Goal: Transaction & Acquisition: Subscribe to service/newsletter

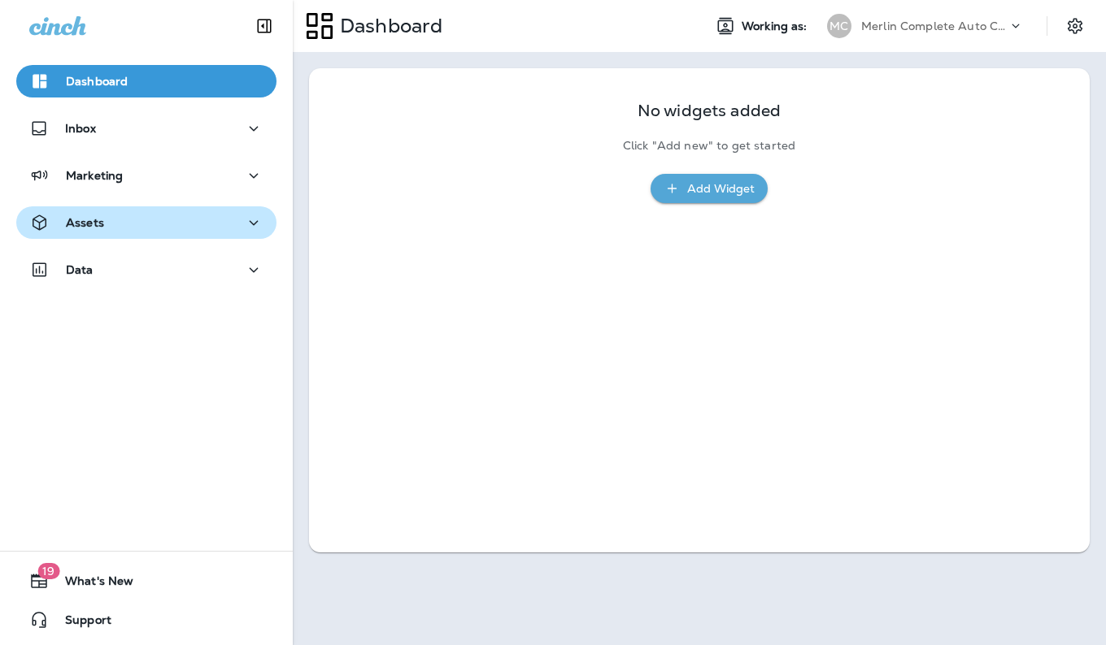
click at [245, 229] on icon "button" at bounding box center [254, 223] width 20 height 20
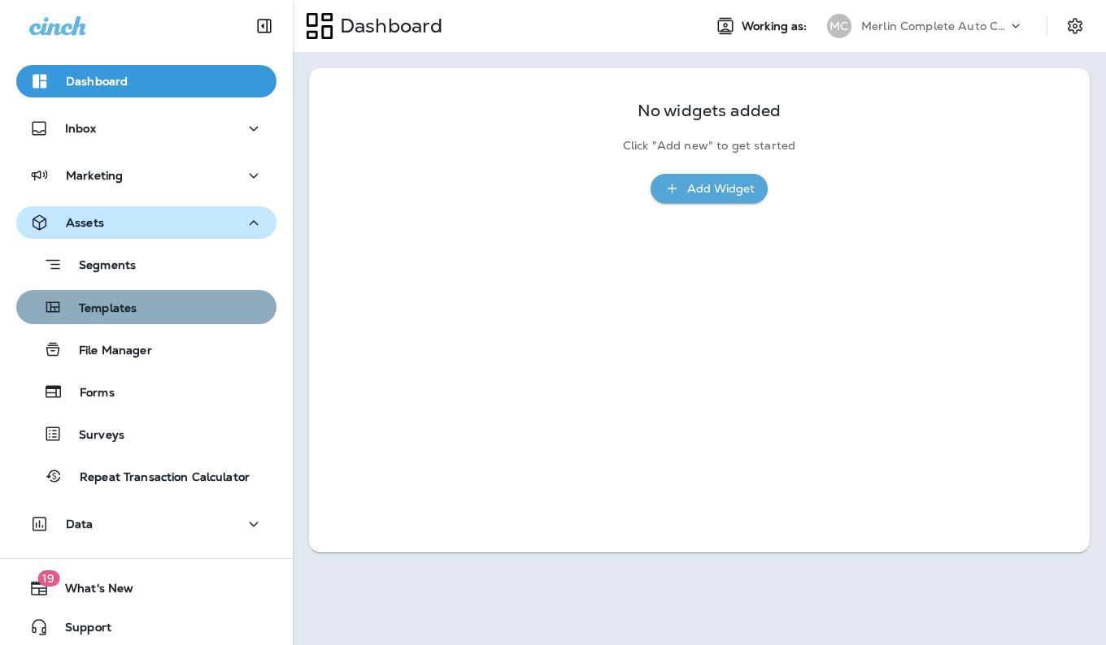
click at [184, 311] on div "Templates" at bounding box center [146, 307] width 247 height 24
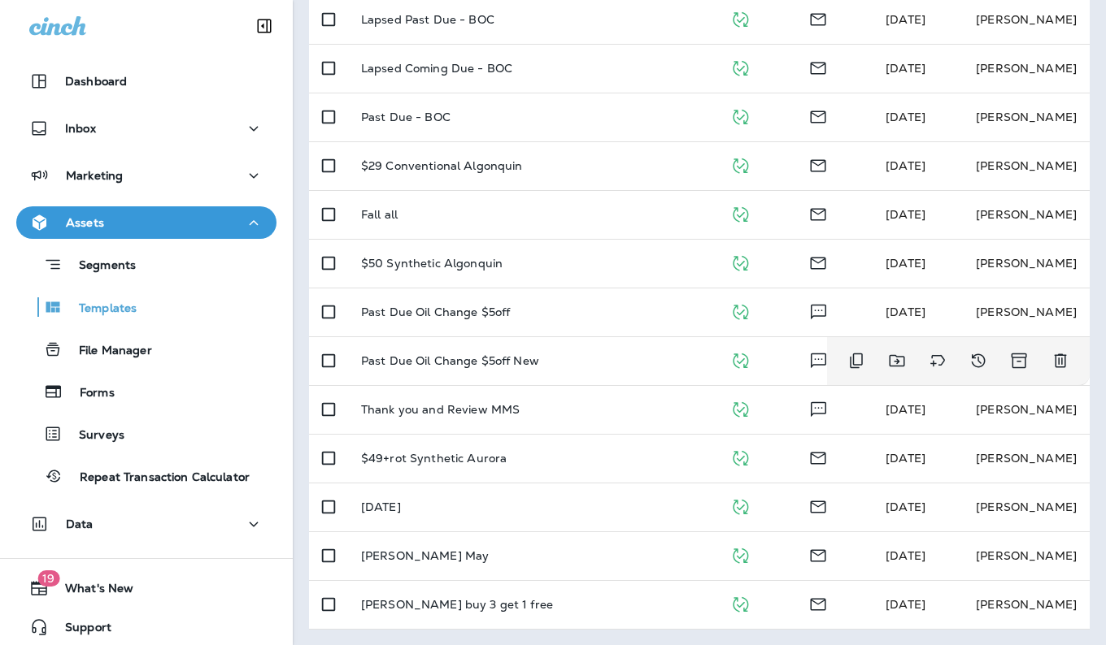
scroll to position [545, 0]
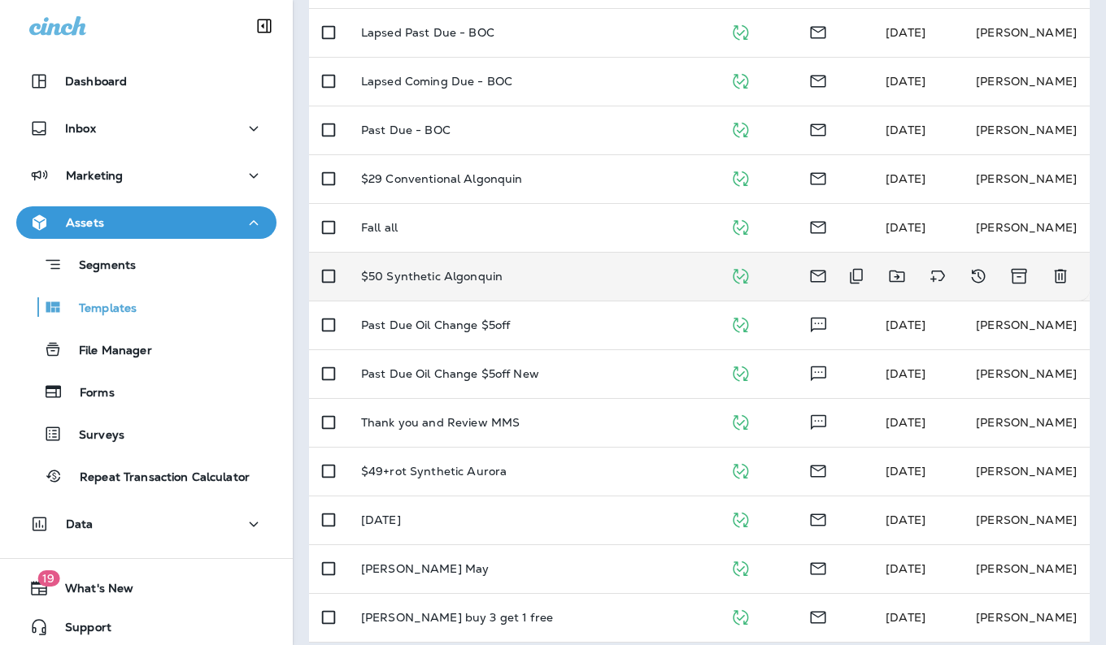
click at [497, 279] on p "$50 Synthetic Algonquin" at bounding box center [431, 276] width 141 height 13
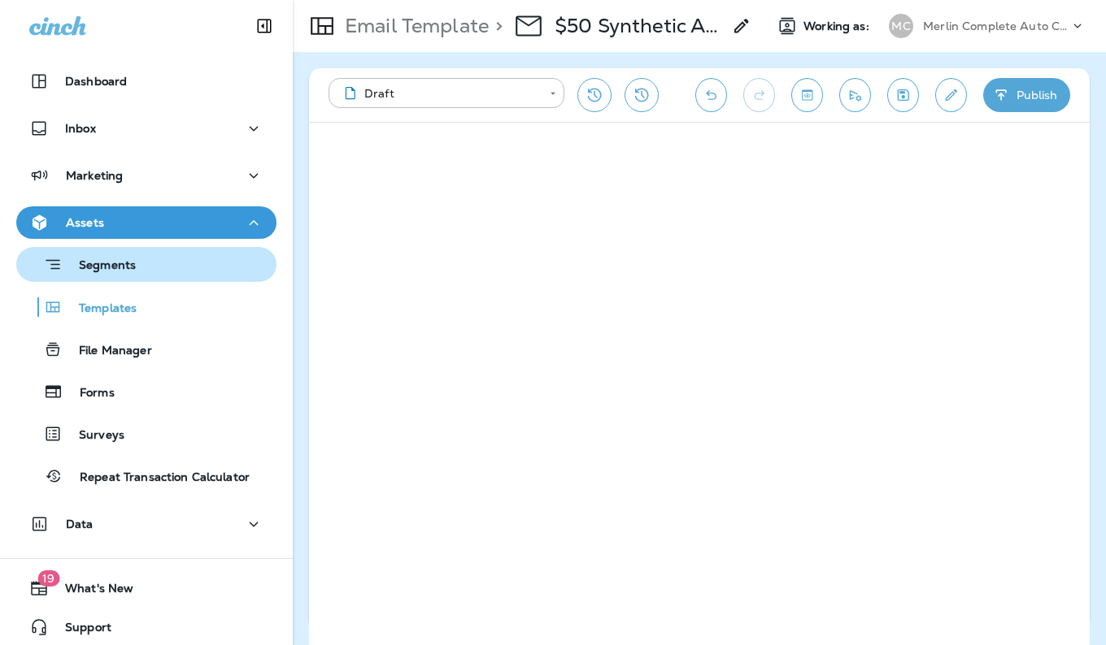
click at [141, 277] on button "Segments" at bounding box center [146, 264] width 260 height 35
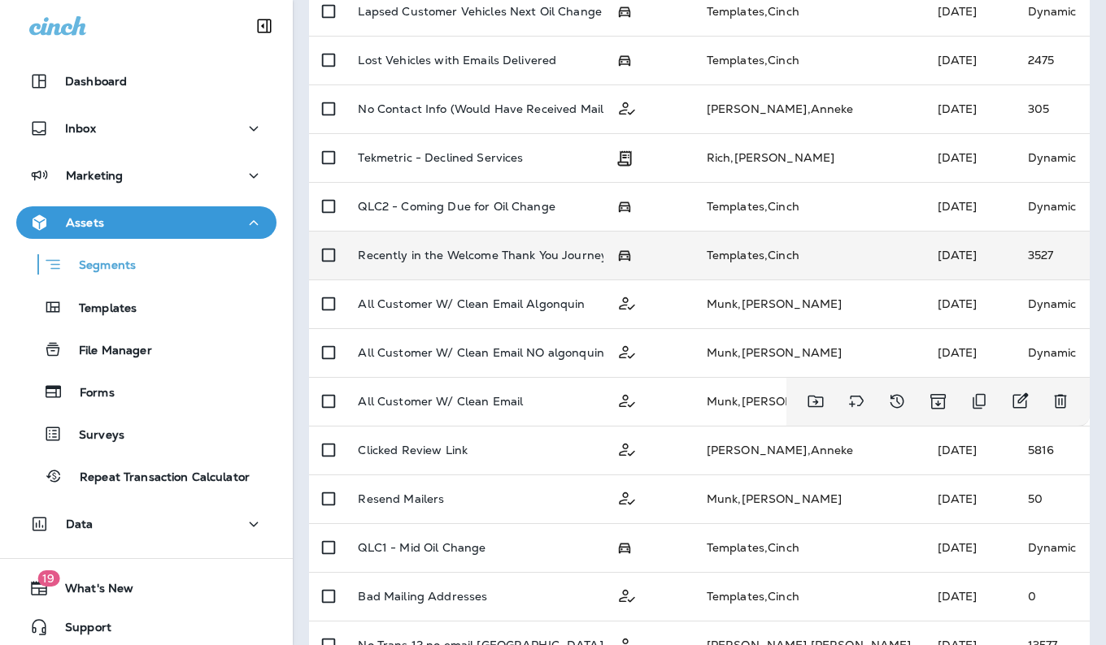
scroll to position [244, 0]
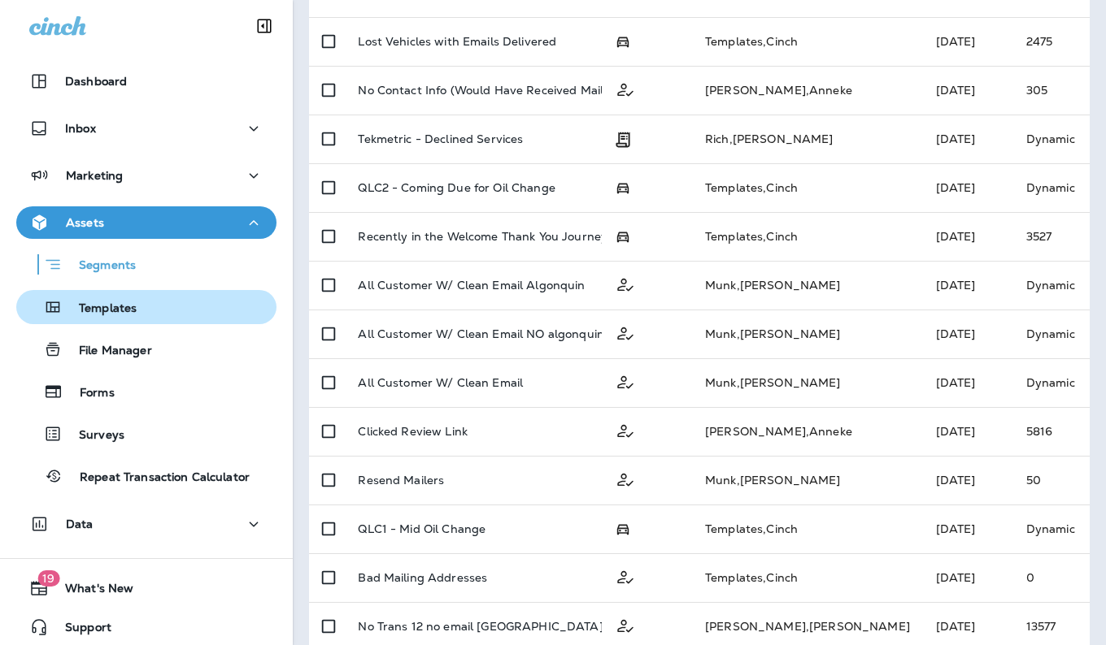
click at [182, 315] on div "Templates" at bounding box center [146, 307] width 247 height 24
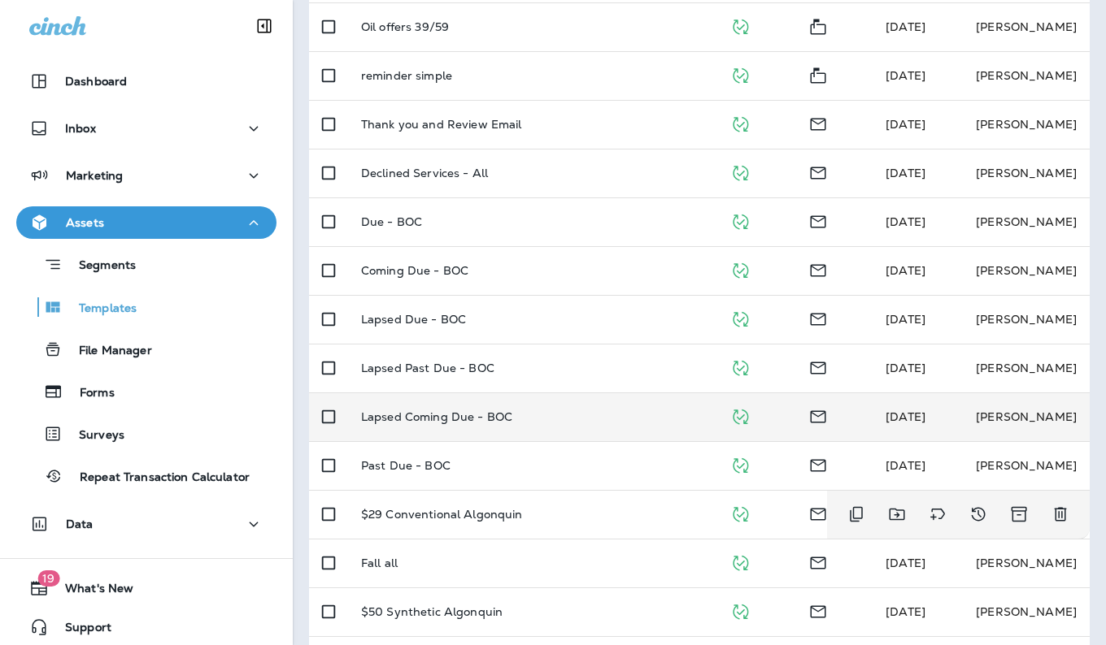
scroll to position [214, 0]
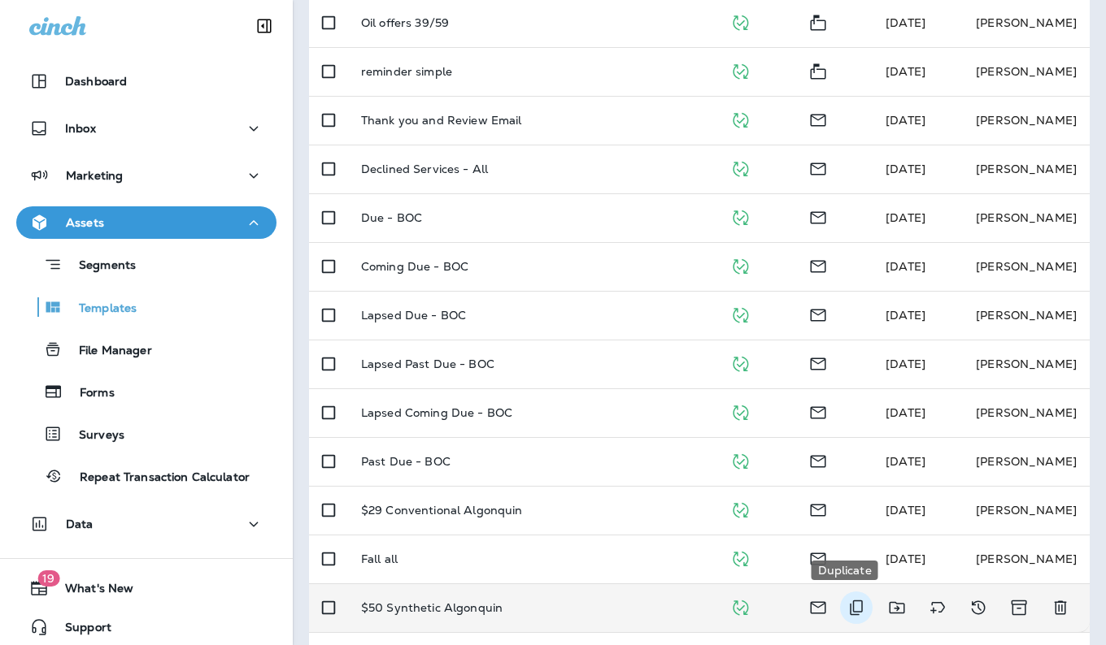
click at [849, 611] on icon "Duplicate" at bounding box center [855, 608] width 13 height 15
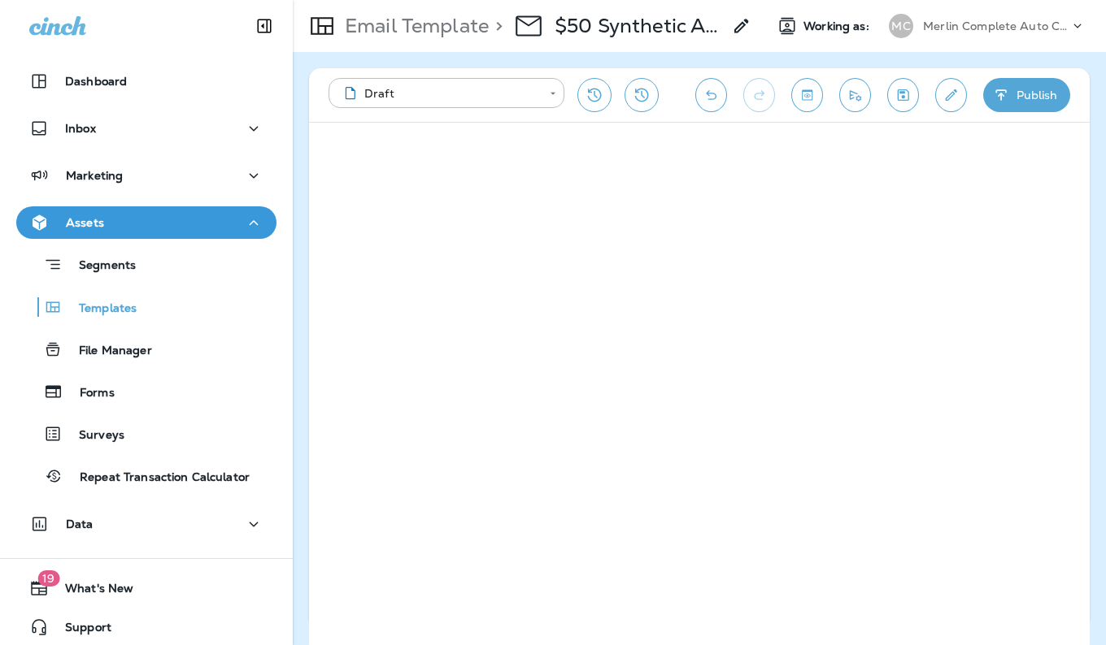
click at [736, 24] on icon at bounding box center [742, 26] width 20 height 20
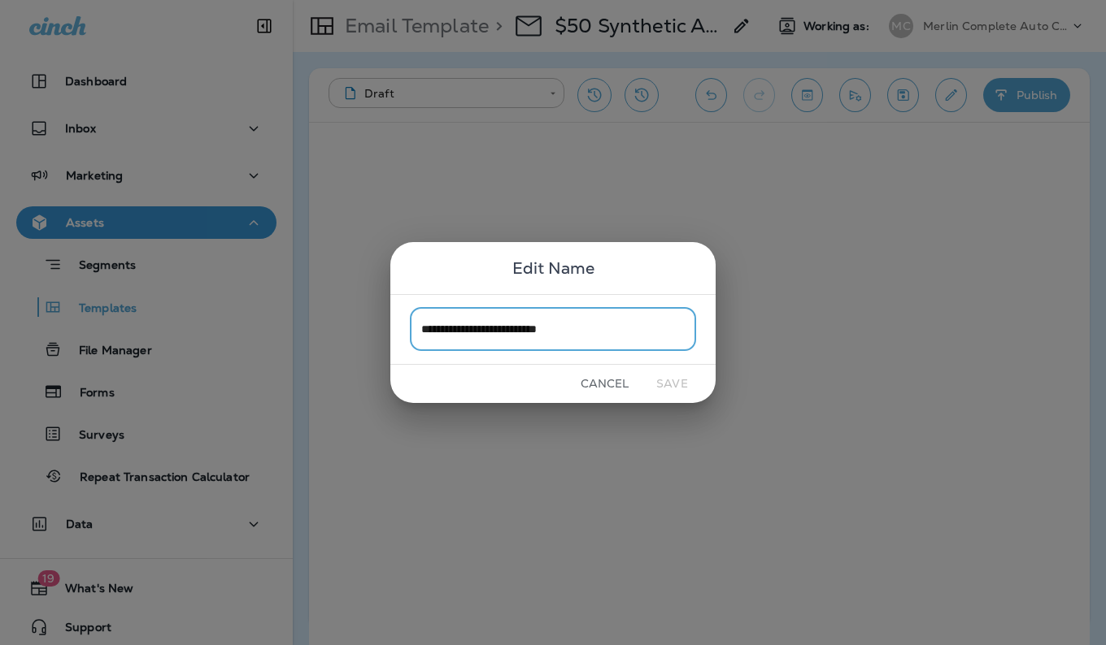
click at [591, 333] on input "**********" at bounding box center [553, 329] width 286 height 43
type input "**********"
click at [666, 381] on button "Save" at bounding box center [671, 383] width 61 height 25
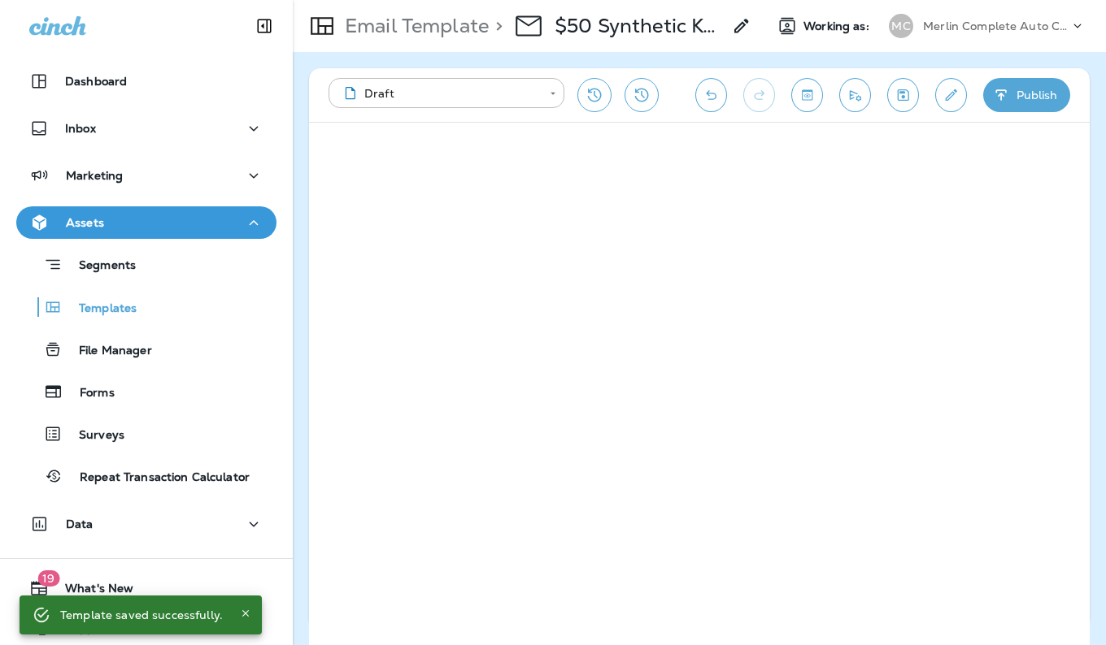
click at [1033, 98] on button "Publish" at bounding box center [1026, 95] width 87 height 34
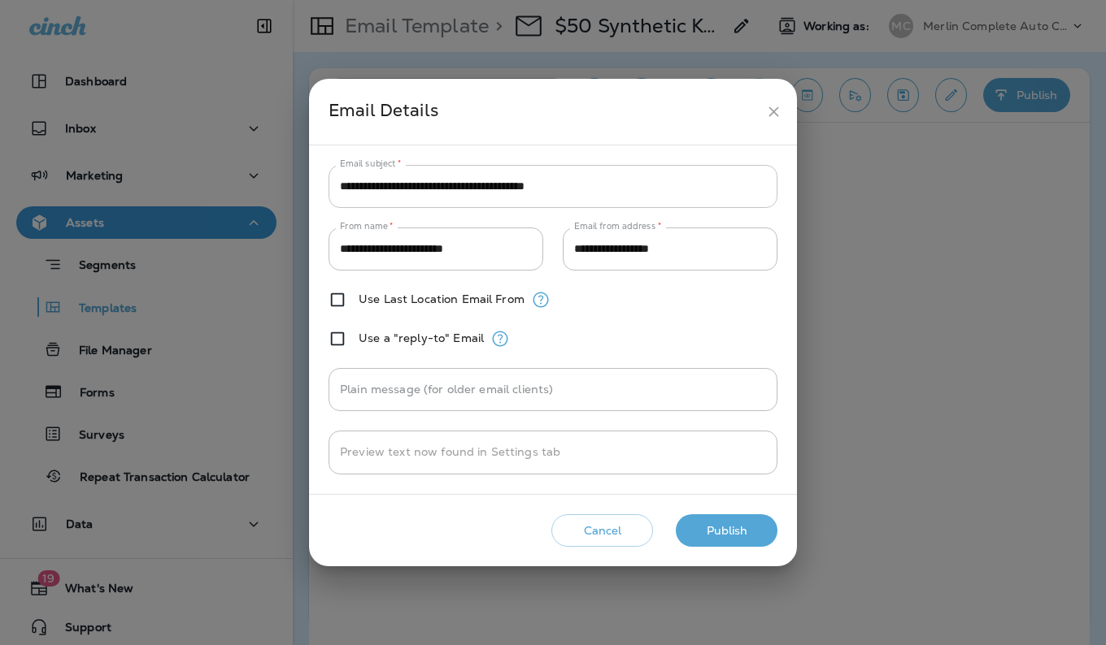
click at [638, 187] on input "**********" at bounding box center [552, 186] width 449 height 43
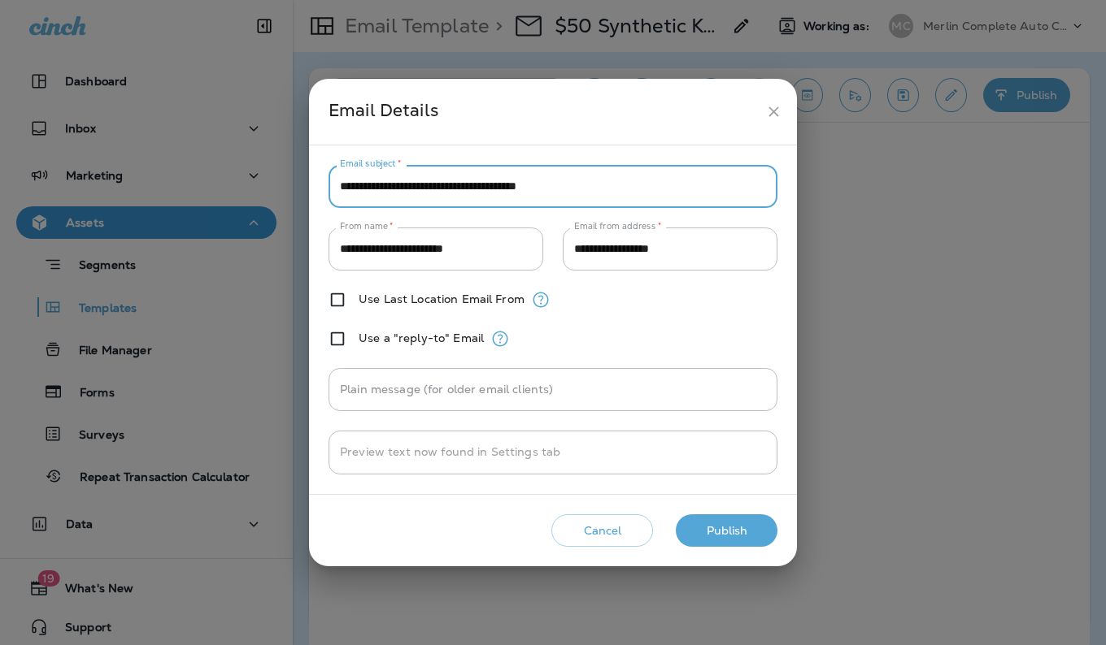
type input "**********"
click at [702, 524] on button "Publish" at bounding box center [727, 531] width 102 height 33
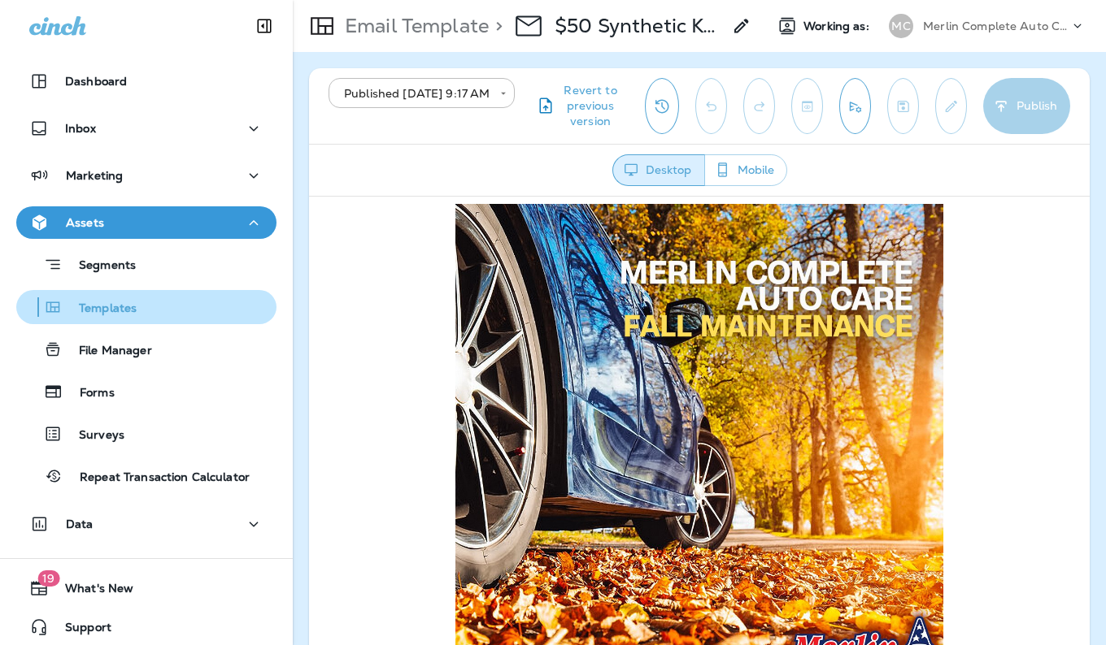
click at [163, 310] on div "Templates" at bounding box center [146, 307] width 247 height 24
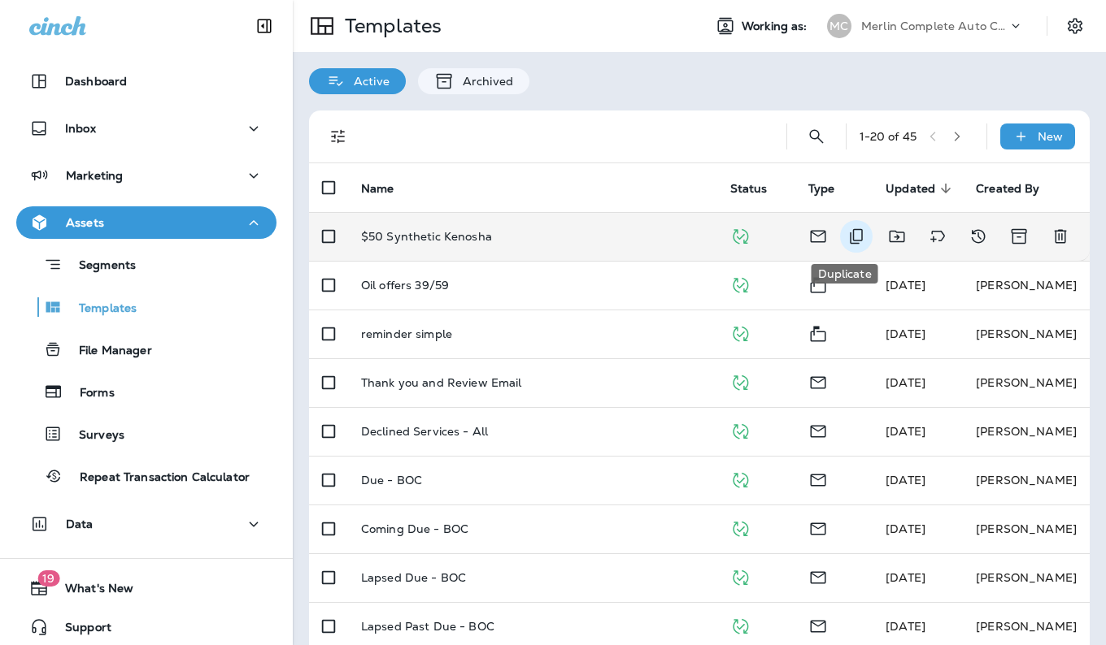
click at [847, 234] on icon "Duplicate" at bounding box center [856, 237] width 20 height 20
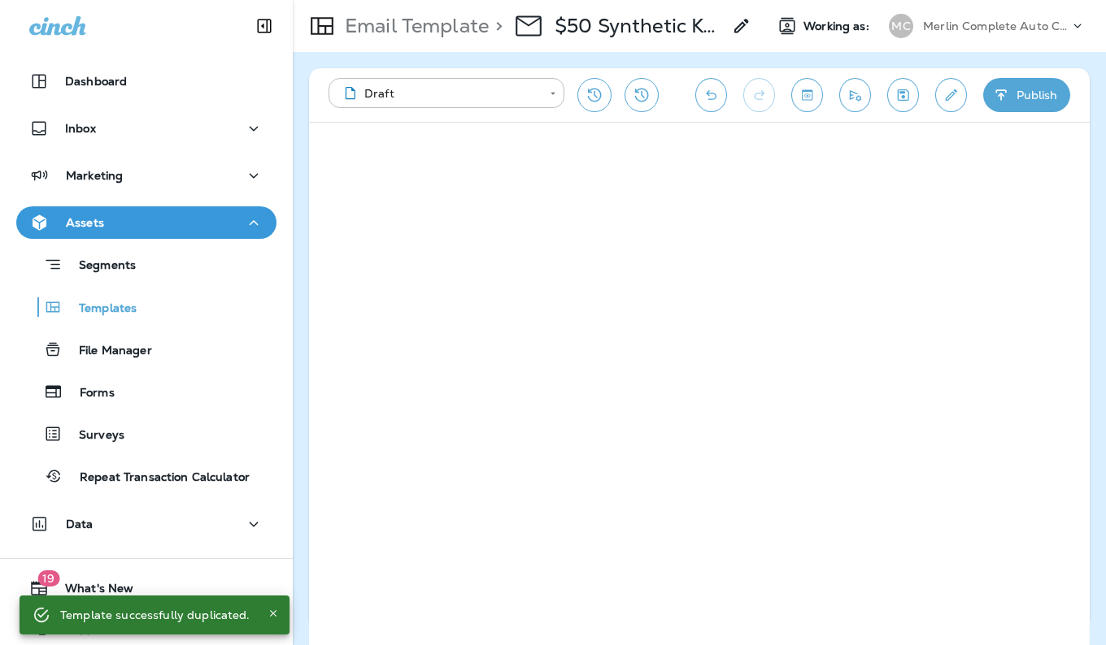
click at [740, 28] on icon at bounding box center [742, 26] width 20 height 20
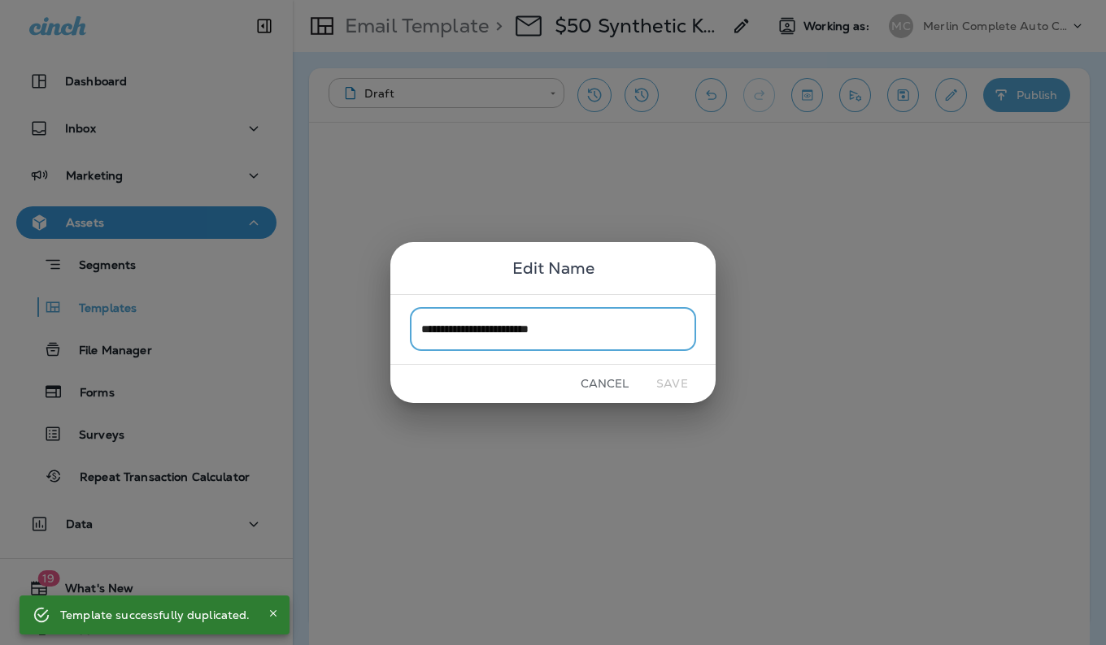
click at [593, 329] on input "**********" at bounding box center [553, 329] width 286 height 43
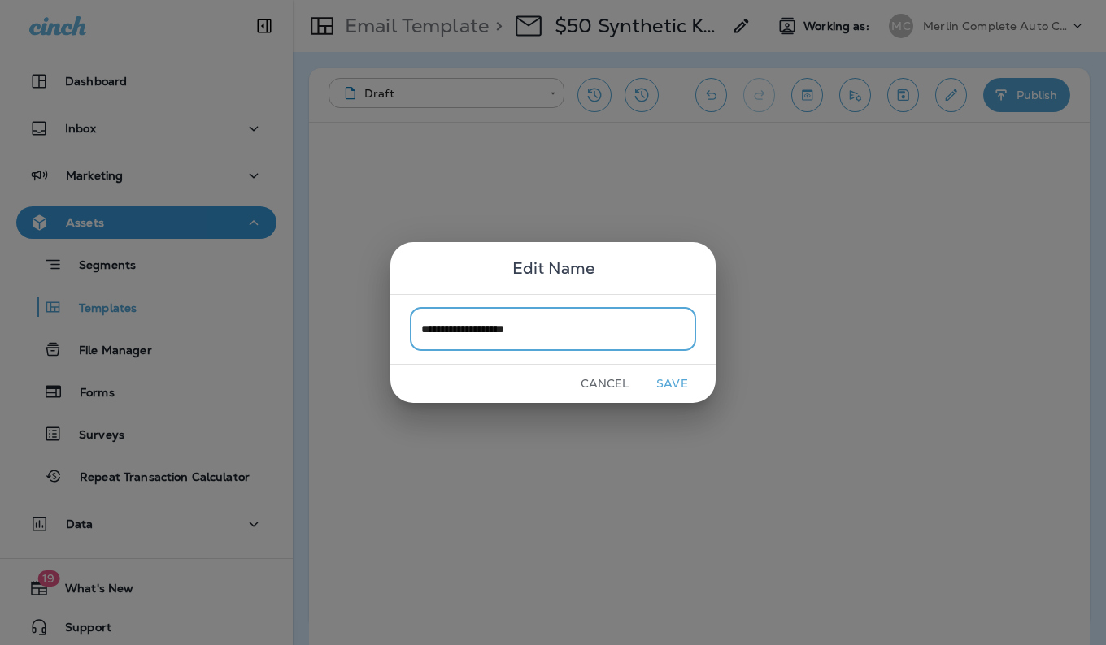
type input "**********"
click at [671, 385] on button "Save" at bounding box center [671, 383] width 61 height 25
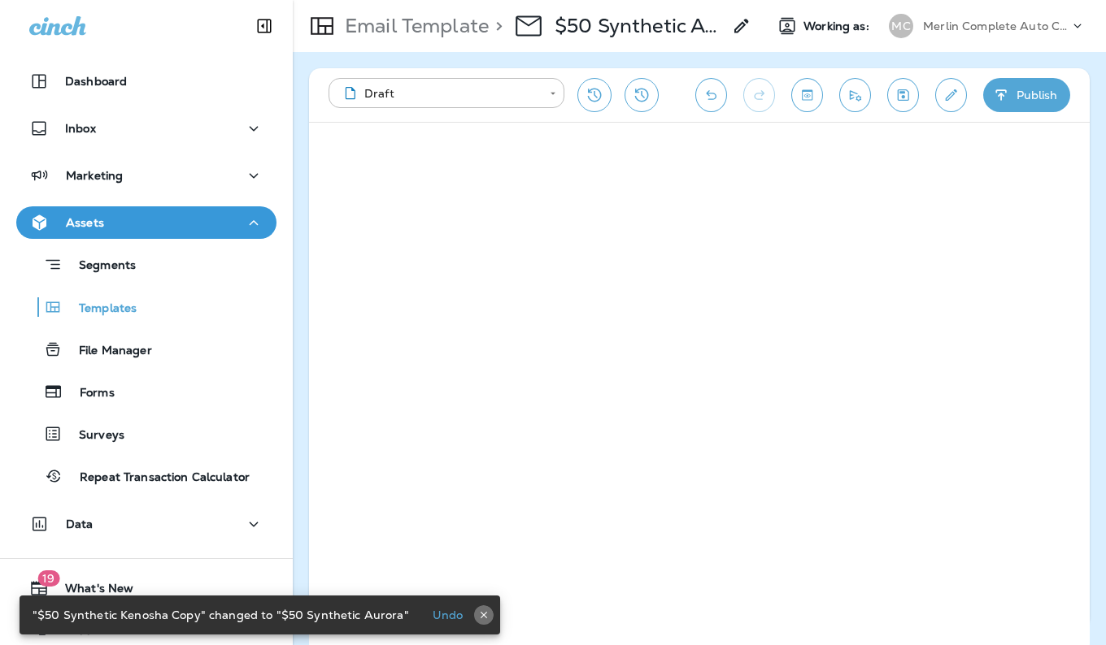
click at [478, 617] on icon "button" at bounding box center [483, 615] width 11 height 11
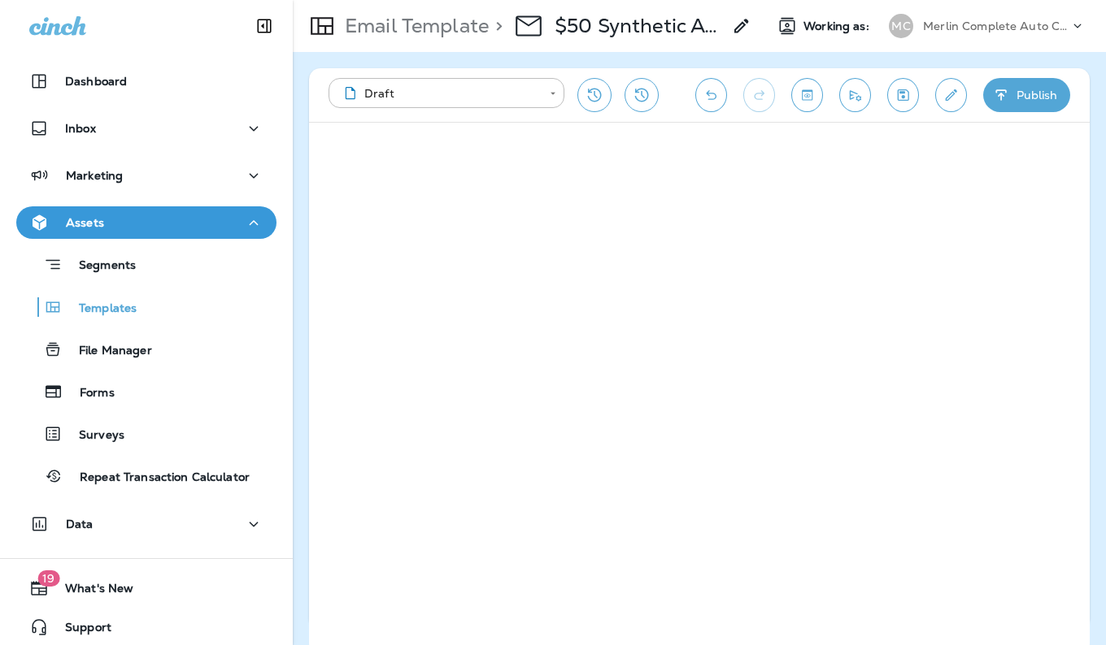
click at [741, 25] on use at bounding box center [741, 26] width 14 height 14
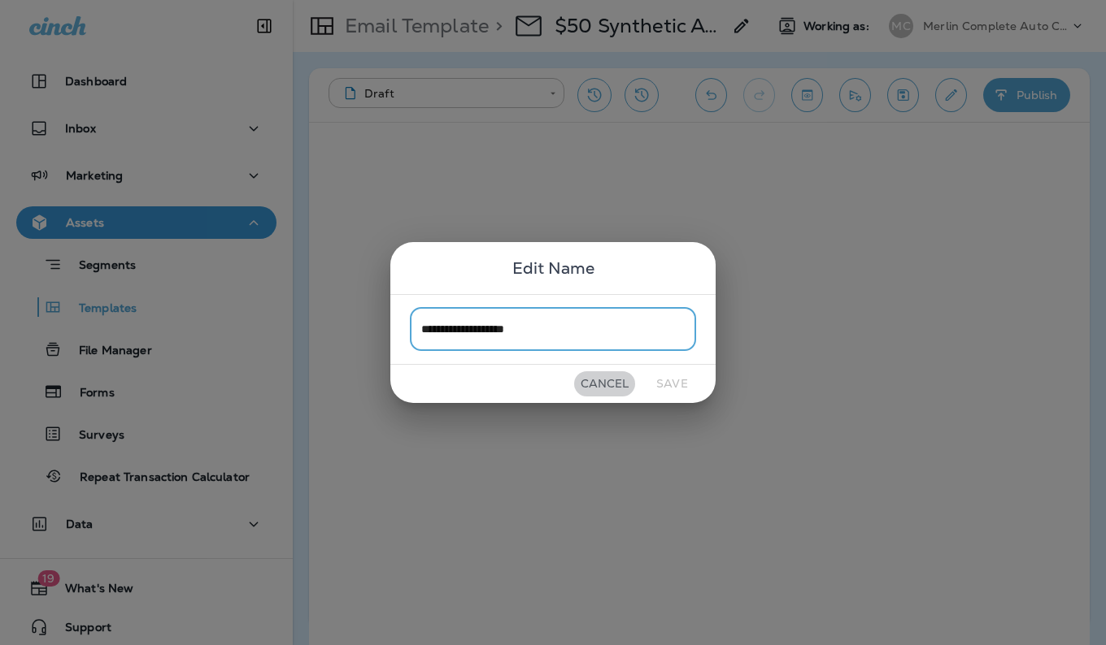
click at [616, 388] on button "Cancel" at bounding box center [604, 383] width 61 height 25
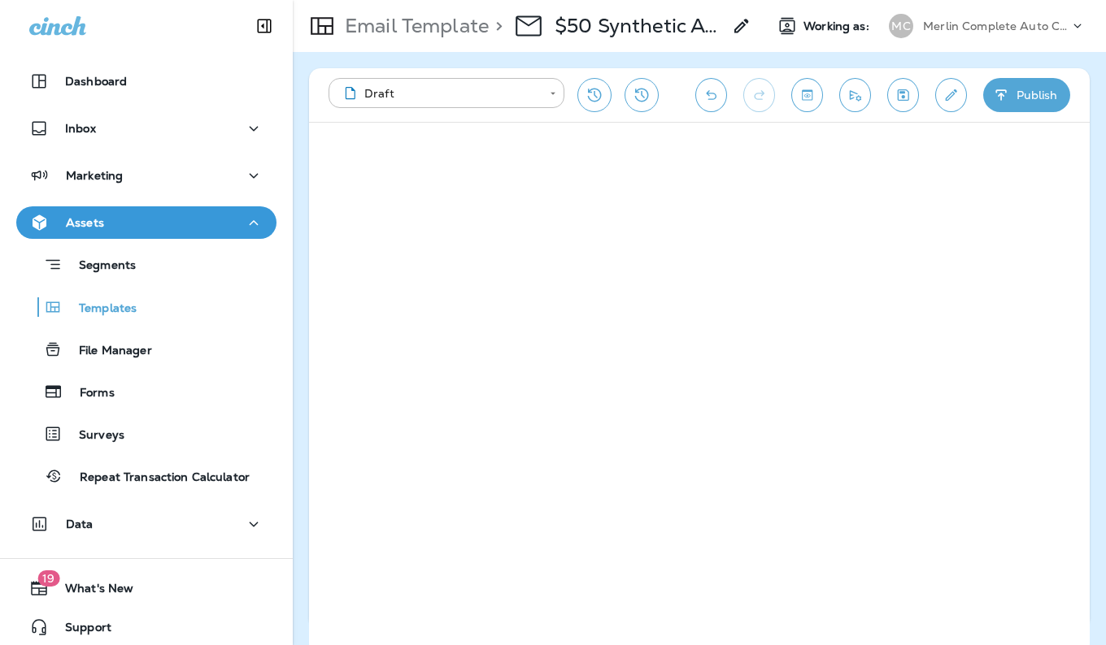
click at [1012, 105] on button "Publish" at bounding box center [1026, 95] width 87 height 34
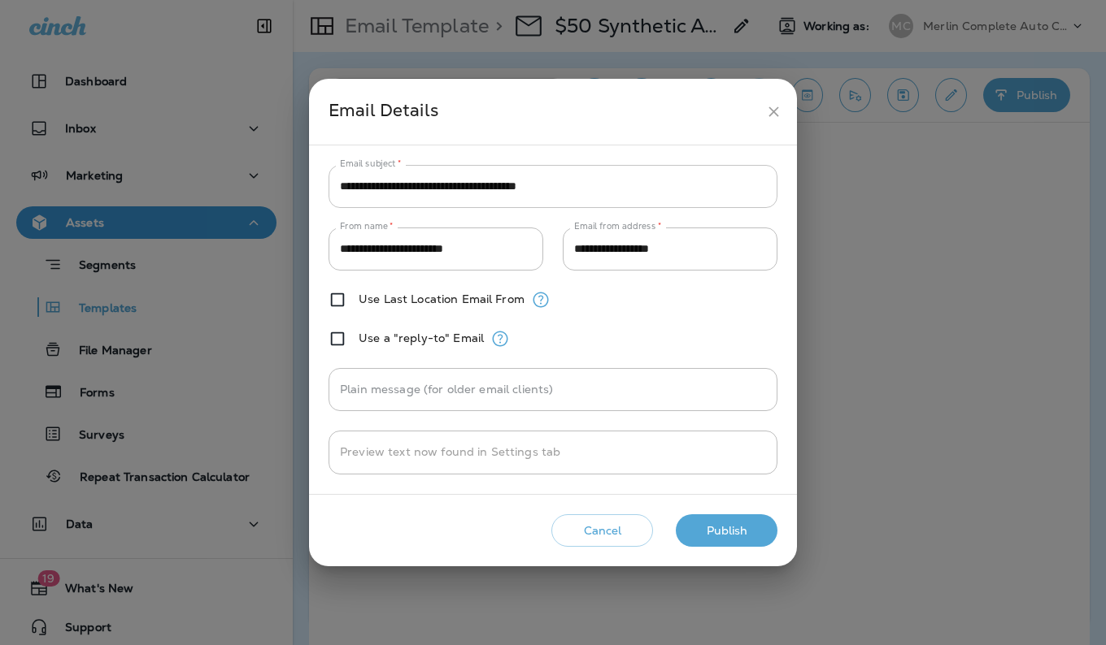
click at [599, 190] on input "**********" at bounding box center [552, 186] width 449 height 43
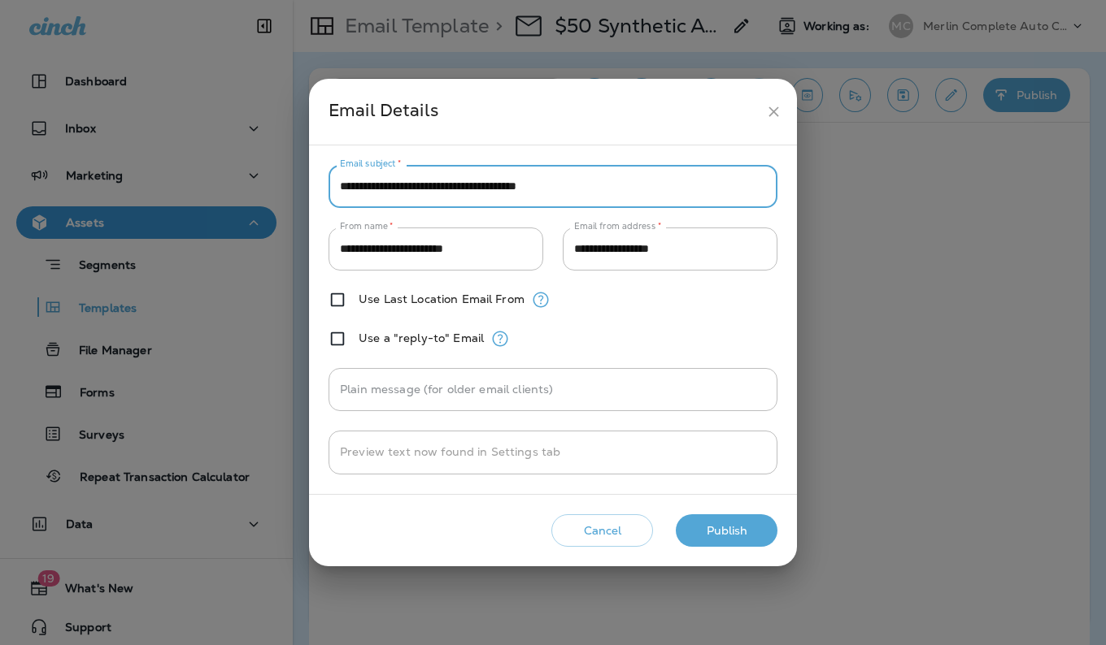
click at [599, 190] on input "**********" at bounding box center [552, 186] width 449 height 43
type input "**********"
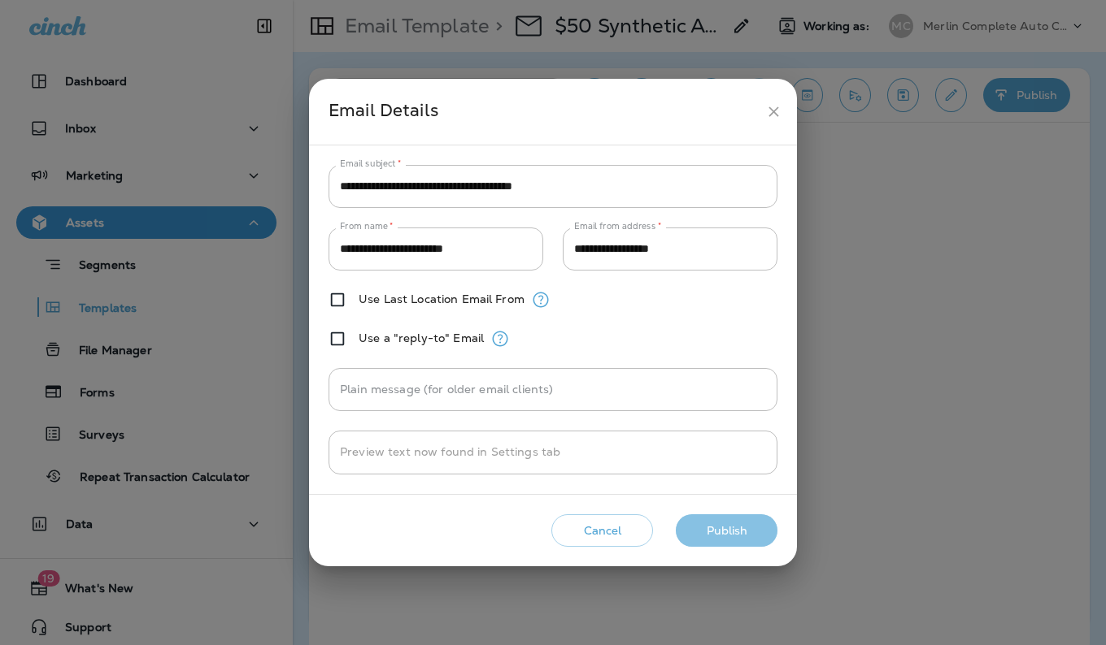
click at [727, 529] on button "Publish" at bounding box center [727, 531] width 102 height 33
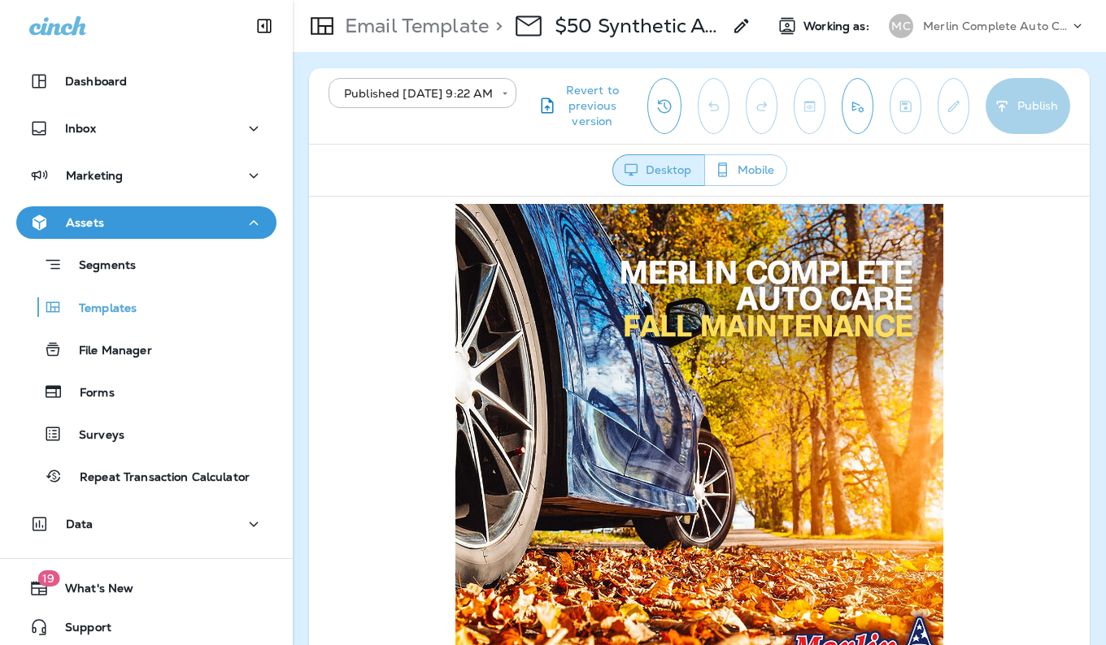
click at [736, 27] on icon at bounding box center [742, 26] width 20 height 20
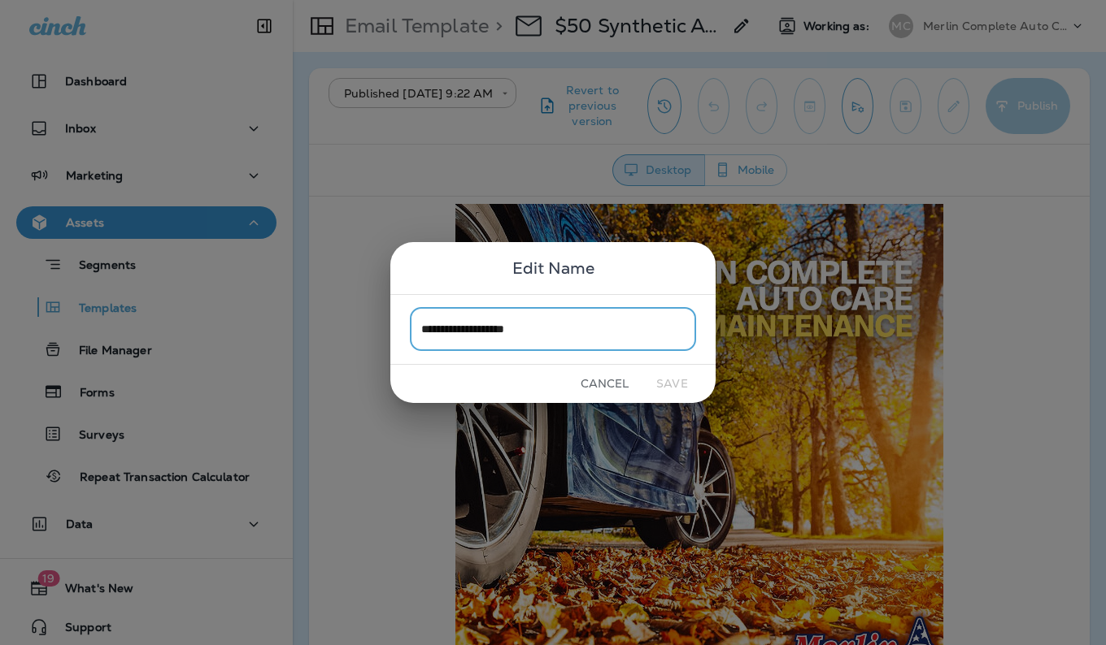
click at [439, 330] on input "**********" at bounding box center [553, 329] width 286 height 43
type input "**********"
click at [675, 378] on button "Save" at bounding box center [671, 383] width 61 height 25
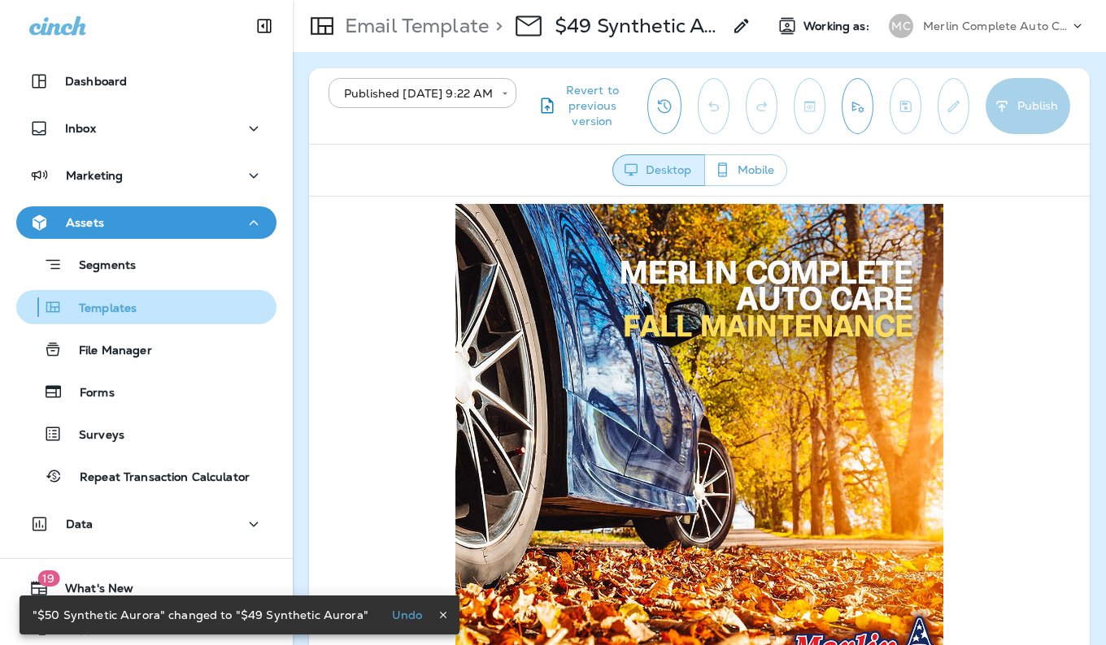
click at [163, 307] on div "Templates" at bounding box center [146, 307] width 247 height 24
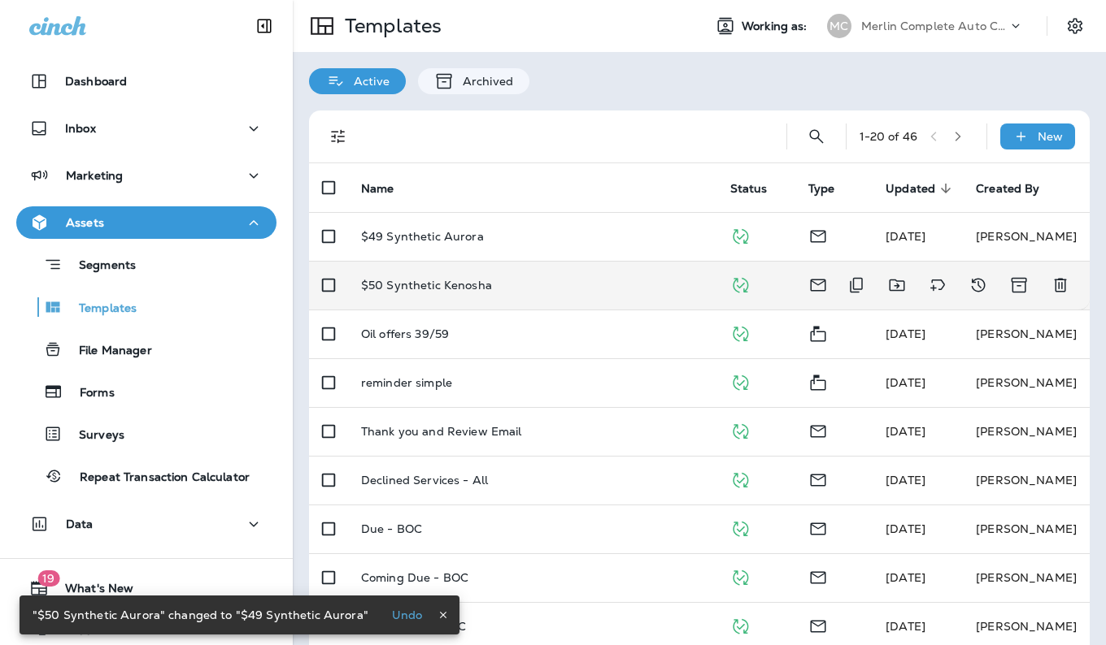
click at [562, 281] on div "$50 Synthetic Kenosha" at bounding box center [532, 285] width 343 height 13
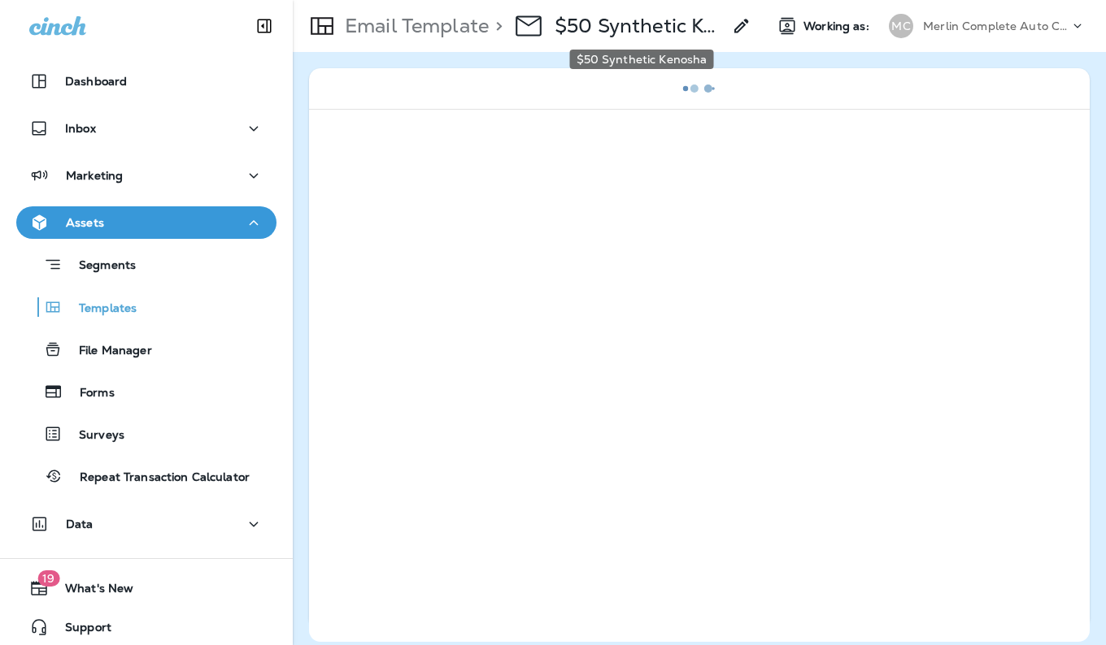
click at [650, 26] on p "$50 Synthetic Kenosha" at bounding box center [637, 26] width 167 height 24
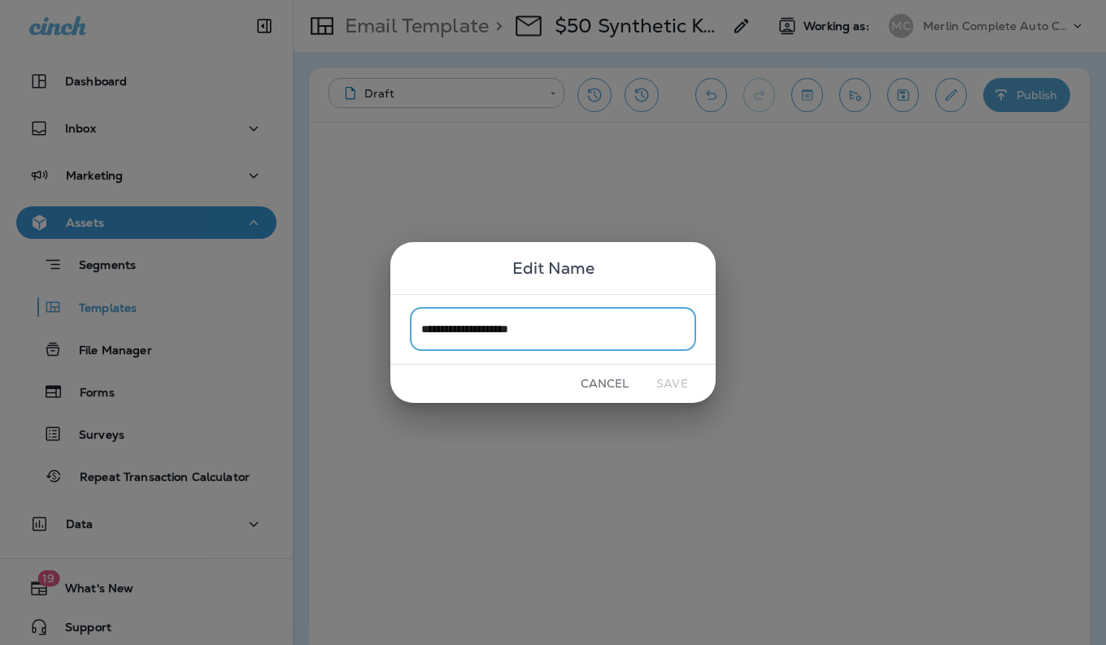
click at [441, 328] on input "**********" at bounding box center [553, 329] width 286 height 43
type input "**********"
click at [676, 380] on button "Save" at bounding box center [671, 383] width 61 height 25
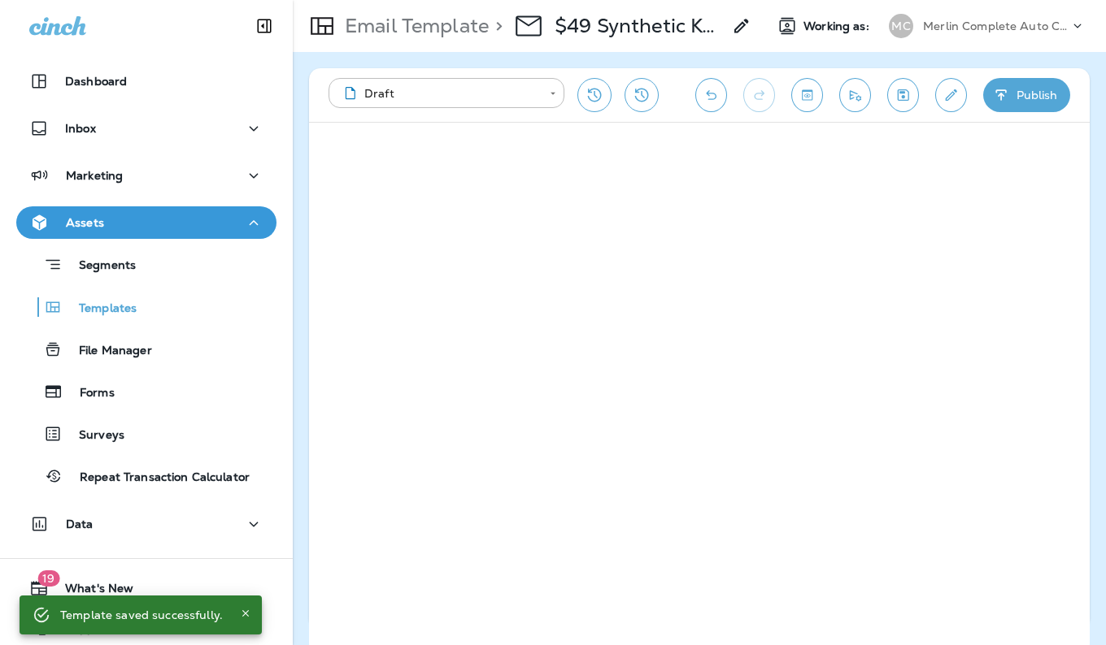
click at [1036, 94] on button "Publish" at bounding box center [1026, 95] width 87 height 34
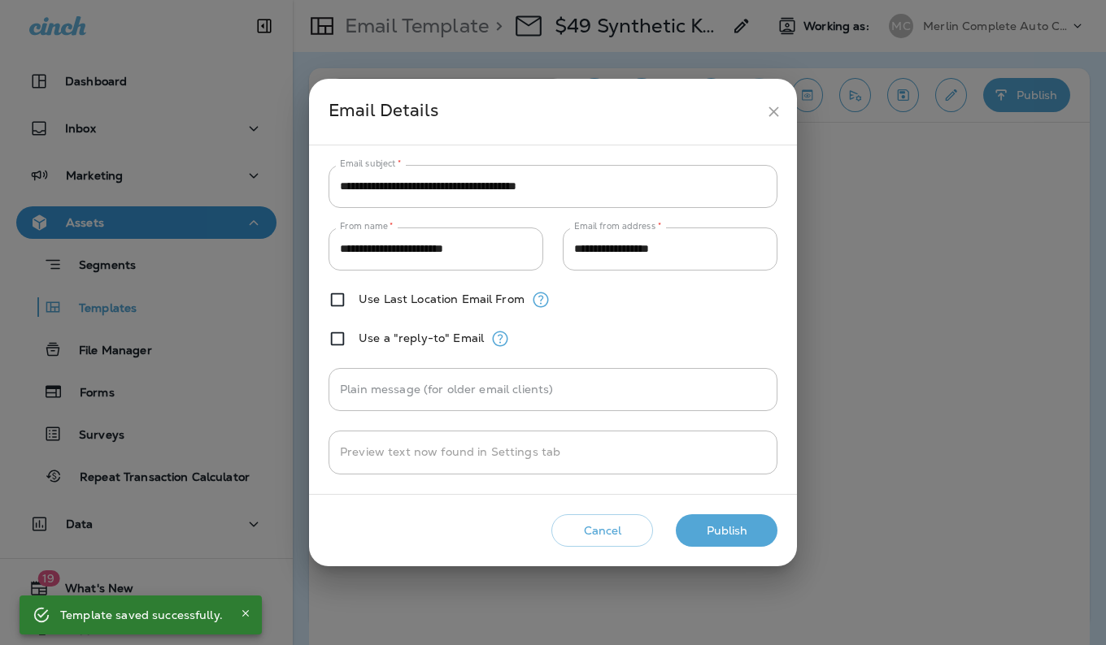
click at [724, 524] on button "Publish" at bounding box center [727, 531] width 102 height 33
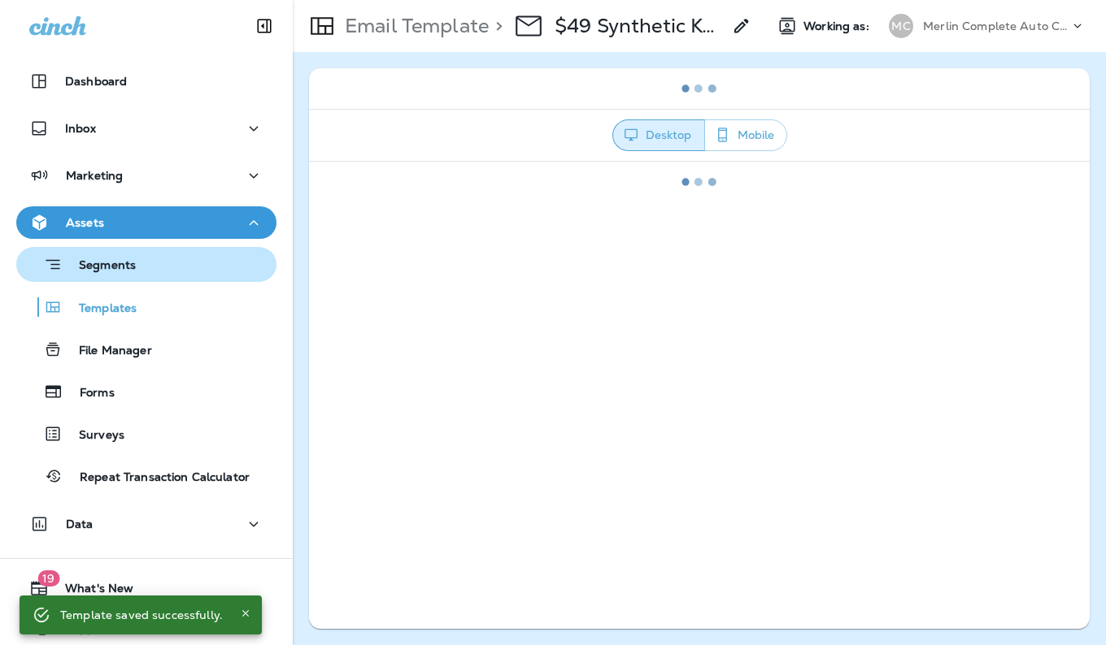
click at [177, 254] on div "Segments" at bounding box center [146, 264] width 247 height 25
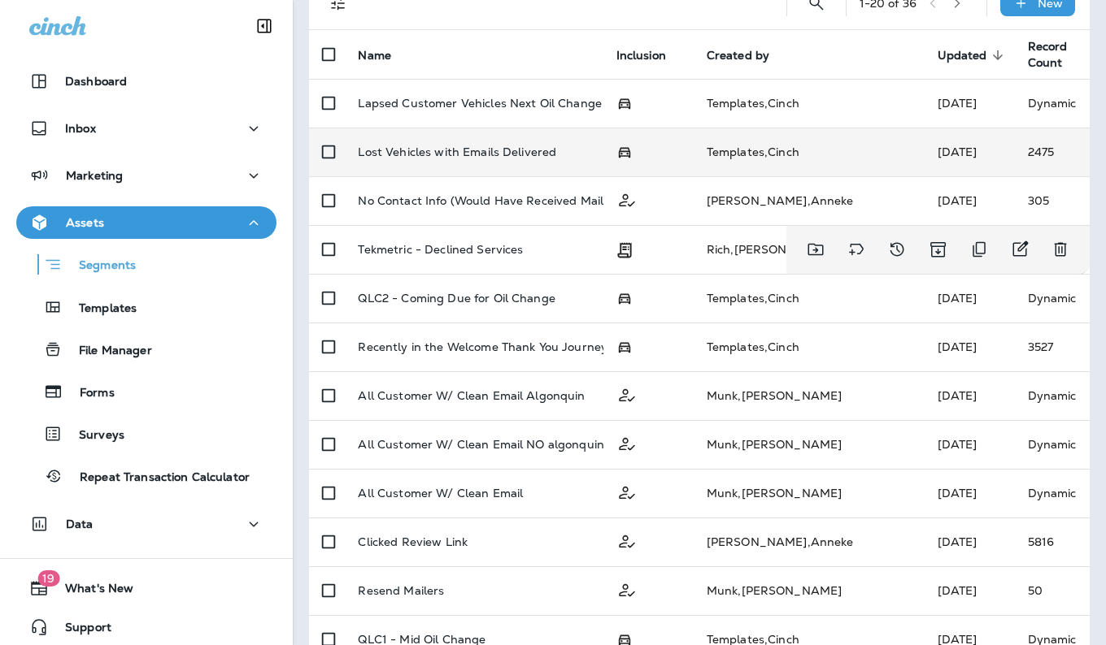
scroll to position [157, 0]
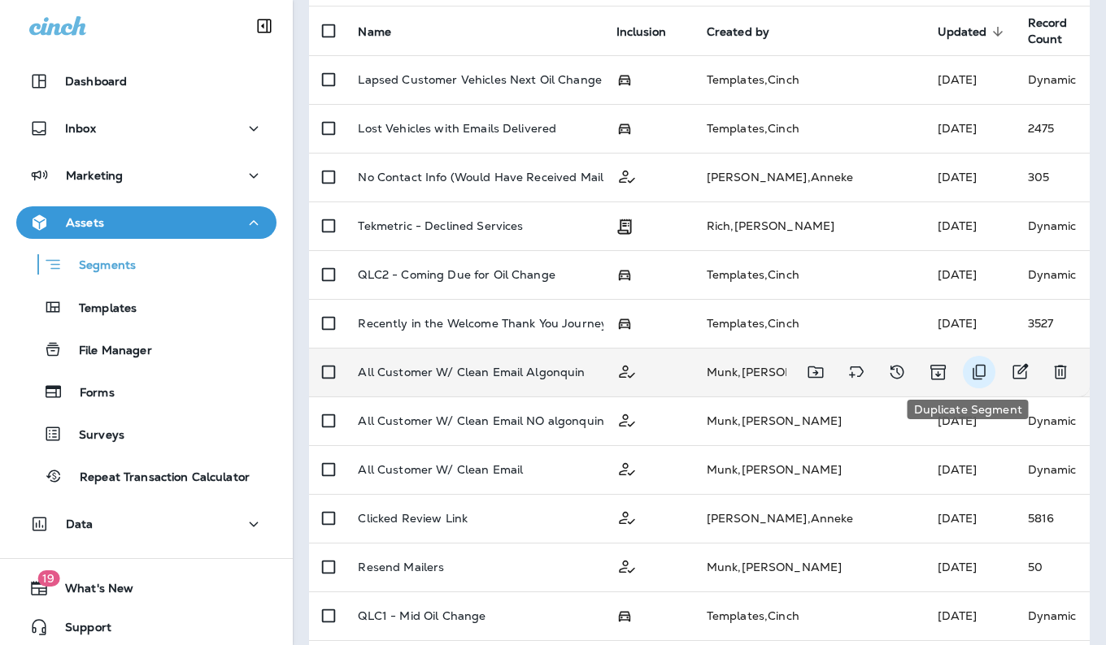
click at [969, 373] on icon "Duplicate Segment" at bounding box center [979, 373] width 20 height 20
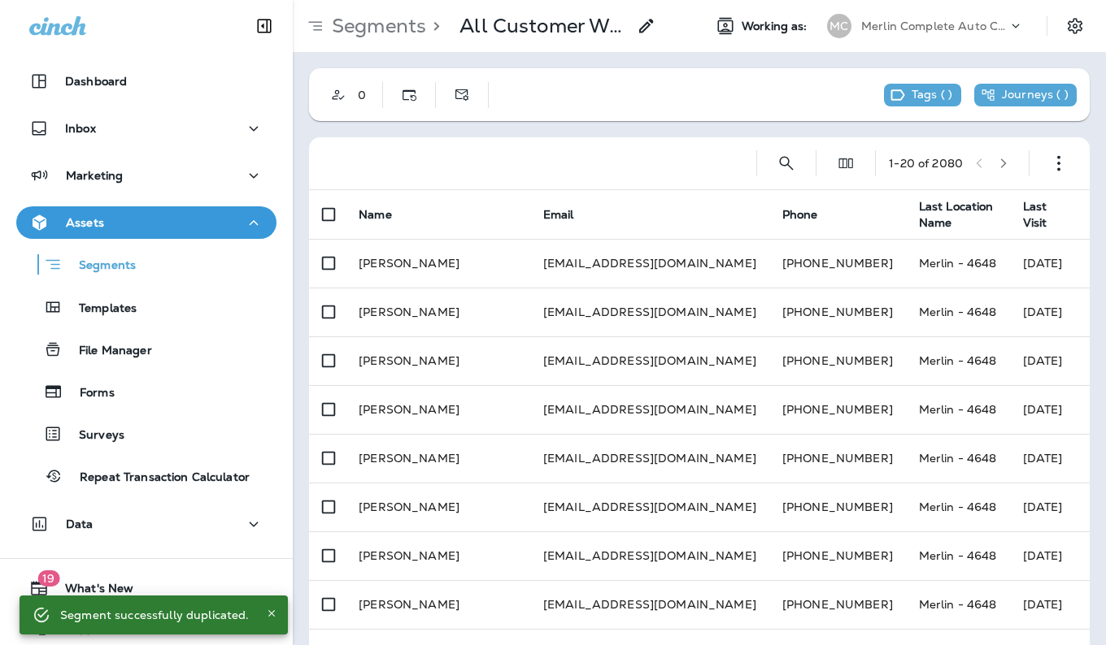
click at [645, 31] on use at bounding box center [646, 26] width 14 height 14
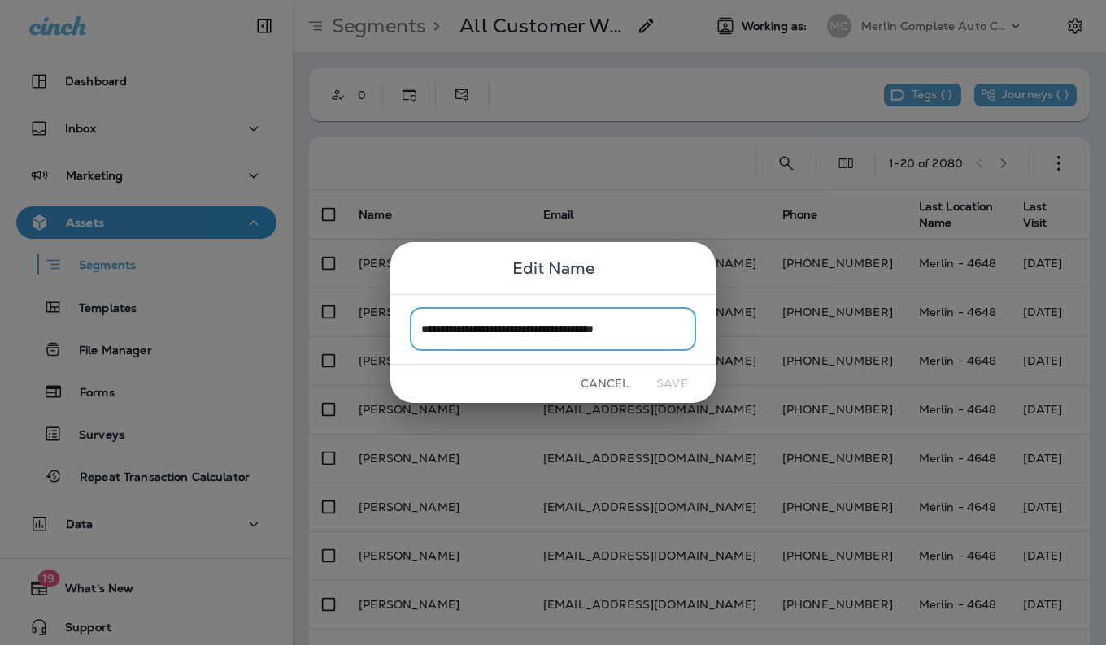
click at [667, 336] on input "**********" at bounding box center [553, 329] width 286 height 43
type input "**********"
click at [669, 387] on button "Save" at bounding box center [671, 383] width 61 height 25
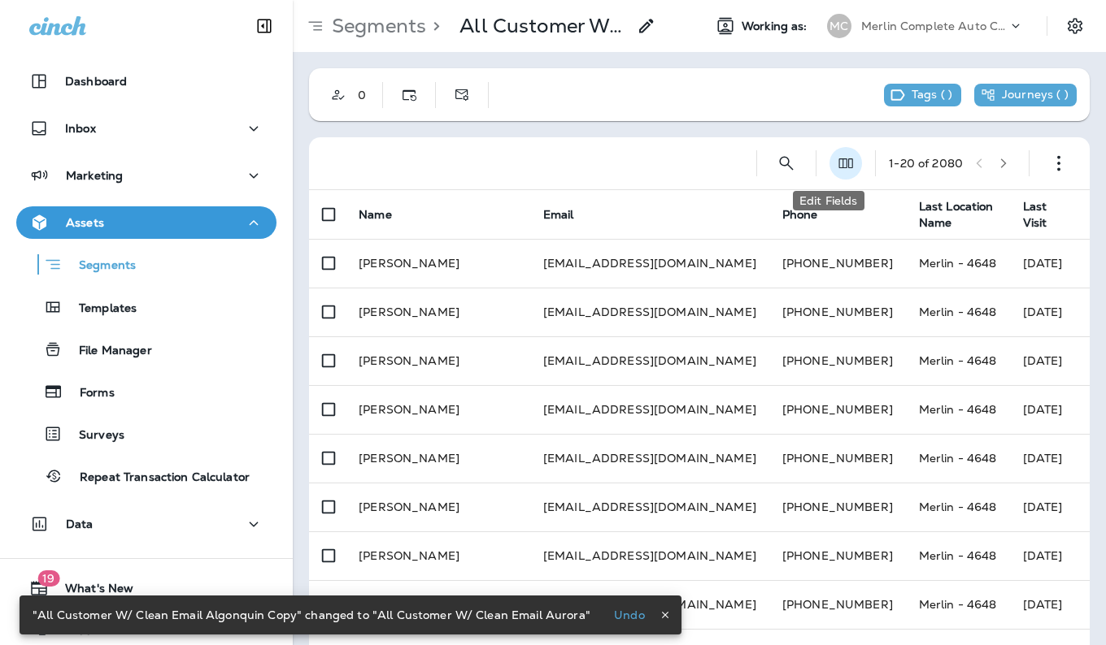
click at [837, 161] on icon "Edit Fields" at bounding box center [845, 163] width 16 height 16
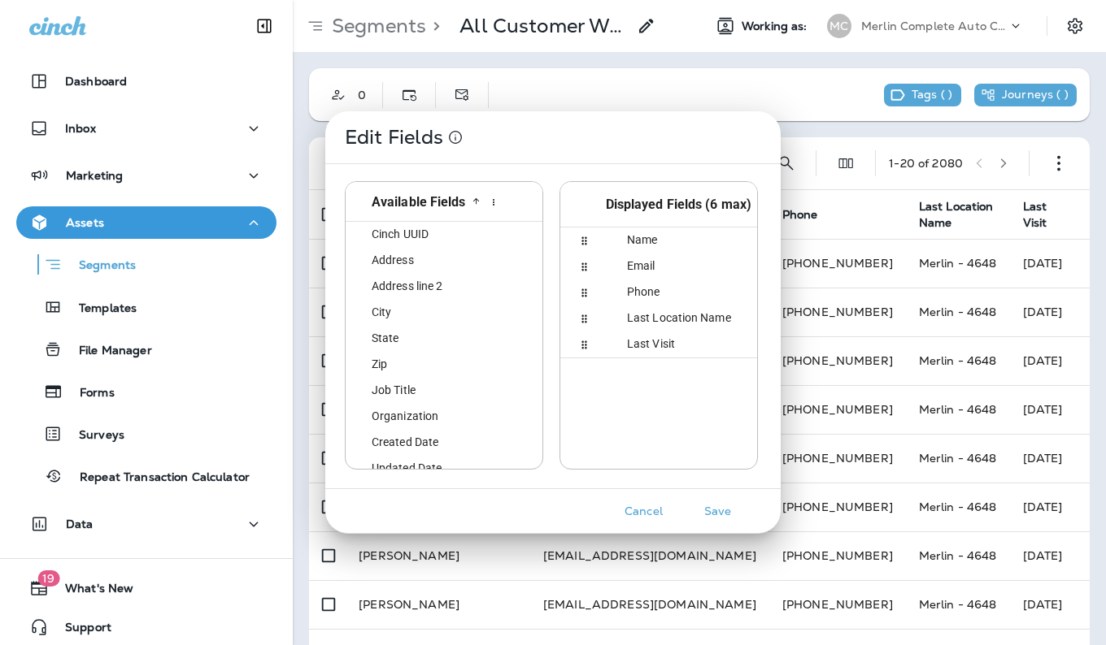
click at [648, 513] on button "Cancel" at bounding box center [643, 511] width 61 height 25
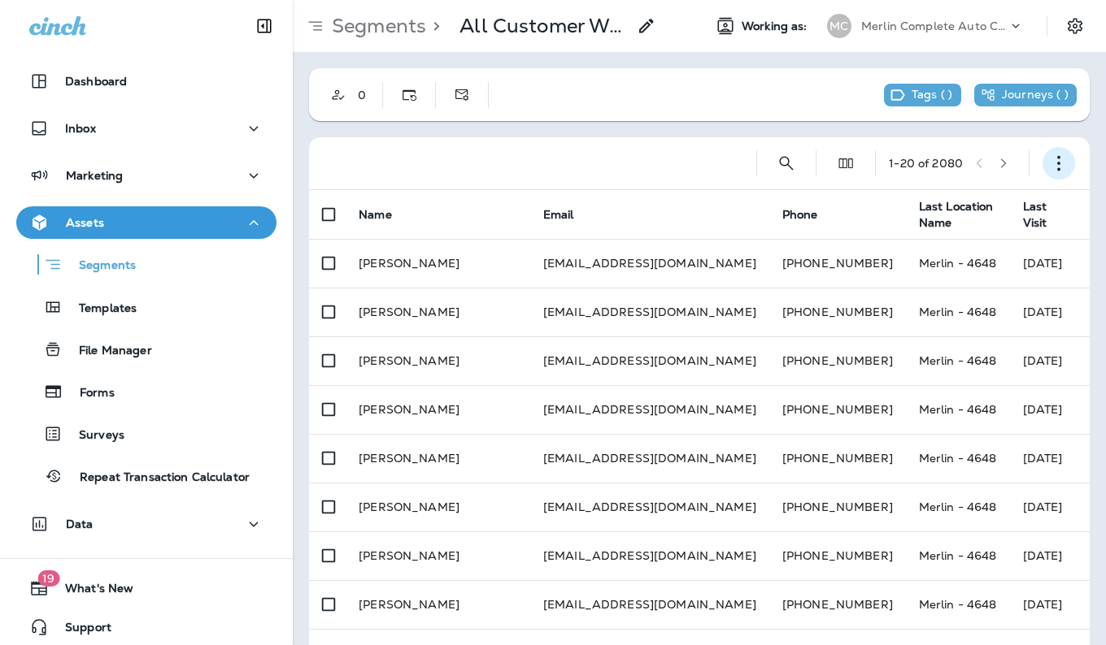
click at [1050, 166] on icon "button" at bounding box center [1058, 163] width 16 height 16
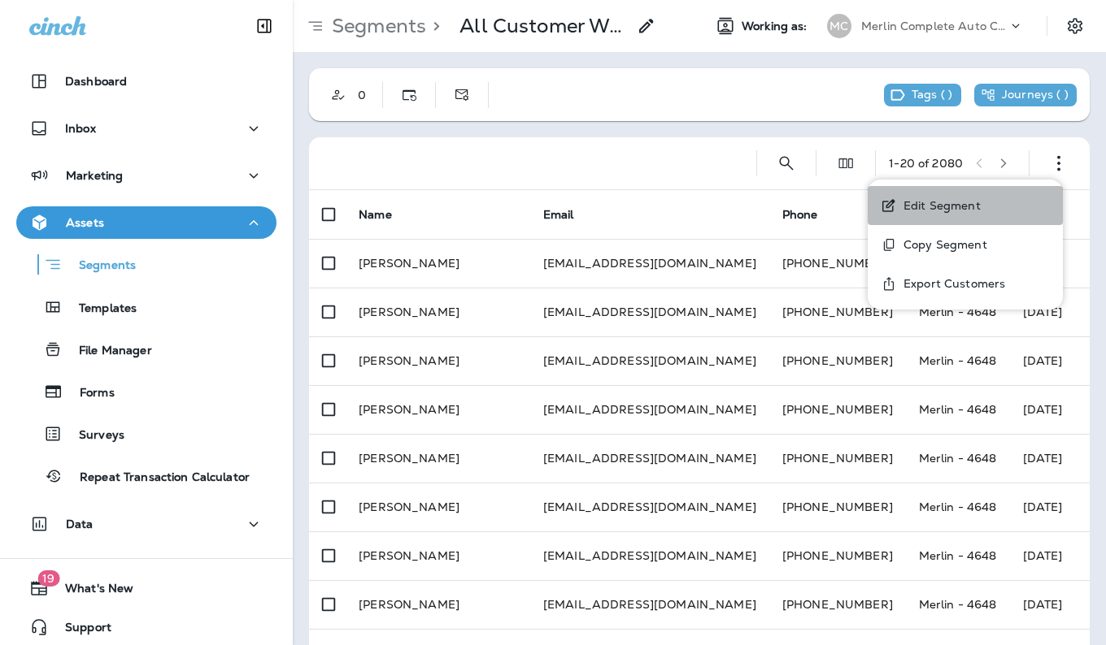
click at [957, 210] on p "Edit Segment" at bounding box center [939, 205] width 84 height 13
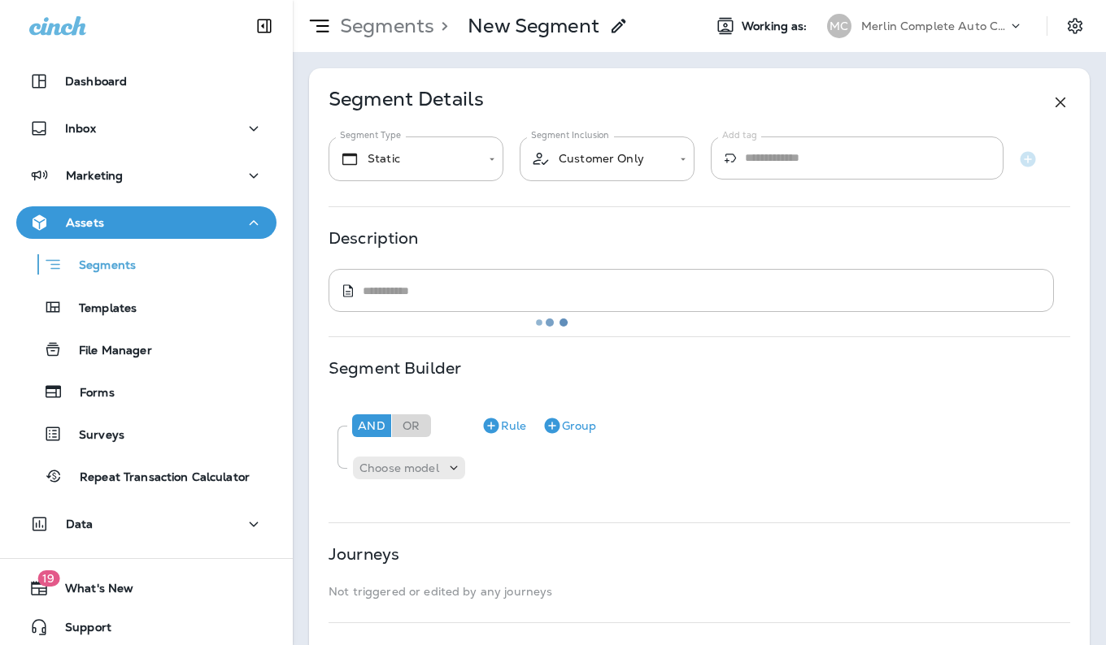
type input "*******"
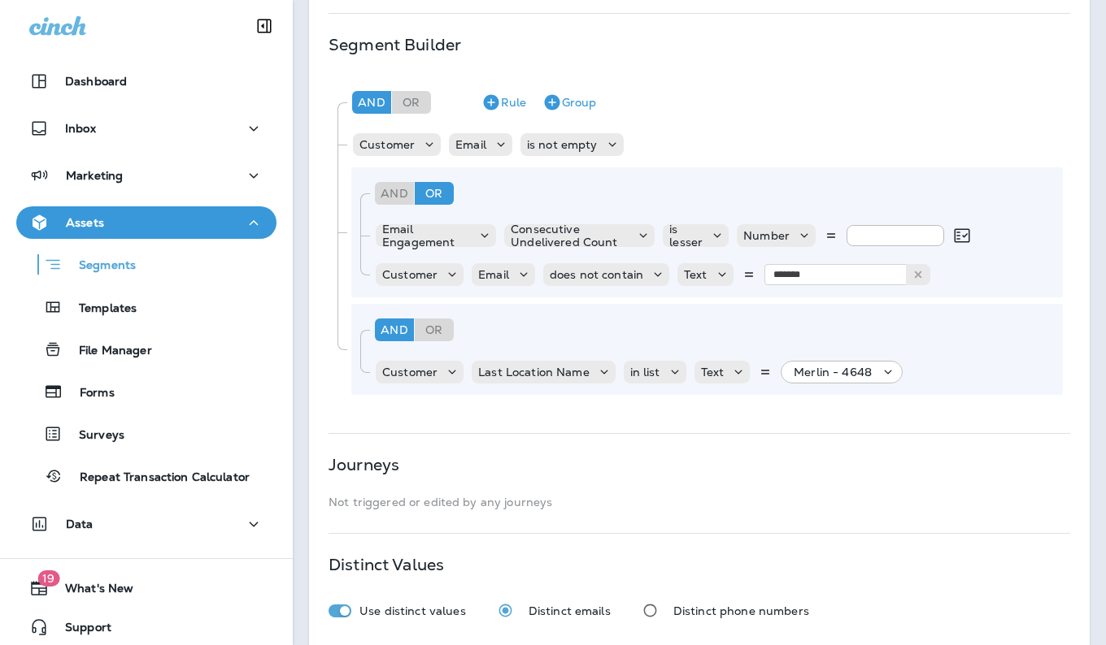
scroll to position [325, 0]
type input "**"
click at [884, 376] on icon at bounding box center [888, 371] width 16 height 16
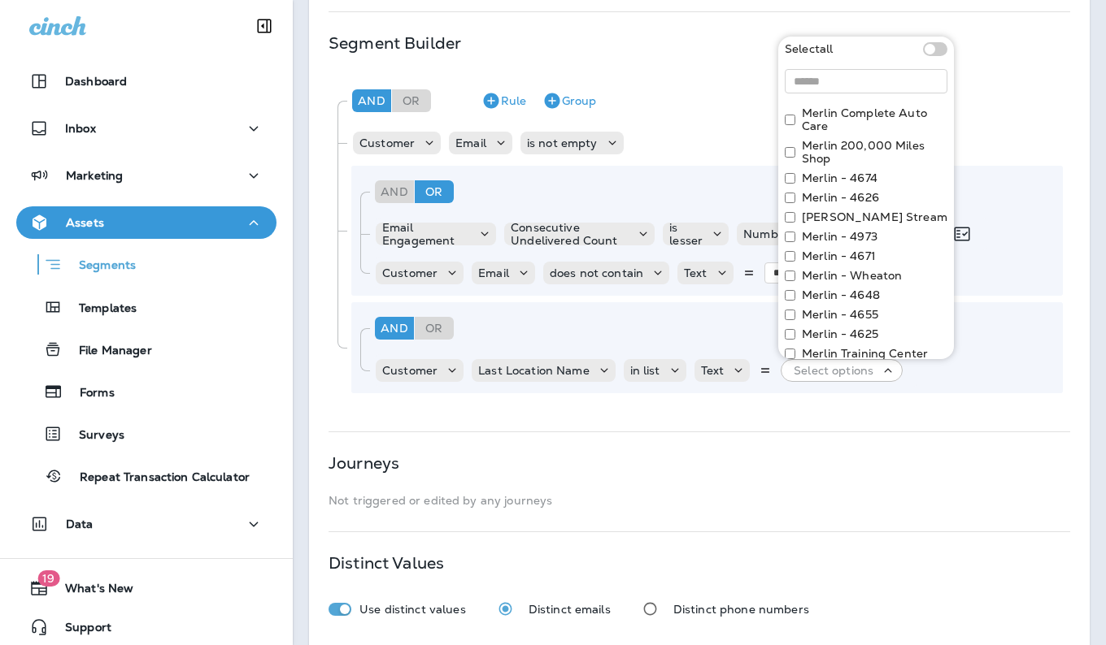
scroll to position [0, 0]
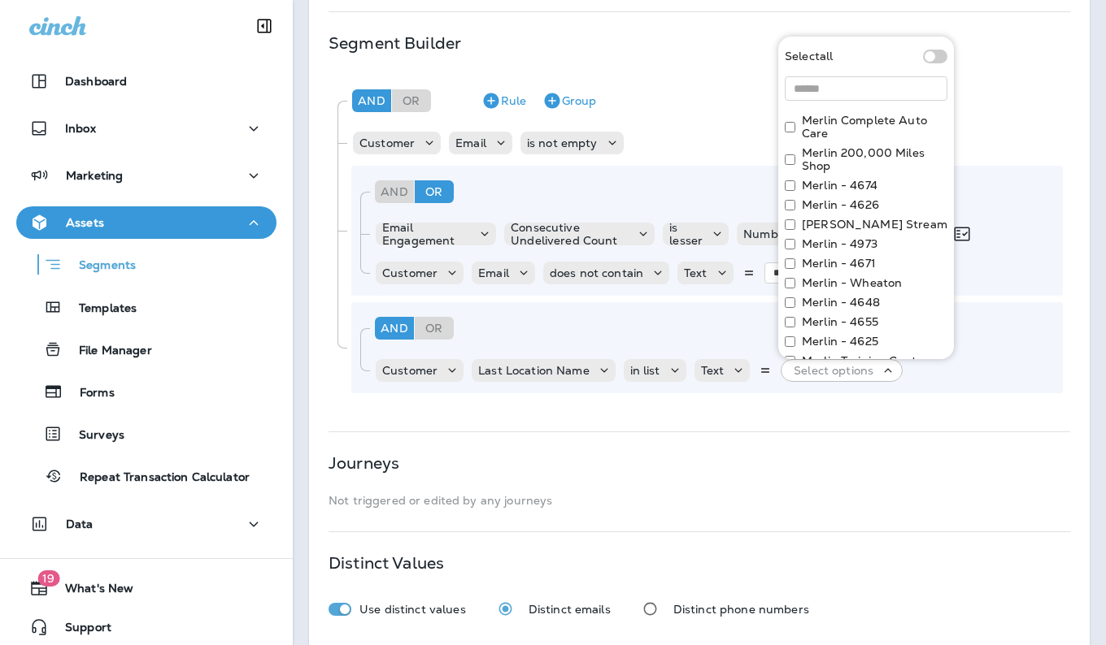
click at [993, 424] on div "**********" at bounding box center [699, 196] width 780 height 906
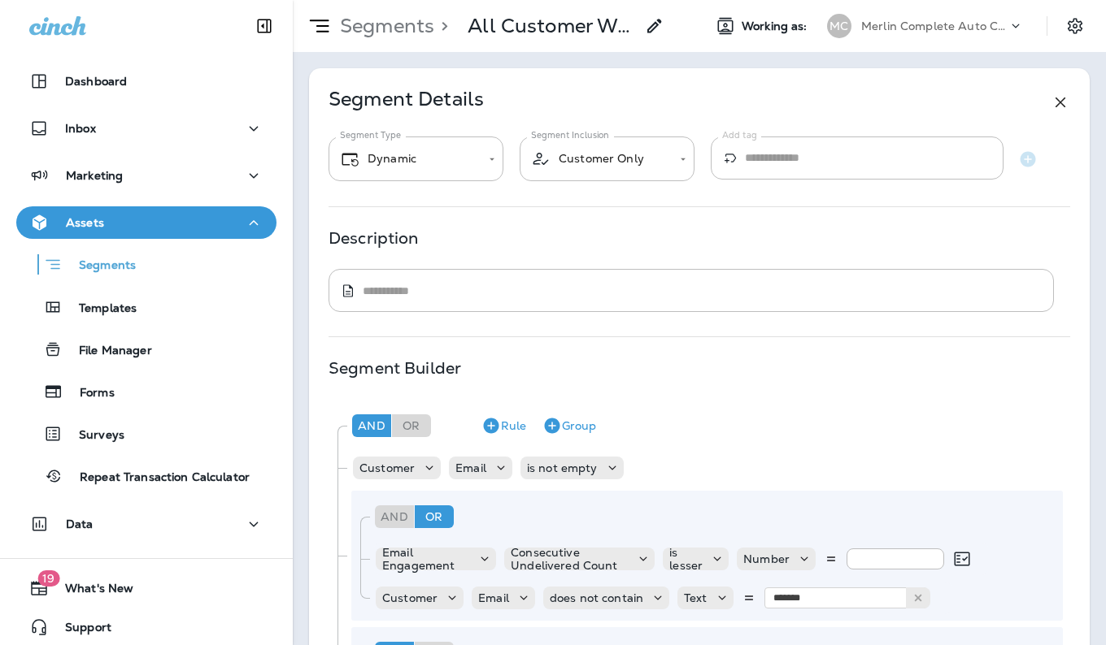
click at [658, 27] on icon at bounding box center [655, 26] width 20 height 20
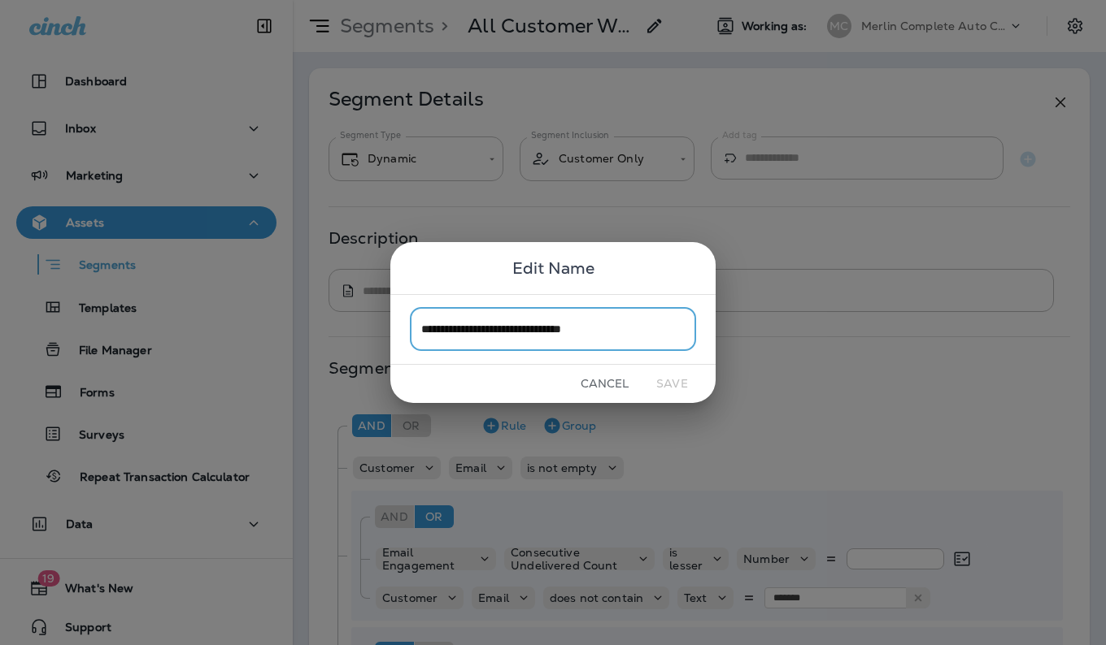
click at [640, 326] on input "**********" at bounding box center [553, 329] width 286 height 43
type input "**********"
click at [669, 392] on button "Save" at bounding box center [671, 383] width 61 height 25
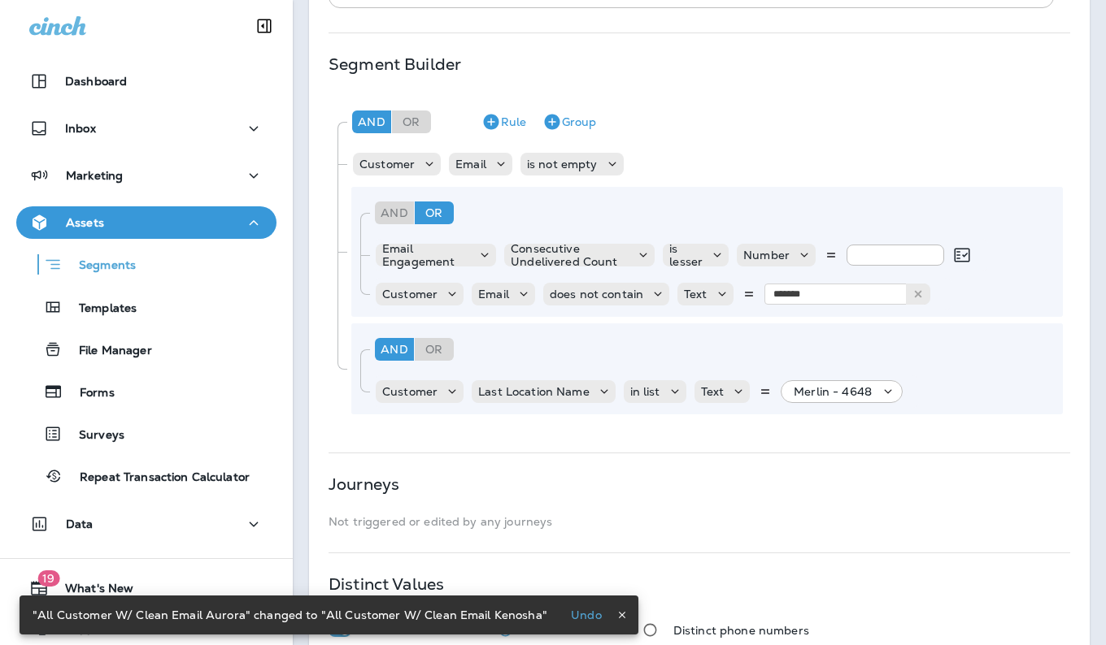
scroll to position [305, 0]
click at [886, 389] on icon at bounding box center [888, 391] width 16 height 16
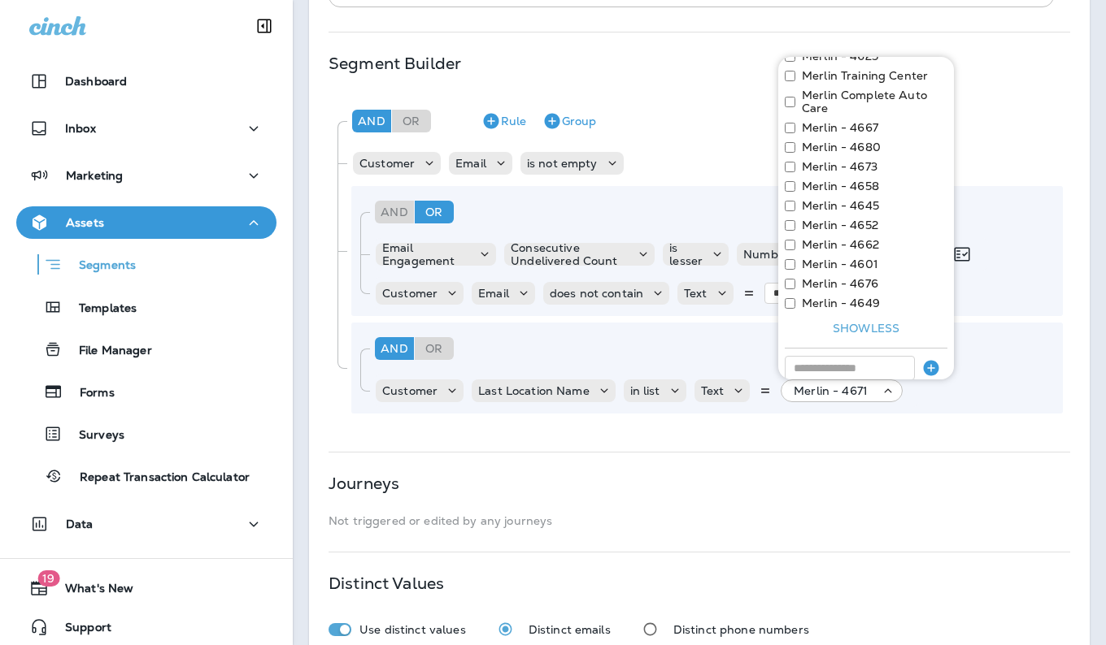
scroll to position [345, 0]
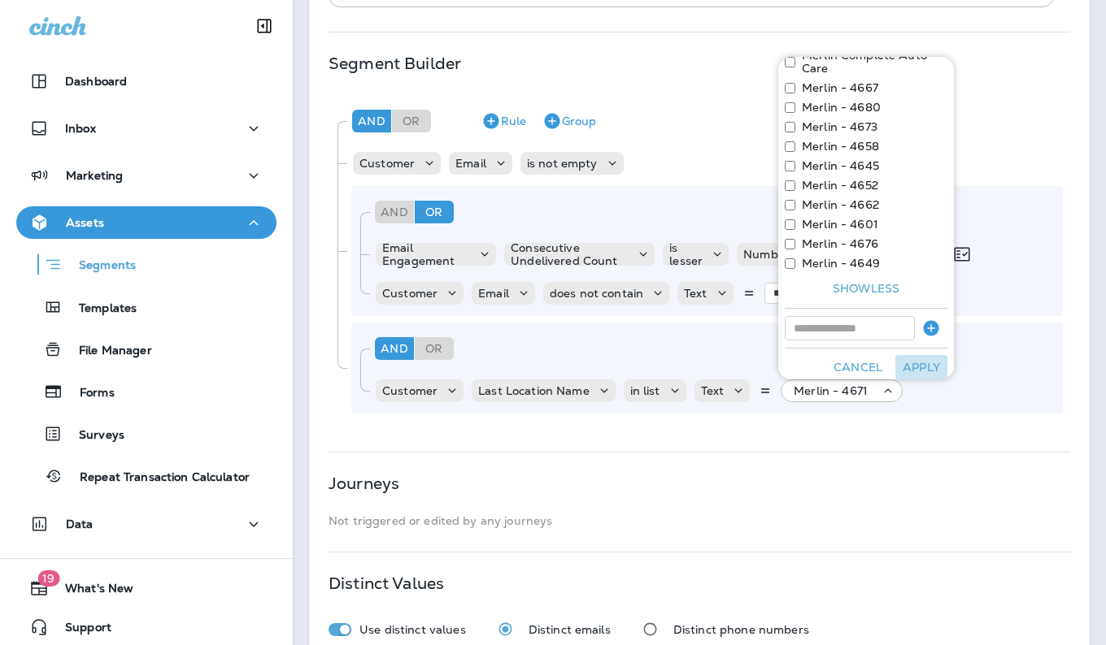
click at [918, 368] on button "Apply" at bounding box center [921, 367] width 52 height 25
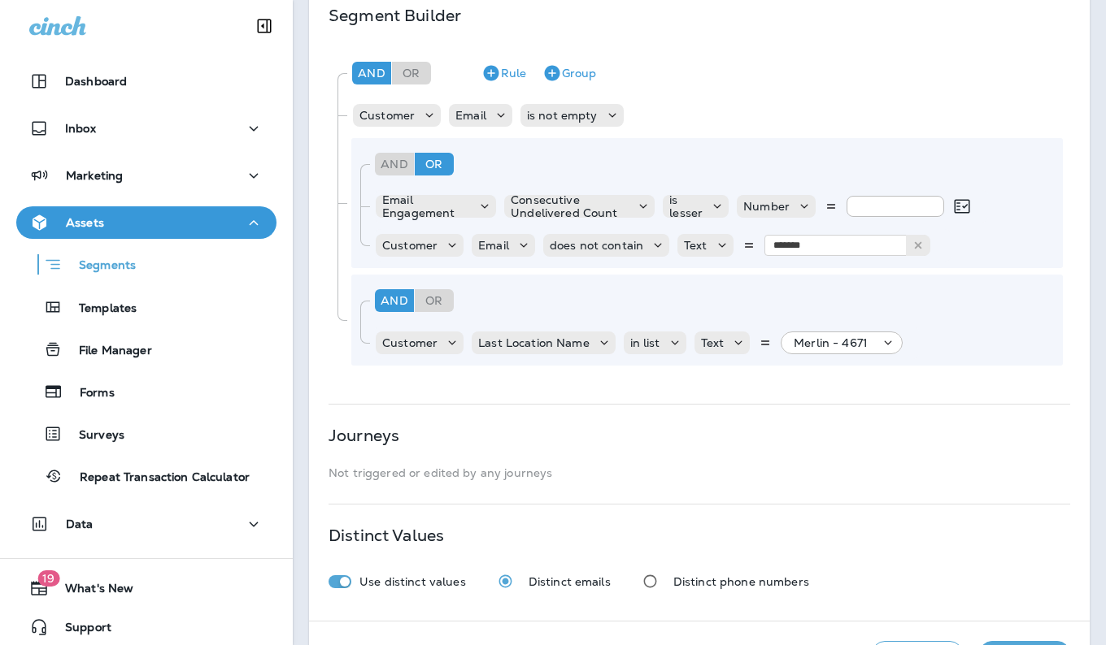
scroll to position [411, 0]
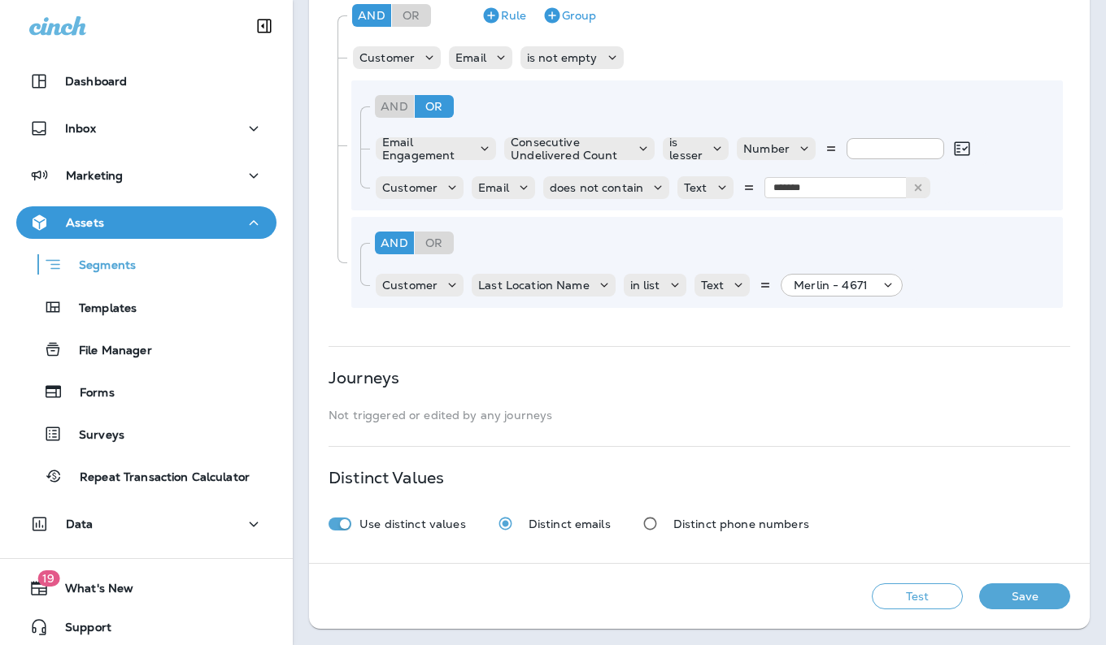
click at [1019, 594] on button "Save" at bounding box center [1024, 597] width 91 height 26
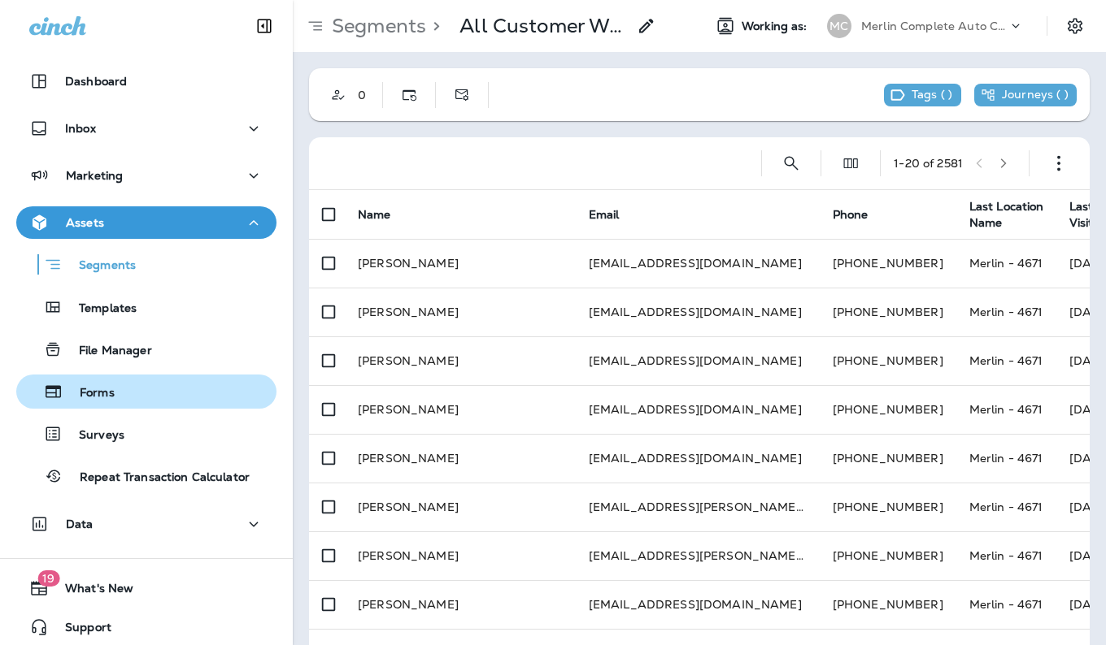
scroll to position [7, 0]
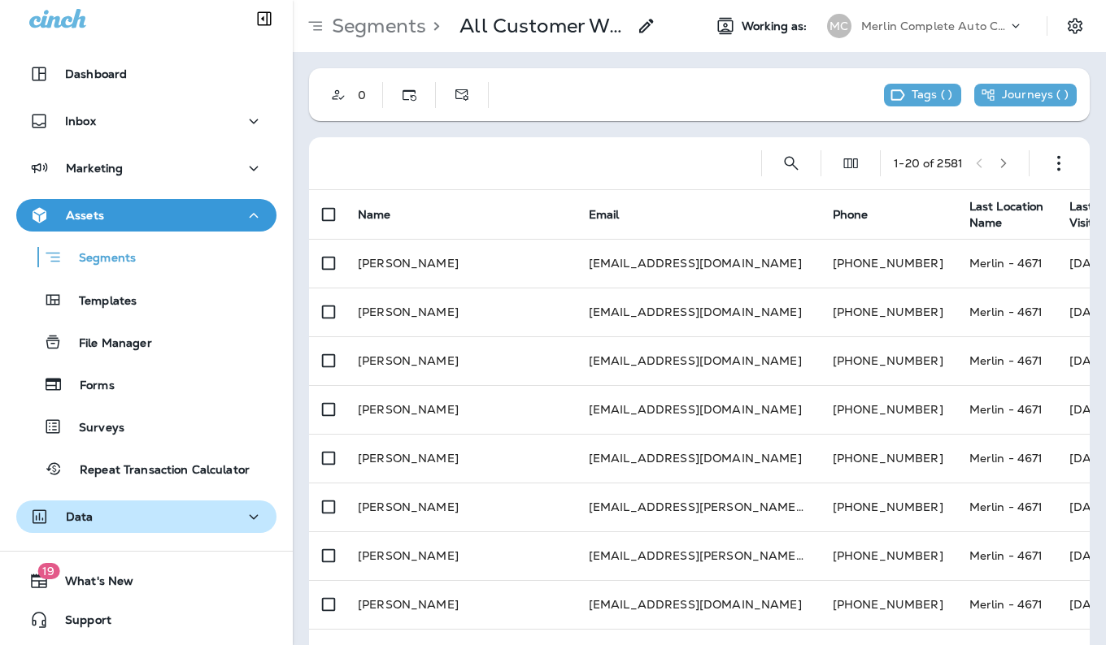
click at [146, 522] on div "Data" at bounding box center [146, 517] width 234 height 20
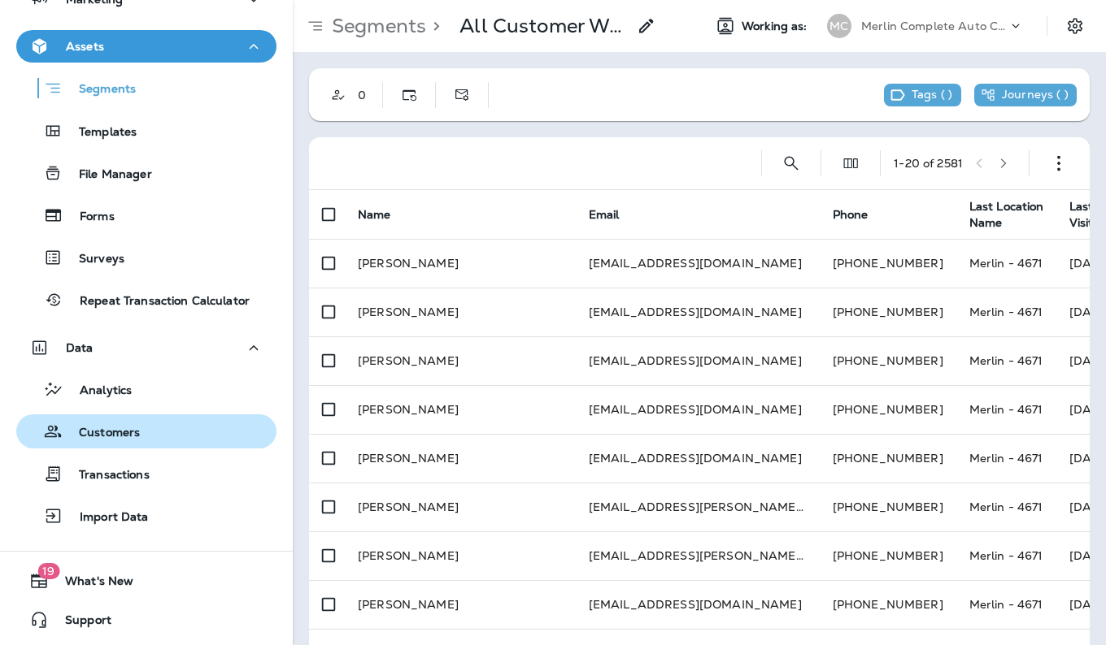
click at [141, 433] on div "Customers" at bounding box center [146, 431] width 247 height 24
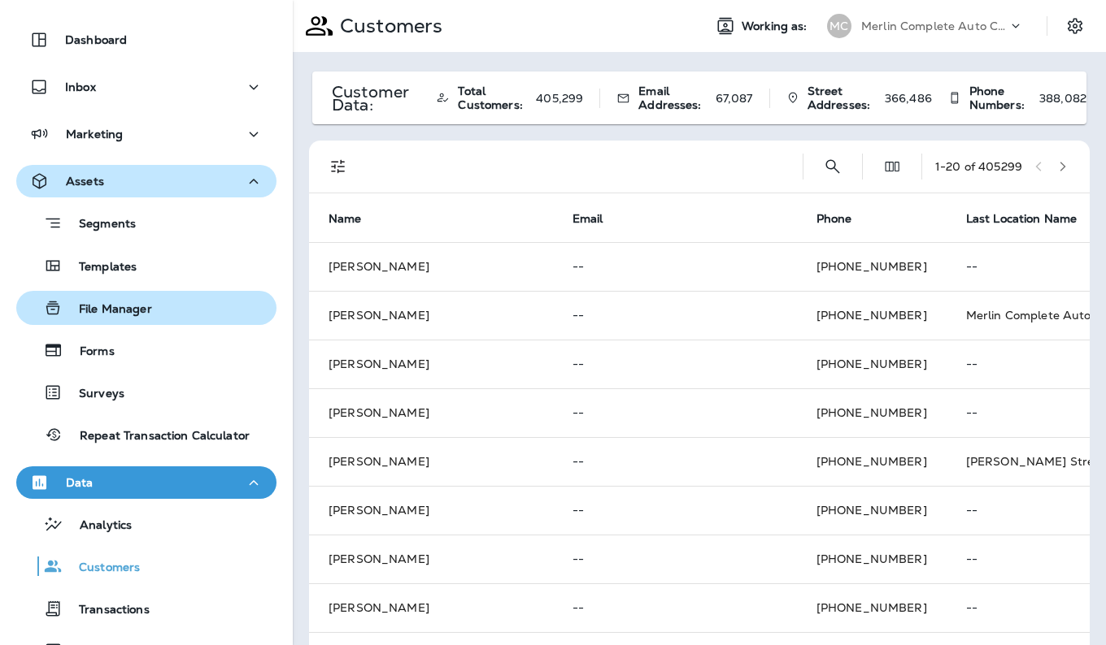
scroll to position [176, 0]
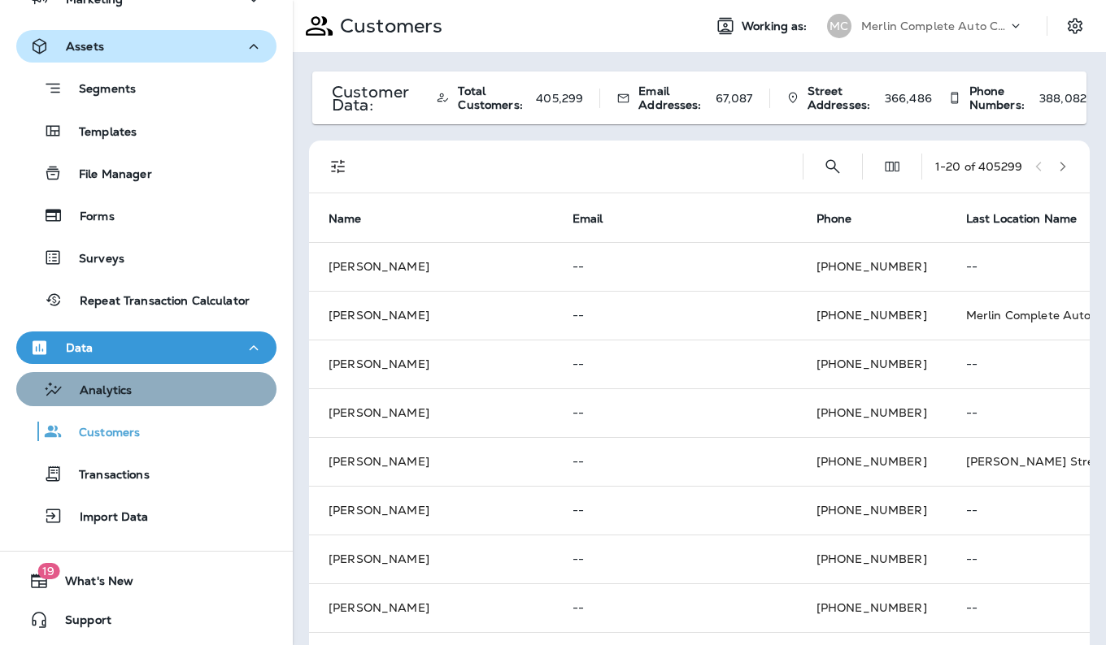
click at [149, 394] on div "Analytics" at bounding box center [146, 389] width 247 height 24
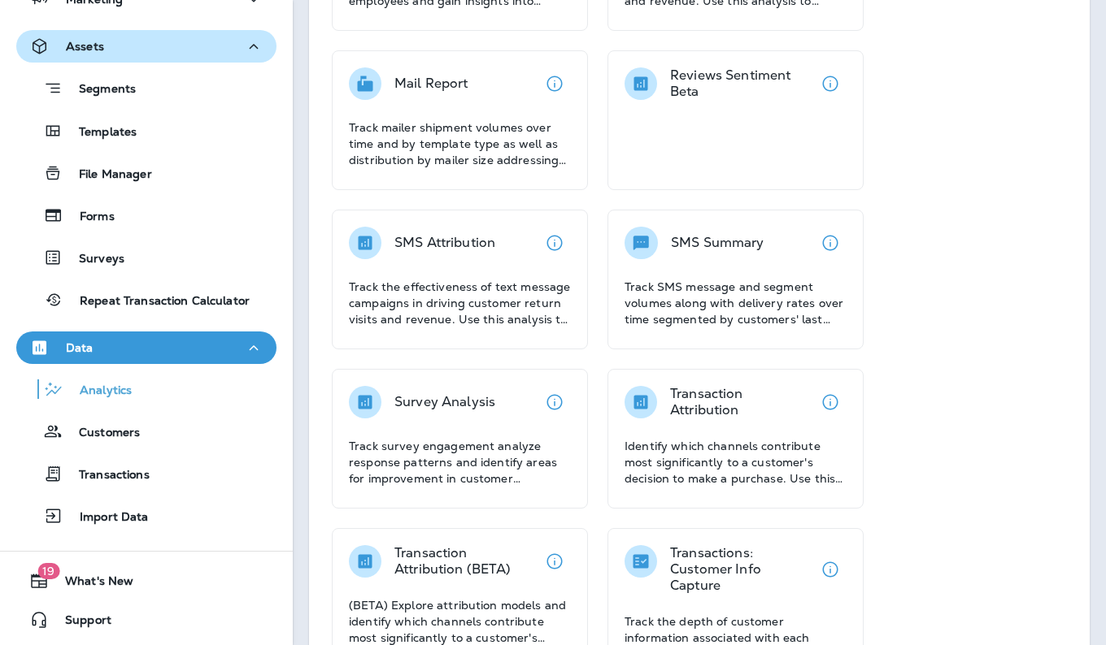
scroll to position [610, 0]
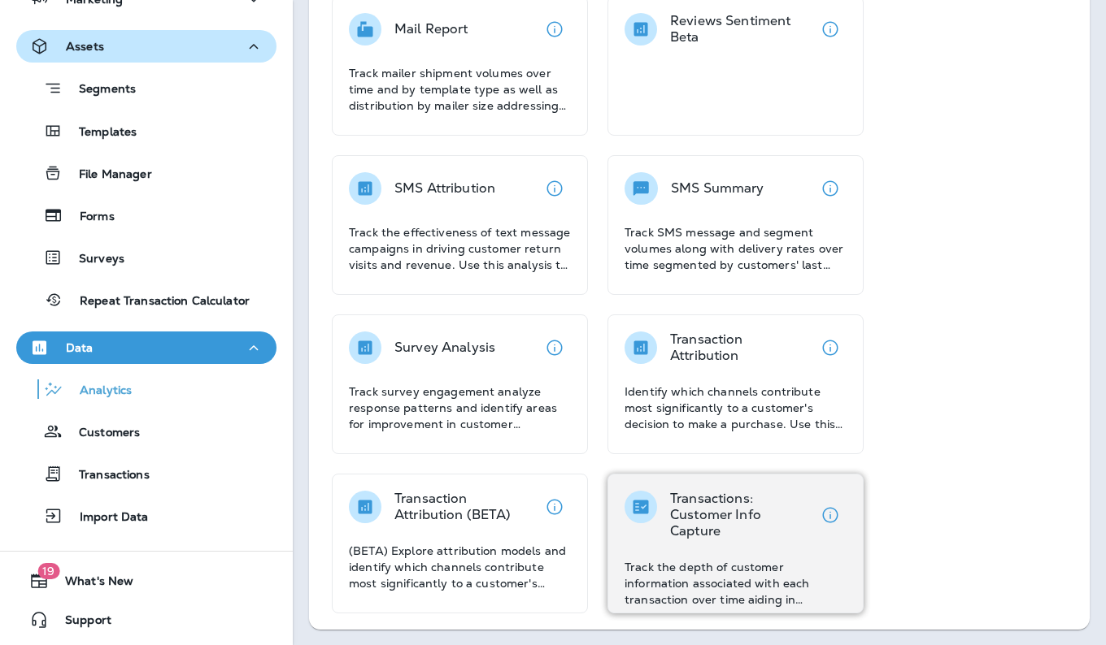
click at [711, 514] on p "Transactions: Customer Info Capture" at bounding box center [742, 515] width 144 height 49
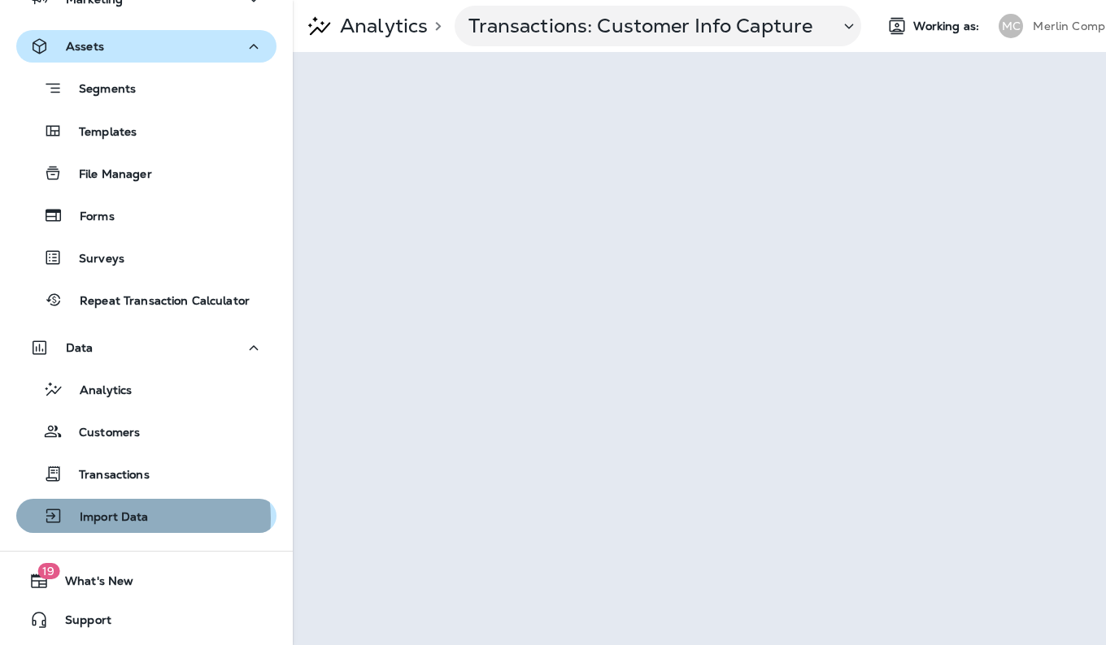
click at [130, 519] on p "Import Data" at bounding box center [105, 518] width 85 height 15
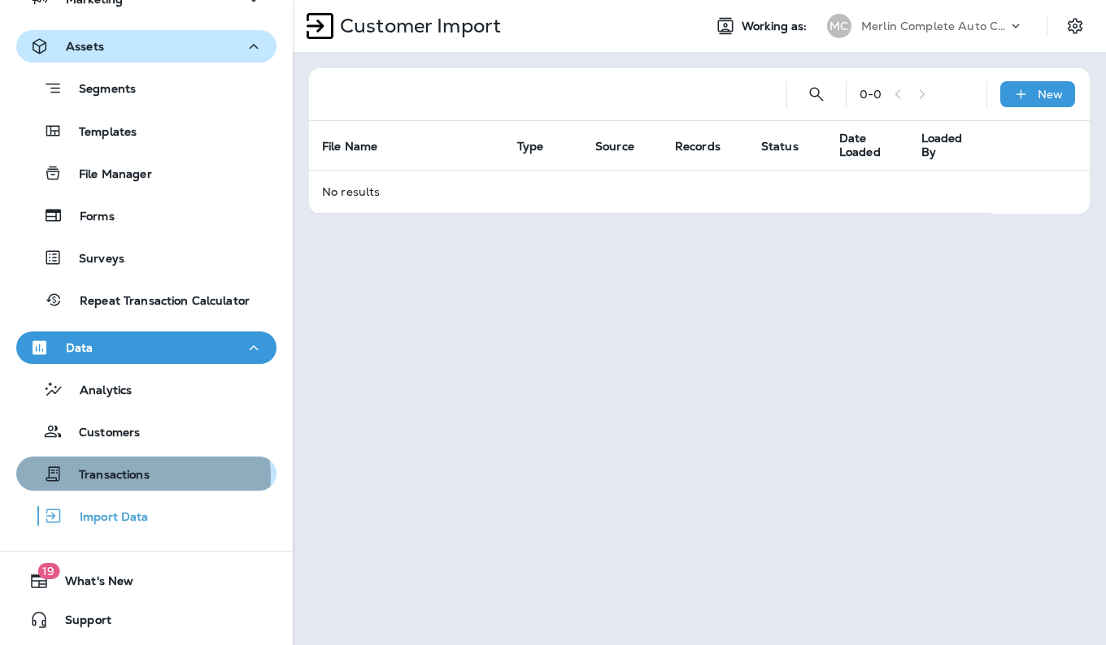
click at [141, 477] on p "Transactions" at bounding box center [106, 475] width 87 height 15
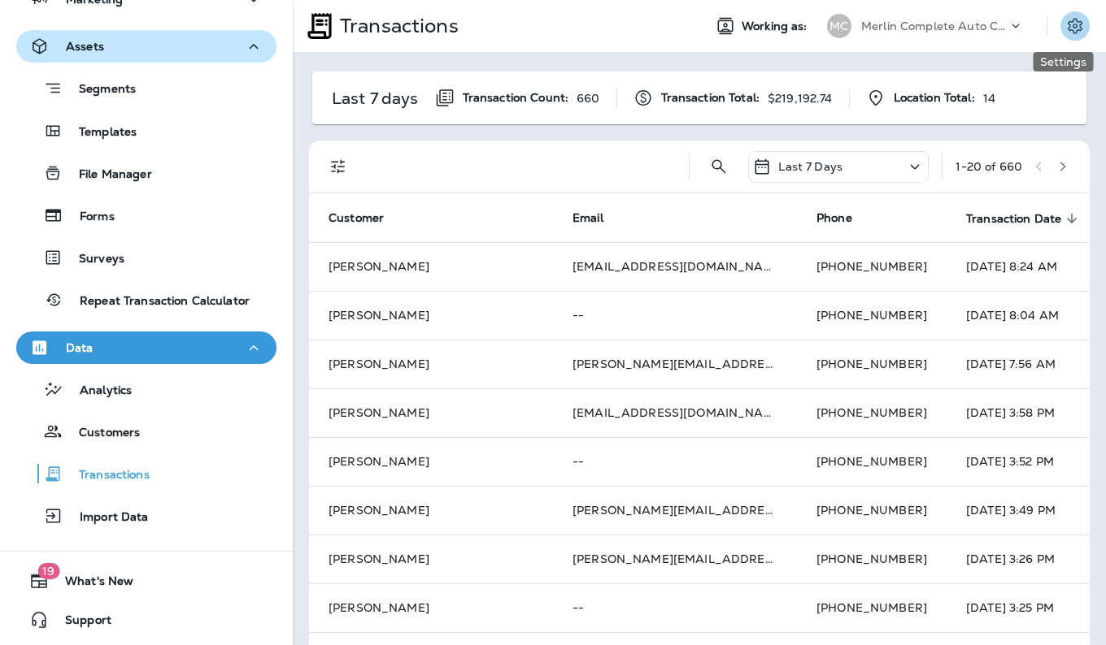
click at [1065, 34] on icon "Settings" at bounding box center [1075, 26] width 20 height 20
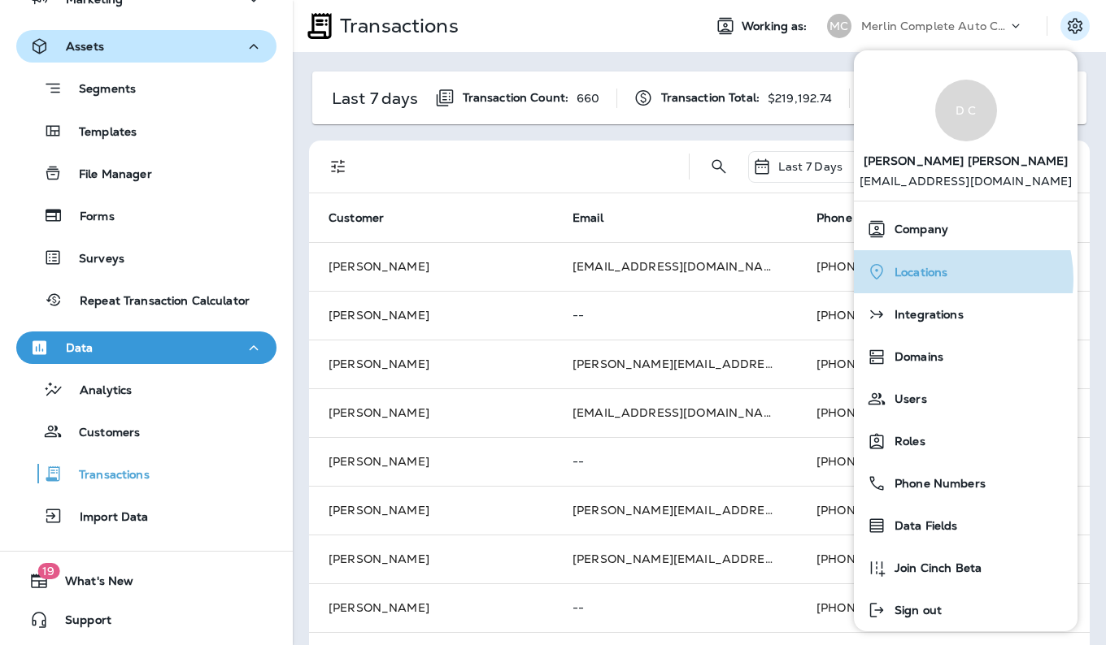
click at [939, 279] on span "Locations" at bounding box center [916, 273] width 61 height 14
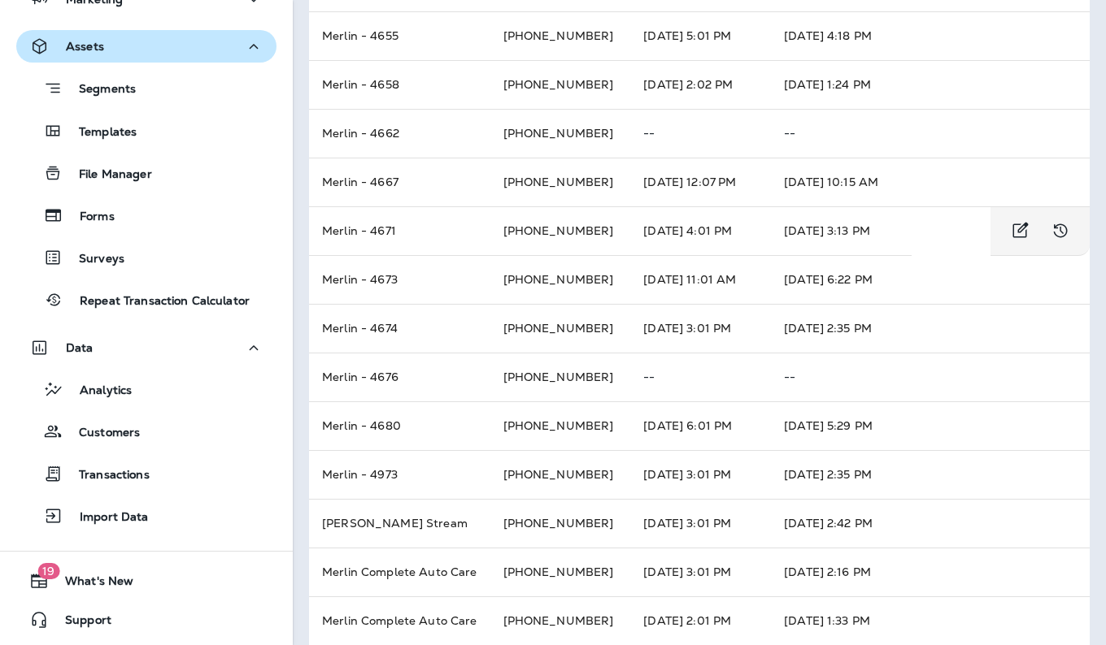
scroll to position [557, 0]
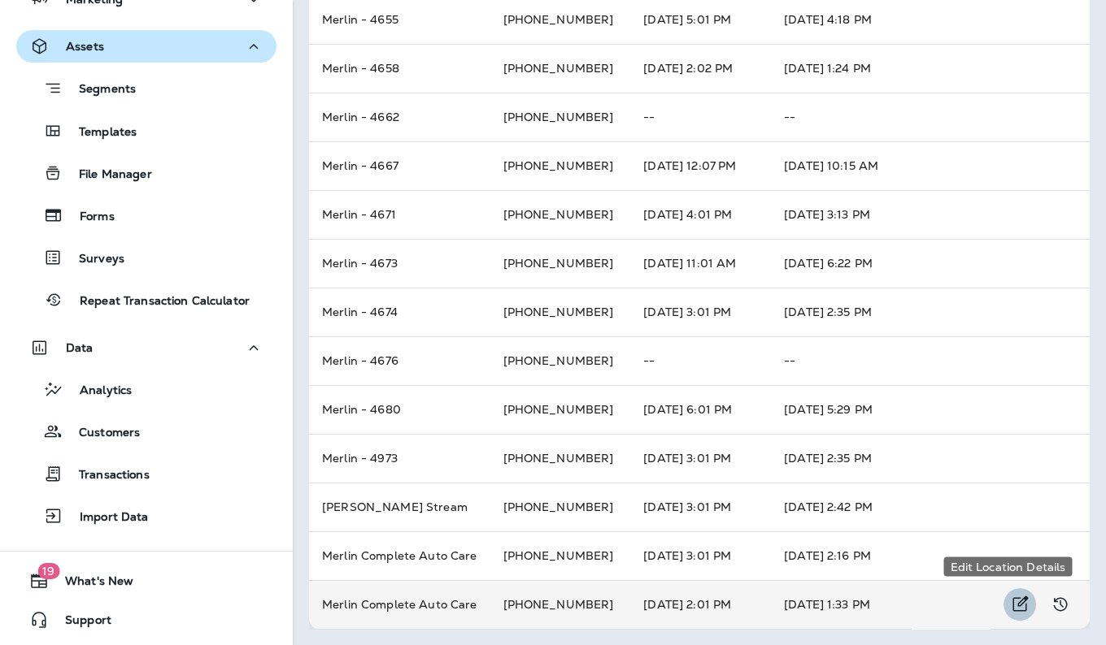
click at [1013, 602] on icon "Edit Location Details" at bounding box center [1020, 604] width 15 height 15
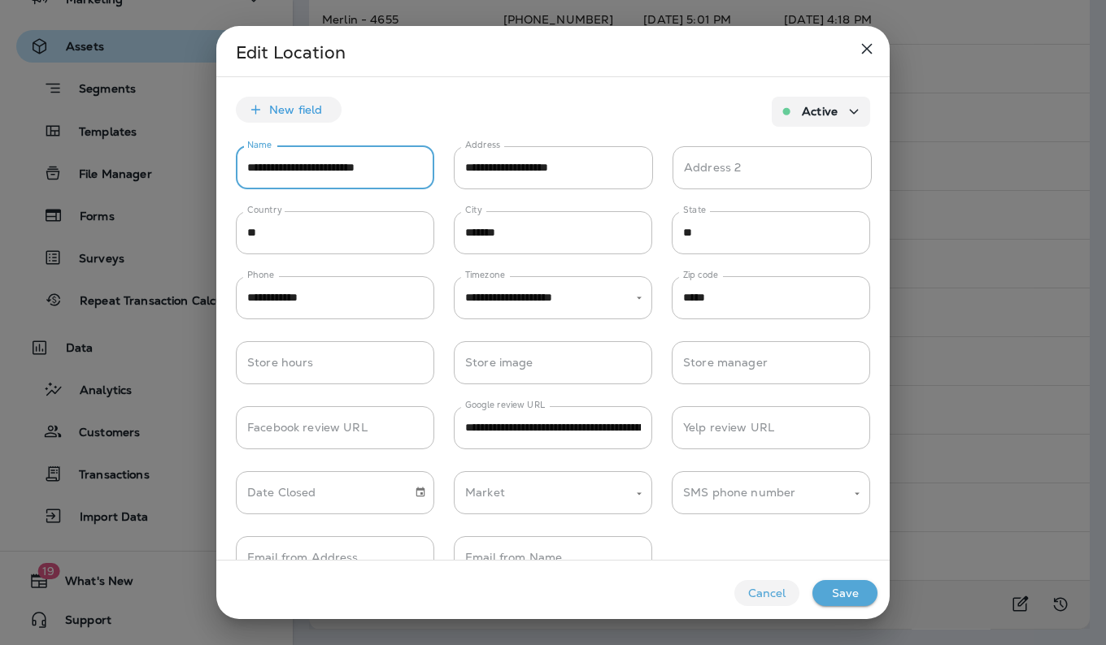
click at [401, 164] on input "**********" at bounding box center [335, 167] width 198 height 43
click at [385, 167] on input "**********" at bounding box center [335, 167] width 198 height 43
click at [381, 165] on input "**********" at bounding box center [335, 167] width 198 height 43
type input "*"
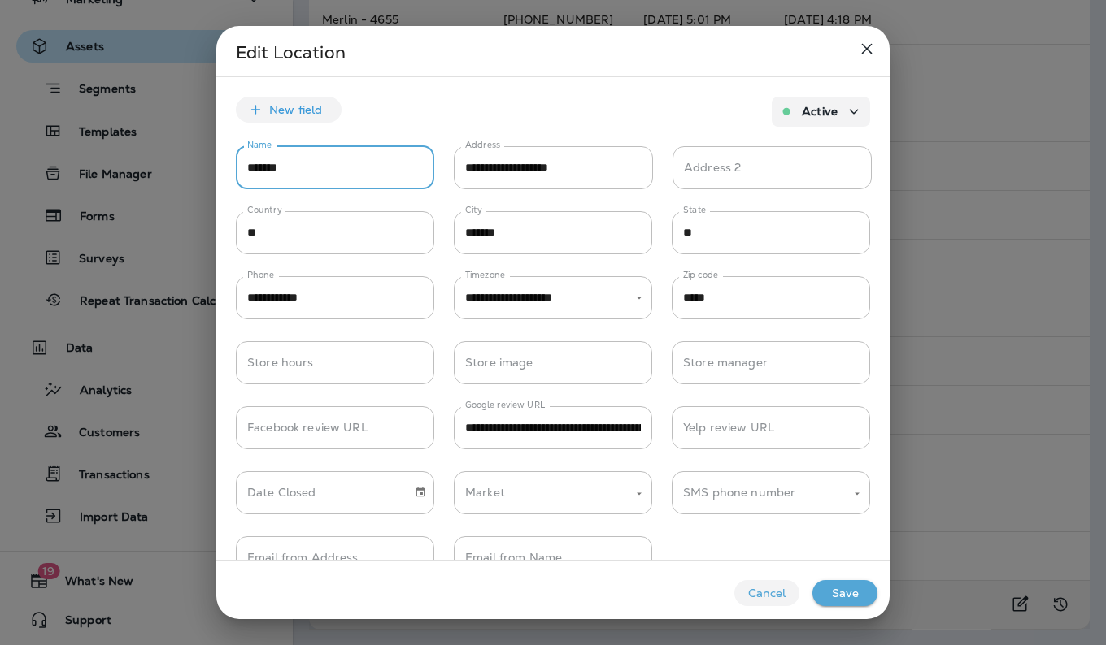
type input "*******"
click at [849, 590] on button "Save" at bounding box center [844, 593] width 65 height 26
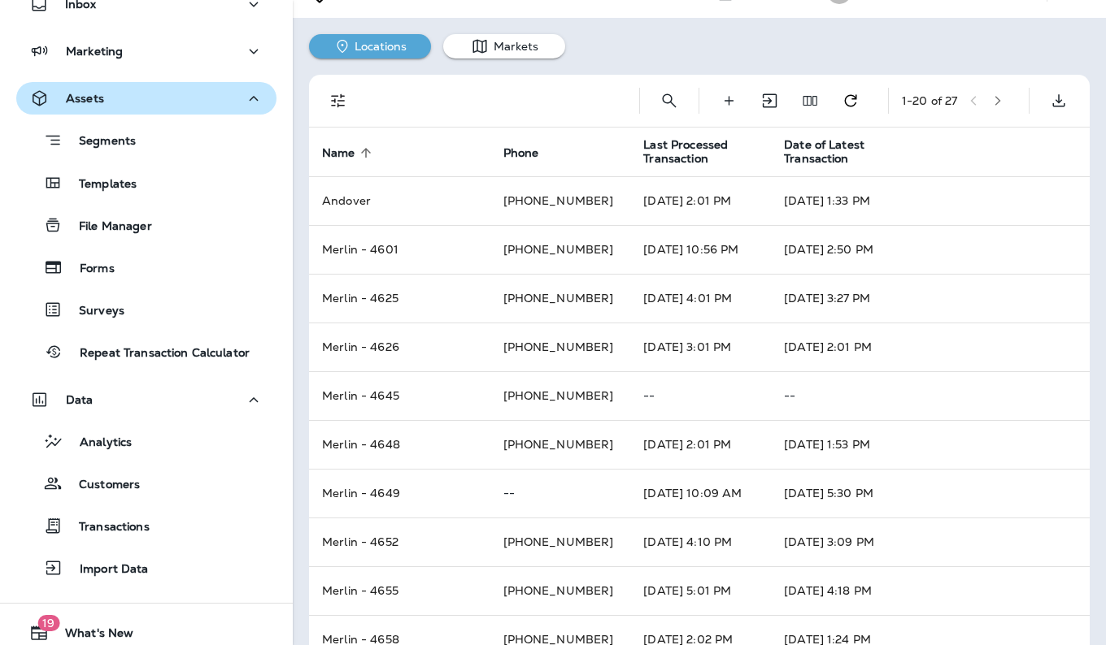
scroll to position [120, 0]
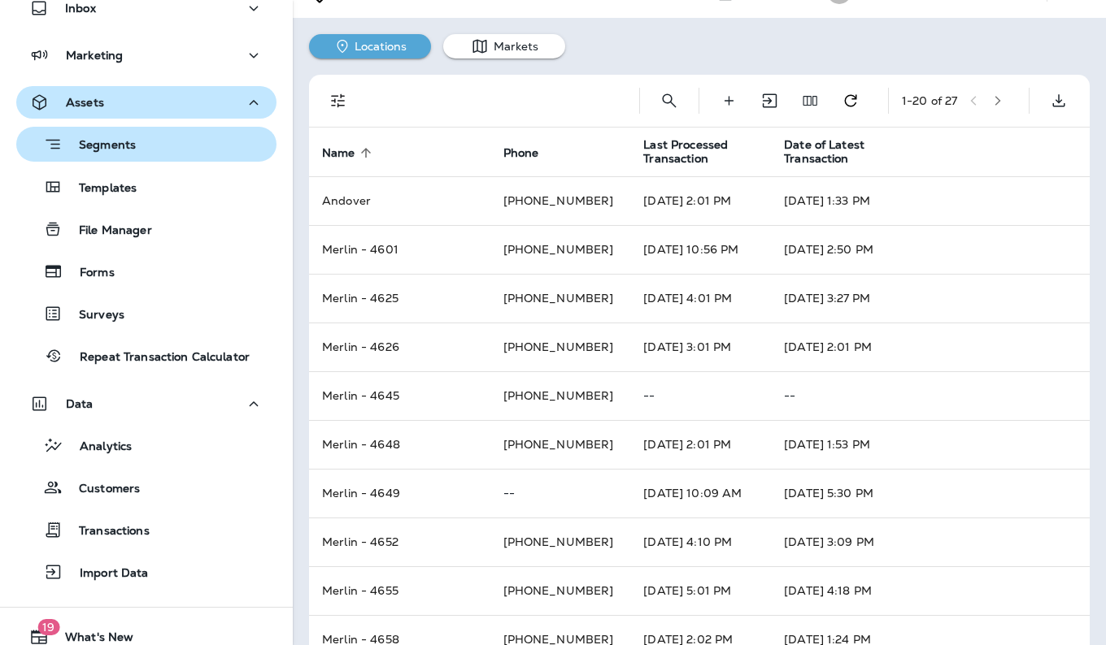
click at [160, 150] on div "Segments" at bounding box center [146, 144] width 247 height 25
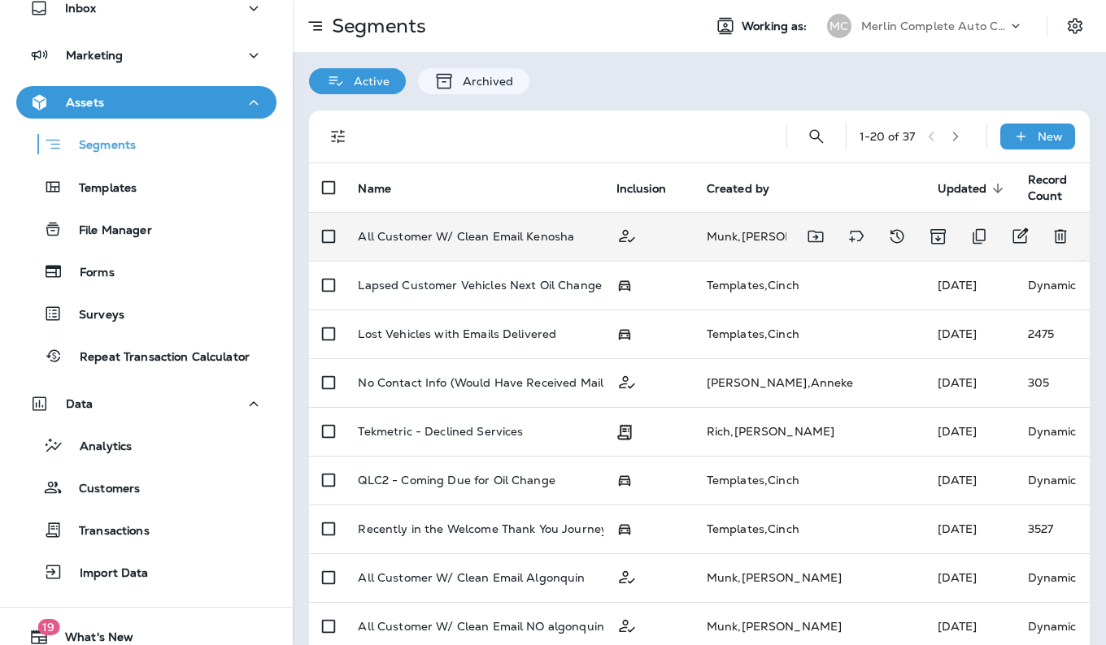
click at [602, 247] on td "All Customer W/ Clean Email Kenosha" at bounding box center [474, 236] width 258 height 49
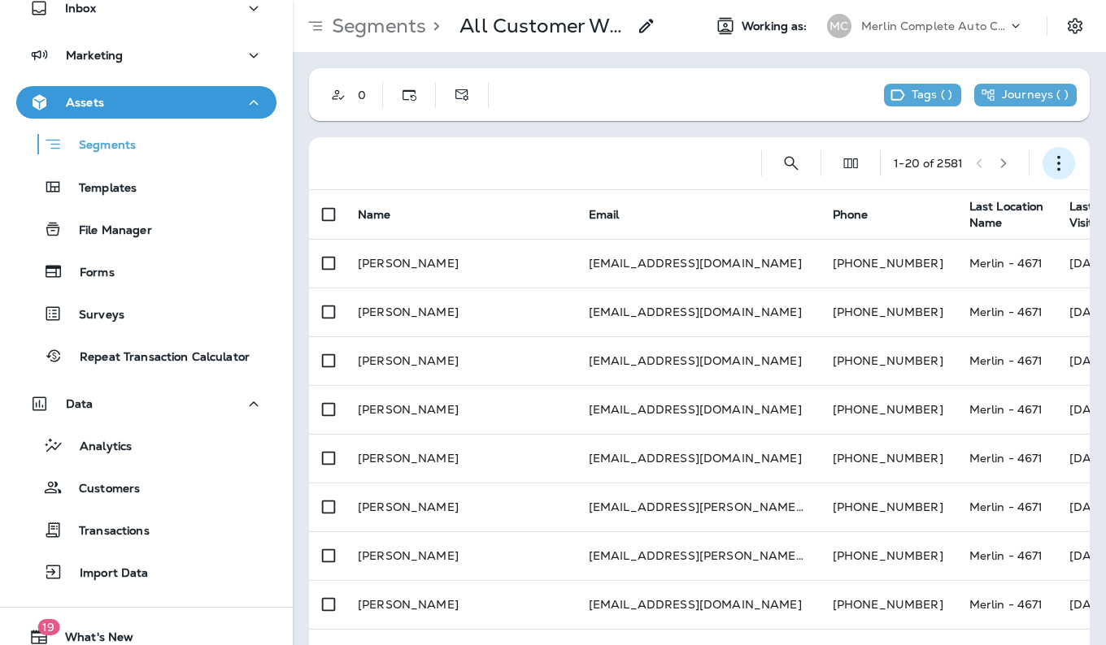
click at [1050, 161] on icon "button" at bounding box center [1058, 163] width 16 height 16
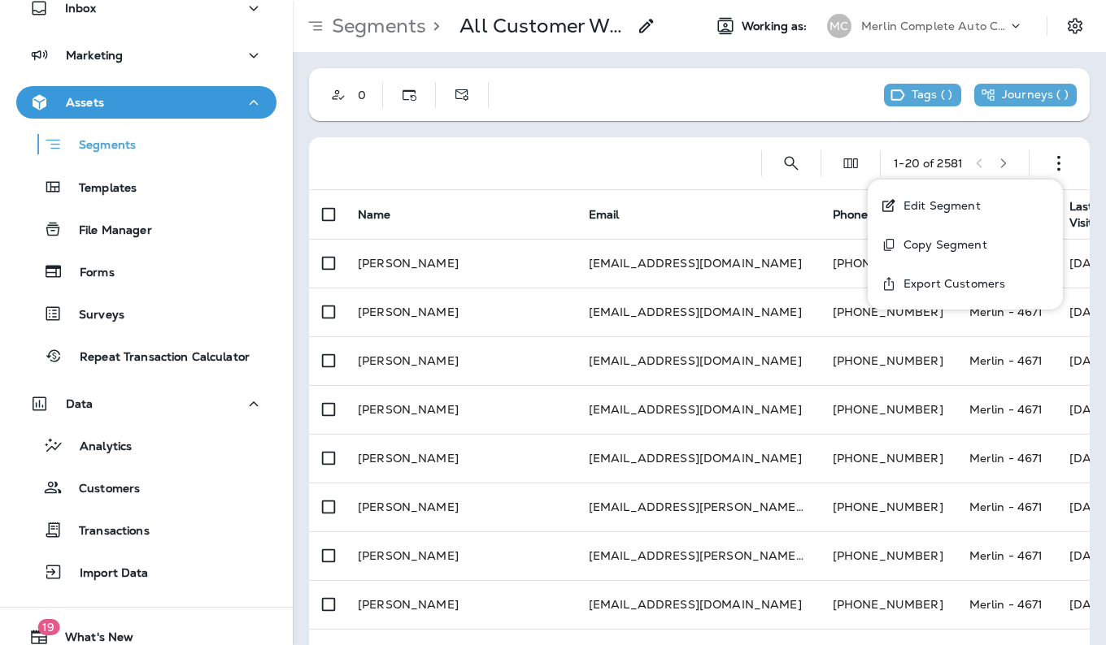
click at [968, 202] on p "Edit Segment" at bounding box center [939, 205] width 84 height 13
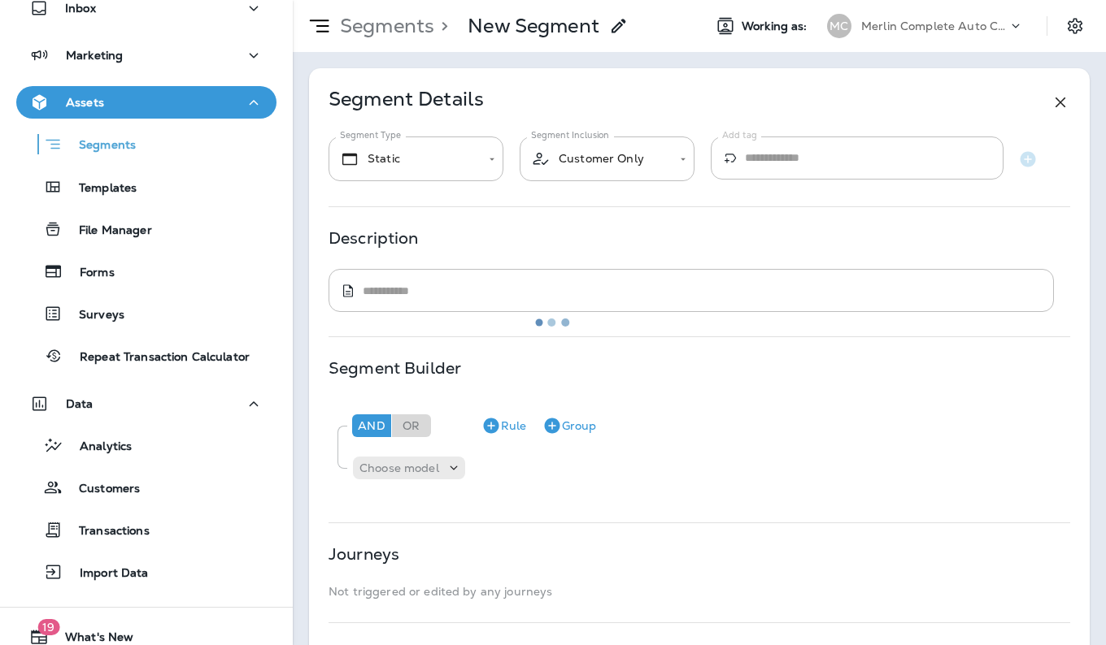
type input "*******"
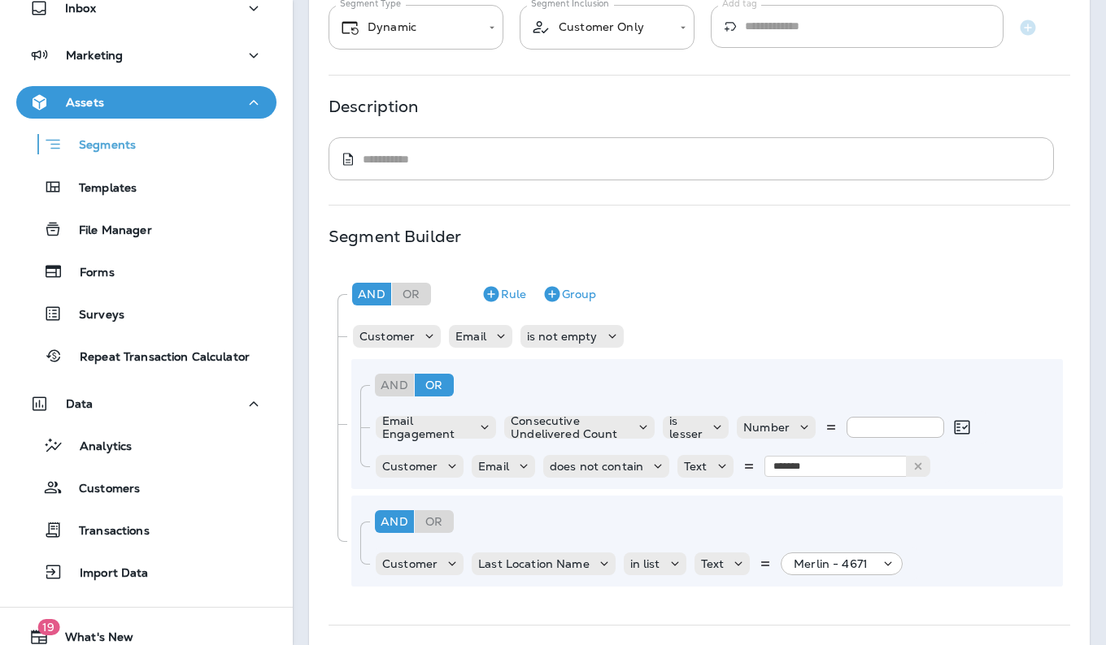
scroll to position [135, 0]
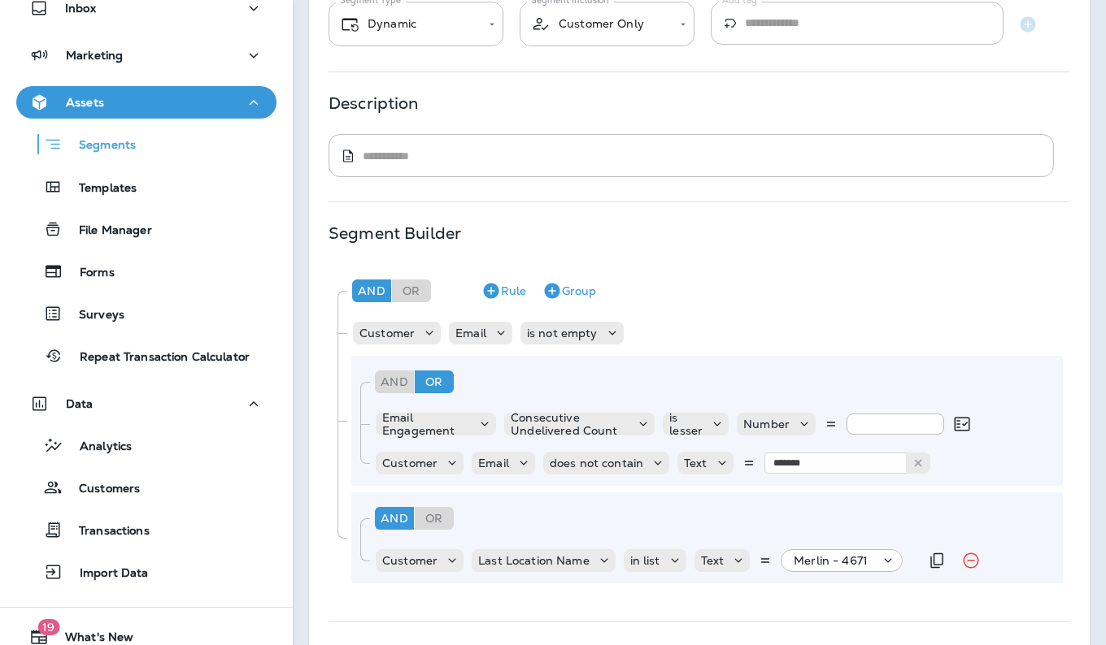
click at [891, 560] on icon at bounding box center [888, 561] width 16 height 16
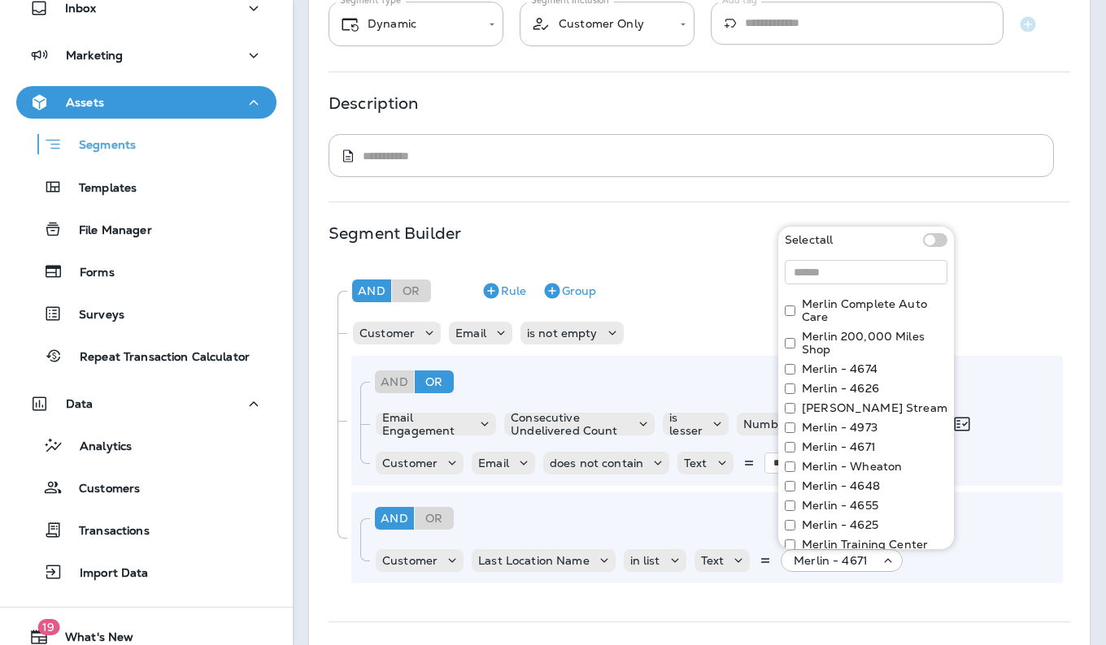
scroll to position [0, 0]
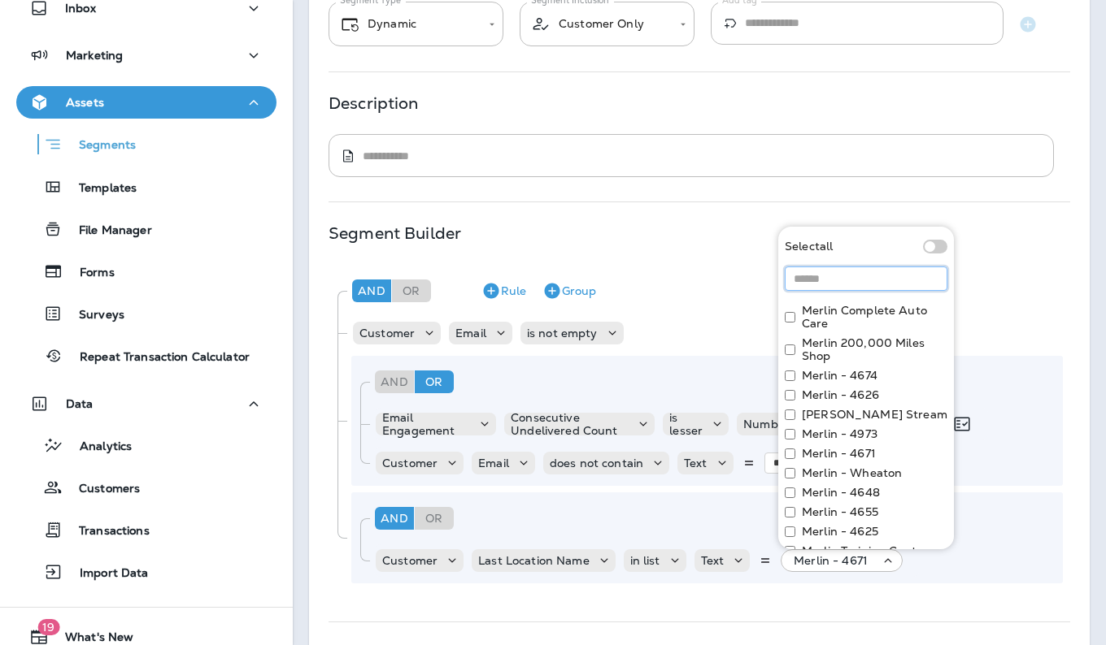
click at [893, 281] on input at bounding box center [865, 279] width 163 height 24
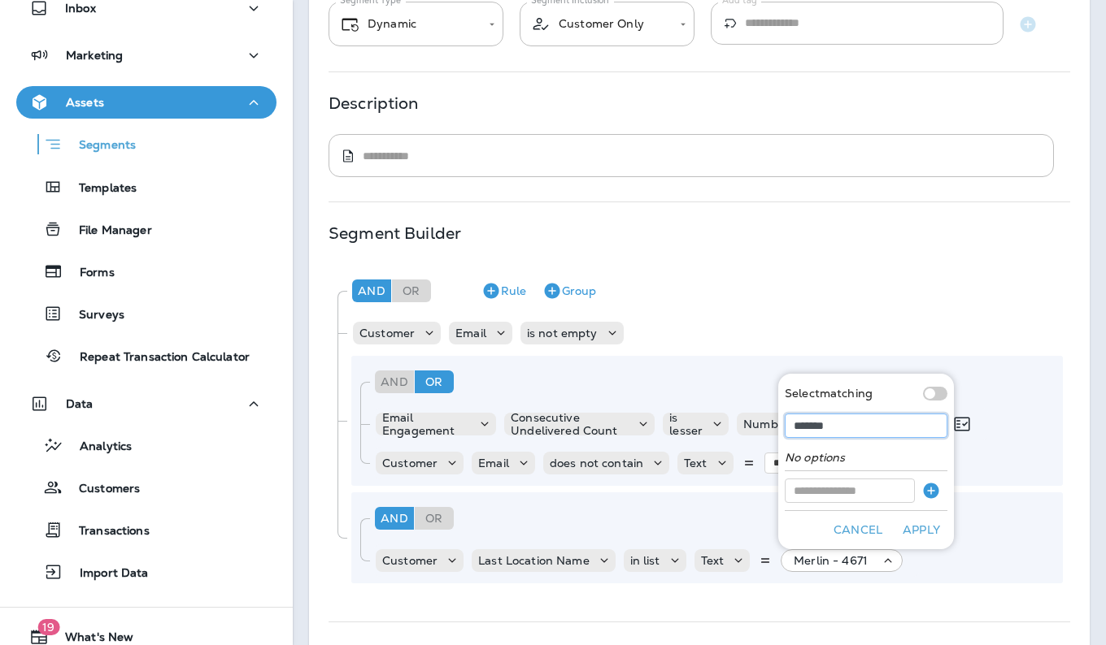
type input "*******"
click at [853, 524] on button "Cancel" at bounding box center [858, 530] width 62 height 25
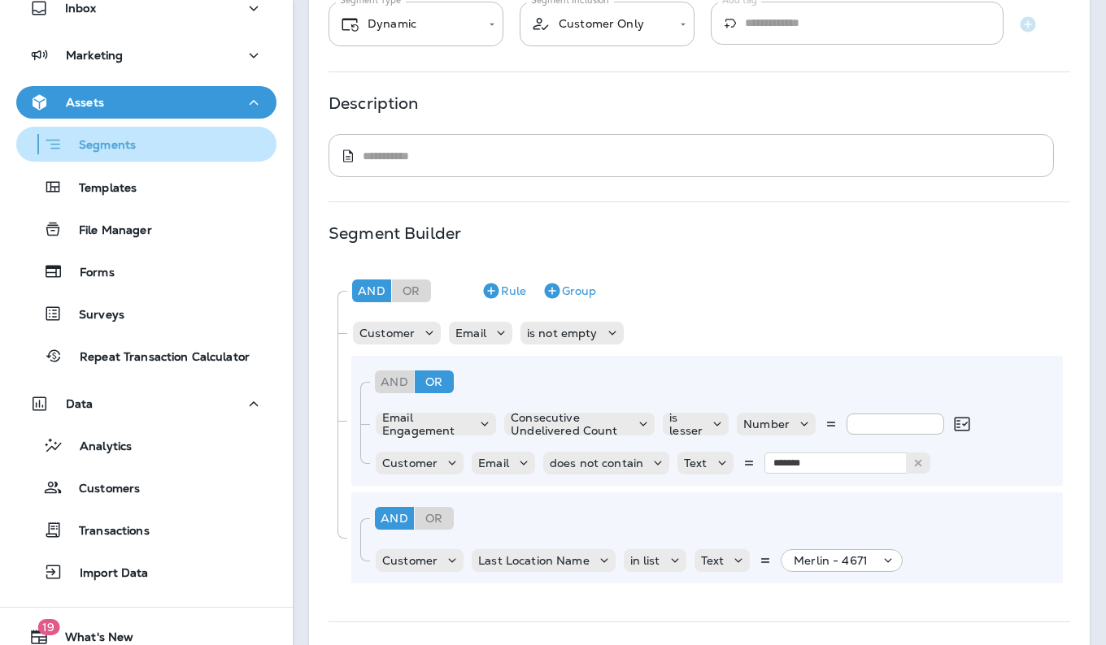
click at [152, 148] on div "Segments" at bounding box center [146, 144] width 247 height 25
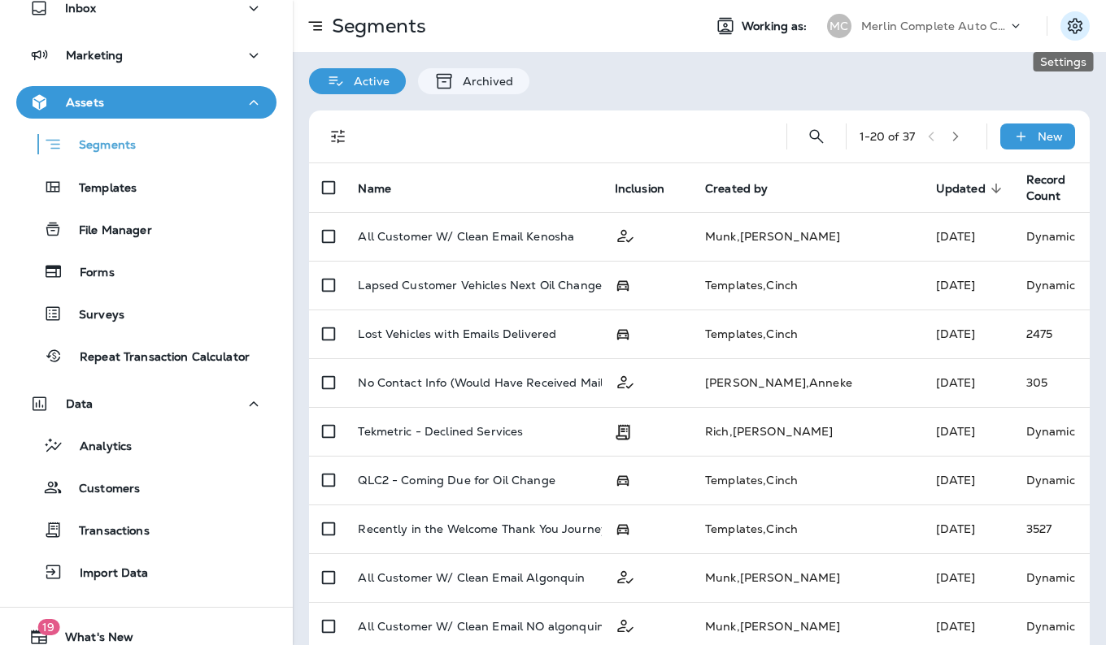
click at [1065, 28] on icon "Settings" at bounding box center [1075, 26] width 20 height 20
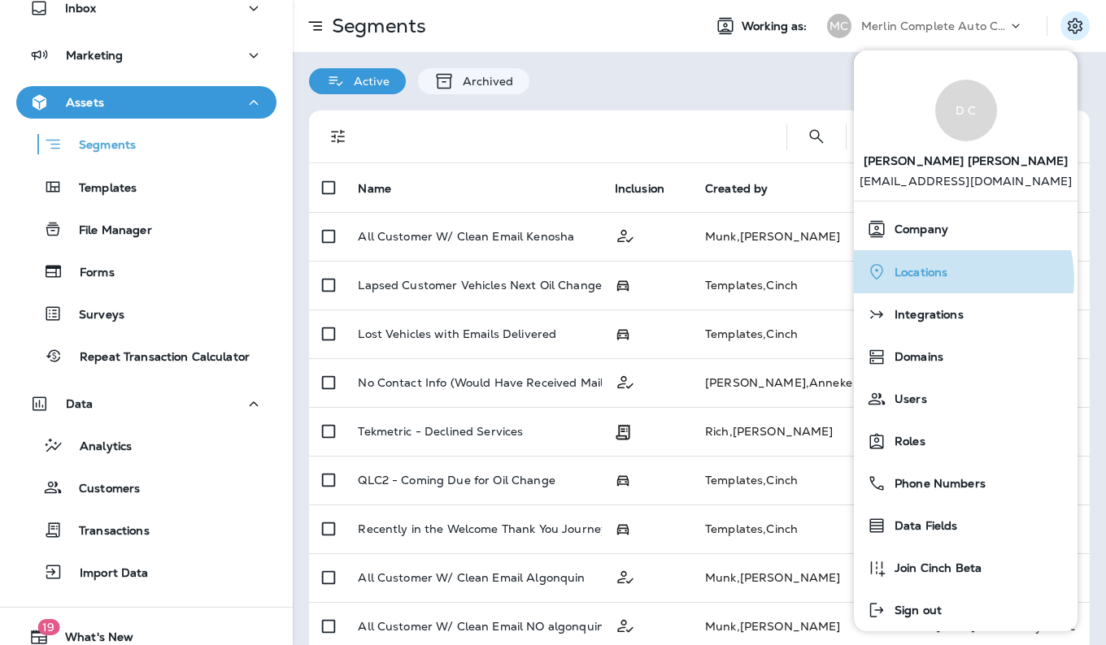
click at [955, 279] on div "Locations" at bounding box center [965, 271] width 211 height 33
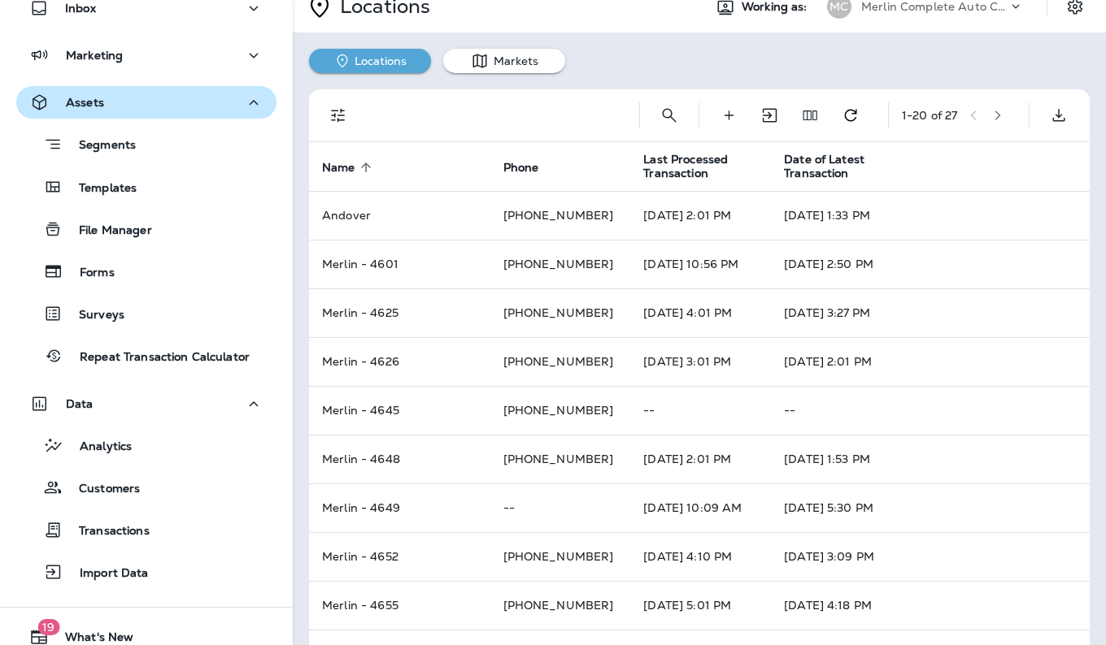
scroll to position [20, 0]
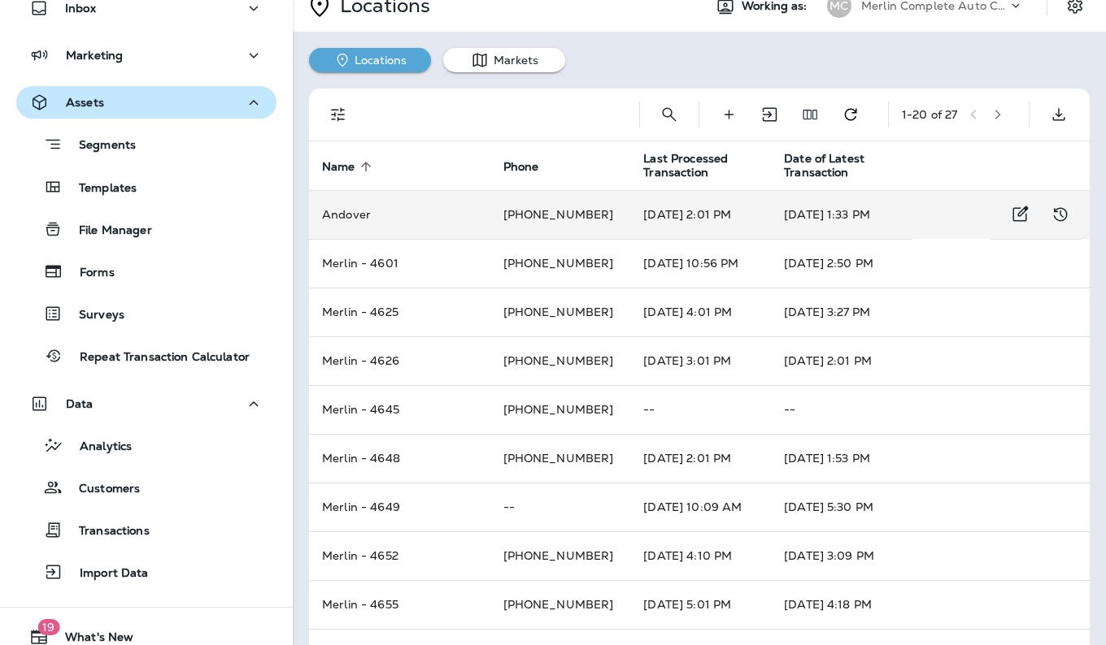
click at [957, 219] on tr "Andover +1 (612) 200-3752 [DATE] 2:01 PM [DATE] 1:33 PM" at bounding box center [699, 214] width 780 height 49
click at [1003, 212] on button "Edit Location Details" at bounding box center [1019, 214] width 33 height 33
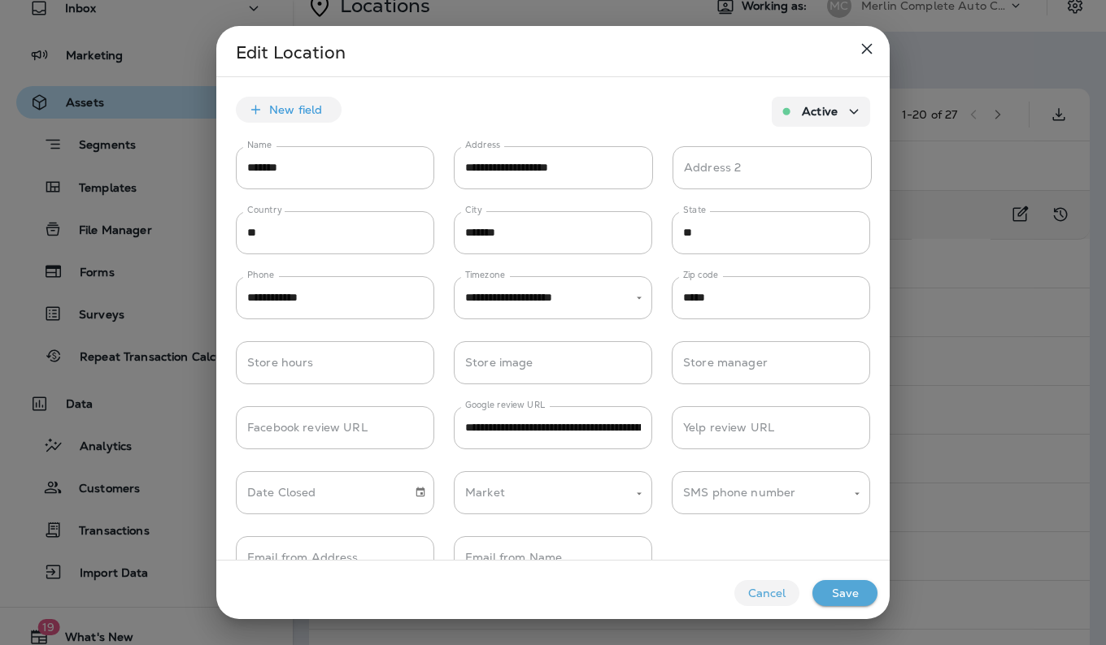
scroll to position [41, 0]
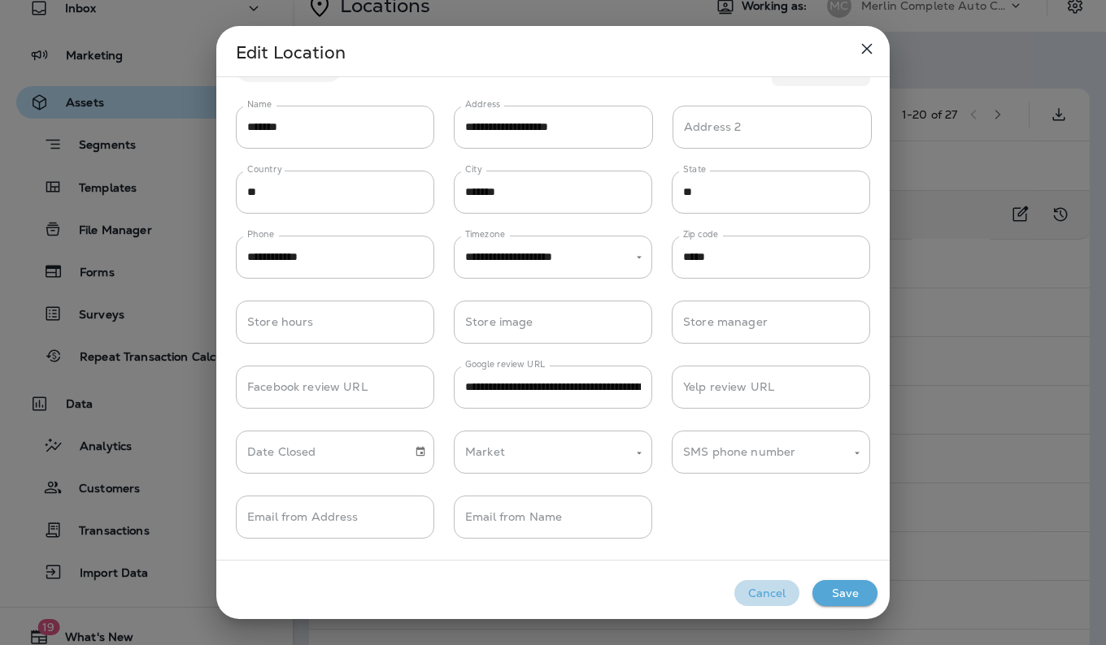
click at [783, 596] on button "Cancel" at bounding box center [766, 593] width 65 height 26
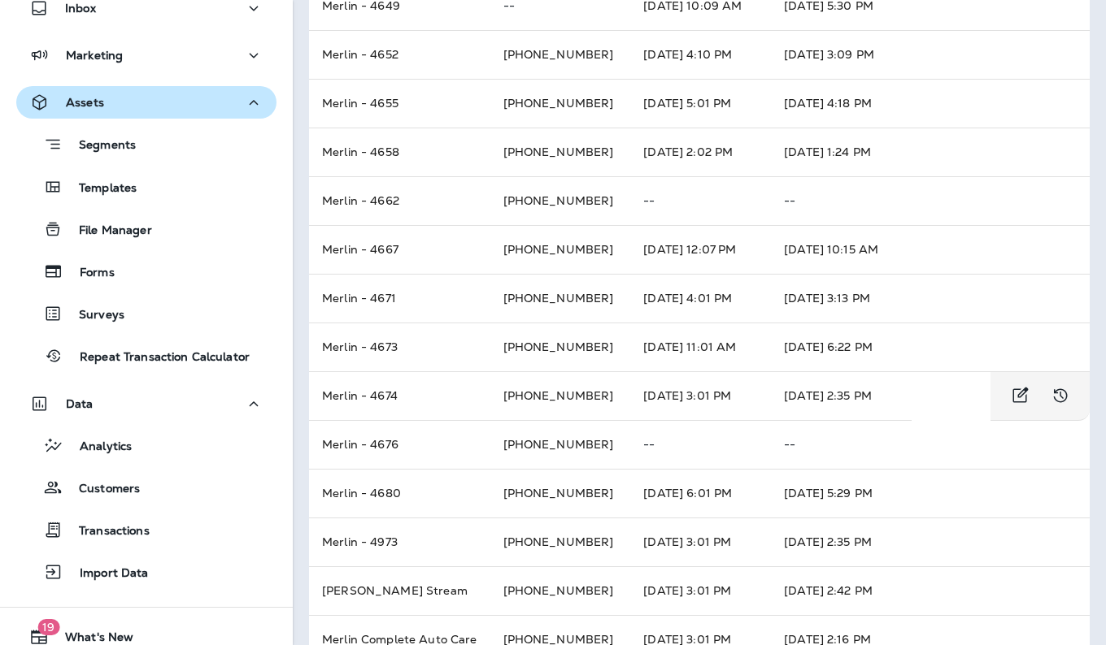
scroll to position [557, 0]
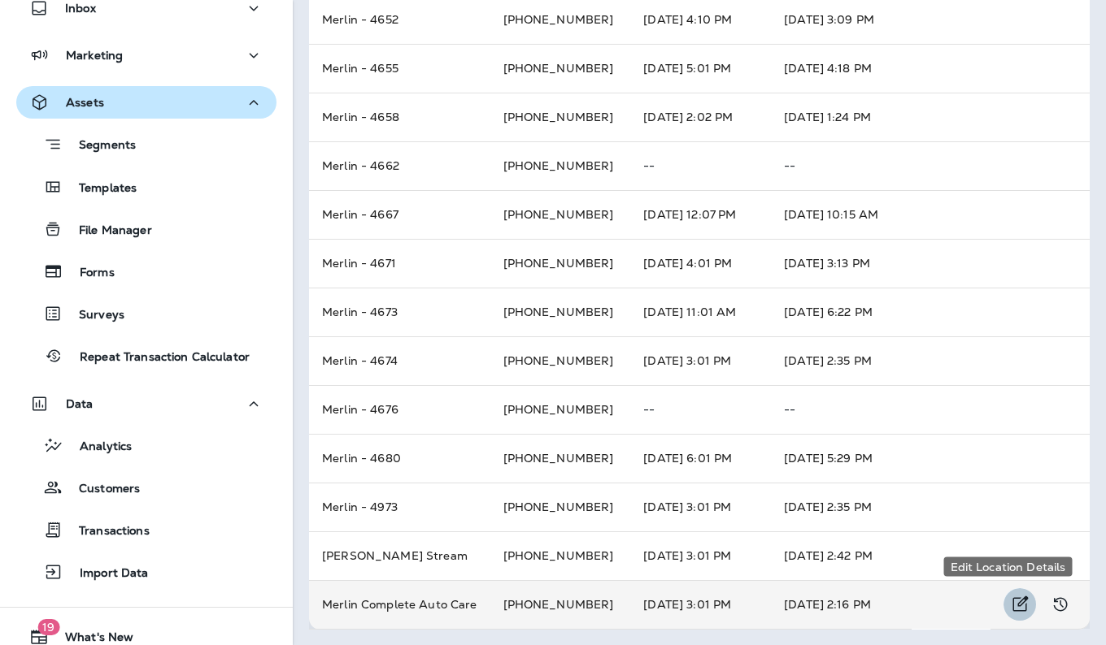
click at [1010, 604] on icon "Edit Location Details" at bounding box center [1020, 605] width 20 height 20
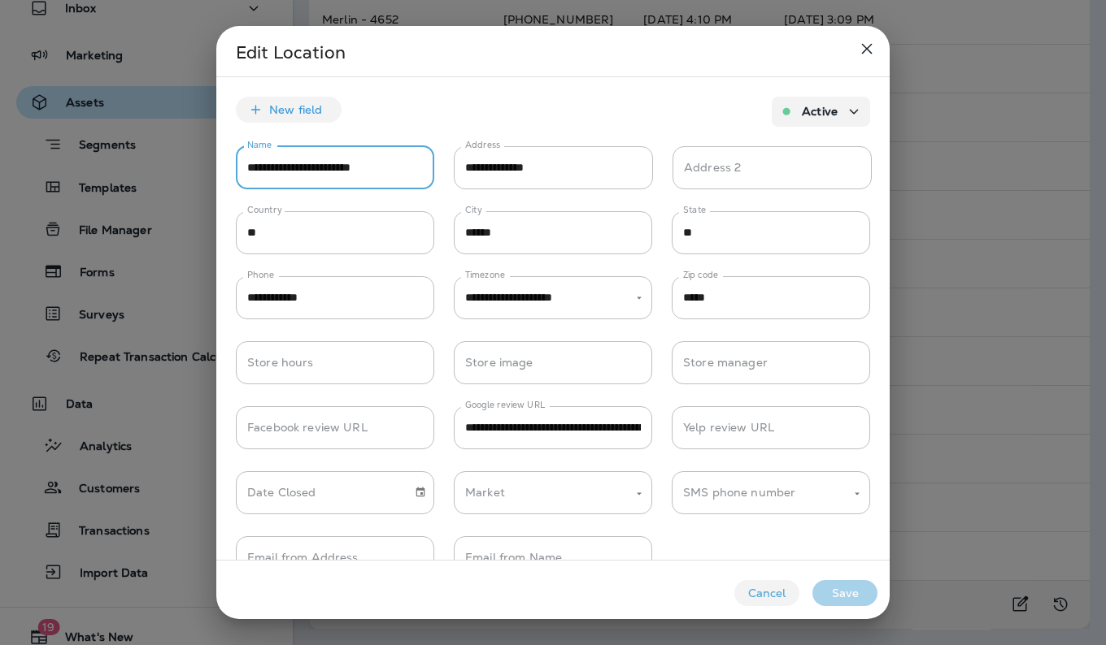
click at [399, 174] on input "**********" at bounding box center [335, 167] width 198 height 43
type input "**********"
click at [843, 593] on button "Save" at bounding box center [844, 593] width 65 height 26
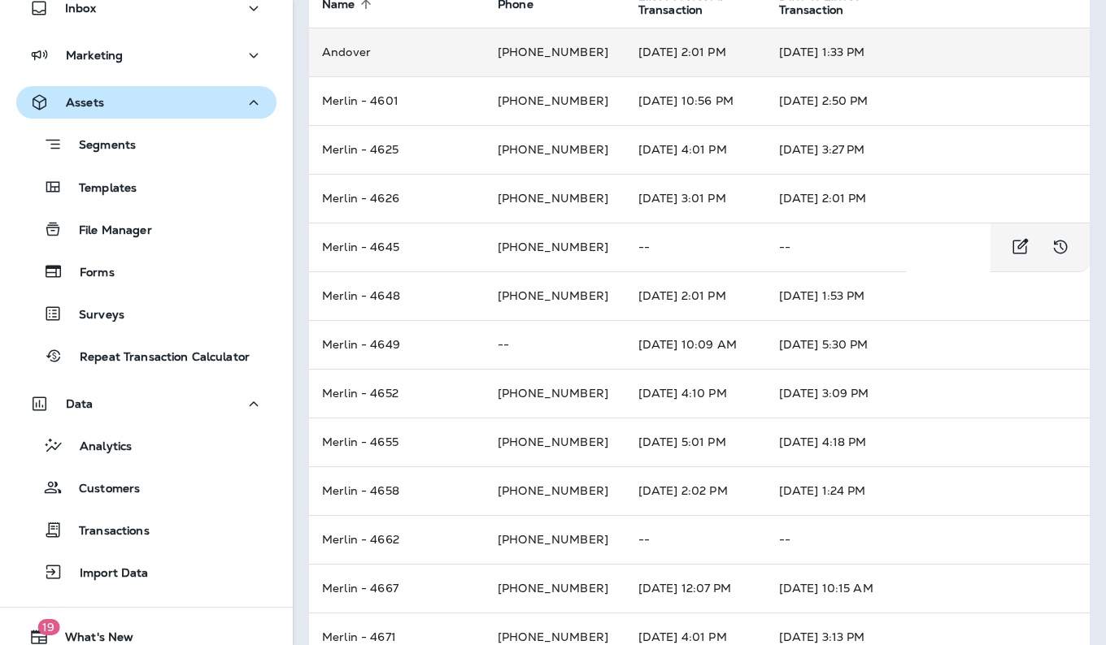
scroll to position [0, 0]
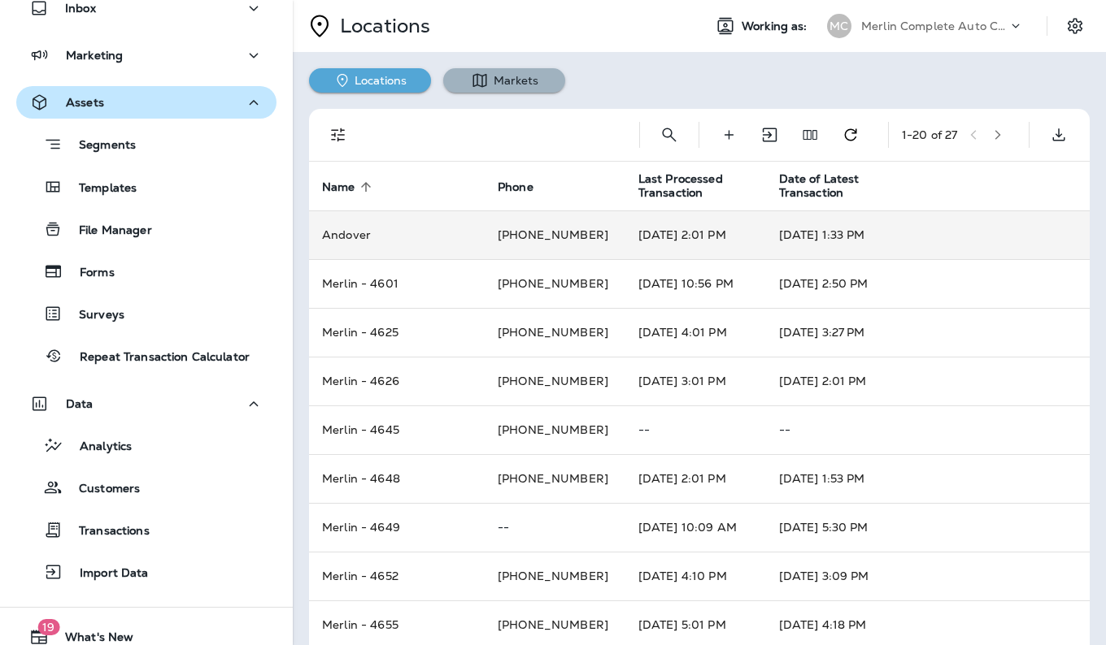
click at [518, 89] on button "Markets" at bounding box center [504, 80] width 122 height 24
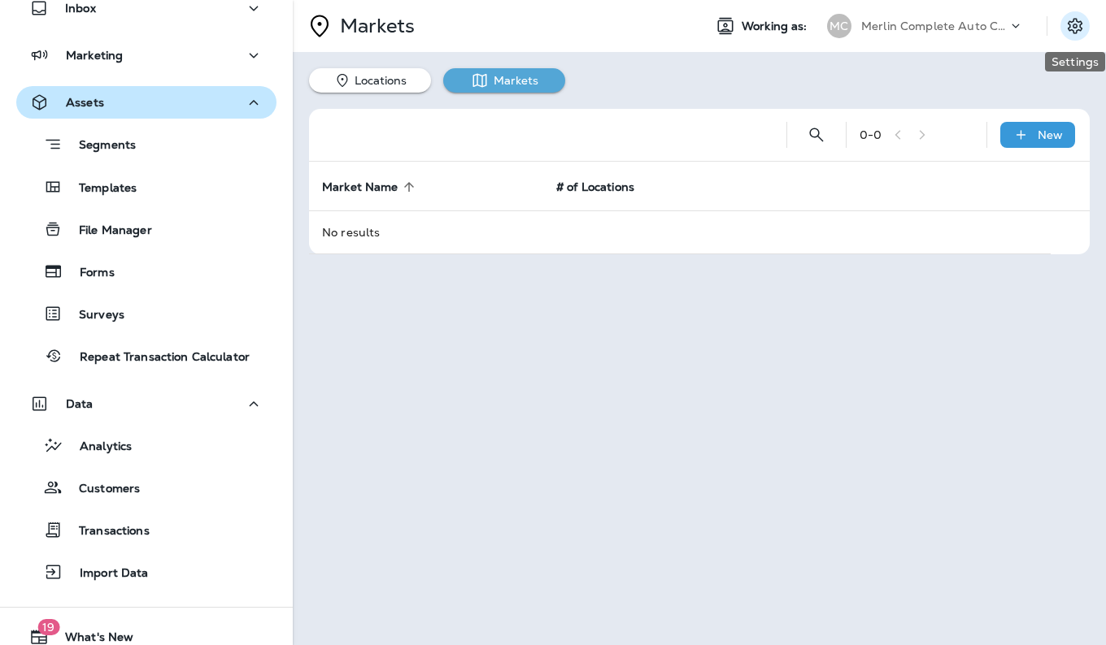
click at [1071, 29] on icon "Settings" at bounding box center [1074, 25] width 15 height 15
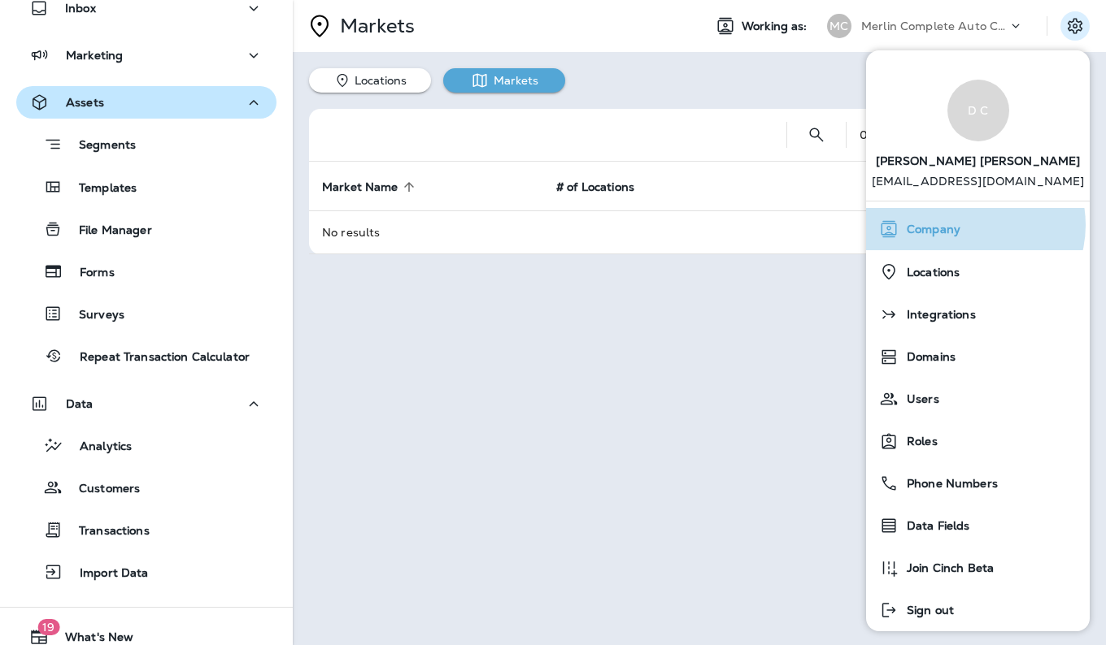
click at [971, 225] on div "Company" at bounding box center [977, 229] width 211 height 33
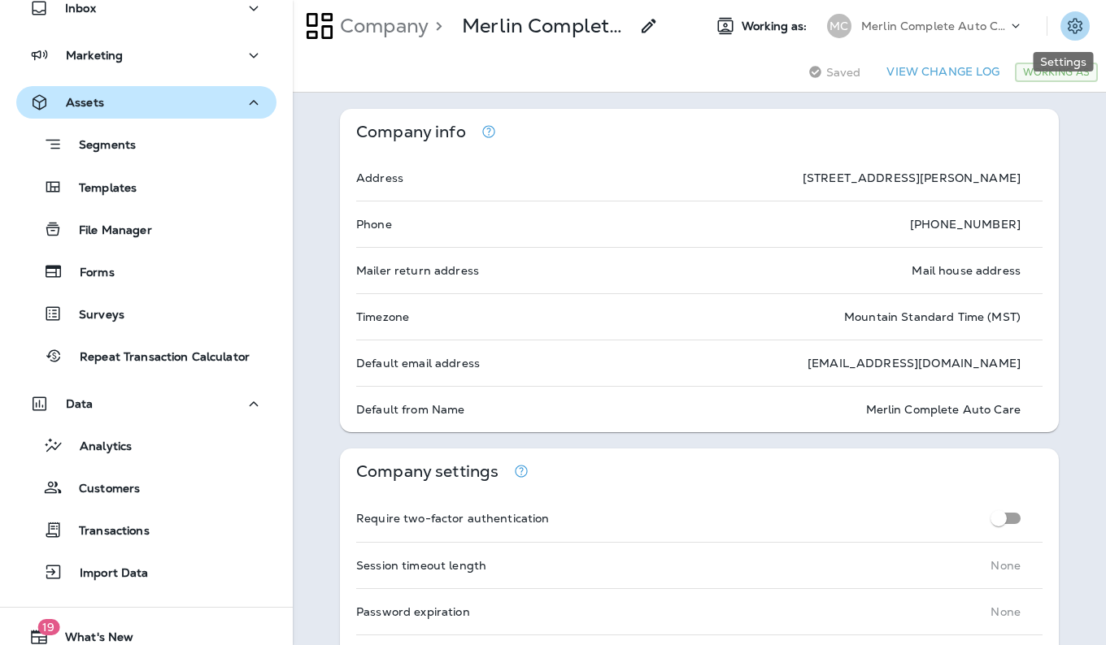
click at [1067, 30] on icon "Settings" at bounding box center [1074, 25] width 15 height 15
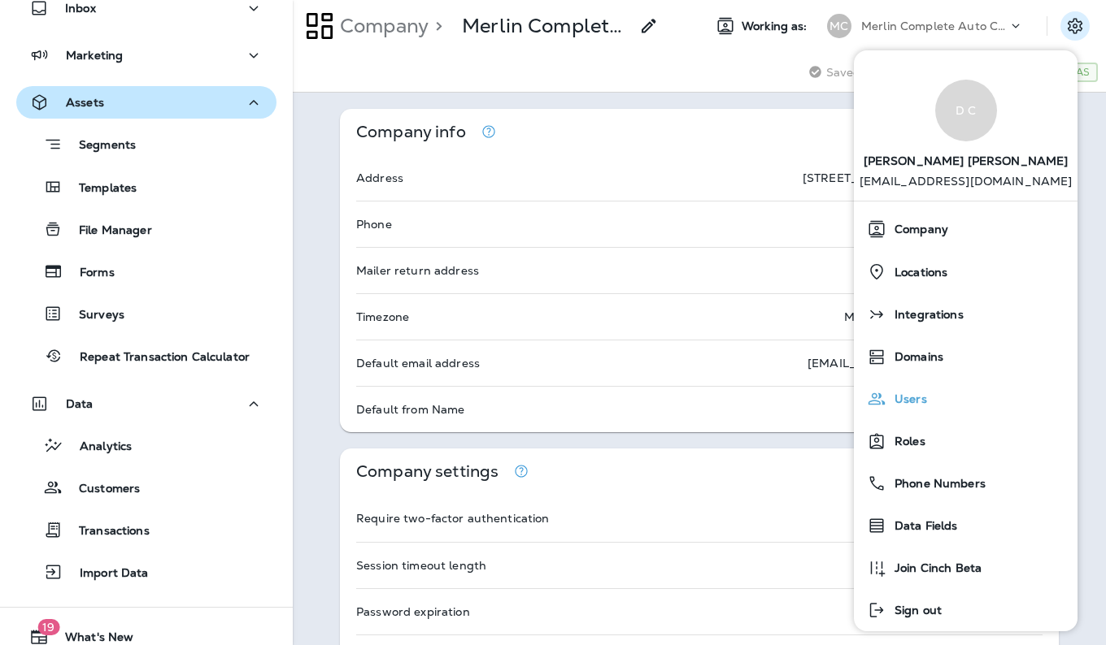
click at [981, 410] on div "Users" at bounding box center [965, 399] width 211 height 33
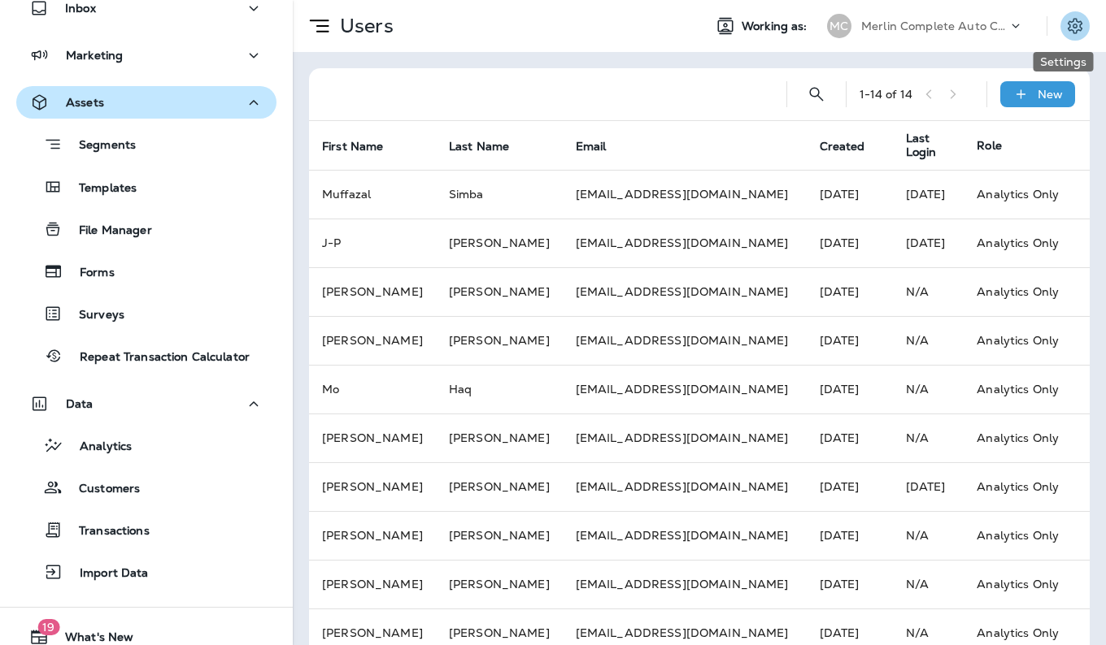
click at [1068, 15] on button "Settings" at bounding box center [1074, 25] width 29 height 29
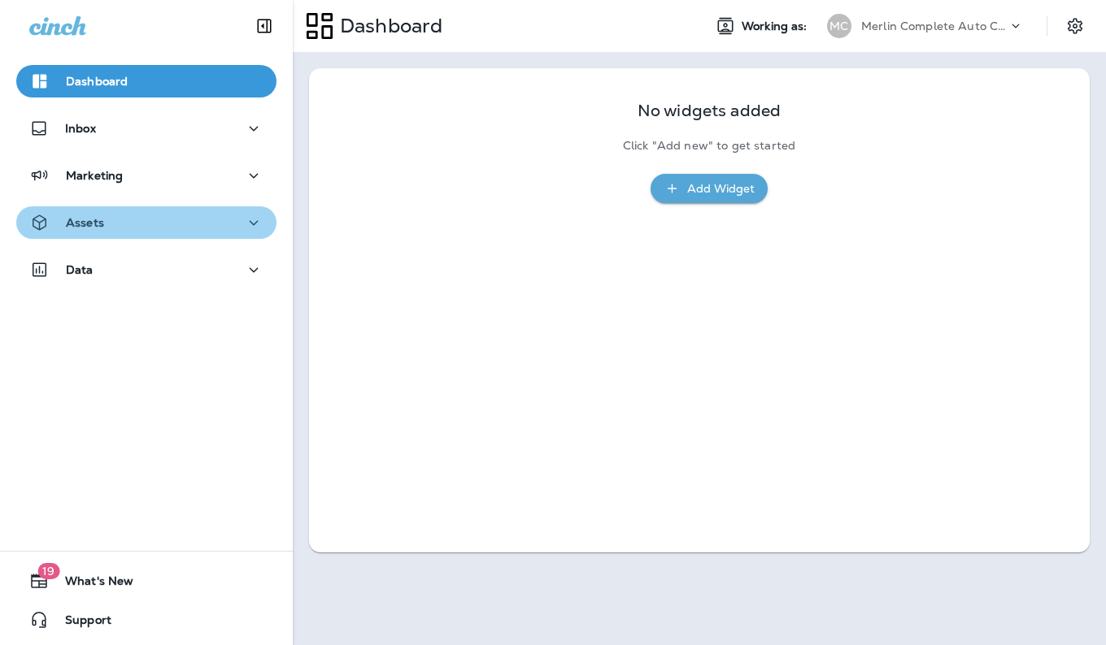
click at [246, 220] on icon "button" at bounding box center [254, 223] width 20 height 20
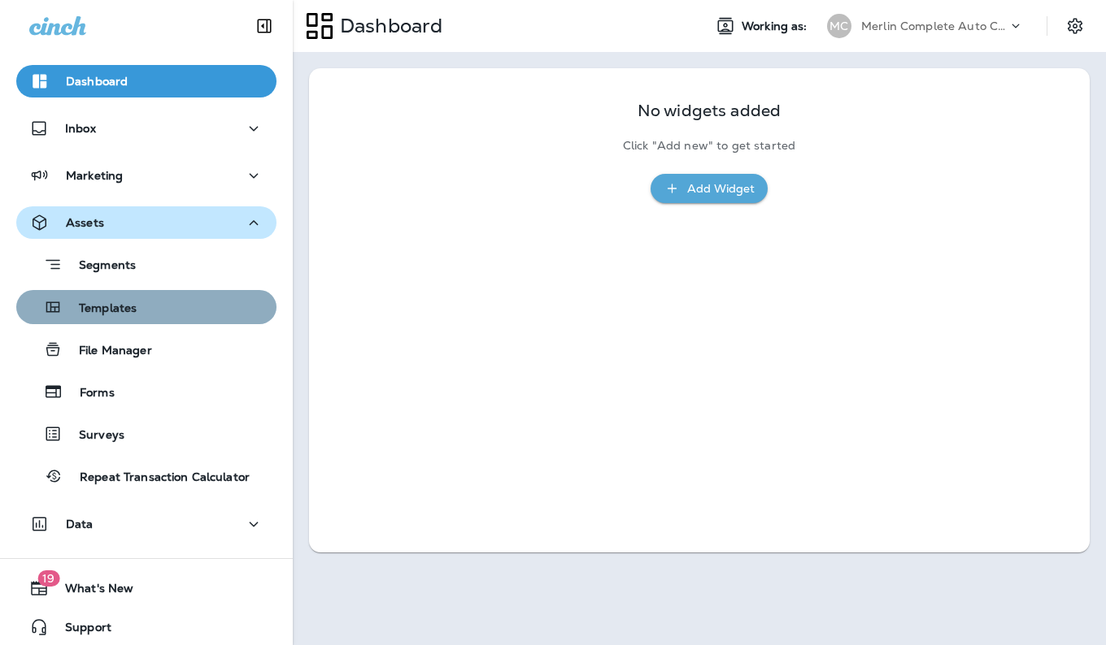
click at [186, 315] on div "Templates" at bounding box center [146, 307] width 247 height 24
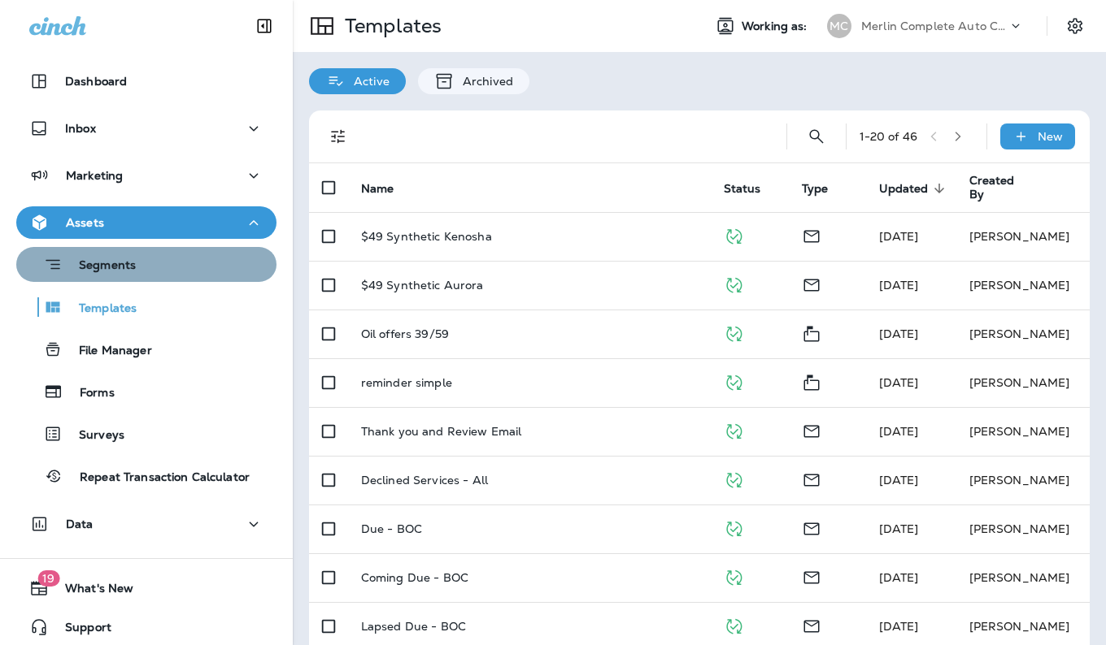
click at [165, 278] on button "Segments" at bounding box center [146, 264] width 260 height 35
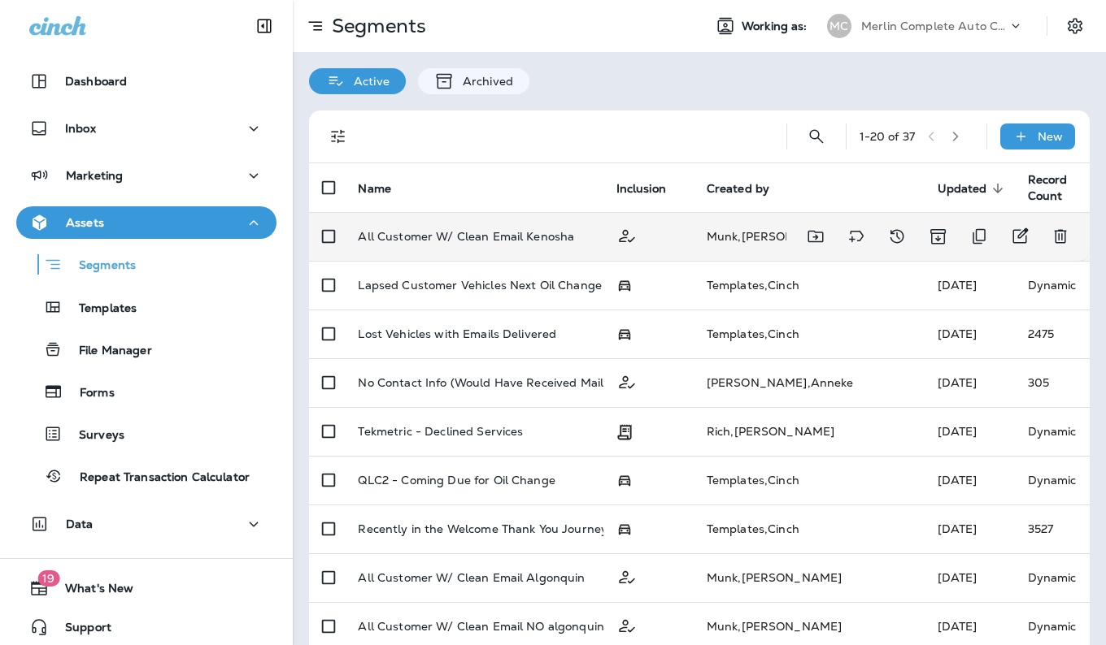
click at [536, 230] on p "All Customer W/ Clean Email Kenosha" at bounding box center [466, 236] width 216 height 13
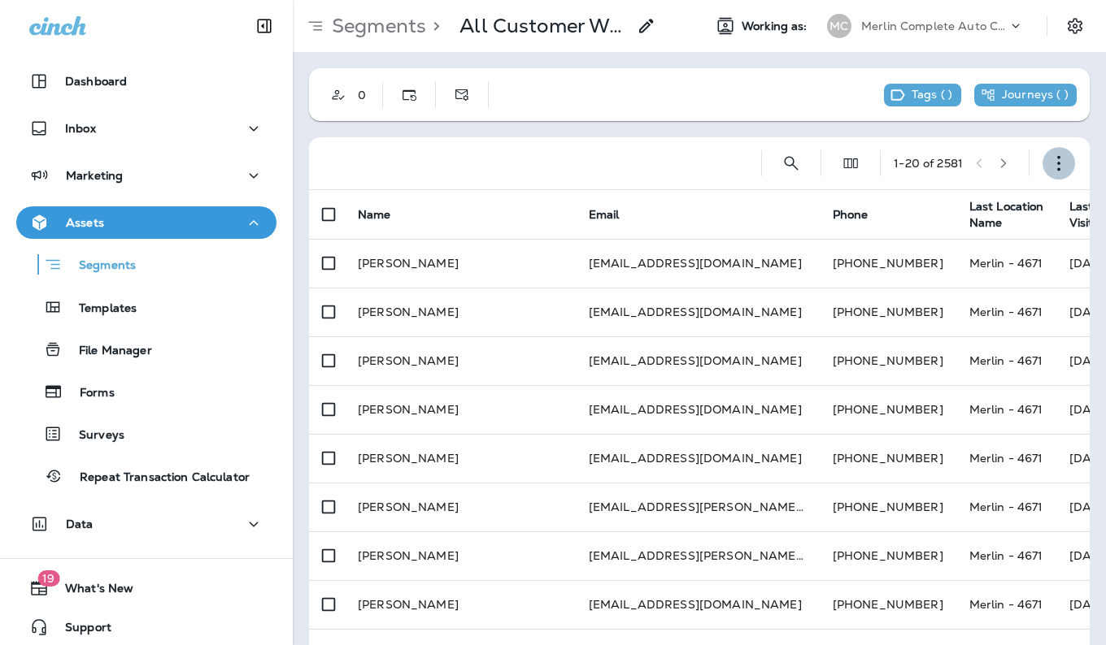
click at [1054, 161] on icon "button" at bounding box center [1058, 163] width 16 height 16
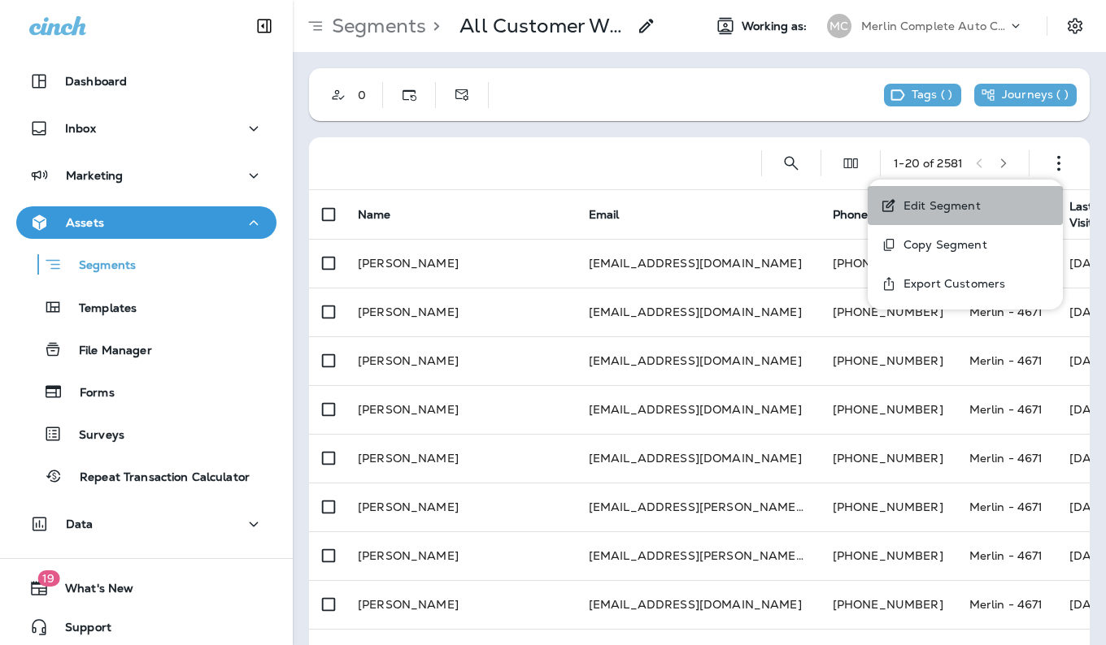
click at [984, 200] on button "Edit Segment" at bounding box center [964, 205] width 195 height 39
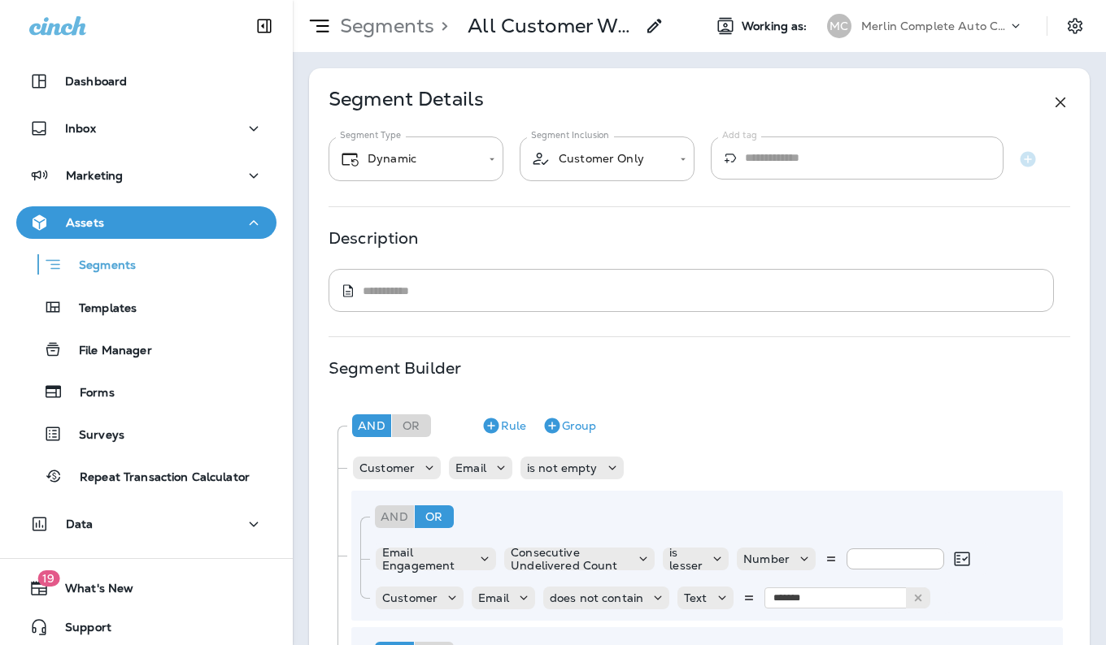
type input "*******"
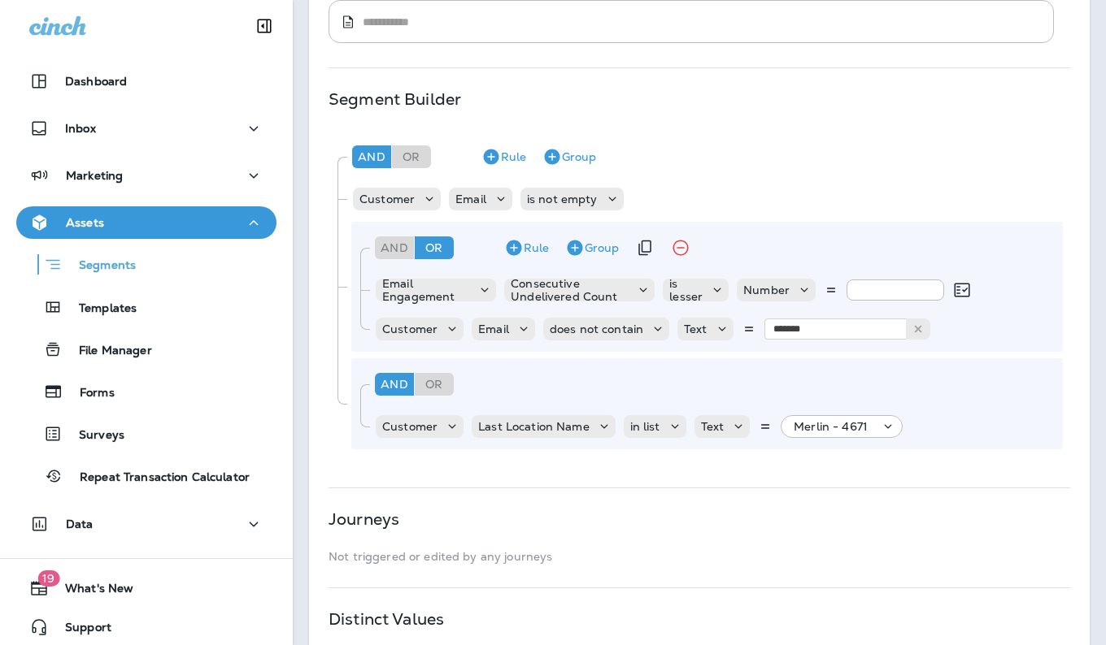
scroll to position [272, 0]
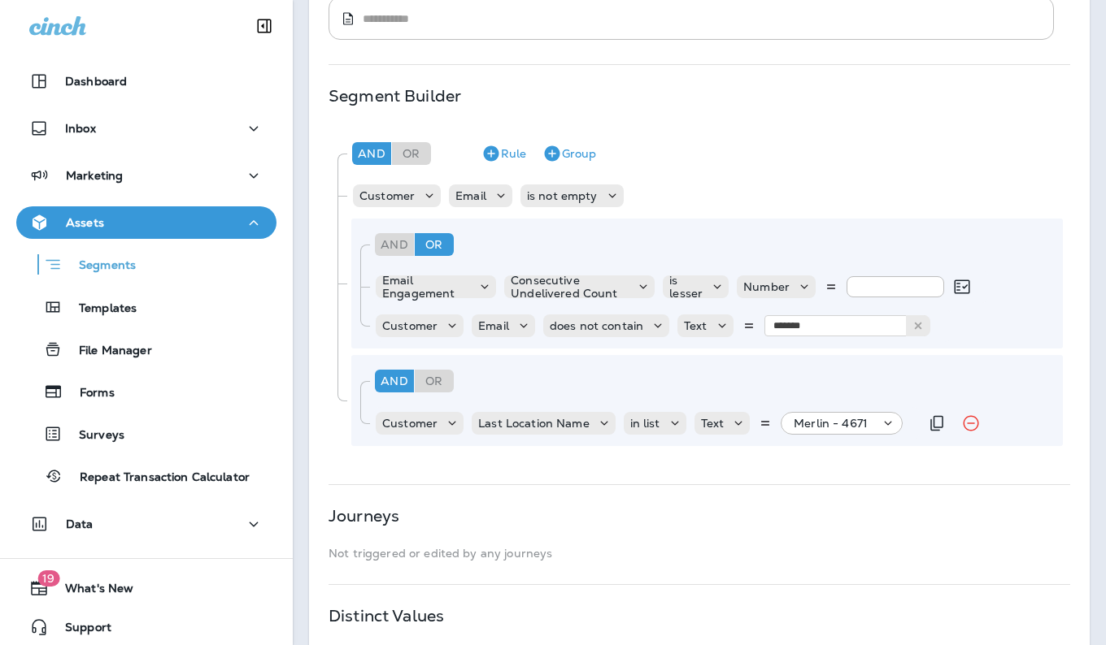
click at [884, 427] on icon at bounding box center [888, 423] width 16 height 16
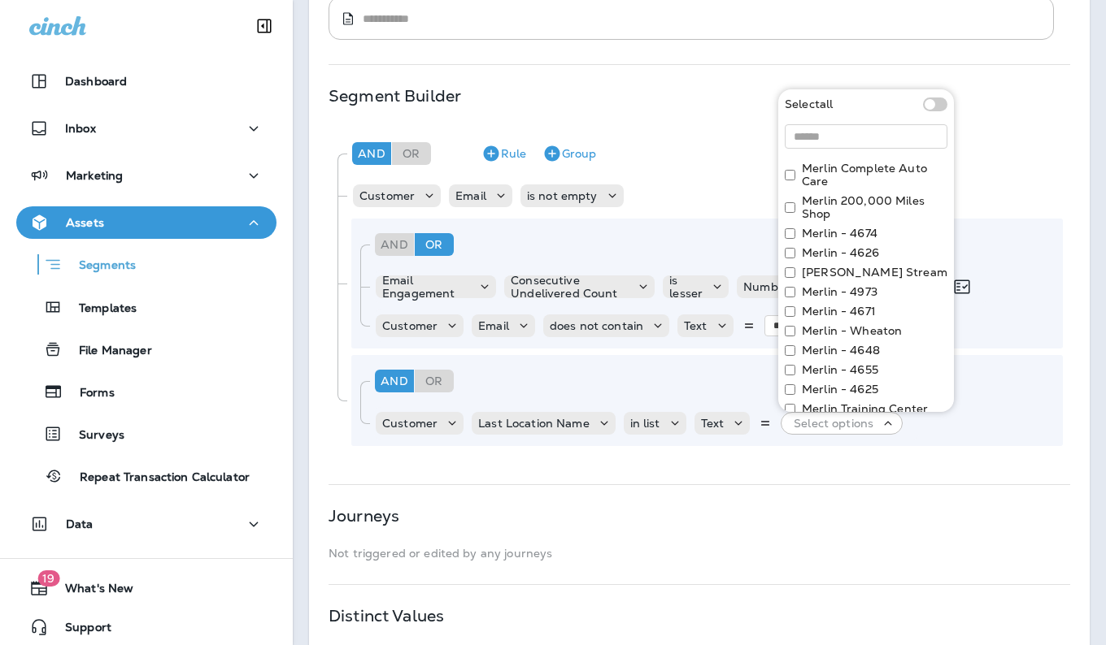
scroll to position [0, 0]
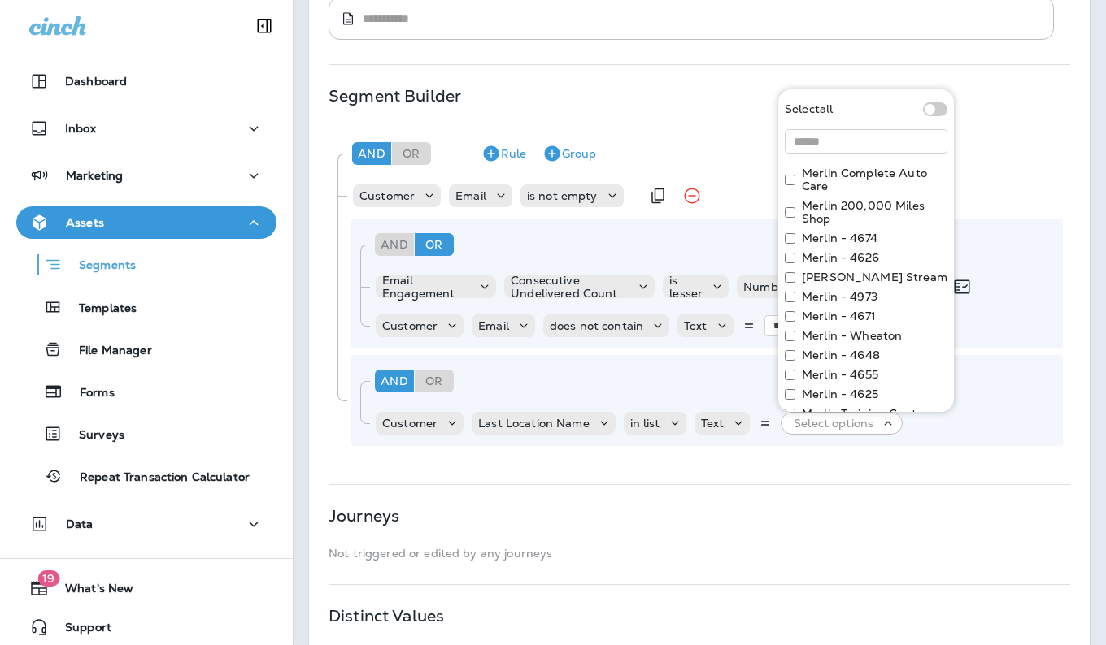
click at [1006, 195] on div "Customer Email is not empty" at bounding box center [707, 196] width 710 height 33
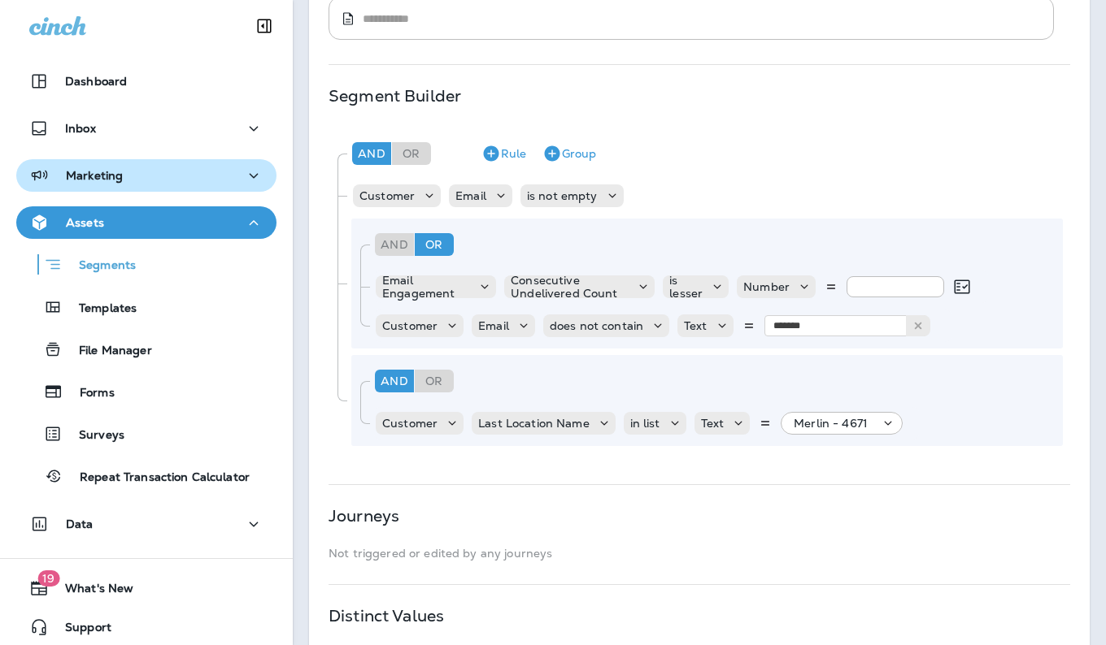
click at [168, 180] on div "Marketing" at bounding box center [146, 176] width 234 height 20
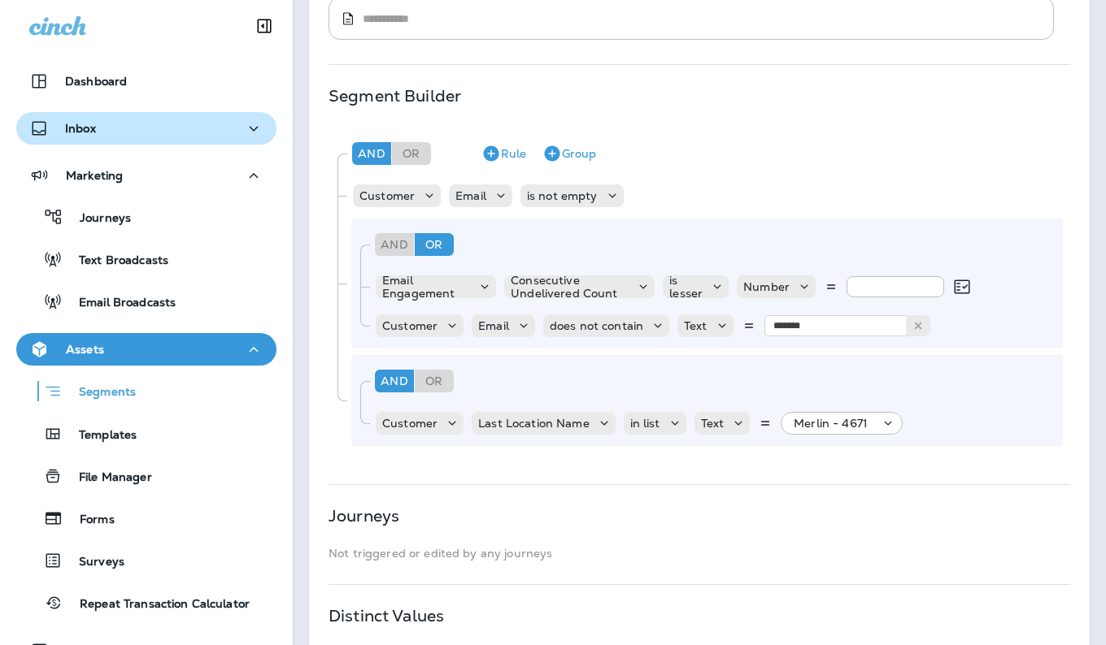
click at [154, 133] on div "Inbox" at bounding box center [146, 129] width 234 height 20
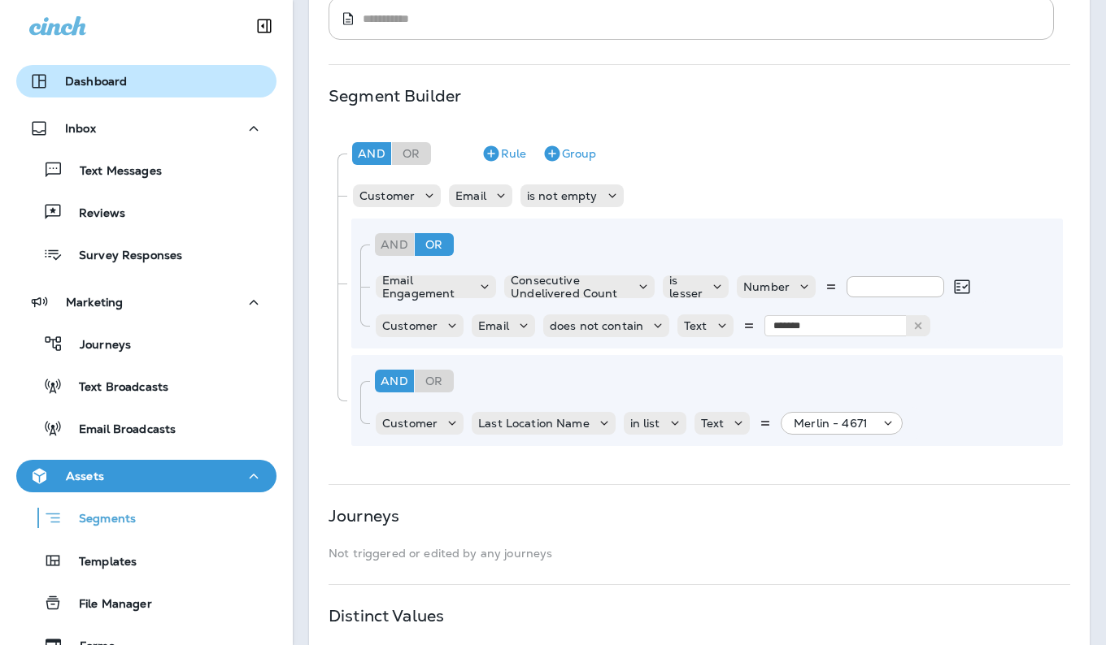
click at [125, 86] on div "Dashboard" at bounding box center [146, 82] width 234 height 20
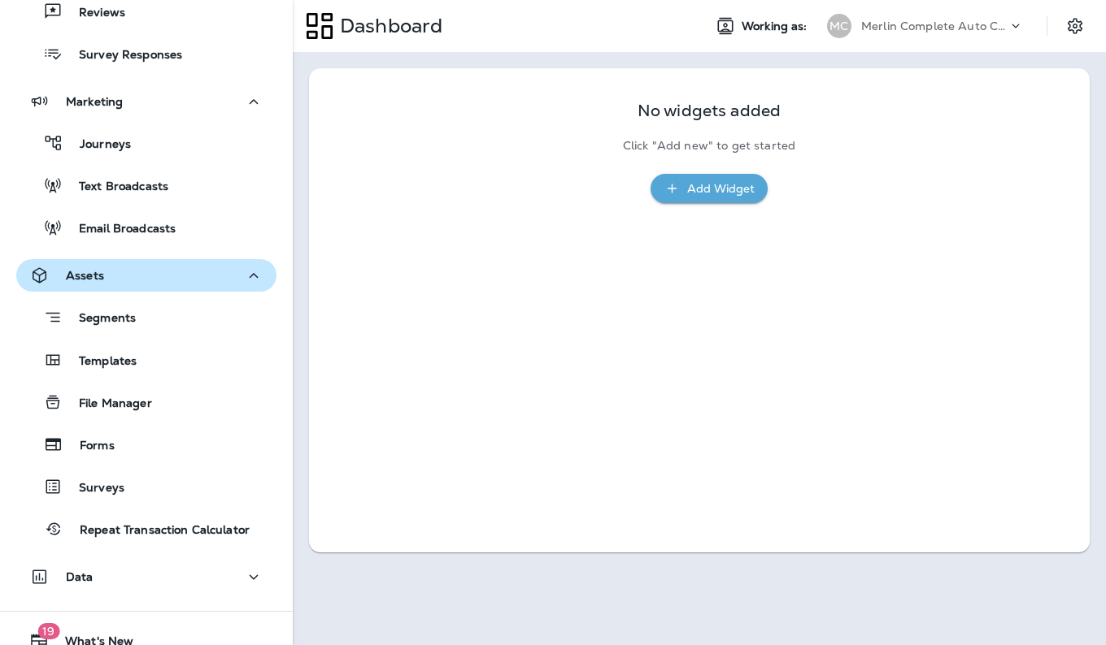
scroll to position [261, 0]
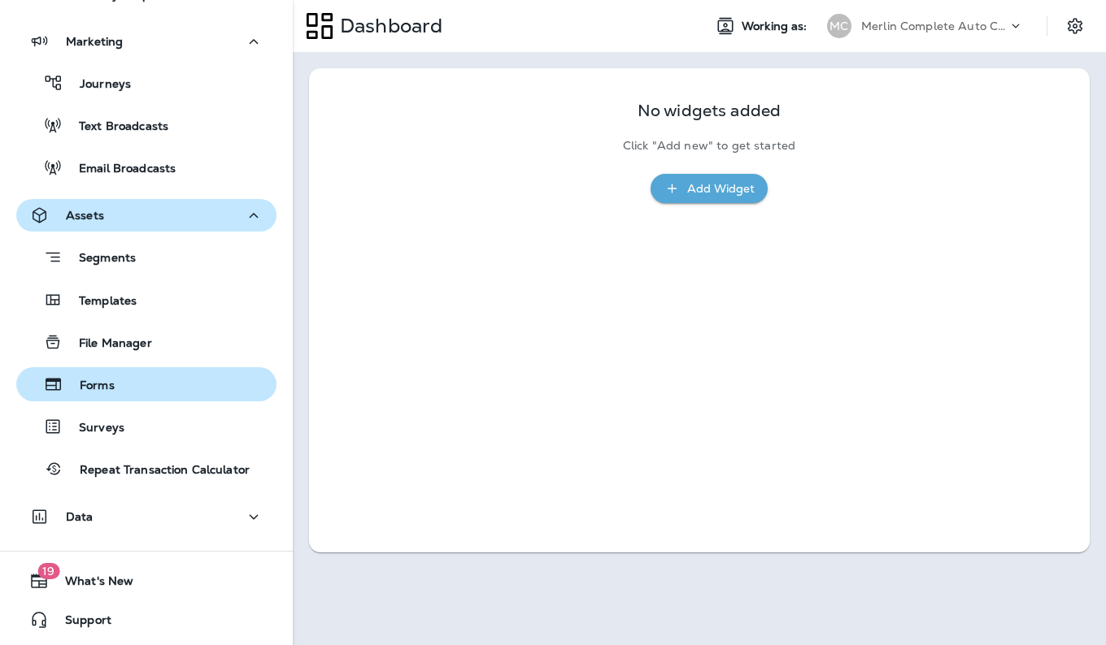
click at [97, 389] on p "Forms" at bounding box center [88, 386] width 51 height 15
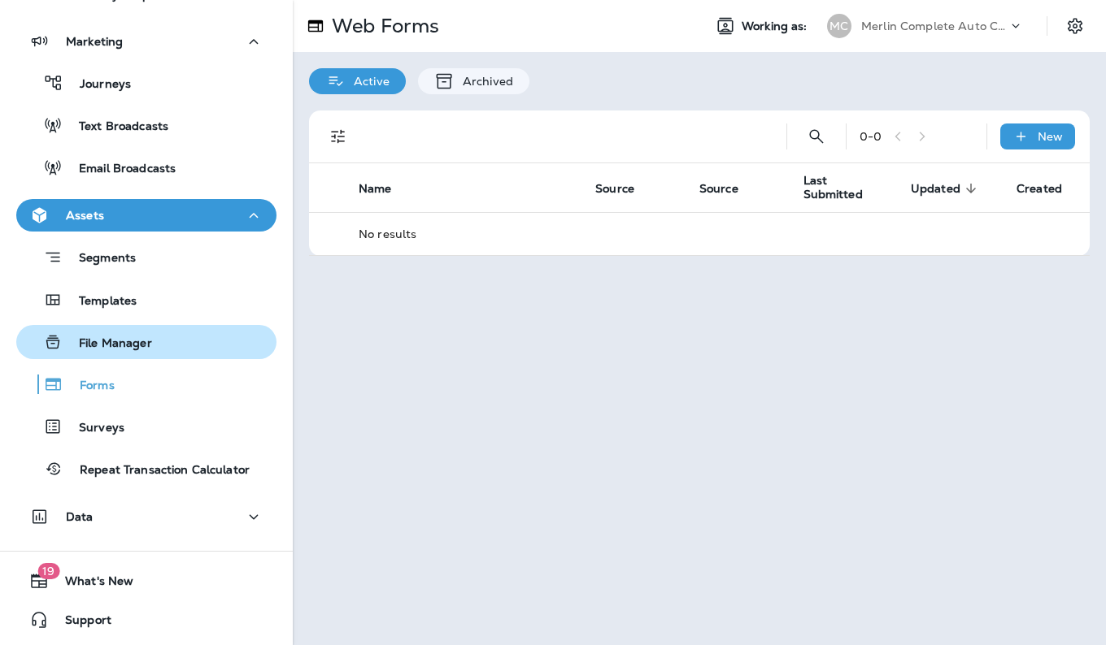
click at [143, 339] on p "File Manager" at bounding box center [107, 344] width 89 height 15
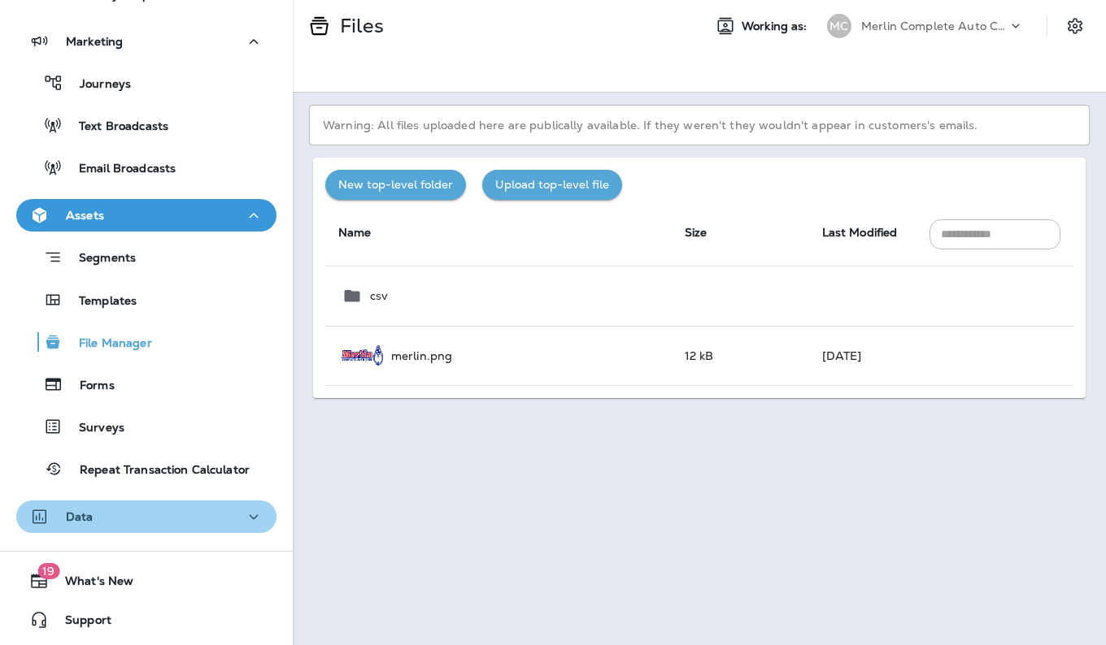
click at [244, 512] on icon "button" at bounding box center [254, 517] width 20 height 20
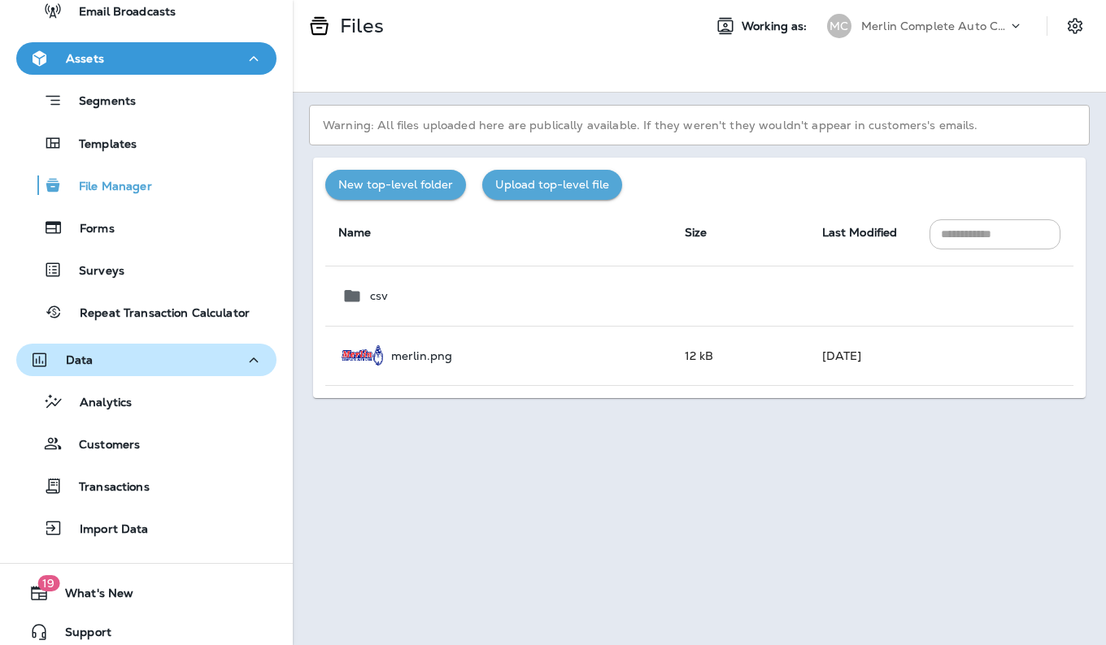
scroll to position [430, 0]
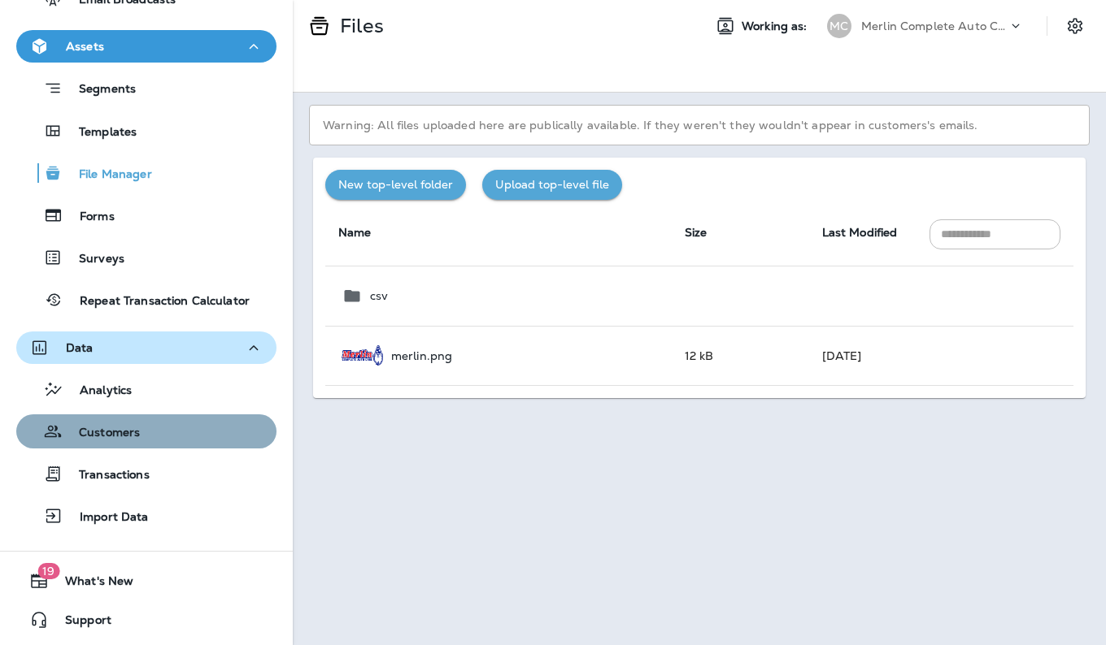
click at [172, 447] on button "Customers" at bounding box center [146, 432] width 260 height 34
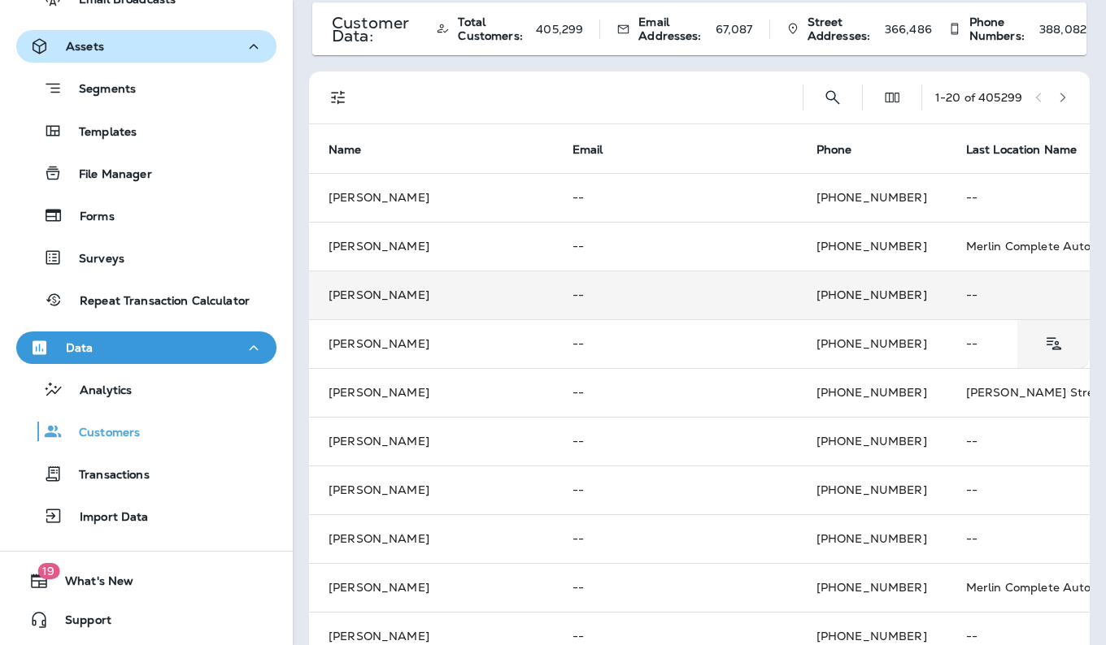
scroll to position [73, 0]
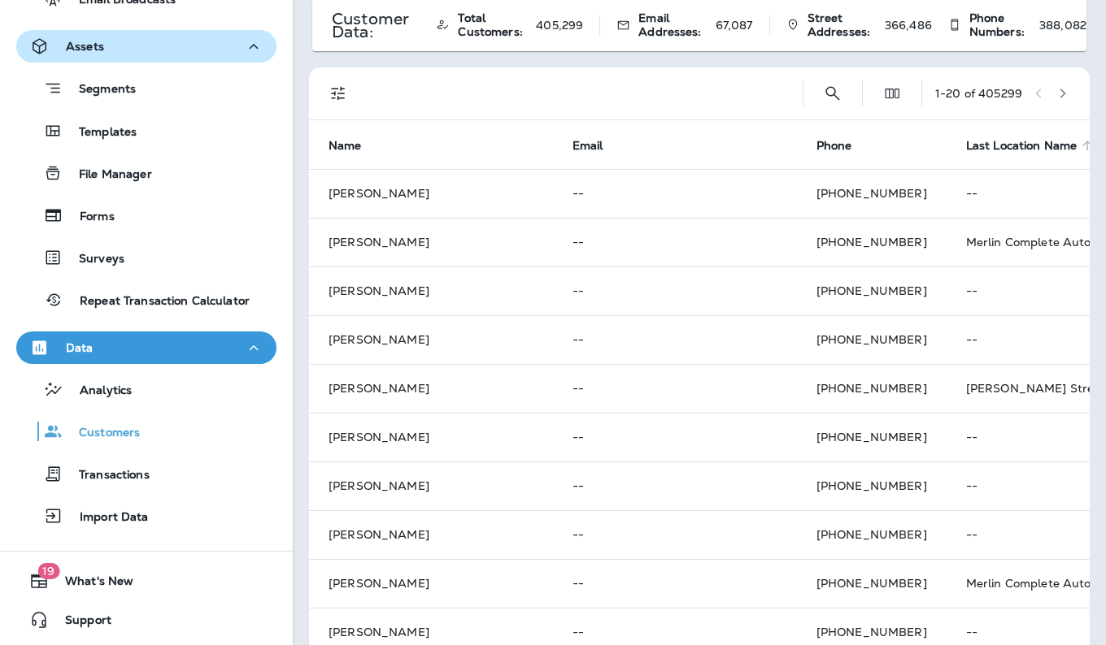
click at [966, 146] on span "Last Location Name" at bounding box center [1021, 146] width 111 height 14
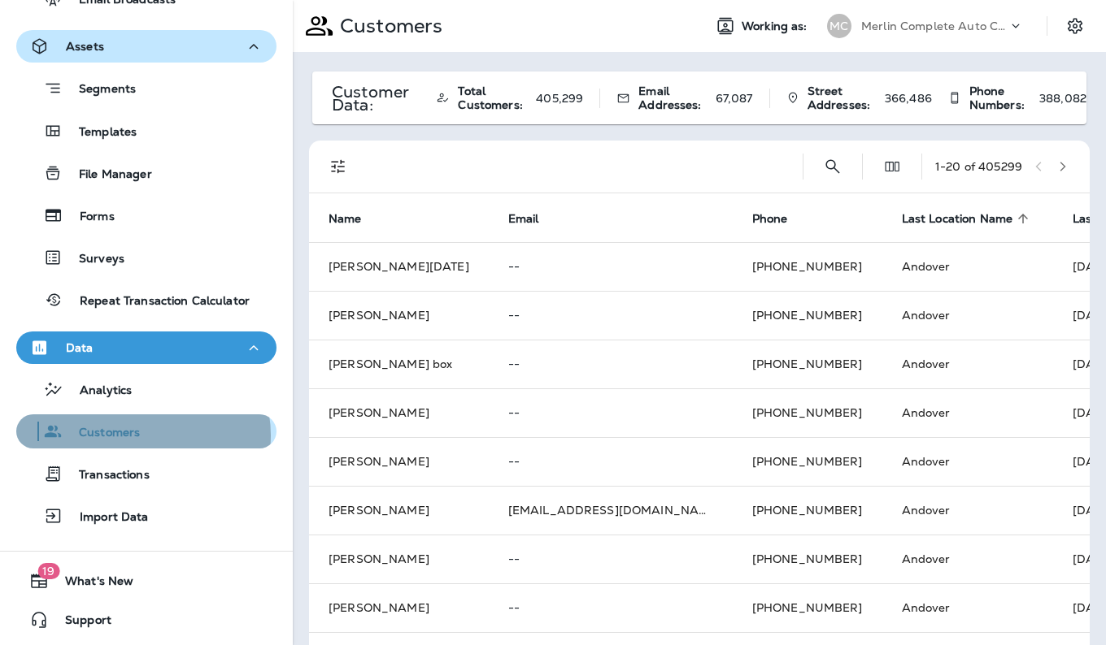
click at [137, 436] on p "Customers" at bounding box center [101, 433] width 77 height 15
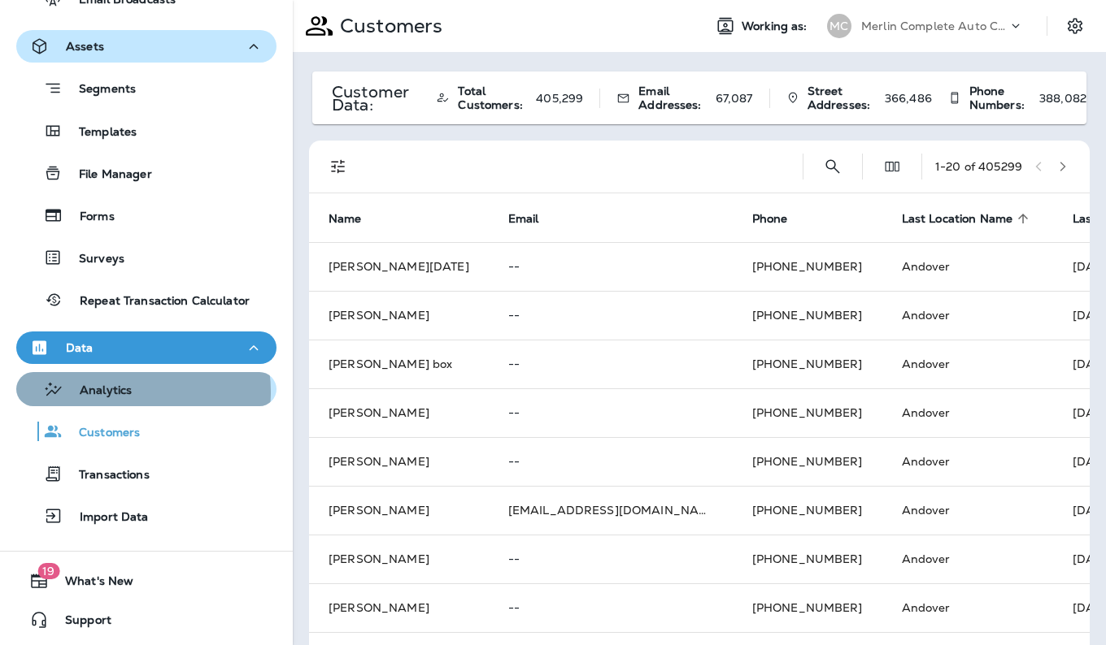
click at [119, 392] on p "Analytics" at bounding box center [97, 391] width 68 height 15
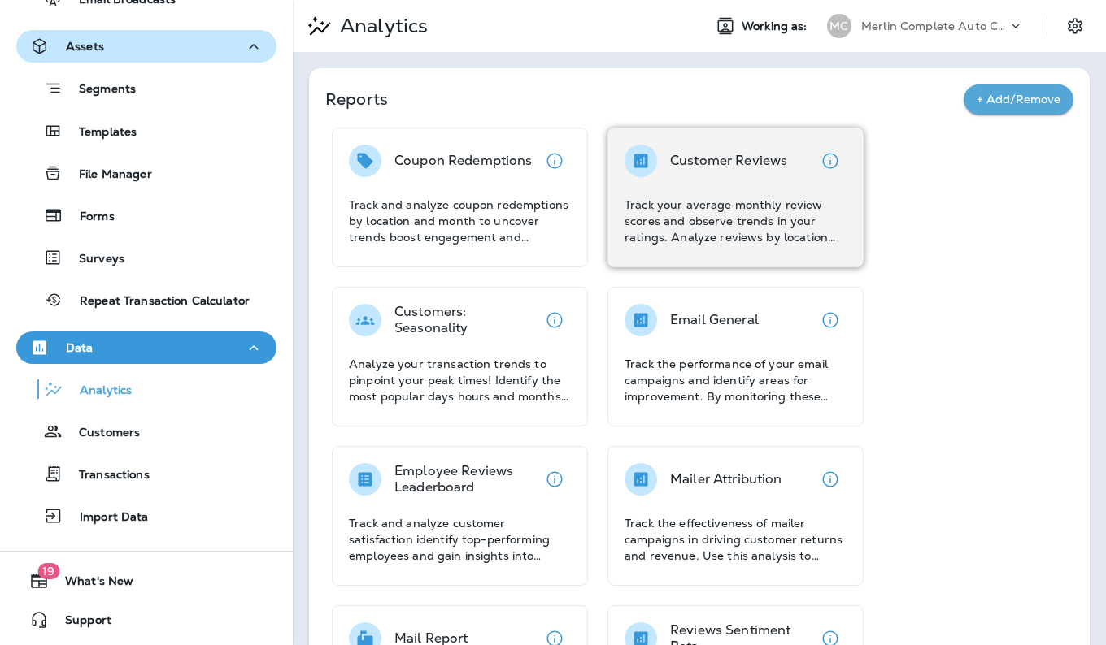
click at [737, 245] on div "Customer Reviews Track your average monthly review scores and observe trends in…" at bounding box center [735, 198] width 256 height 140
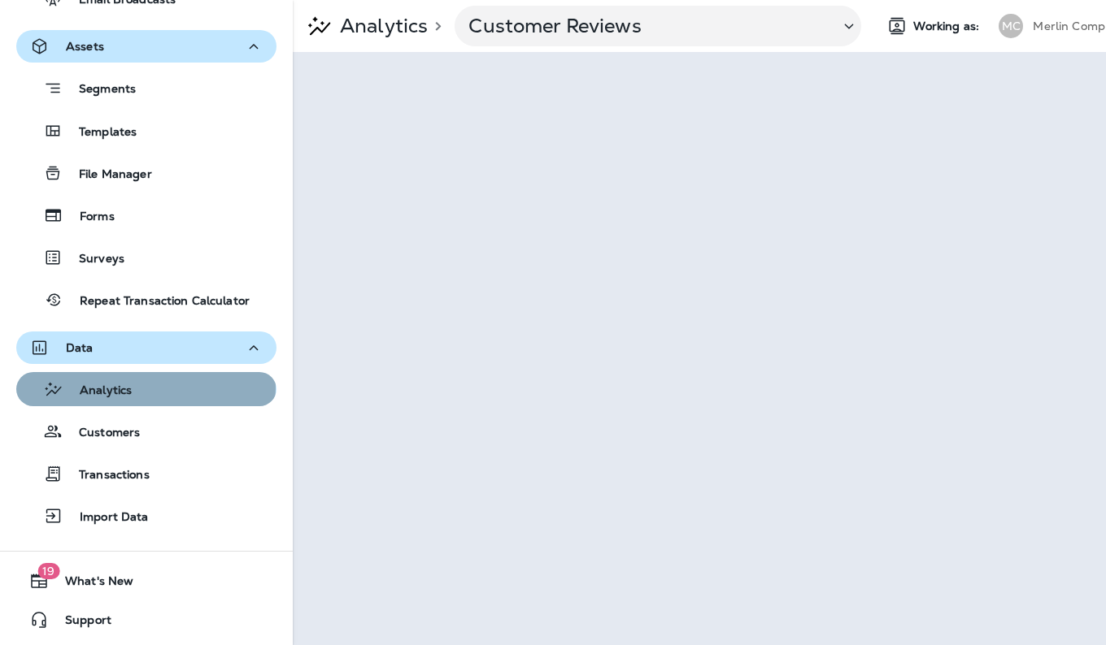
click at [145, 387] on div "Analytics" at bounding box center [146, 389] width 247 height 24
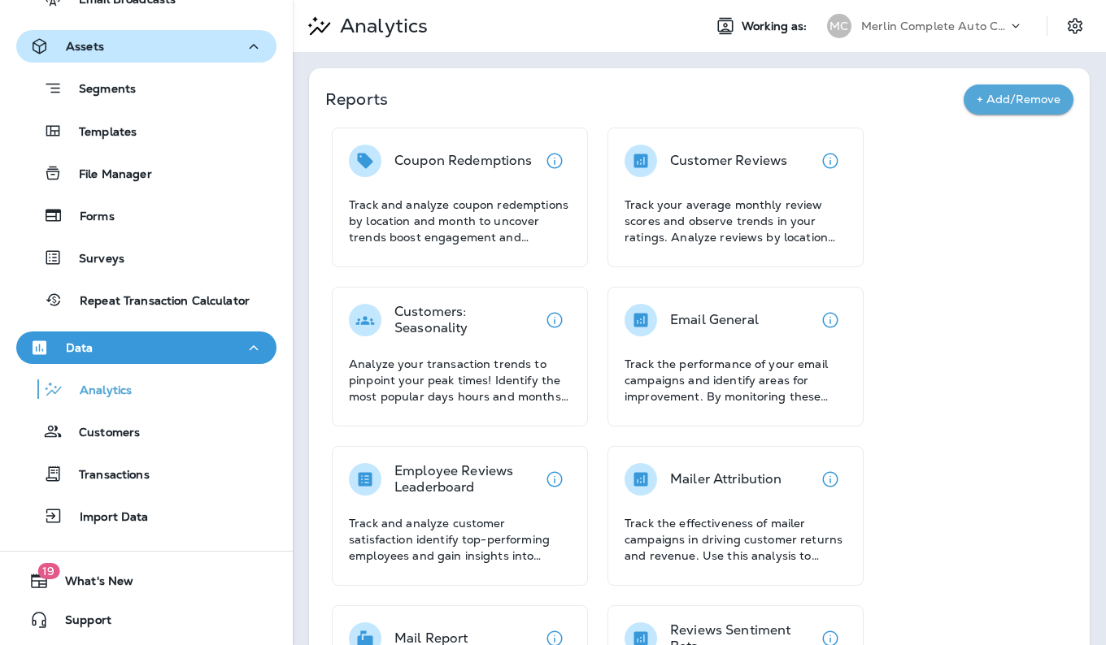
click at [1012, 26] on use at bounding box center [1015, 26] width 7 height 4
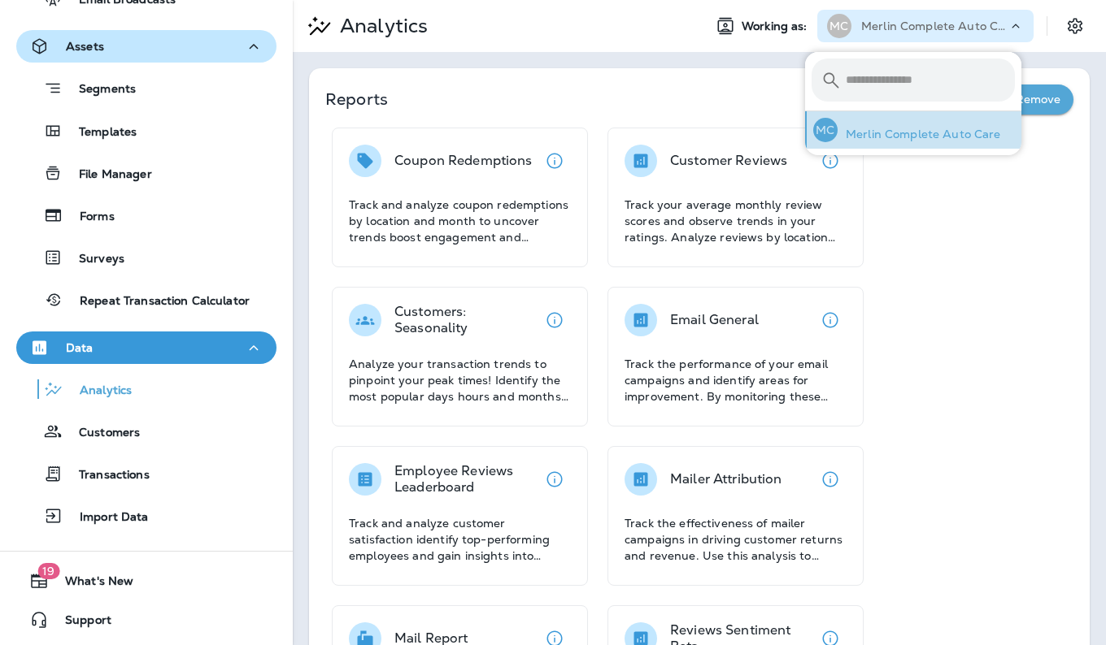
click at [928, 139] on p "Merlin Complete Auto Care" at bounding box center [918, 134] width 163 height 13
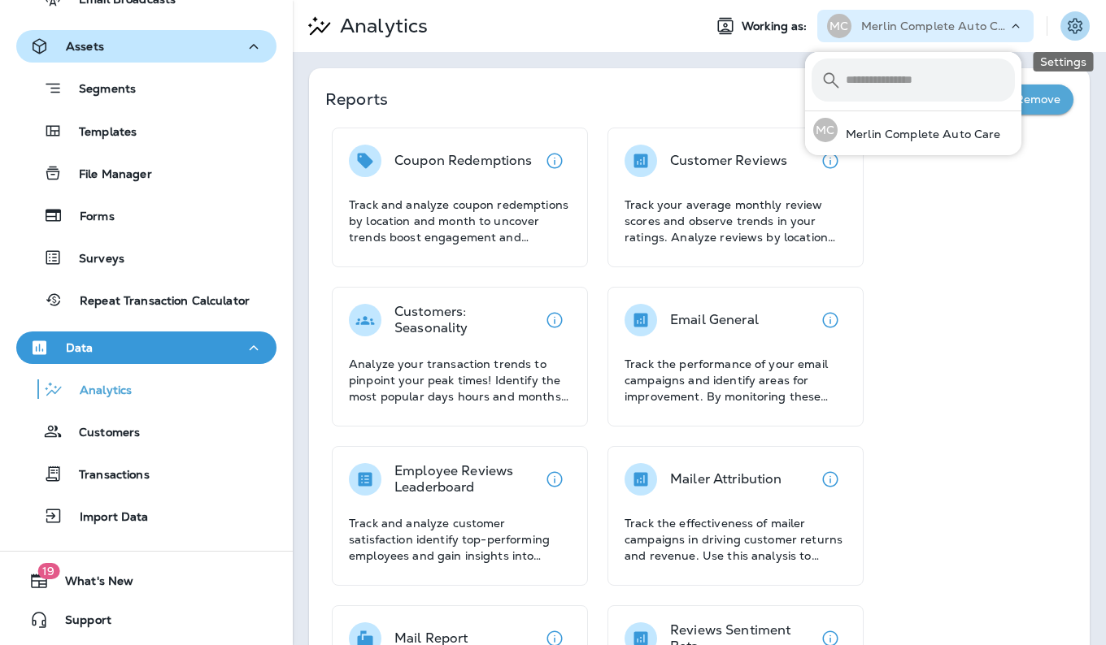
click at [1067, 27] on icon "Settings" at bounding box center [1074, 25] width 15 height 15
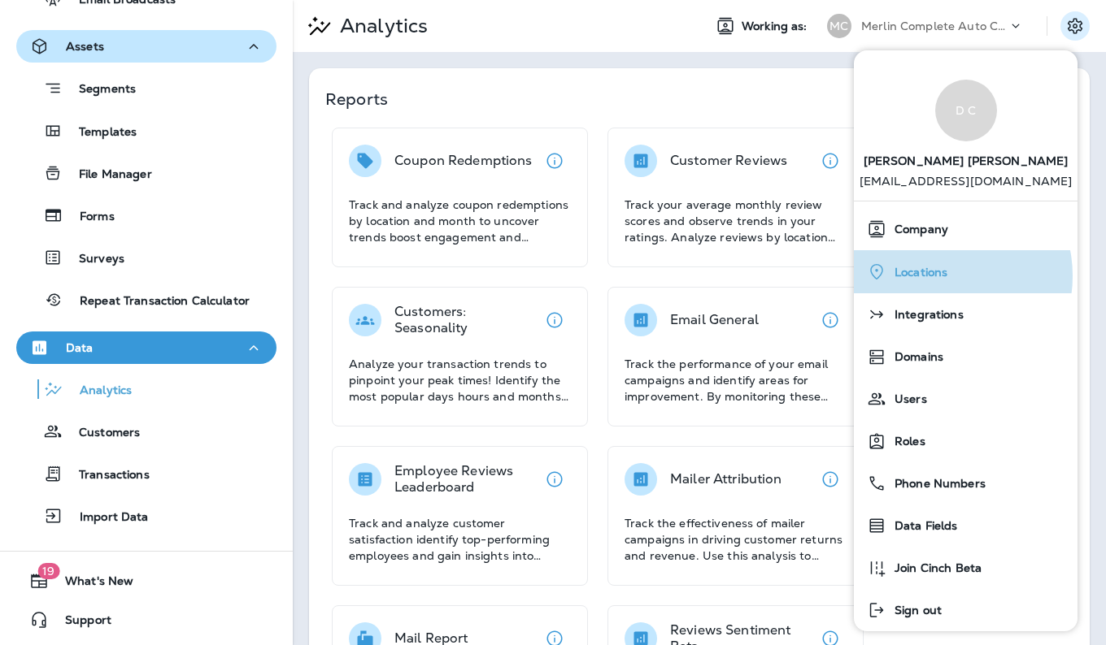
click at [942, 276] on span "Locations" at bounding box center [916, 273] width 61 height 14
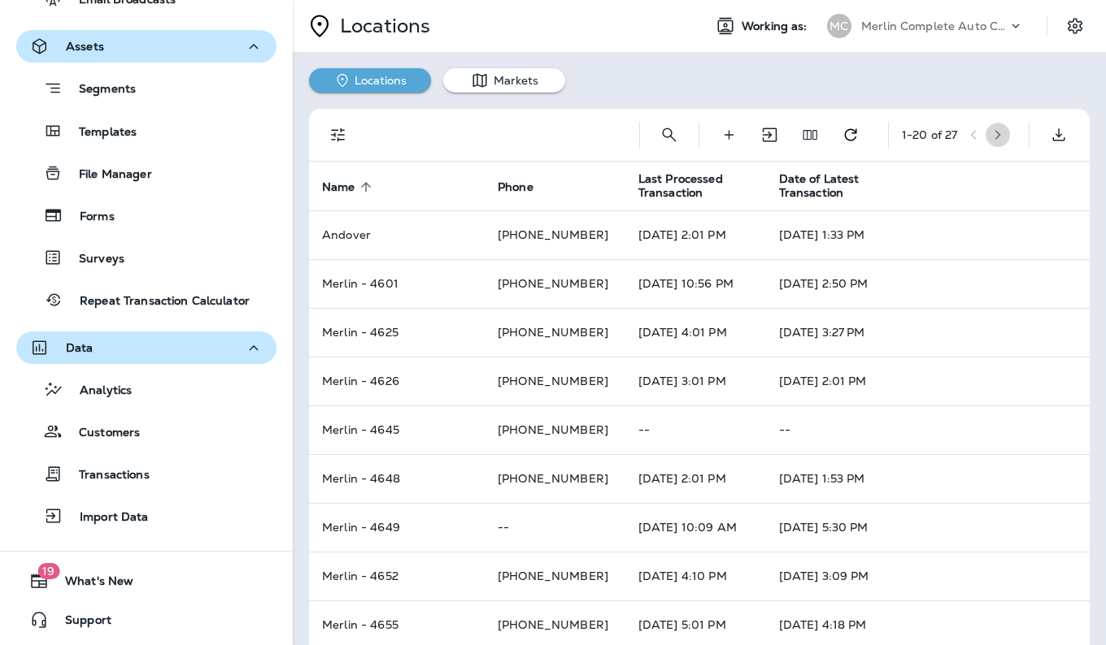
click at [994, 129] on icon "button" at bounding box center [997, 134] width 11 height 11
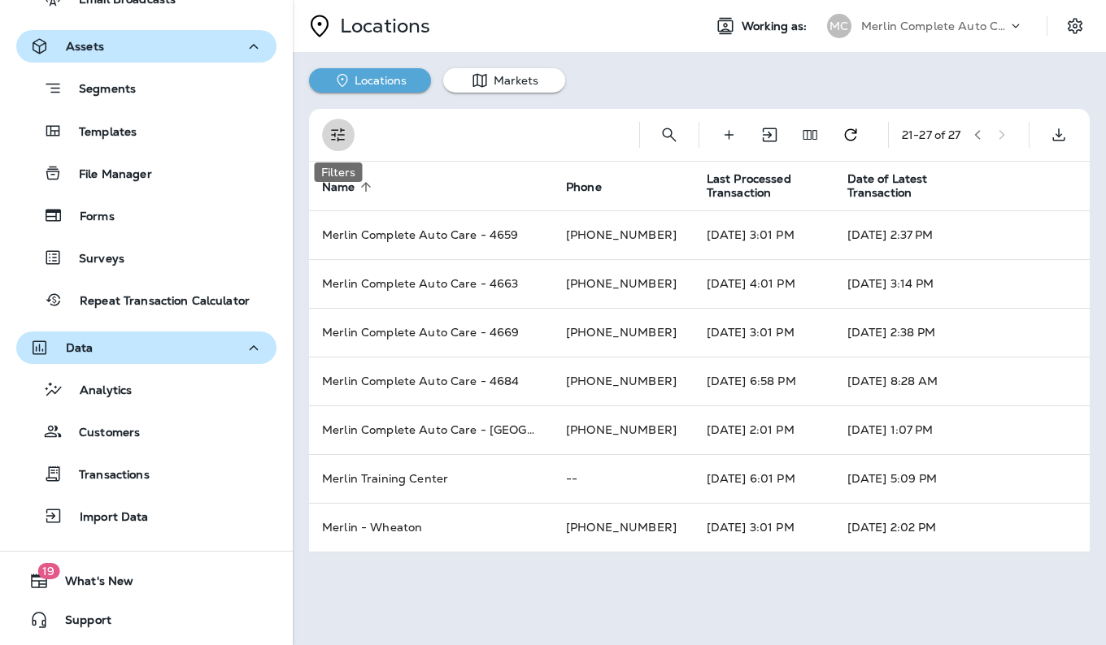
click at [343, 130] on icon "Filters" at bounding box center [338, 135] width 14 height 14
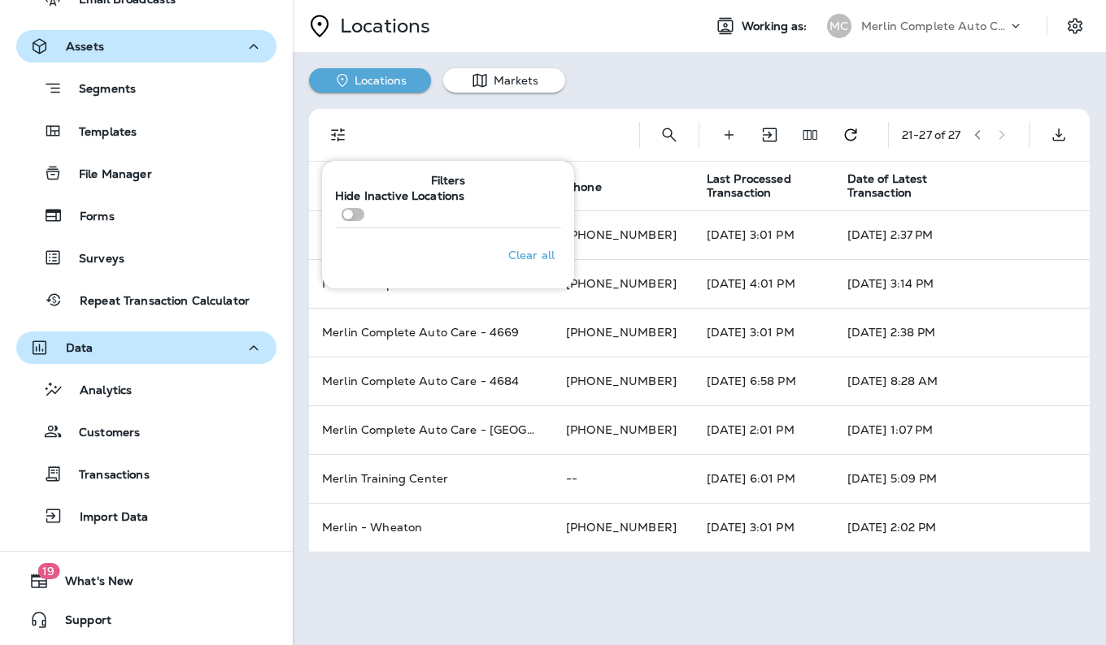
click at [443, 137] on div at bounding box center [496, 135] width 259 height 52
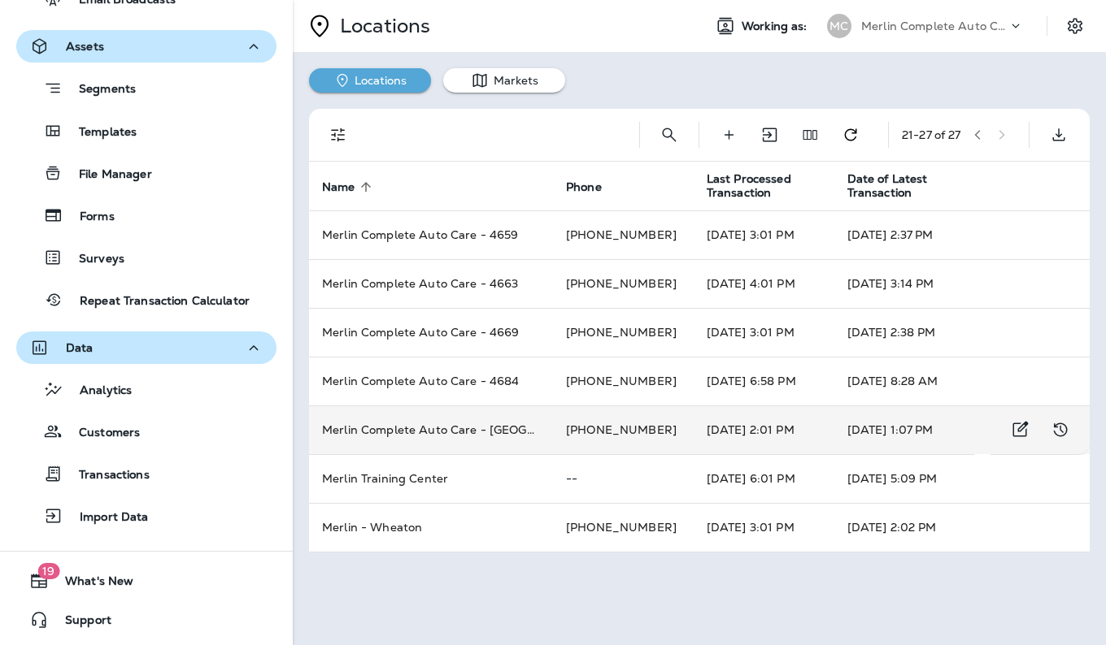
click at [360, 427] on td "Merlin Complete Auto Care - [GEOGRAPHIC_DATA]" at bounding box center [431, 430] width 244 height 49
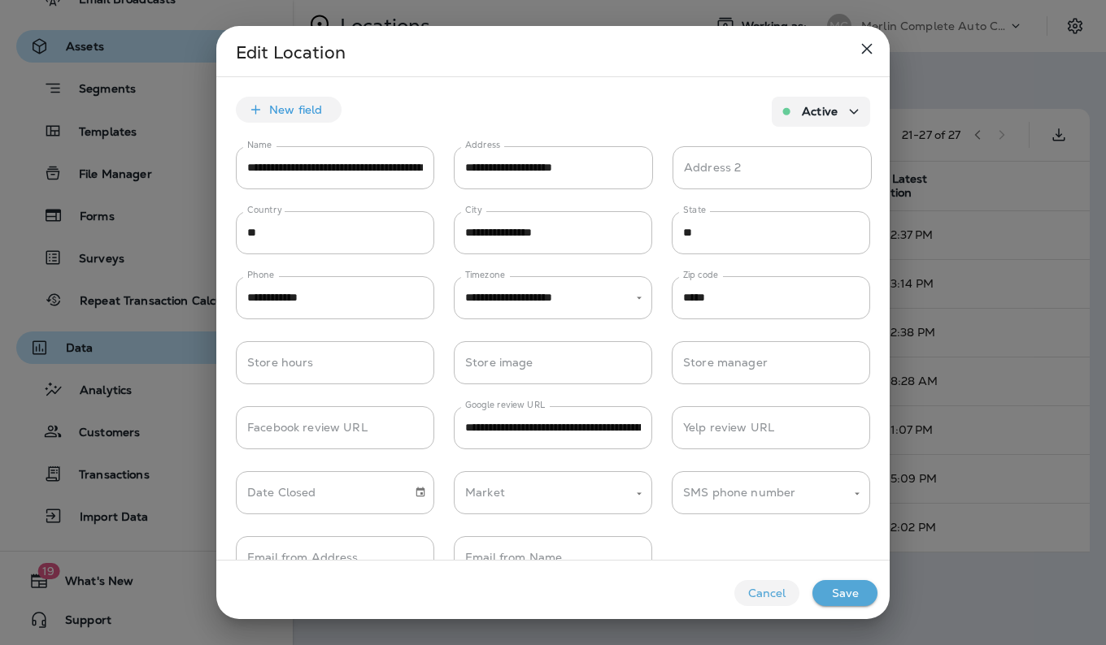
click at [862, 54] on icon "close" at bounding box center [867, 49] width 20 height 20
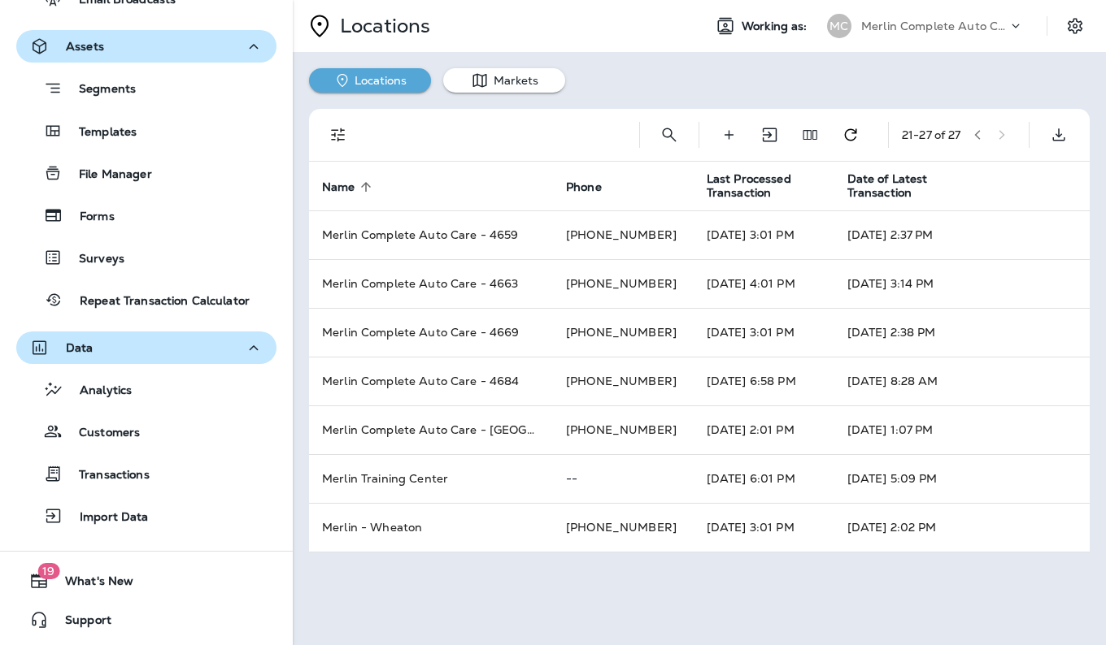
click at [980, 135] on icon "button" at bounding box center [976, 134] width 11 height 11
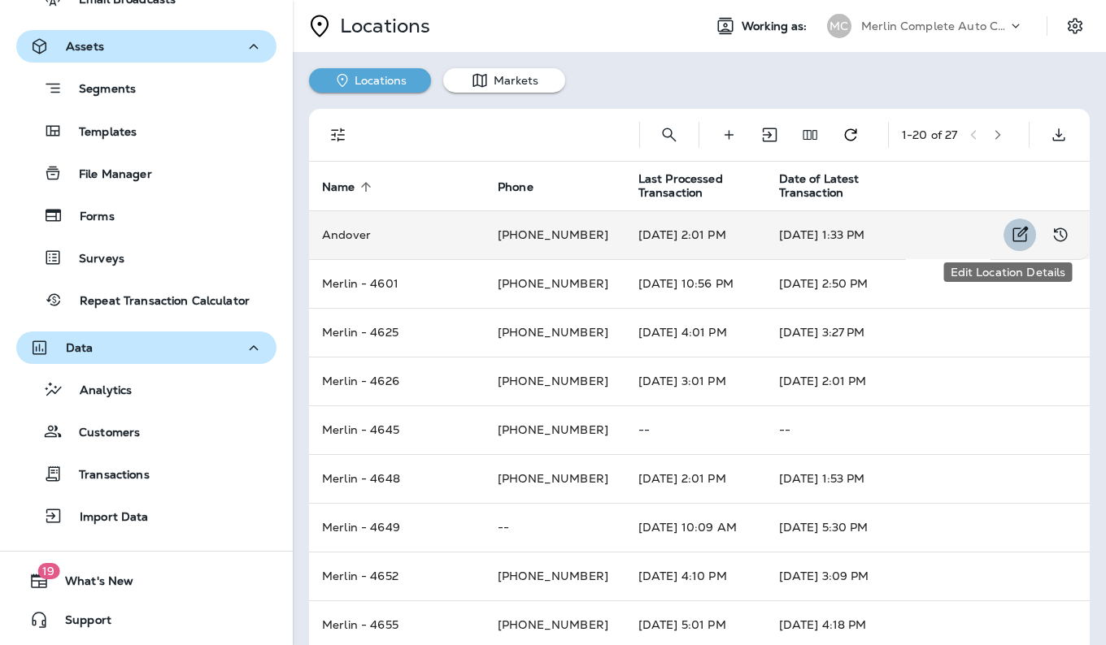
click at [1010, 235] on icon "Edit Location Details" at bounding box center [1020, 235] width 20 height 20
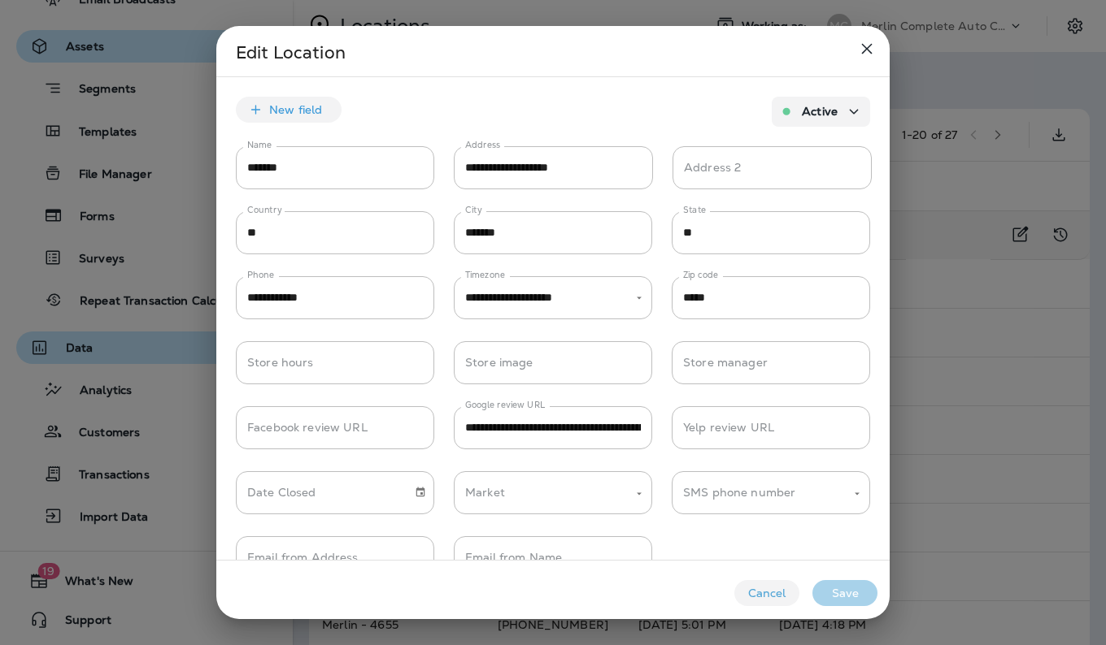
click at [844, 116] on icon "button" at bounding box center [854, 112] width 20 height 20
click at [816, 183] on span "Inactive" at bounding box center [815, 182] width 56 height 13
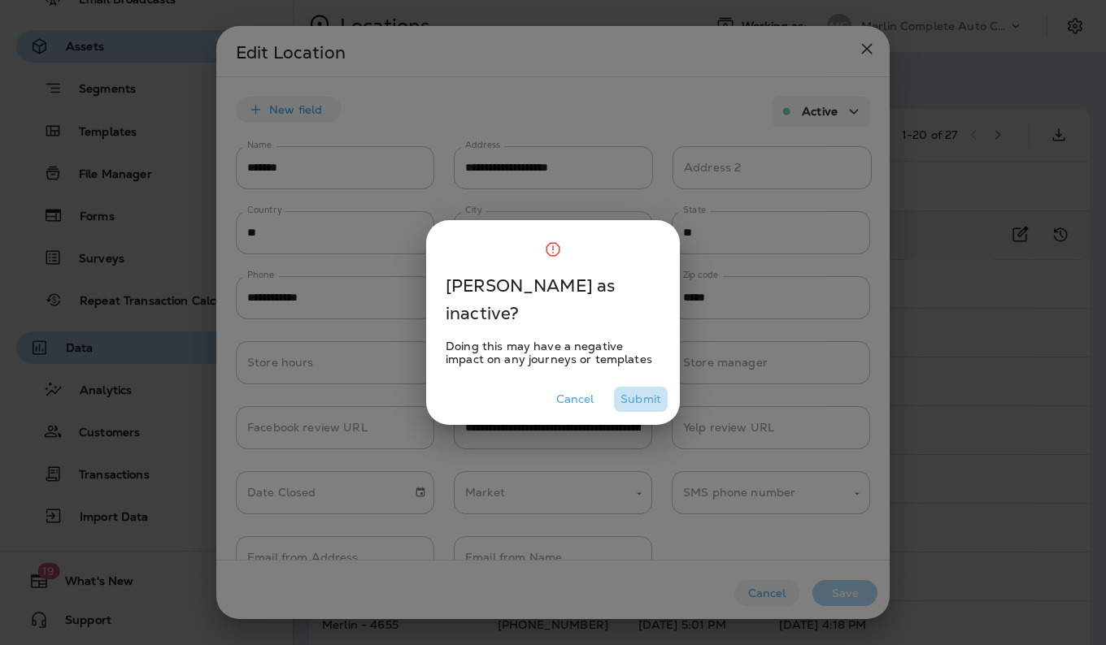
click at [638, 396] on button "Submit" at bounding box center [641, 399] width 54 height 25
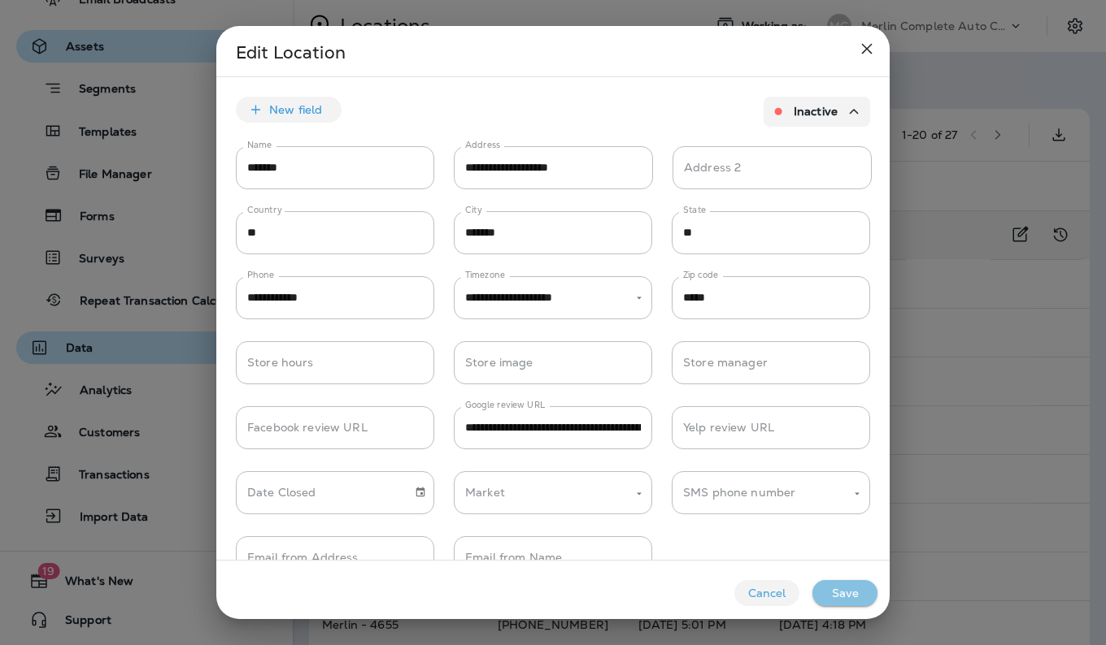
click at [849, 594] on button "Save" at bounding box center [844, 593] width 65 height 26
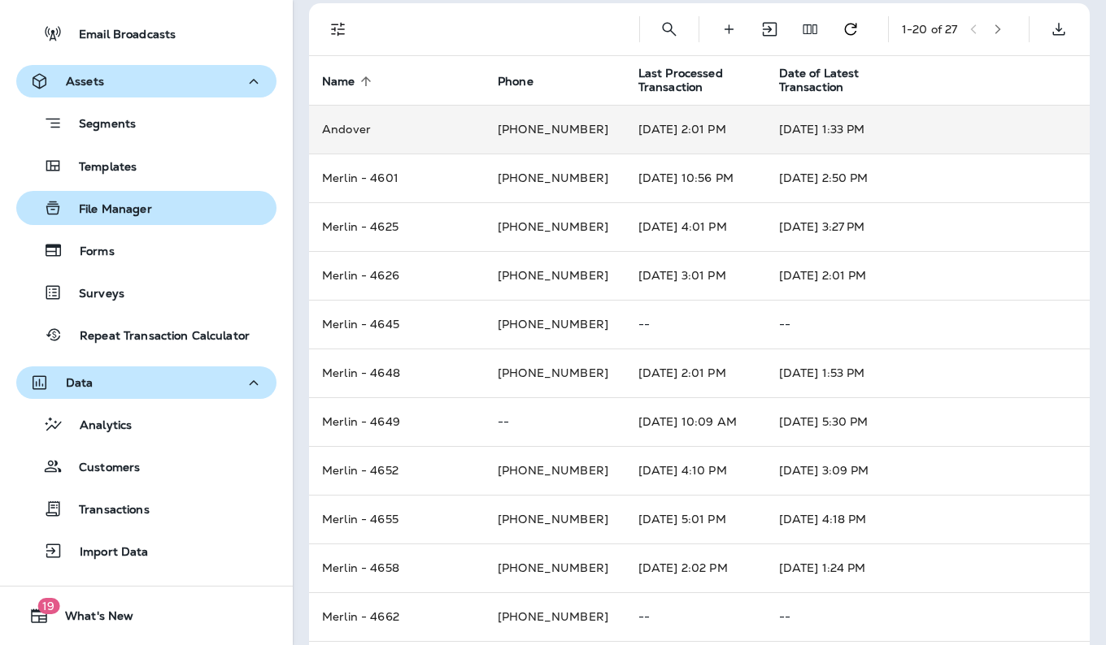
scroll to position [394, 0]
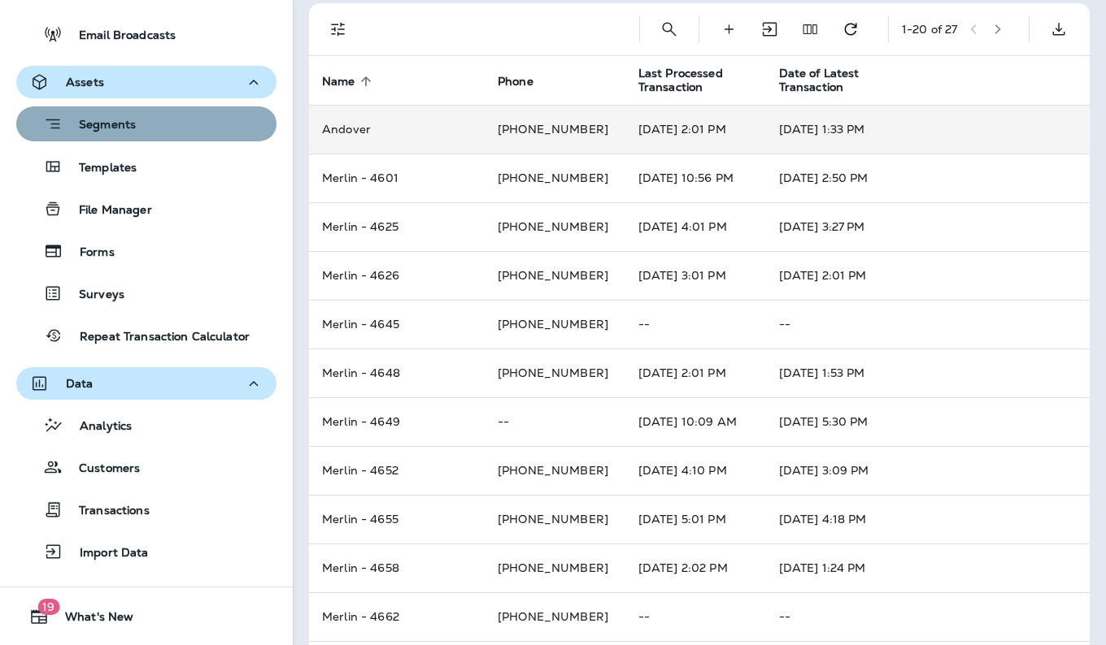
click at [149, 128] on div "Segments" at bounding box center [146, 123] width 247 height 25
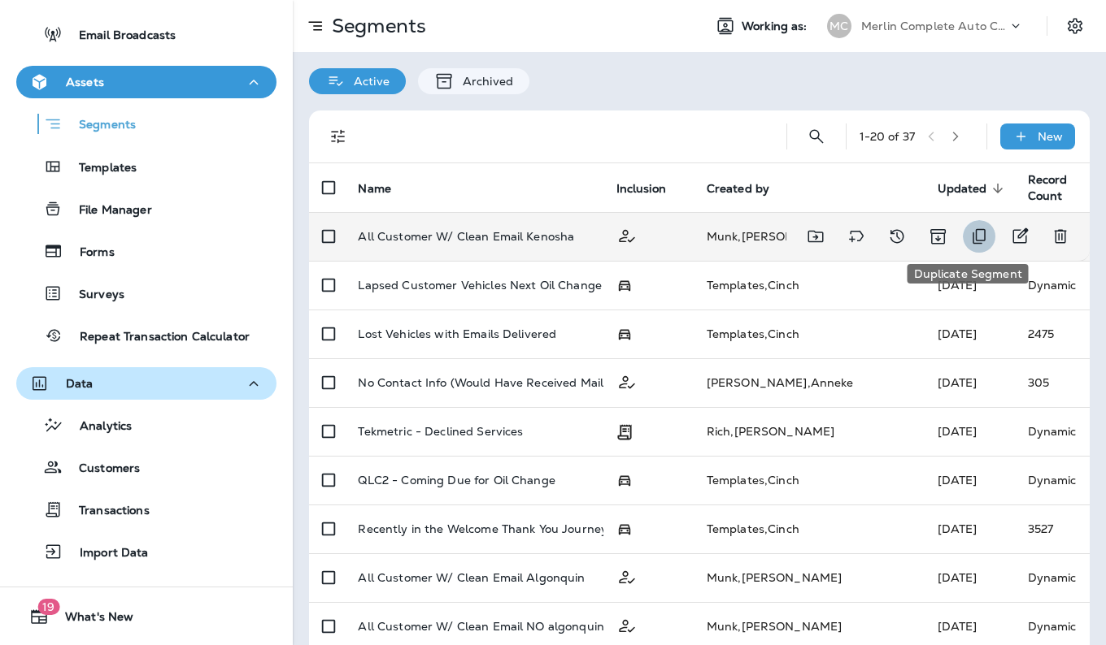
click at [969, 230] on icon "Duplicate Segment" at bounding box center [979, 237] width 20 height 20
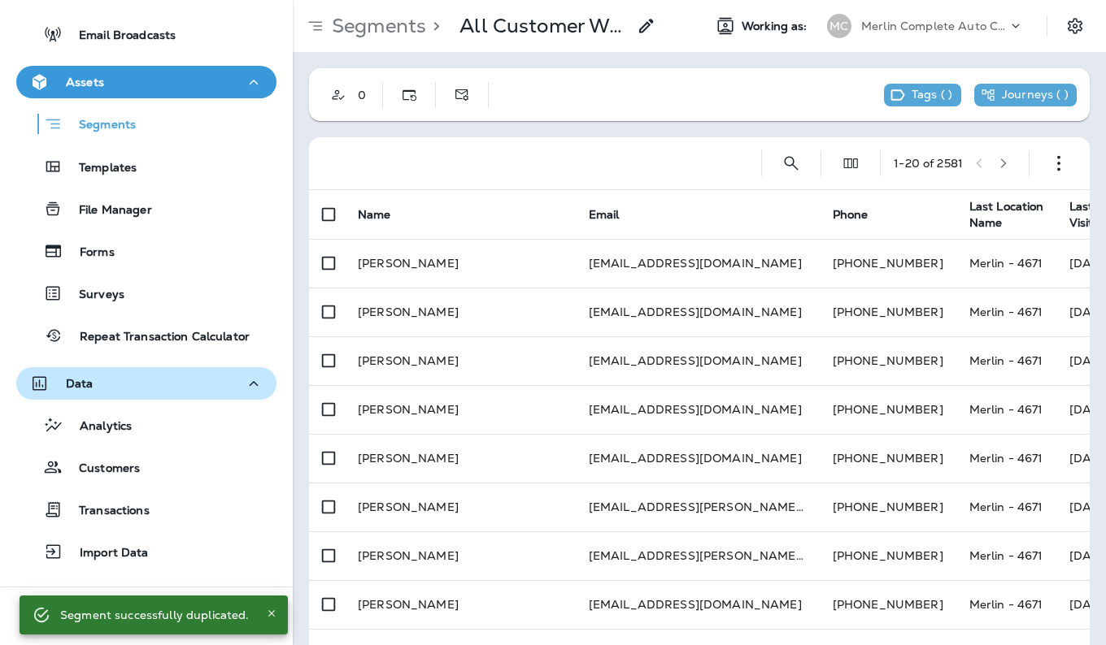
click at [650, 28] on icon at bounding box center [647, 26] width 20 height 20
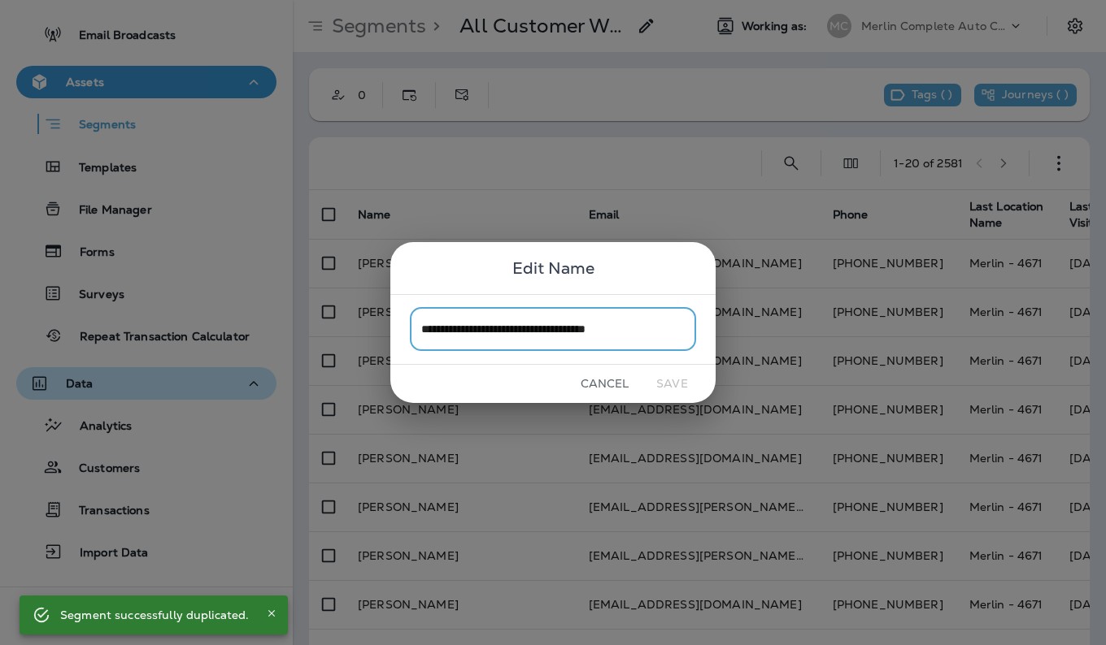
click at [668, 333] on input "**********" at bounding box center [553, 329] width 286 height 43
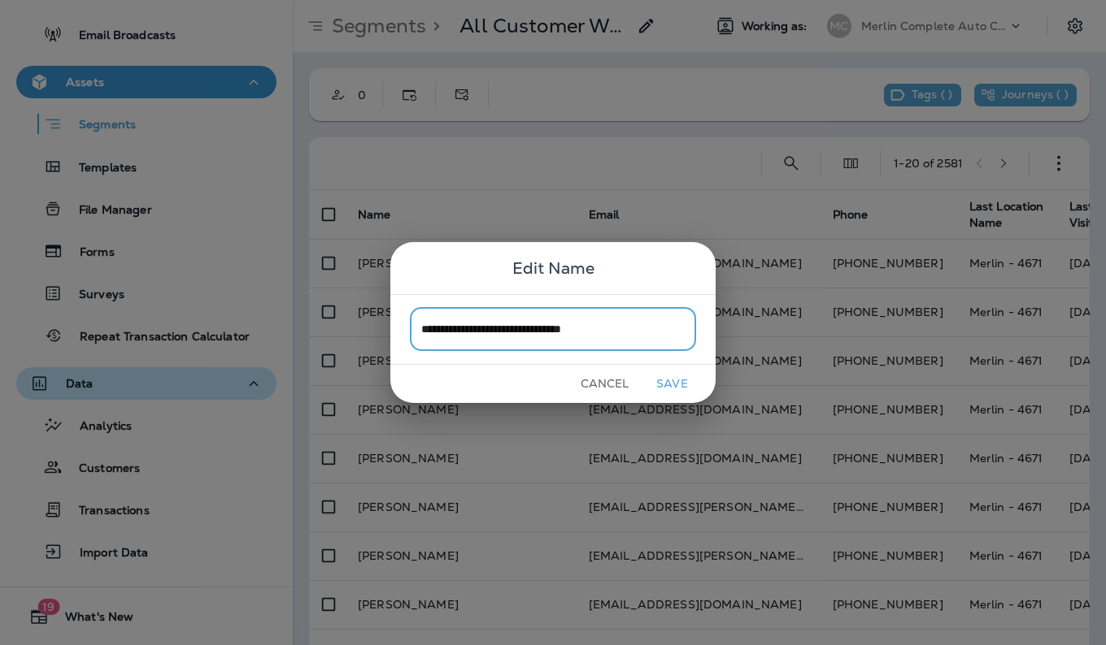
type input "**********"
click at [679, 392] on button "Save" at bounding box center [671, 383] width 61 height 25
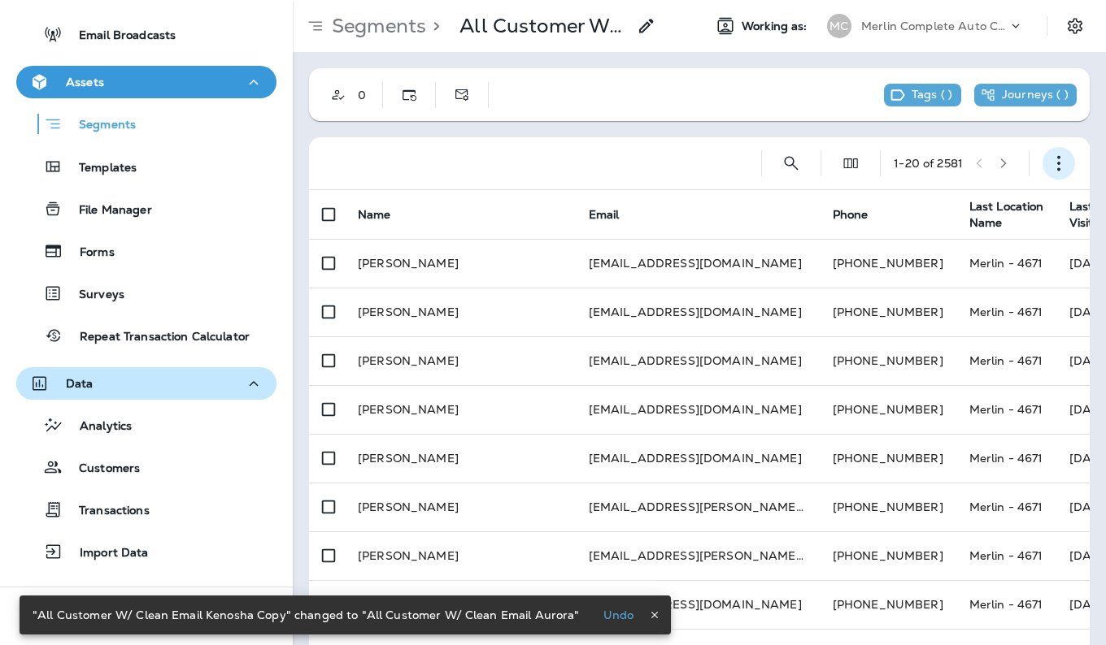
click at [1057, 170] on use "button" at bounding box center [1058, 163] width 3 height 15
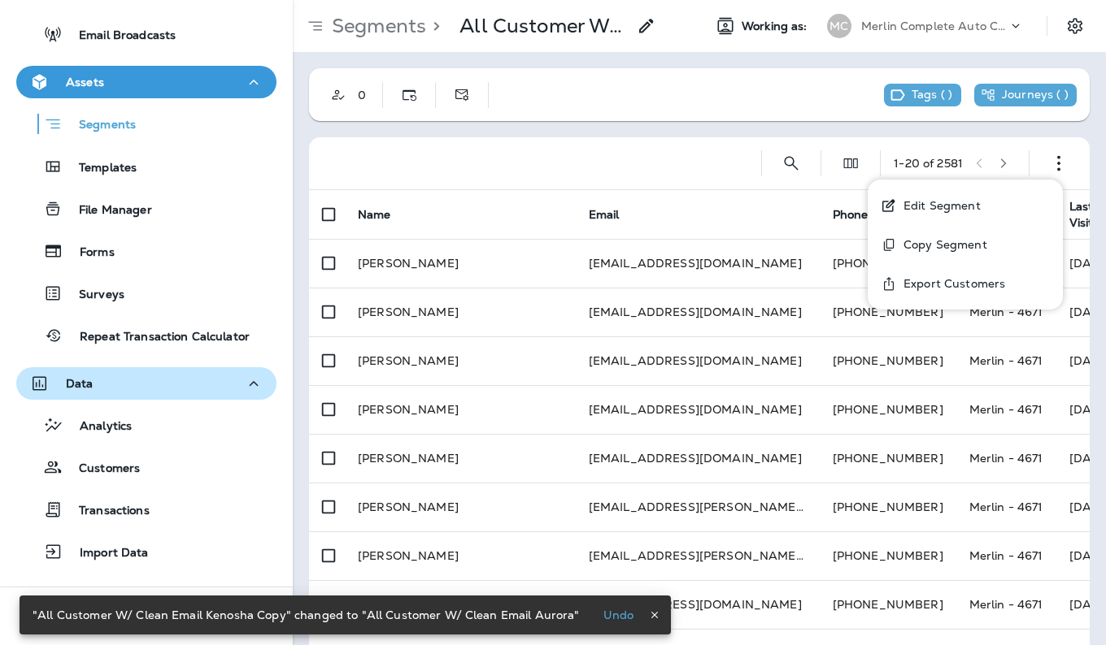
click at [964, 208] on p "Edit Segment" at bounding box center [939, 205] width 84 height 13
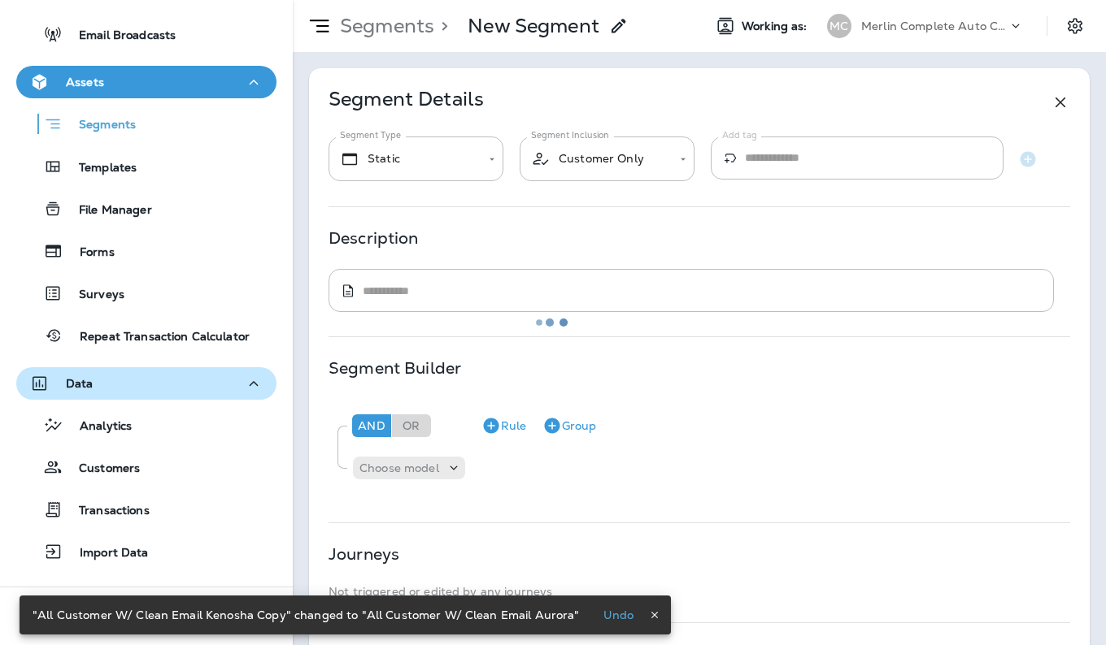
type input "*******"
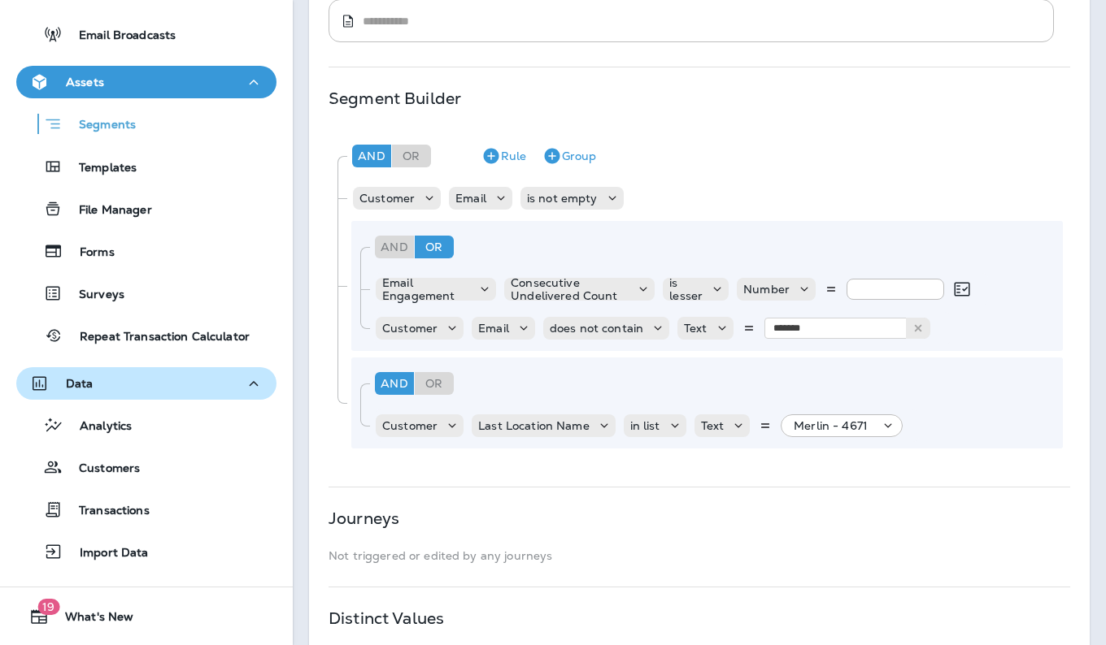
scroll to position [272, 0]
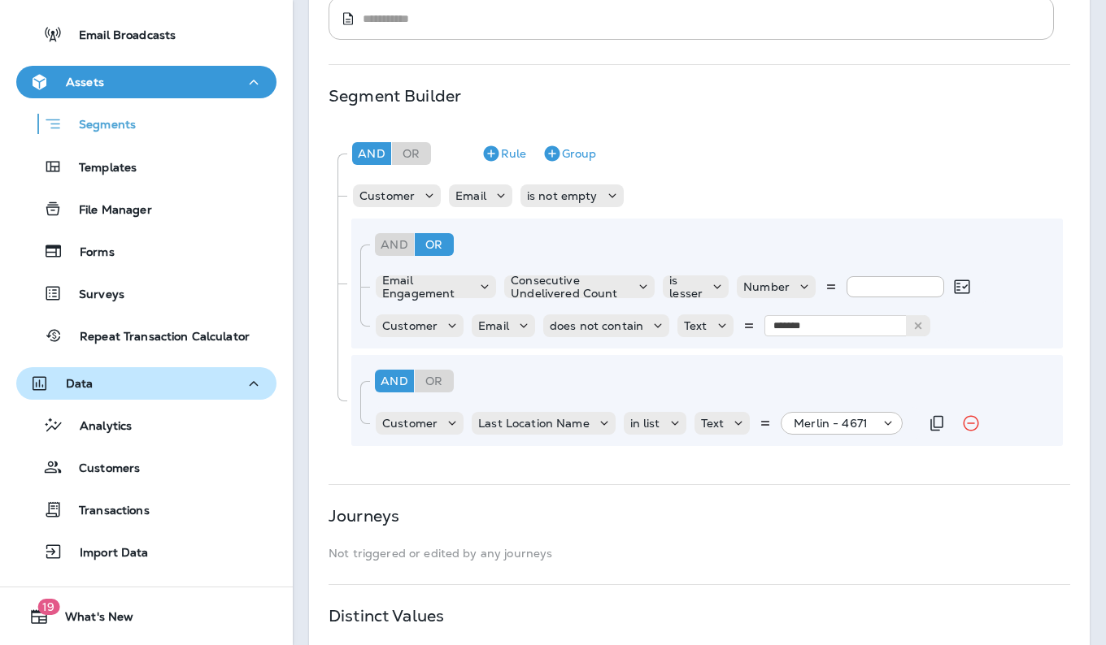
click at [885, 428] on icon at bounding box center [888, 423] width 16 height 16
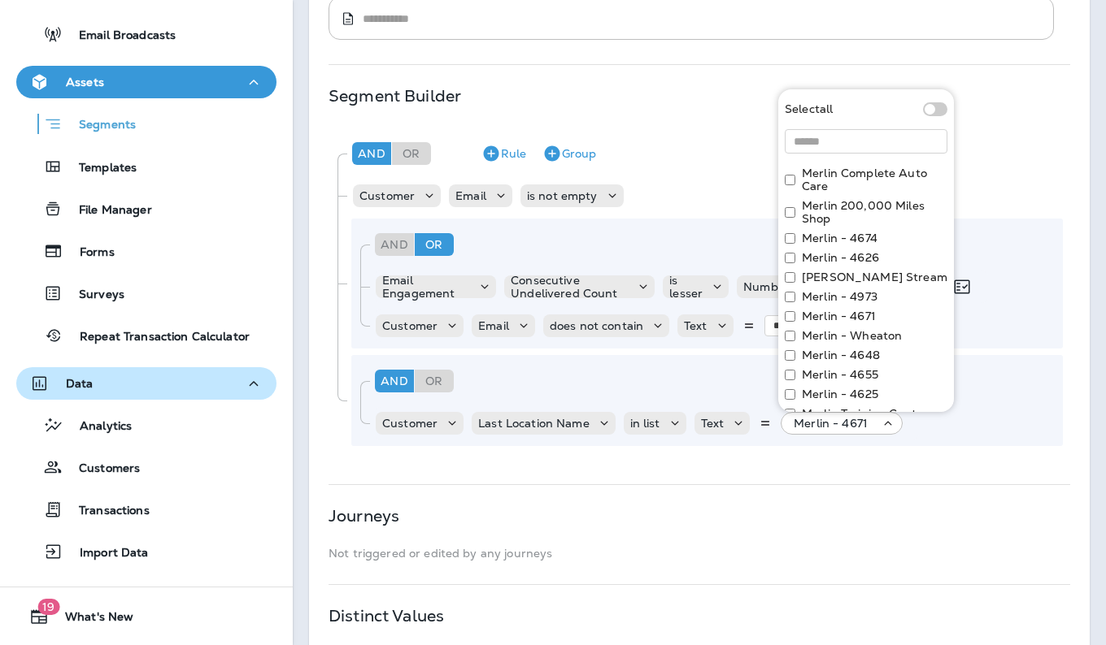
click at [857, 177] on label "Merlin Complete Auto Care" at bounding box center [875, 180] width 146 height 26
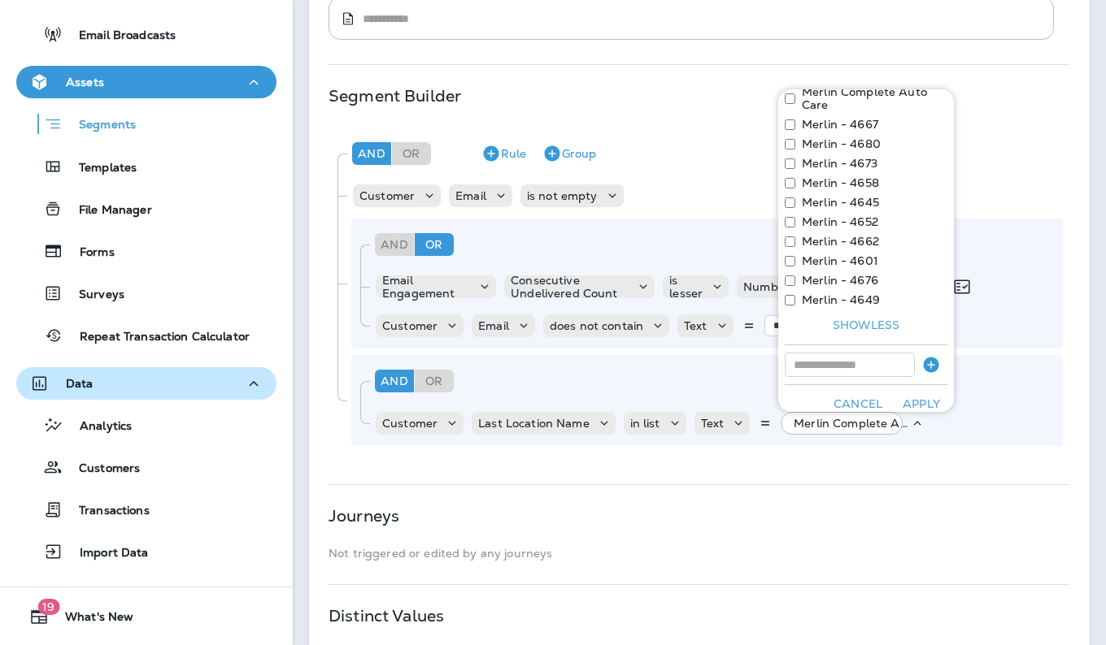
scroll to position [353, 0]
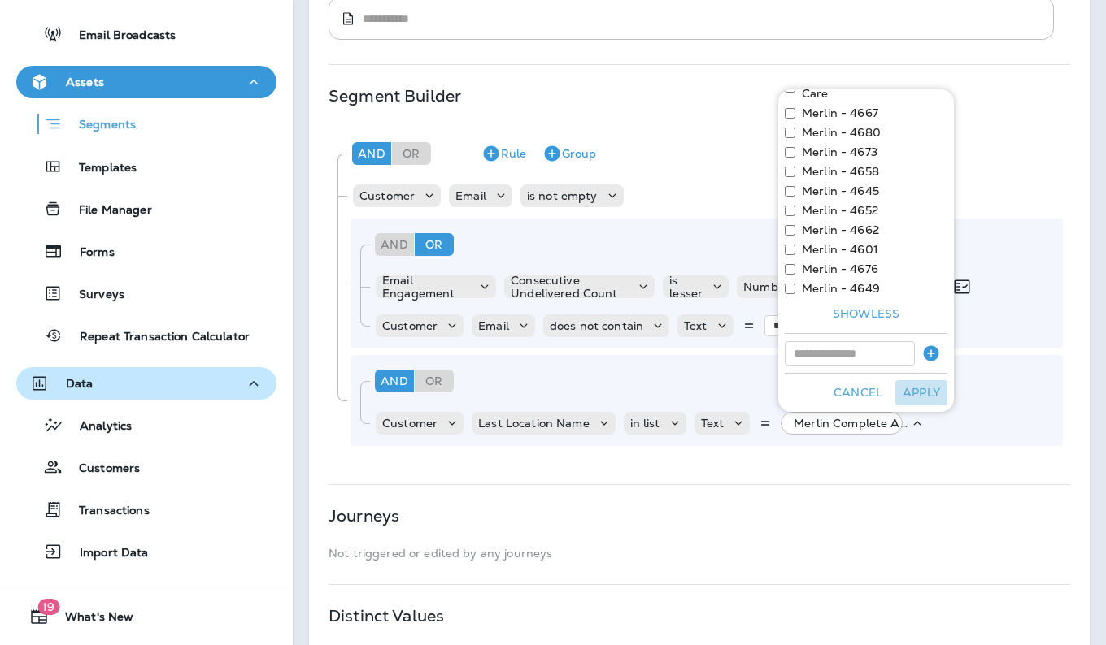
click at [904, 389] on button "Apply" at bounding box center [921, 392] width 52 height 25
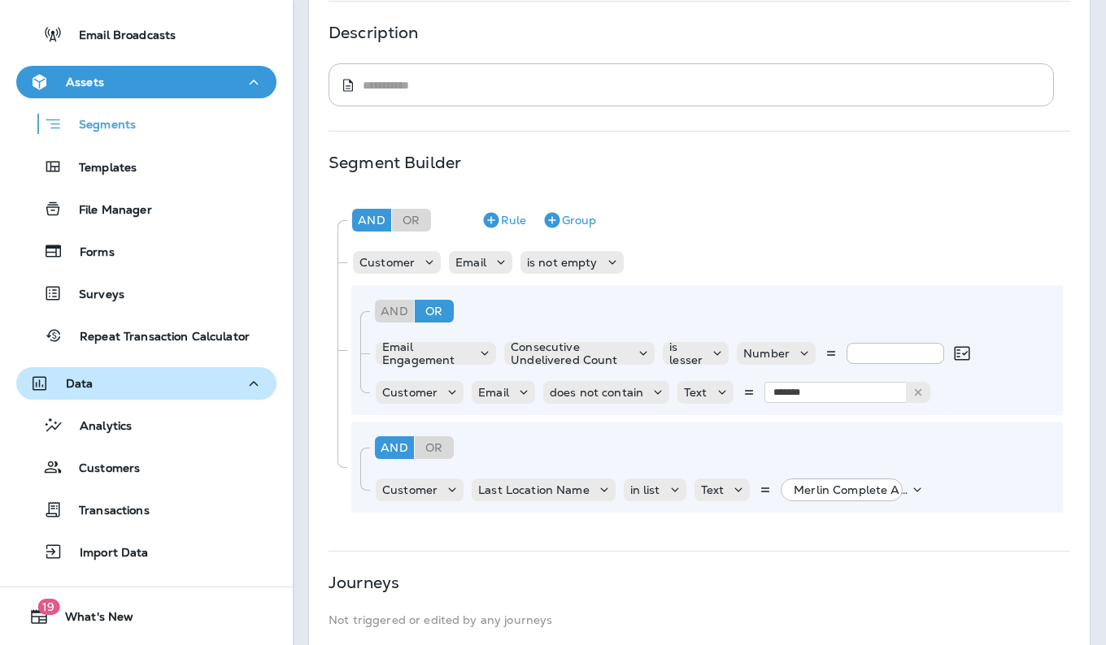
scroll to position [411, 0]
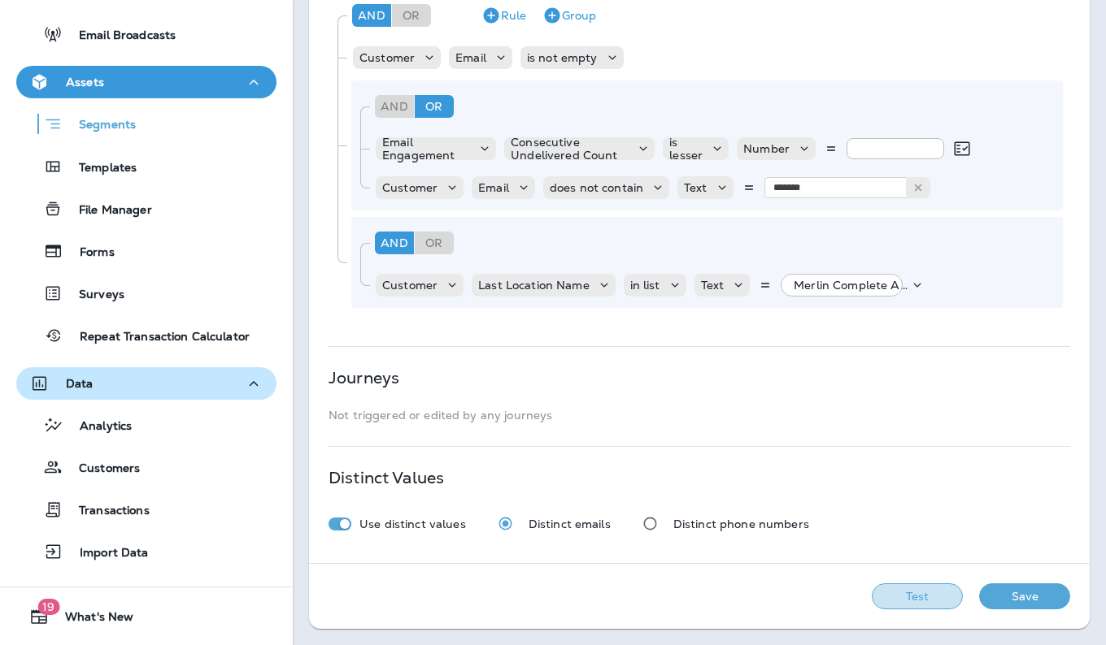
click at [904, 590] on button "Test" at bounding box center [916, 597] width 91 height 26
click at [804, 591] on button "View Sample" at bounding box center [801, 597] width 107 height 26
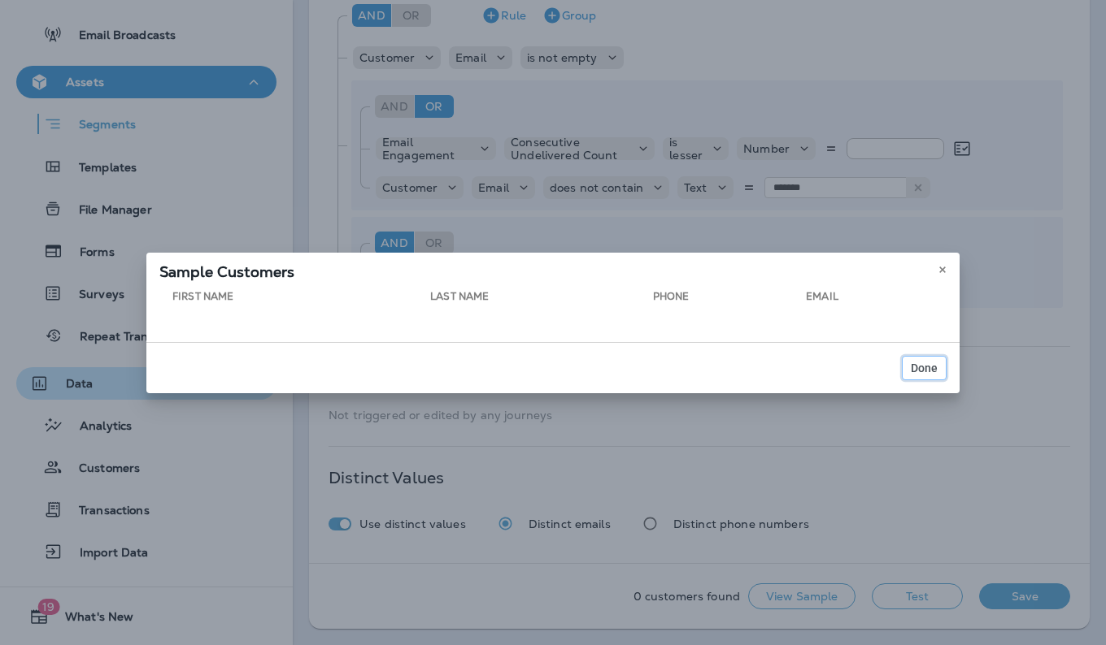
click at [918, 363] on span "Done" at bounding box center [923, 368] width 27 height 11
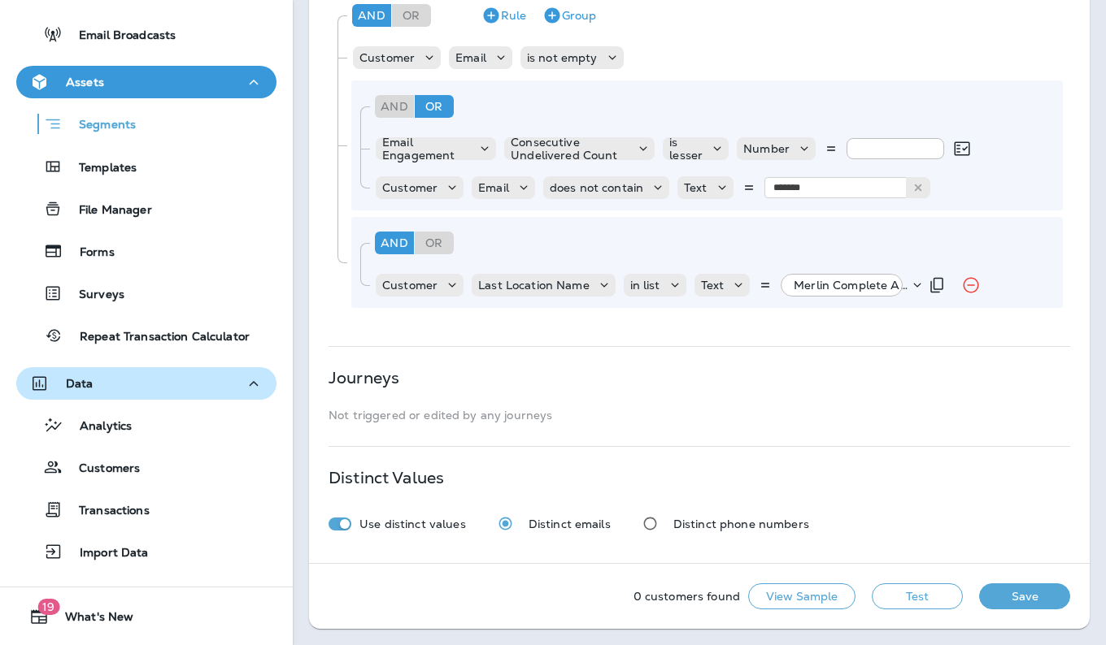
click at [910, 288] on icon at bounding box center [917, 285] width 16 height 16
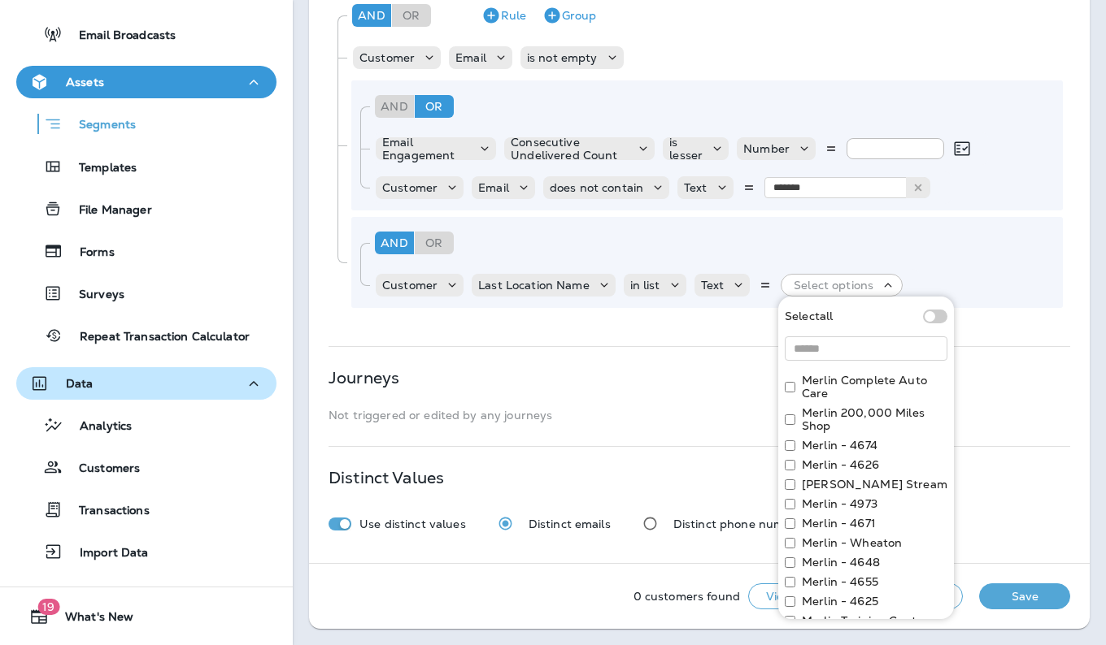
click at [789, 424] on div "Merlin 200,000 Miles Shop" at bounding box center [865, 419] width 163 height 26
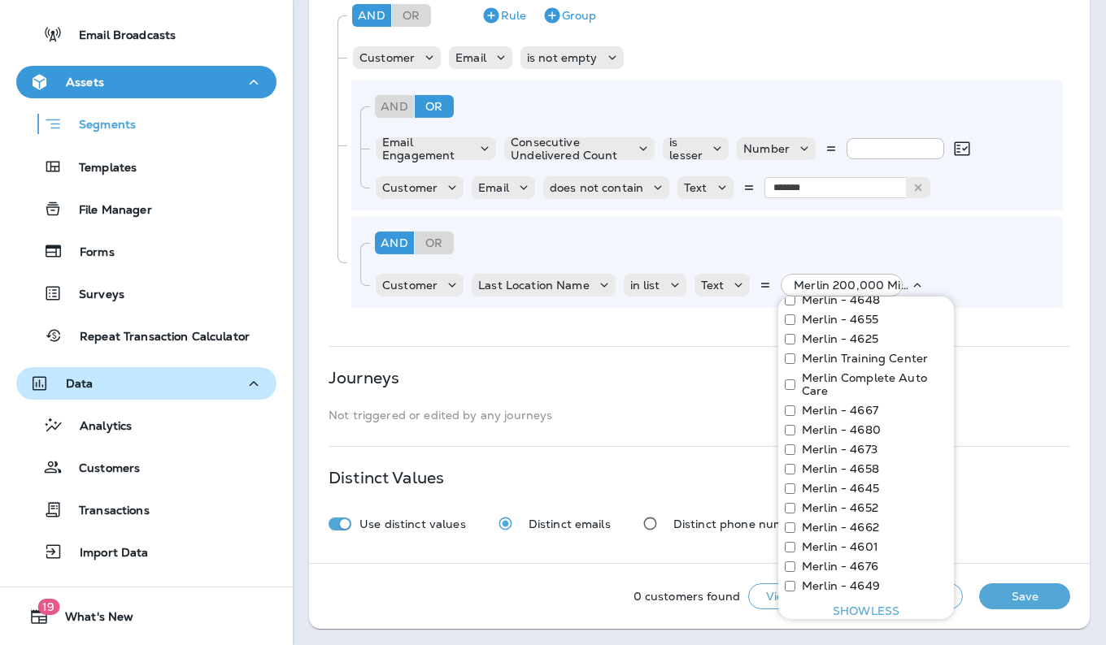
scroll to position [353, 0]
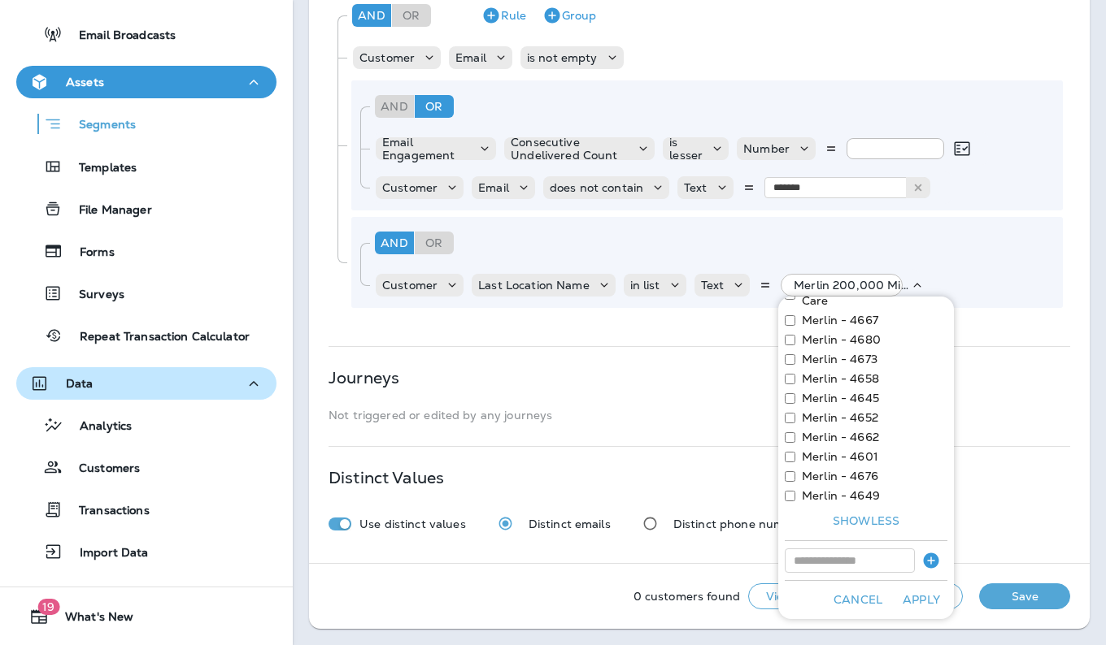
click at [895, 597] on button "Apply" at bounding box center [921, 600] width 52 height 25
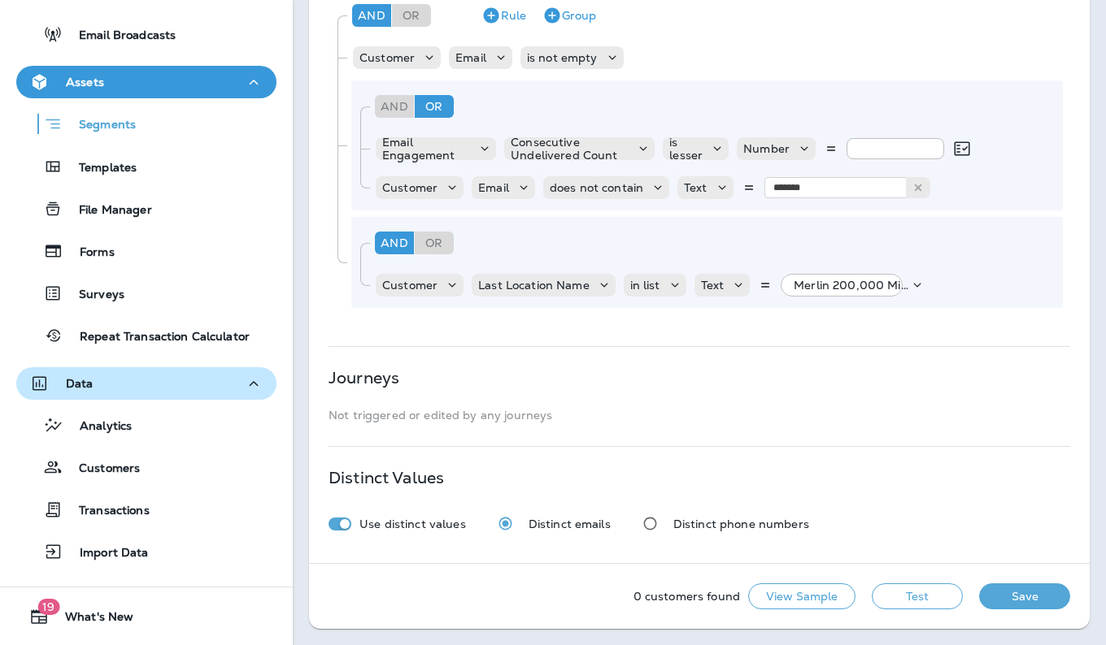
click at [895, 597] on button "Test" at bounding box center [916, 597] width 91 height 26
click at [815, 593] on button "View Sample" at bounding box center [801, 597] width 107 height 26
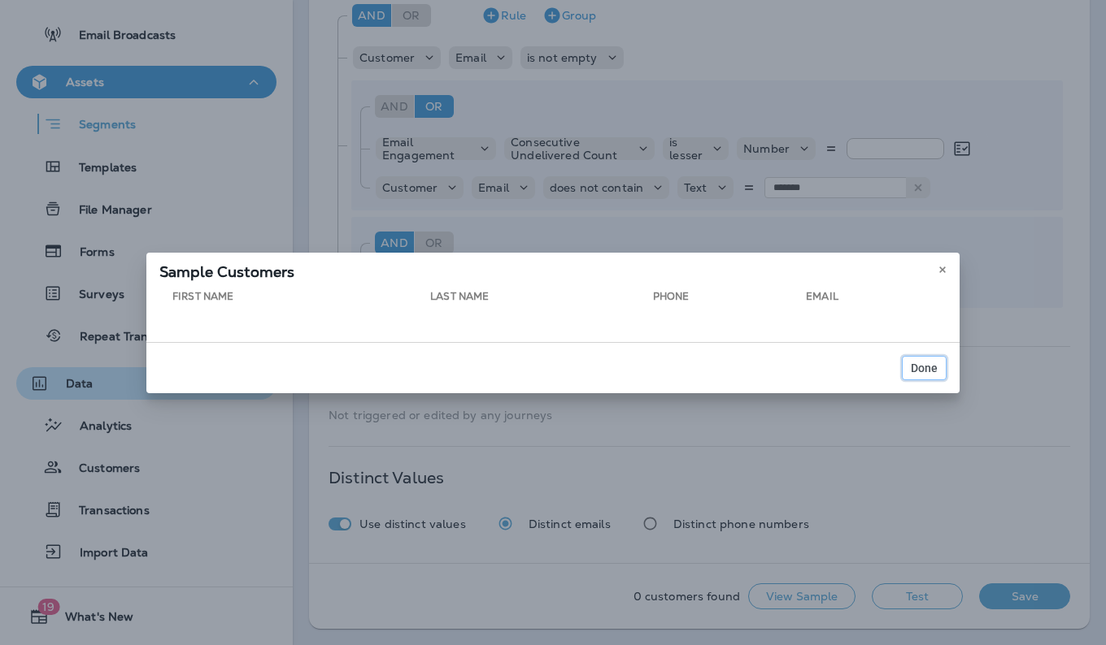
click at [928, 367] on span "Done" at bounding box center [923, 368] width 27 height 11
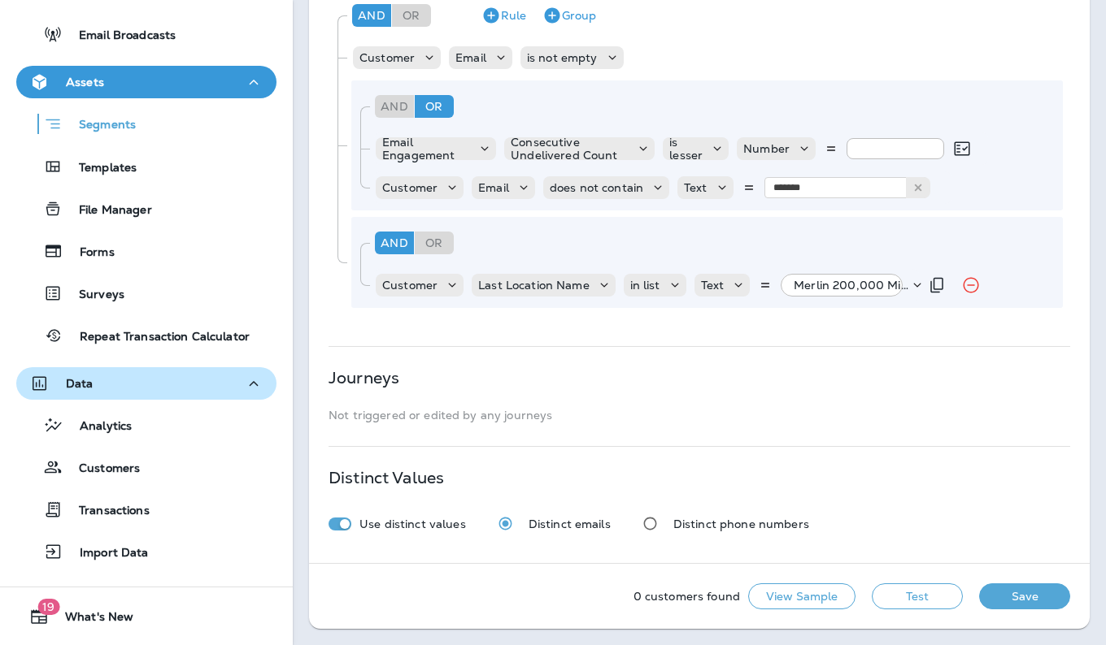
click at [909, 289] on icon at bounding box center [917, 285] width 16 height 16
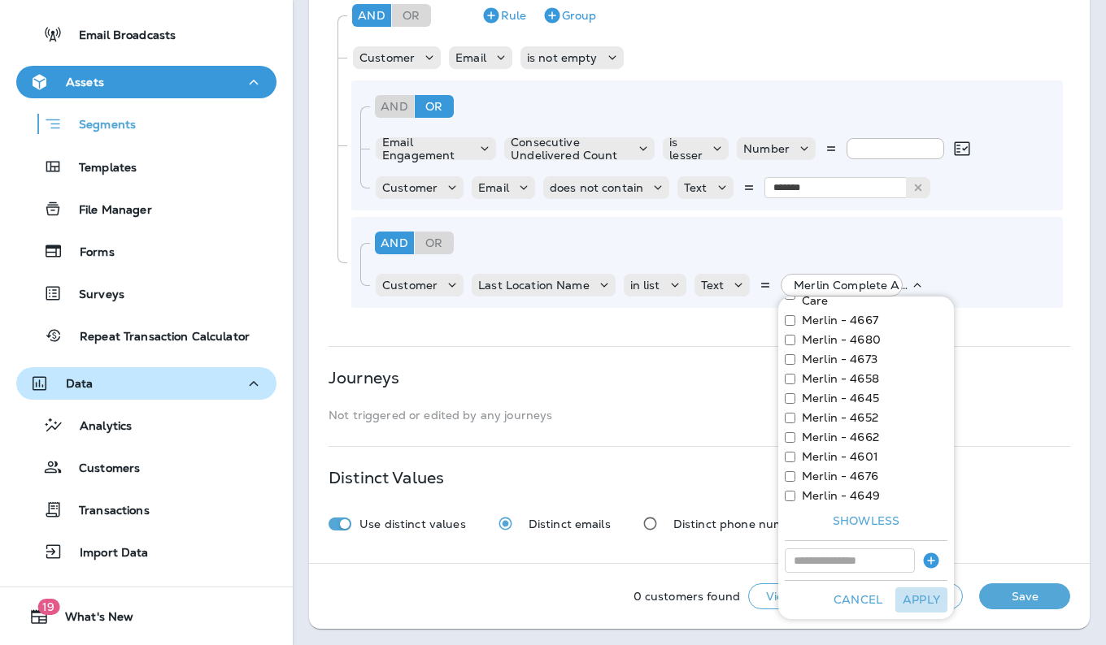
click at [912, 595] on button "Apply" at bounding box center [921, 600] width 52 height 25
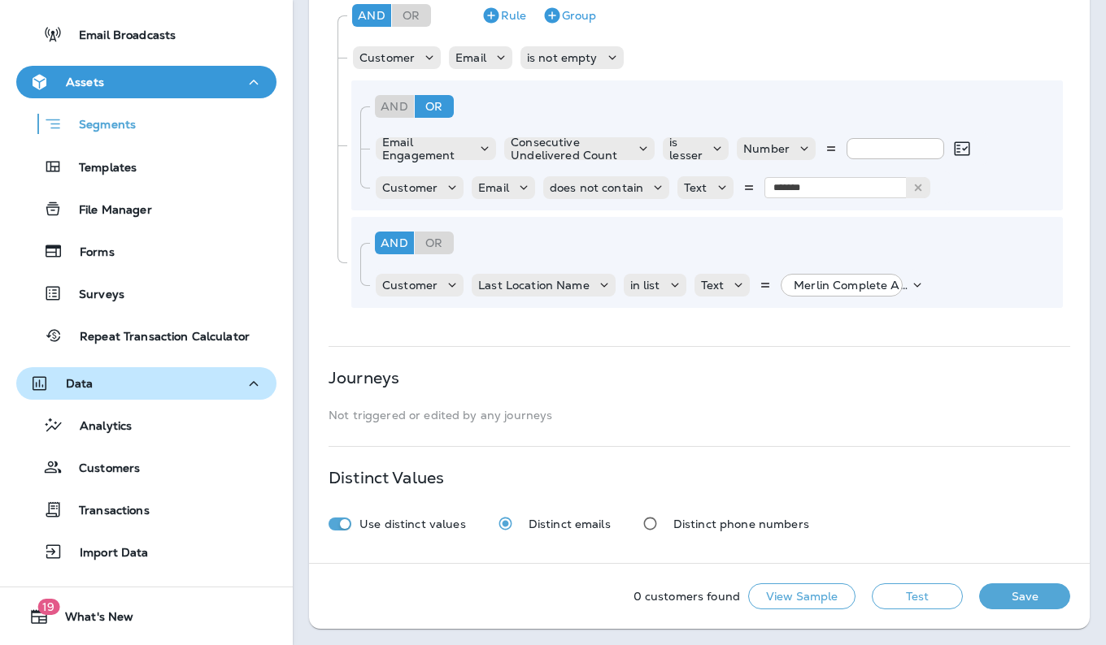
click at [912, 595] on button "Test" at bounding box center [916, 597] width 91 height 26
click at [815, 594] on button "View Sample" at bounding box center [801, 597] width 107 height 26
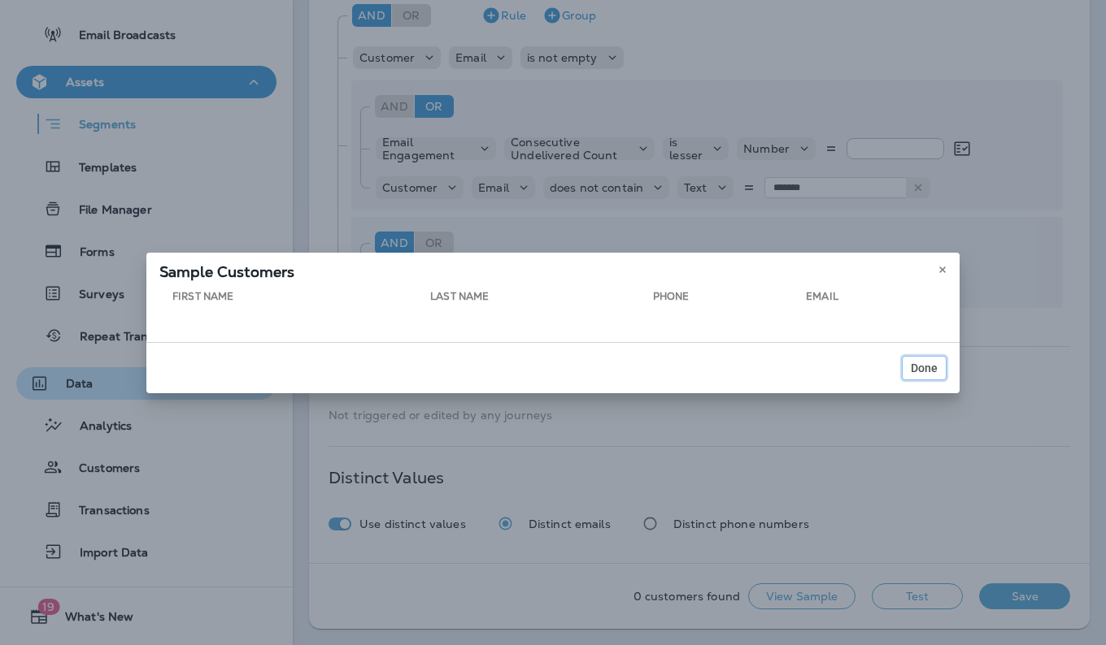
click at [923, 367] on span "Done" at bounding box center [923, 368] width 27 height 11
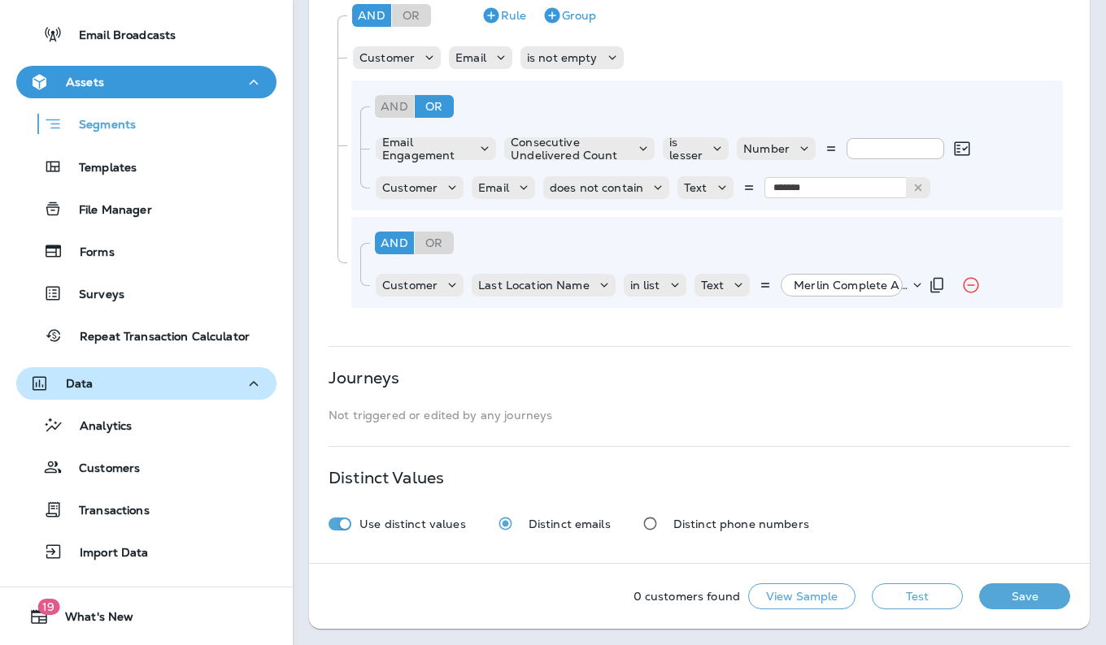
click at [909, 287] on icon at bounding box center [917, 285] width 16 height 16
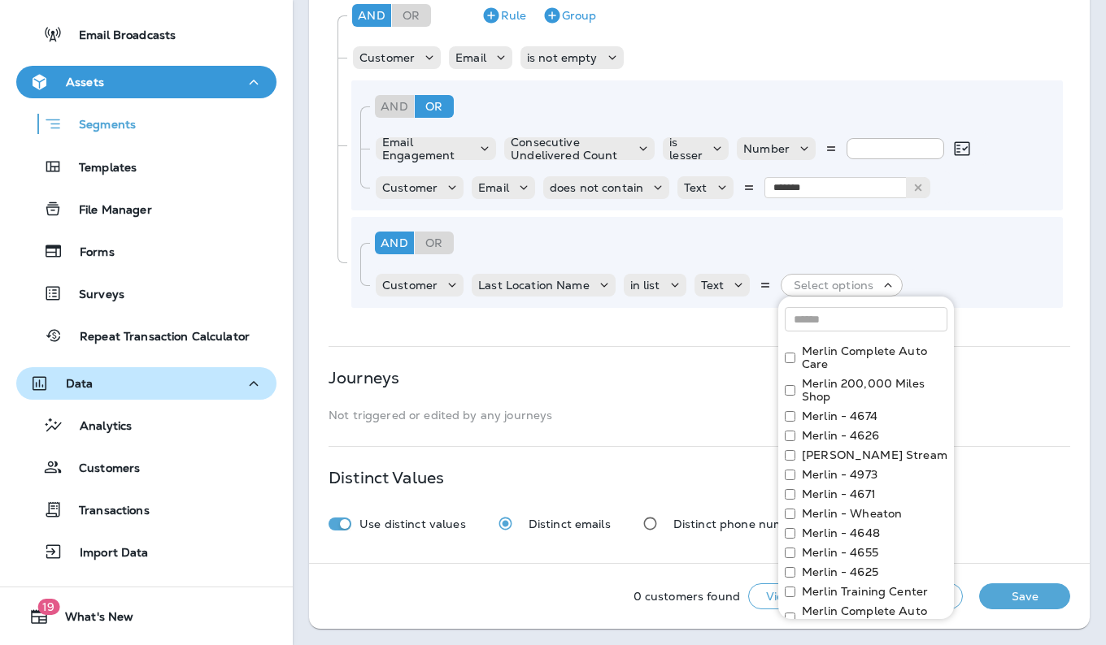
scroll to position [0, 0]
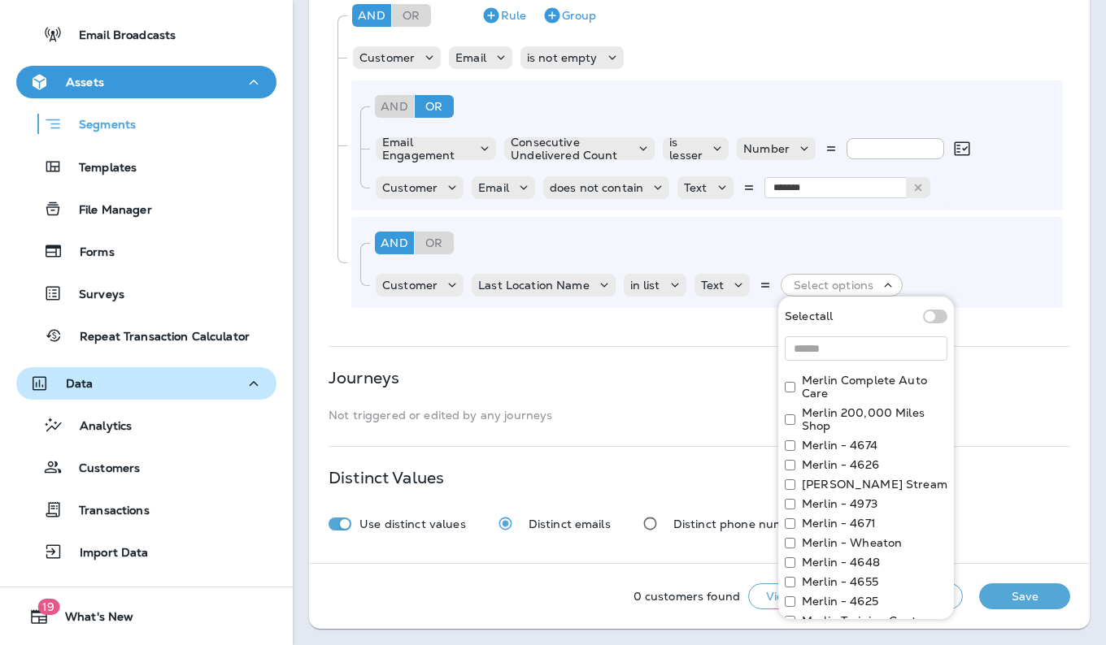
click at [923, 316] on span at bounding box center [935, 317] width 24 height 14
click at [924, 319] on span at bounding box center [935, 317] width 24 height 14
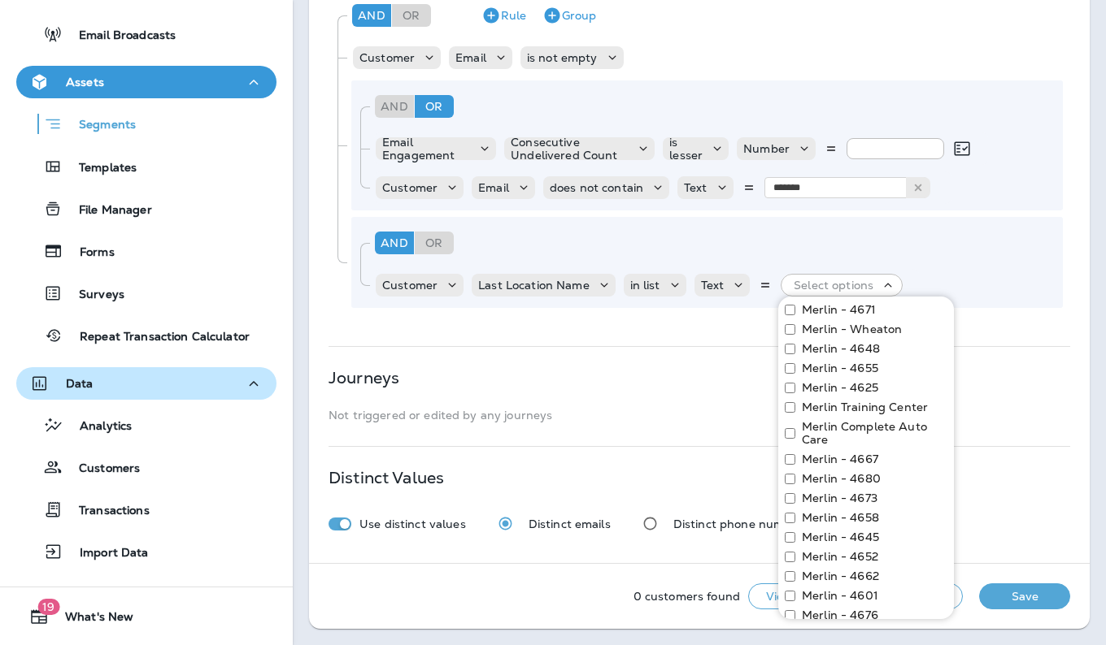
scroll to position [216, 0]
click at [870, 380] on label "Merlin - 4625" at bounding box center [840, 385] width 76 height 13
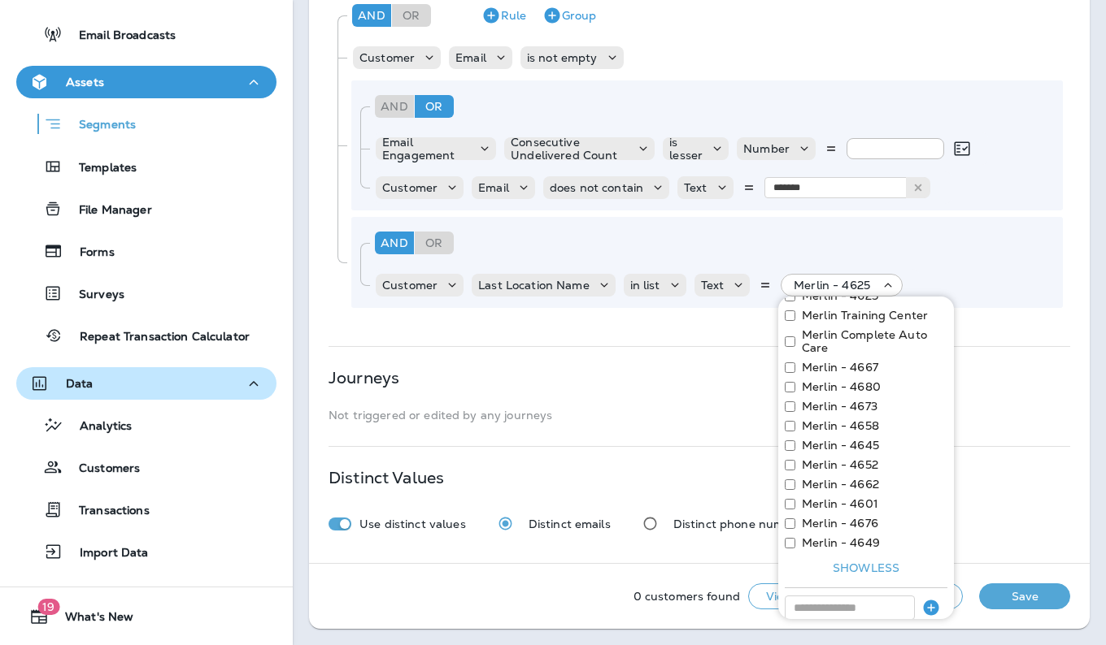
scroll to position [353, 0]
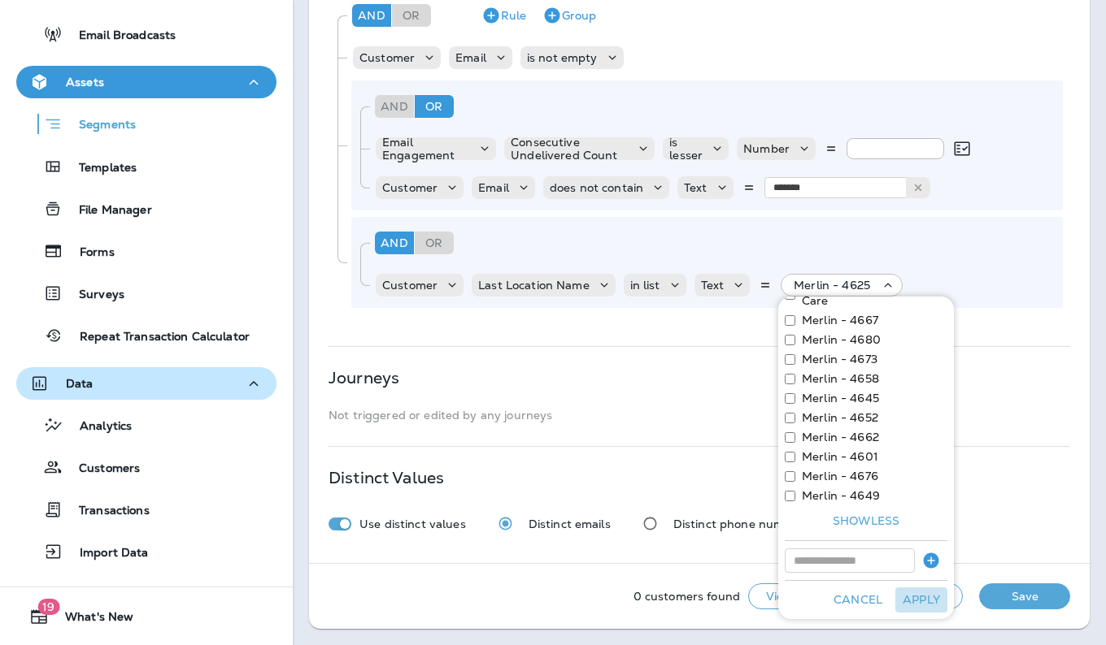
click at [911, 598] on button "Apply" at bounding box center [921, 600] width 52 height 25
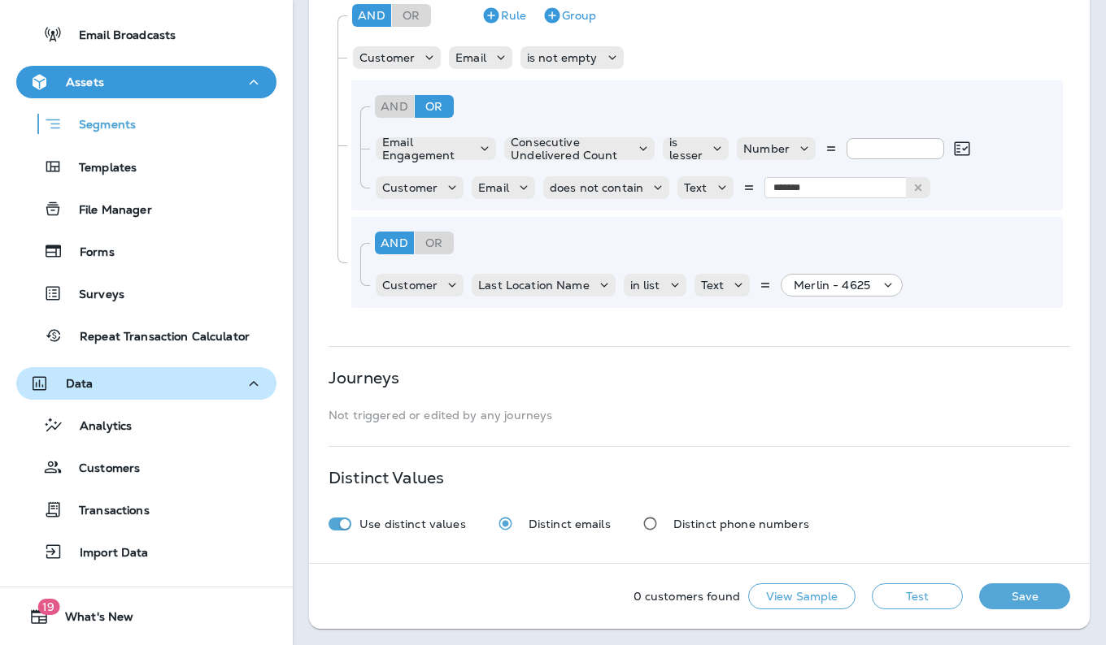
click at [911, 598] on button "Test" at bounding box center [916, 597] width 91 height 26
click at [886, 287] on icon at bounding box center [888, 285] width 16 height 16
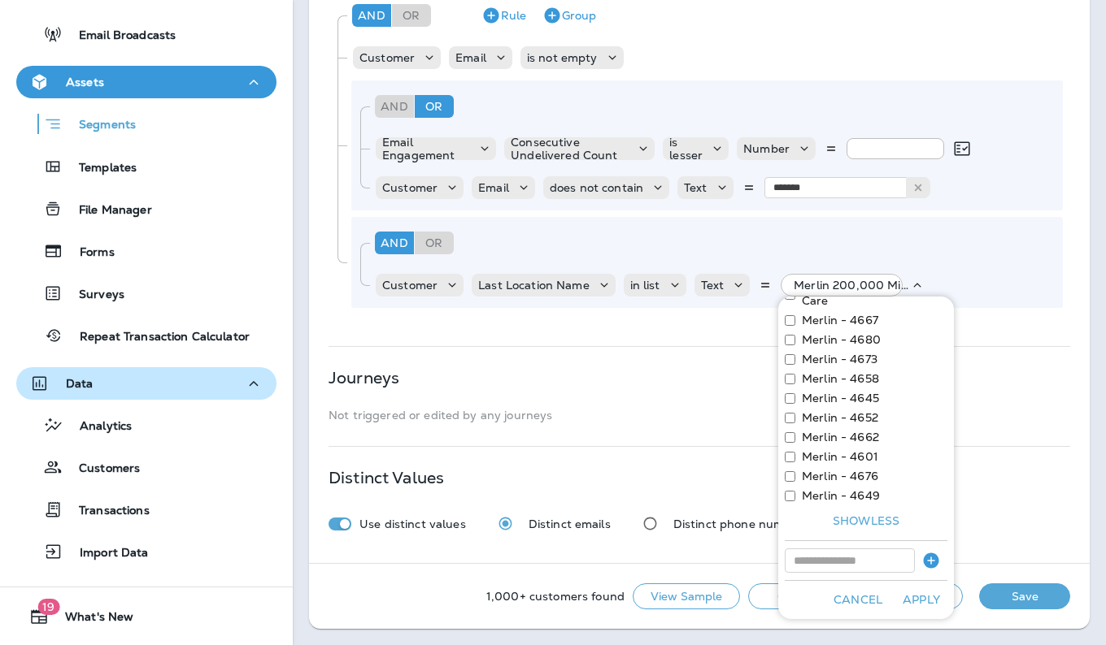
click at [911, 596] on button "Apply" at bounding box center [921, 600] width 52 height 25
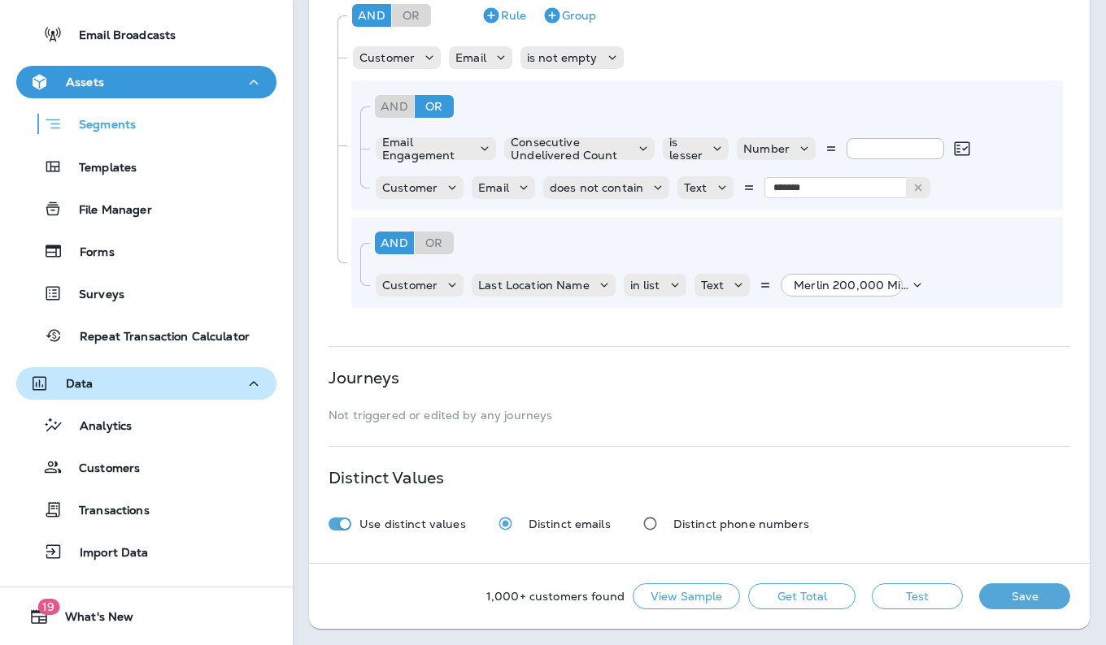
click at [904, 597] on button "Test" at bounding box center [916, 597] width 91 height 26
click at [914, 285] on icon at bounding box center [917, 285] width 16 height 16
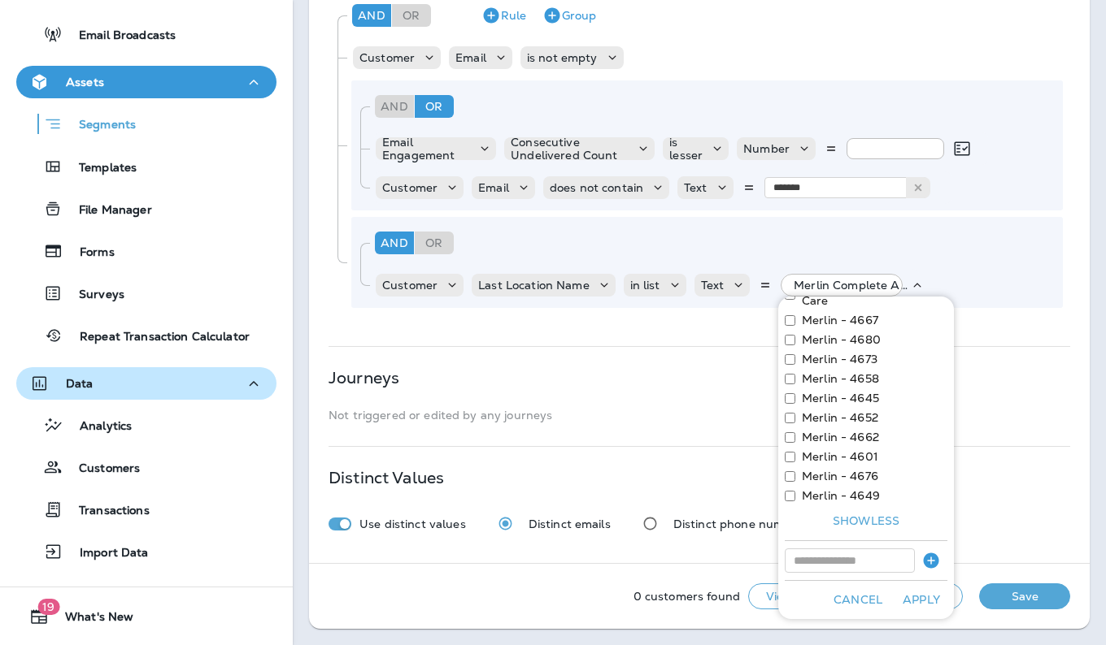
click at [915, 597] on button "Apply" at bounding box center [921, 600] width 52 height 25
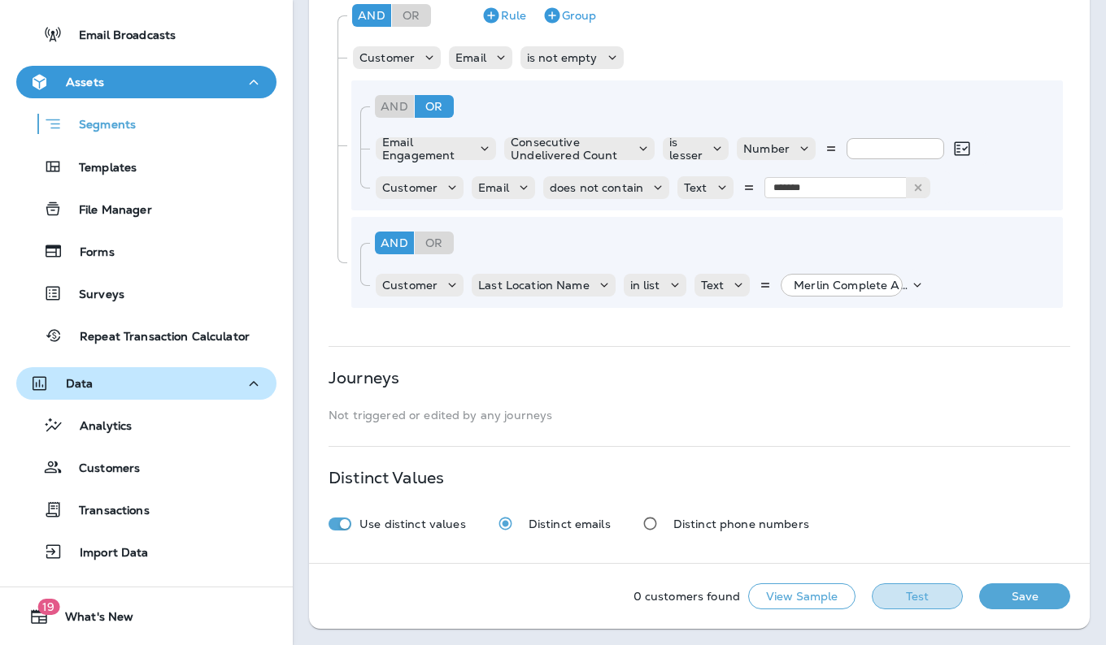
click at [913, 597] on button "Test" at bounding box center [916, 597] width 91 height 26
click at [909, 287] on icon at bounding box center [917, 285] width 16 height 16
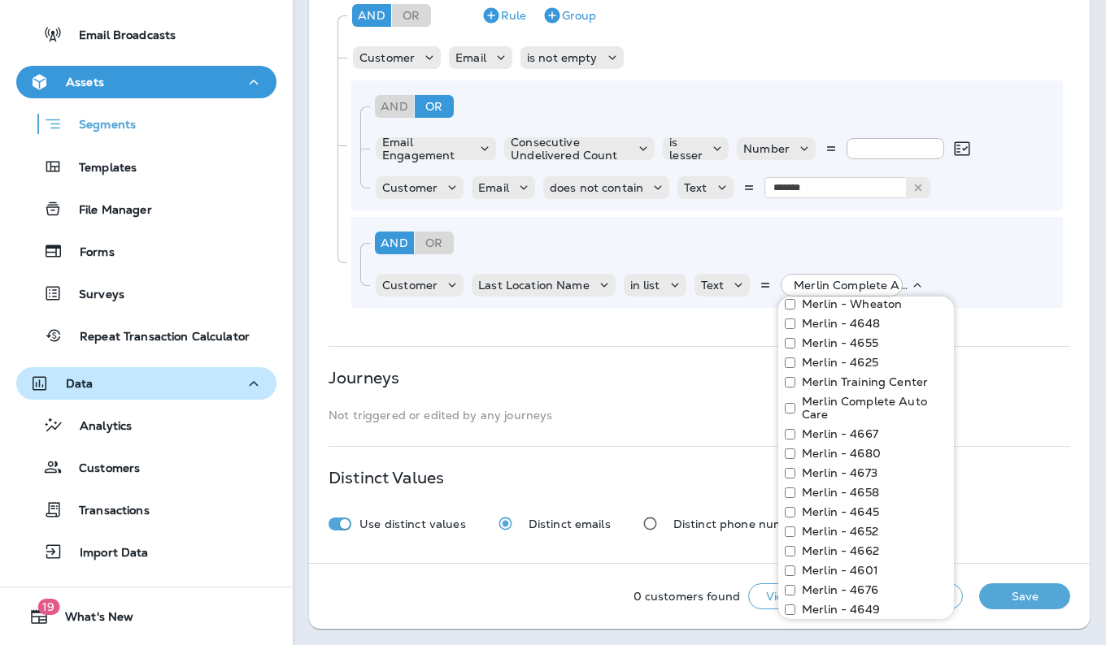
scroll to position [263, 0]
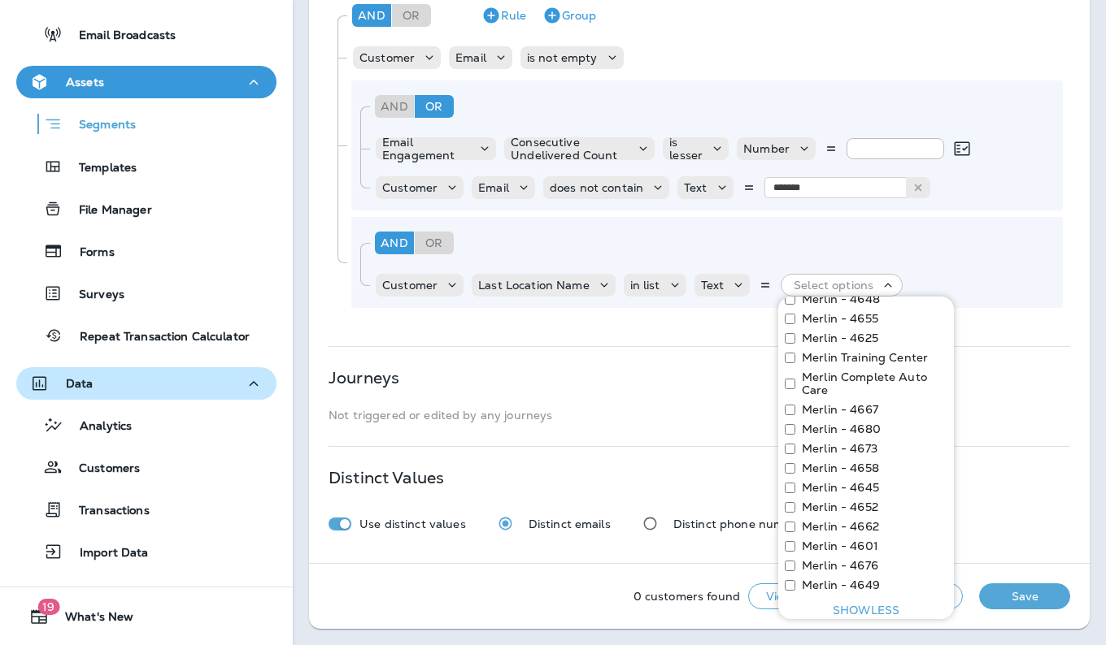
click at [1050, 267] on div "And Or Rule Group Customer Email is not empty And Or Rule Group Email Engagemen…" at bounding box center [698, 151] width 741 height 325
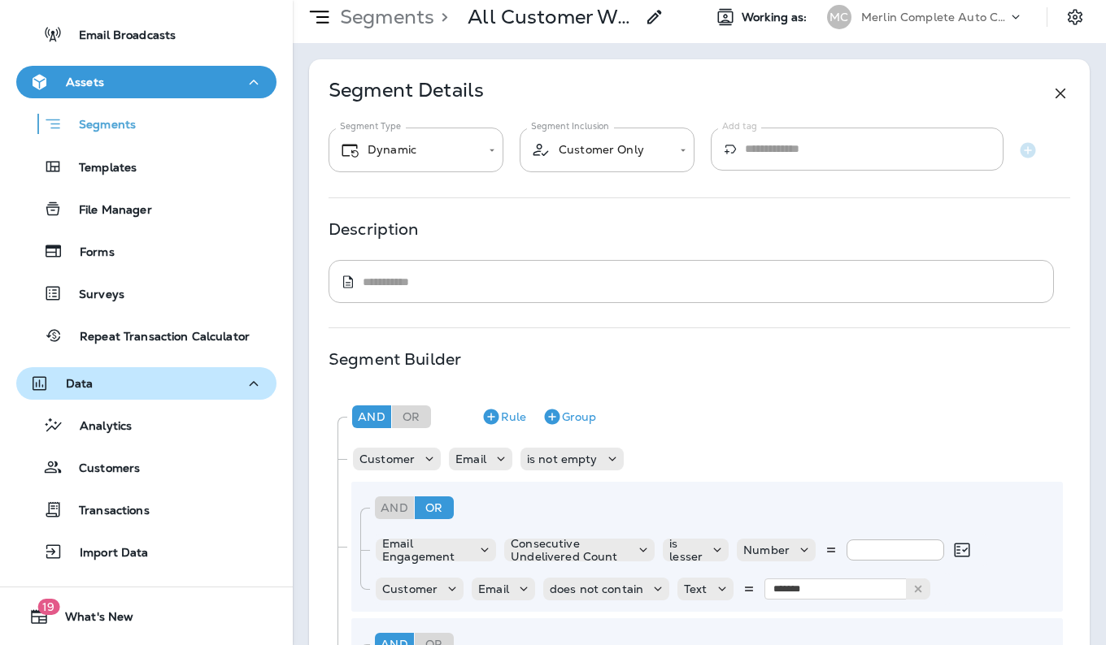
scroll to position [0, 0]
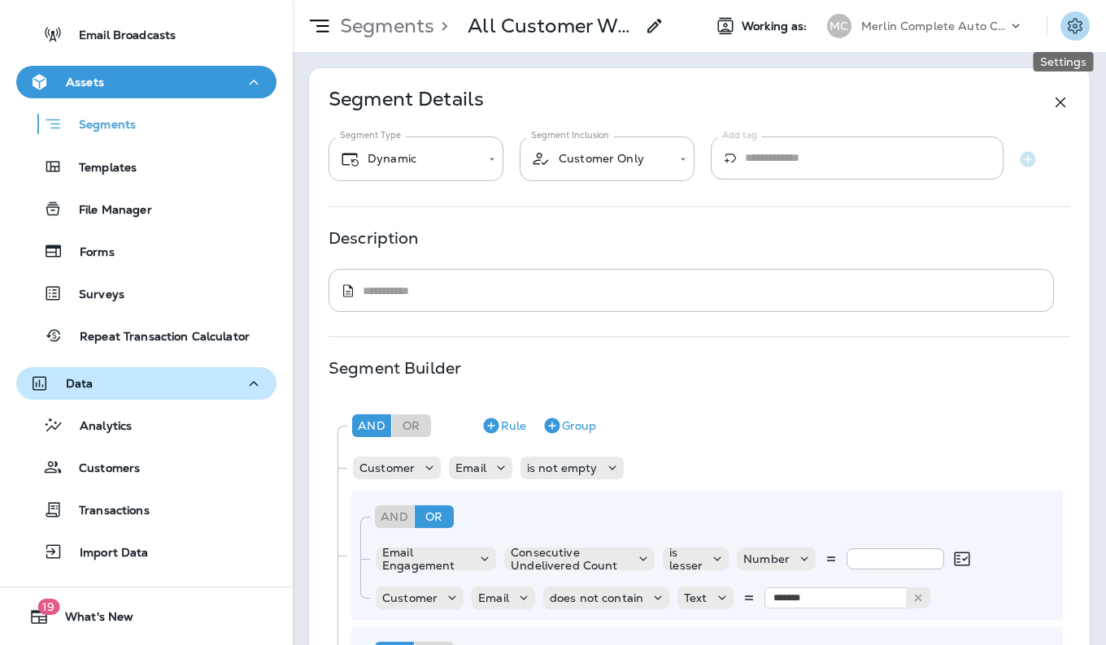
click at [1067, 24] on icon "Settings" at bounding box center [1074, 25] width 15 height 15
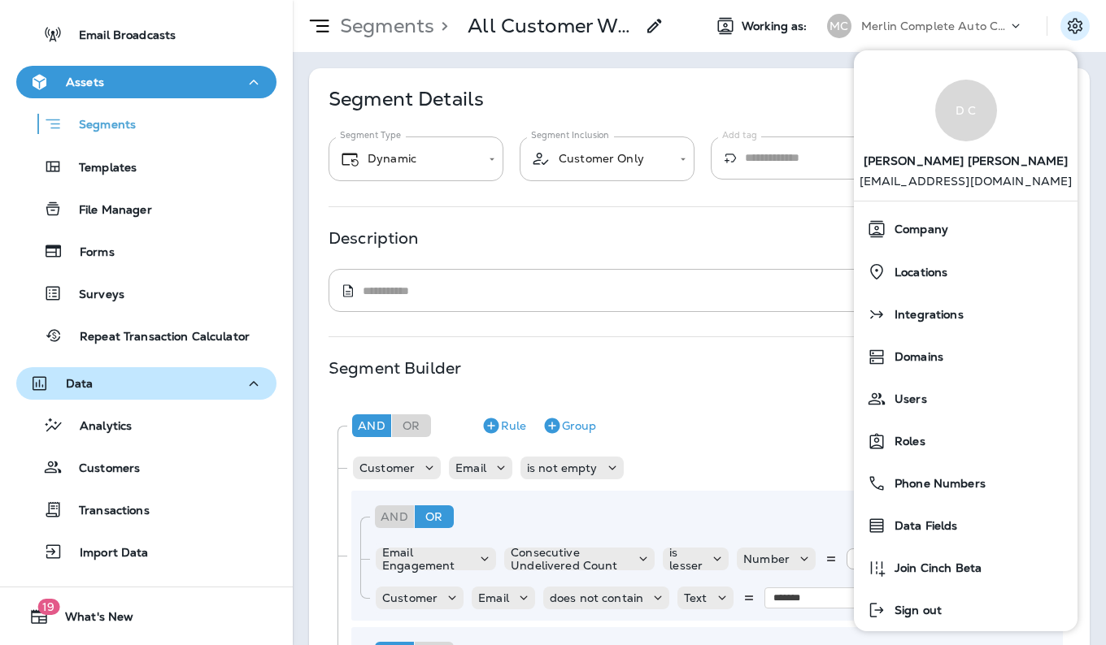
click at [821, 226] on div "**********" at bounding box center [699, 521] width 780 height 906
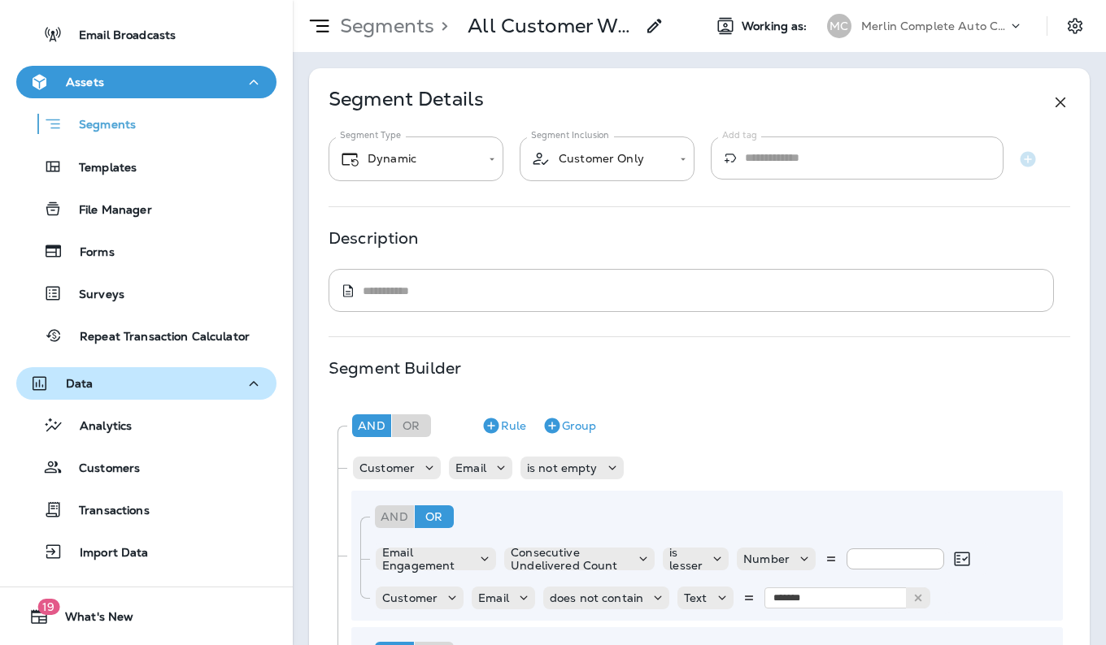
click at [657, 32] on icon at bounding box center [655, 26] width 20 height 20
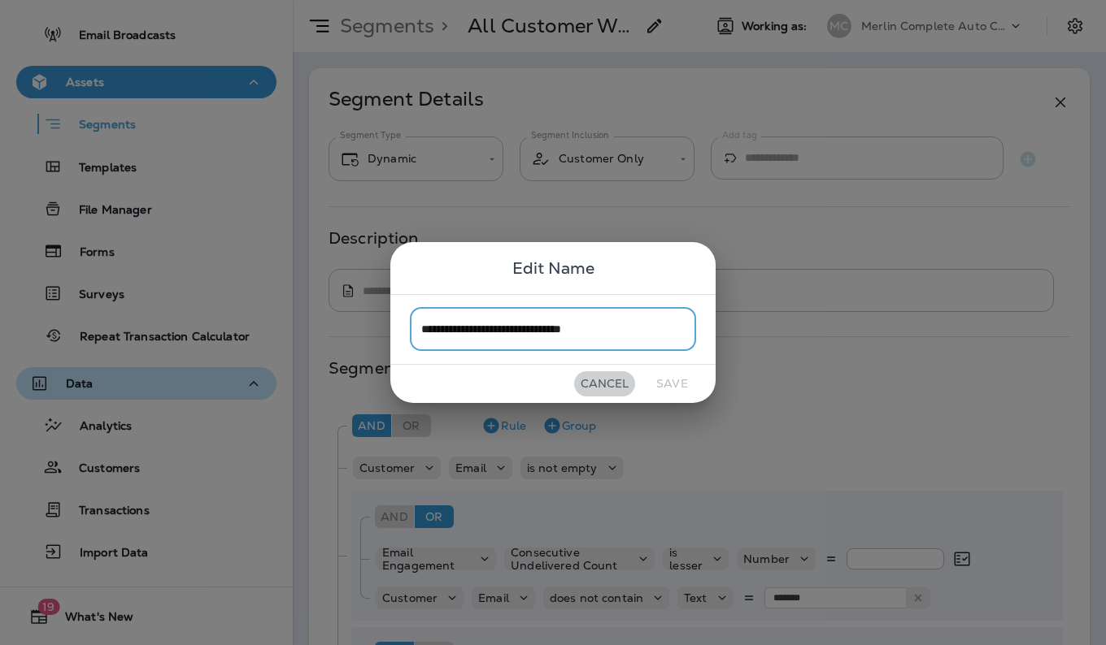
click at [606, 384] on button "Cancel" at bounding box center [604, 383] width 61 height 25
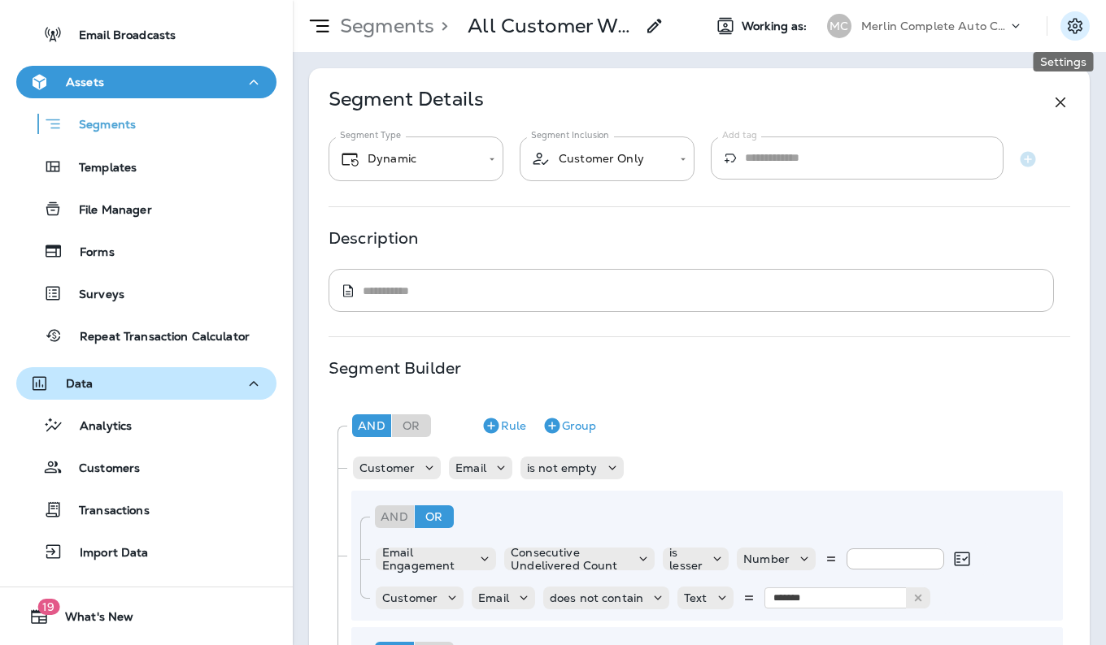
click at [1065, 23] on icon "Settings" at bounding box center [1075, 26] width 20 height 20
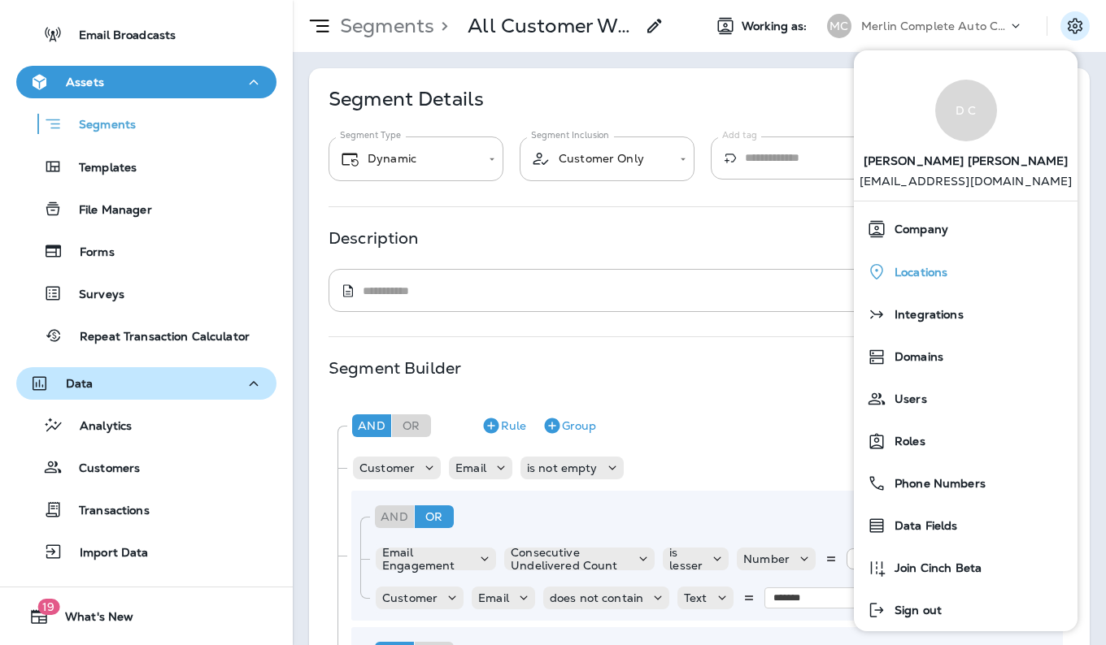
click at [927, 272] on span "Locations" at bounding box center [916, 273] width 61 height 14
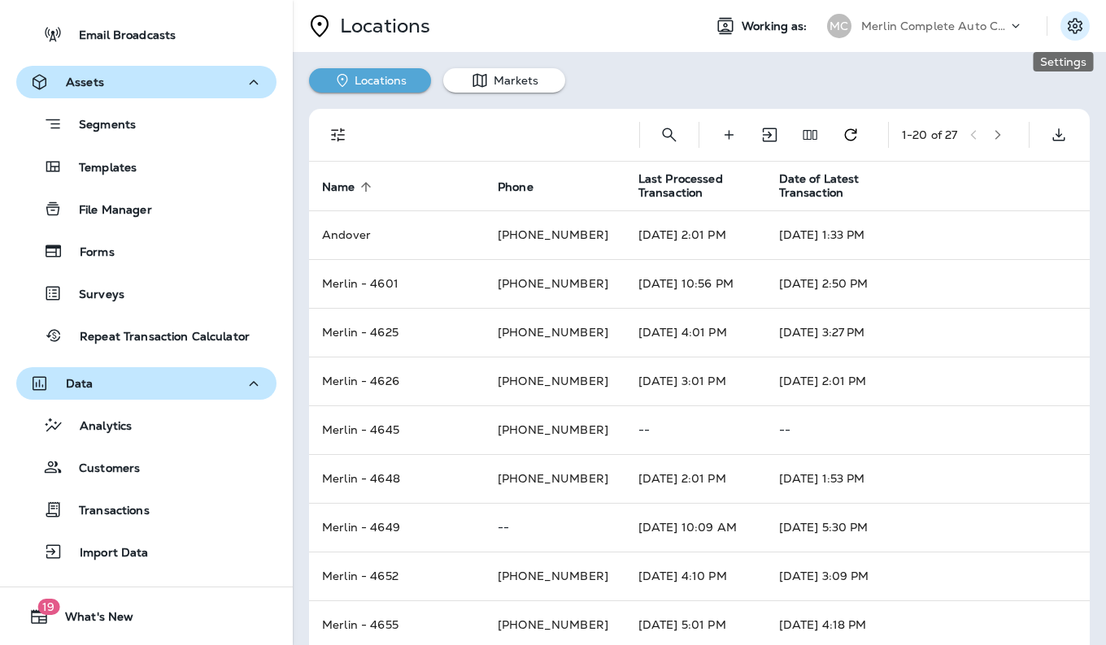
click at [1067, 21] on icon "Settings" at bounding box center [1074, 25] width 15 height 15
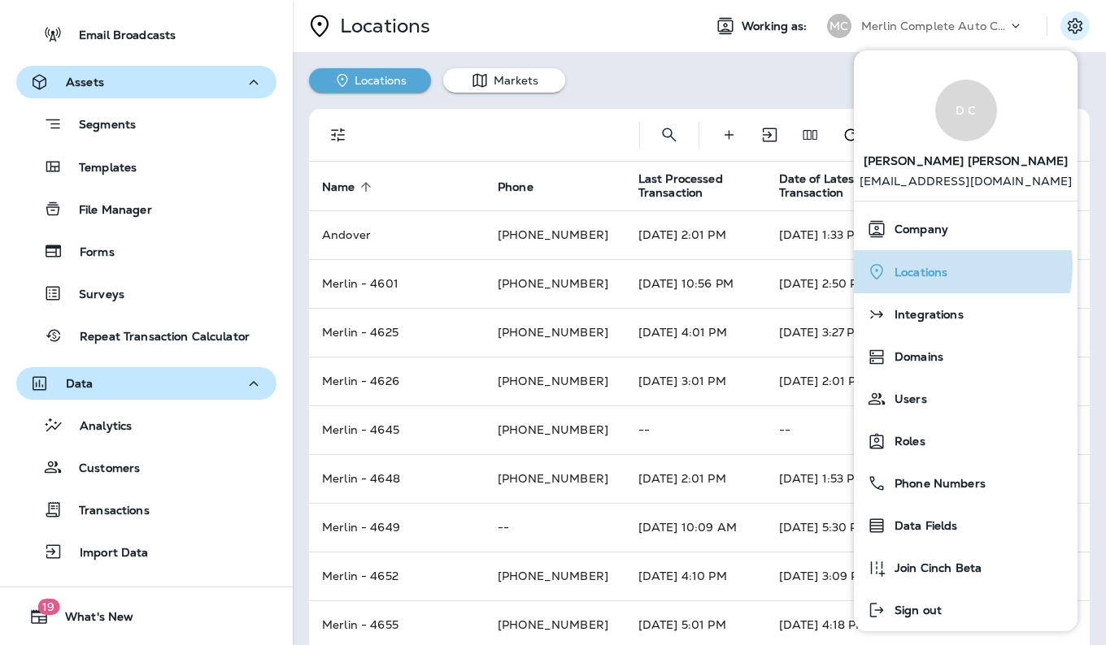
click at [937, 267] on span "Locations" at bounding box center [916, 273] width 61 height 14
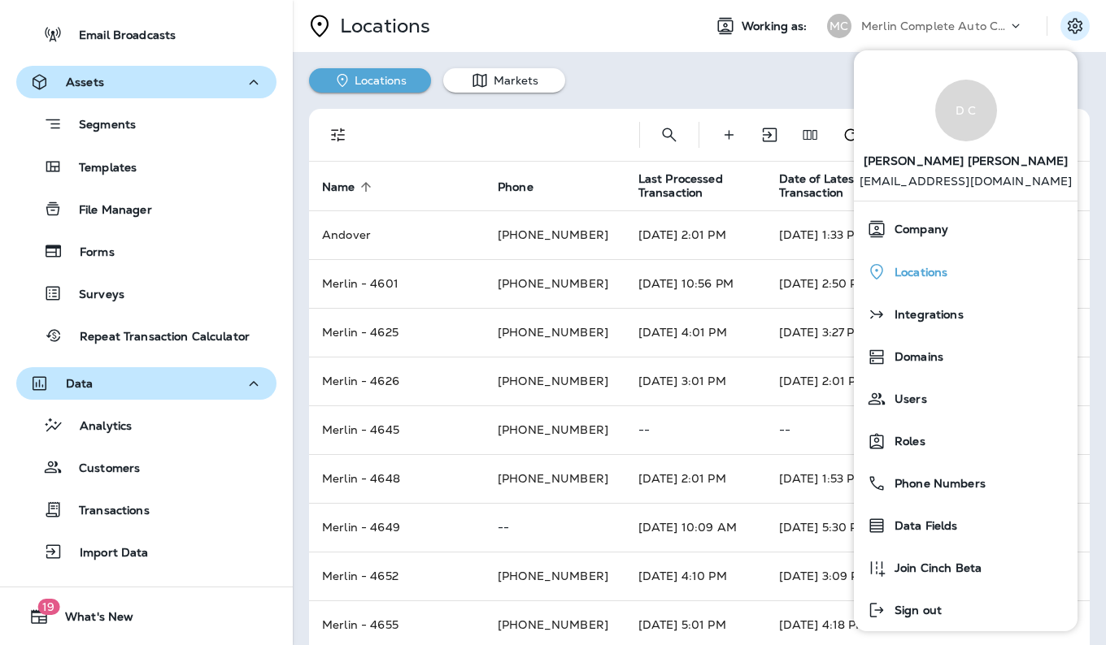
click at [931, 273] on span "Locations" at bounding box center [916, 273] width 61 height 14
click at [615, 102] on div "1 - 20 of 27 Name sorted ascending Phone Last Processed Transaction Date of Lat…" at bounding box center [699, 648] width 813 height 1110
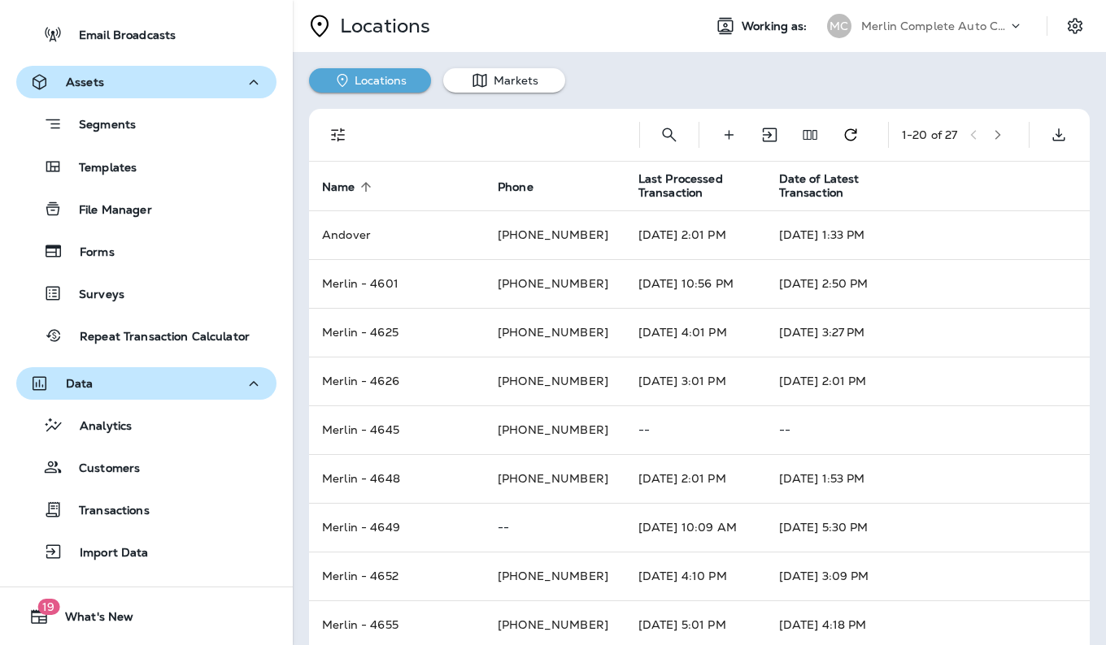
click at [992, 138] on icon "button" at bounding box center [997, 134] width 11 height 11
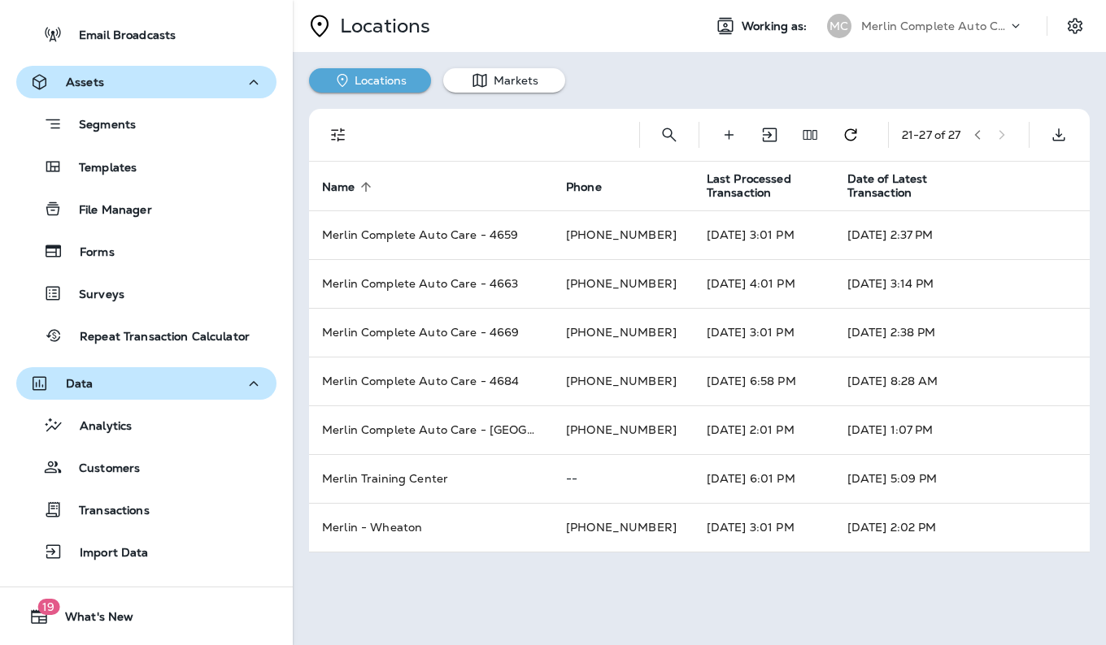
click at [983, 134] on icon "button" at bounding box center [976, 134] width 11 height 11
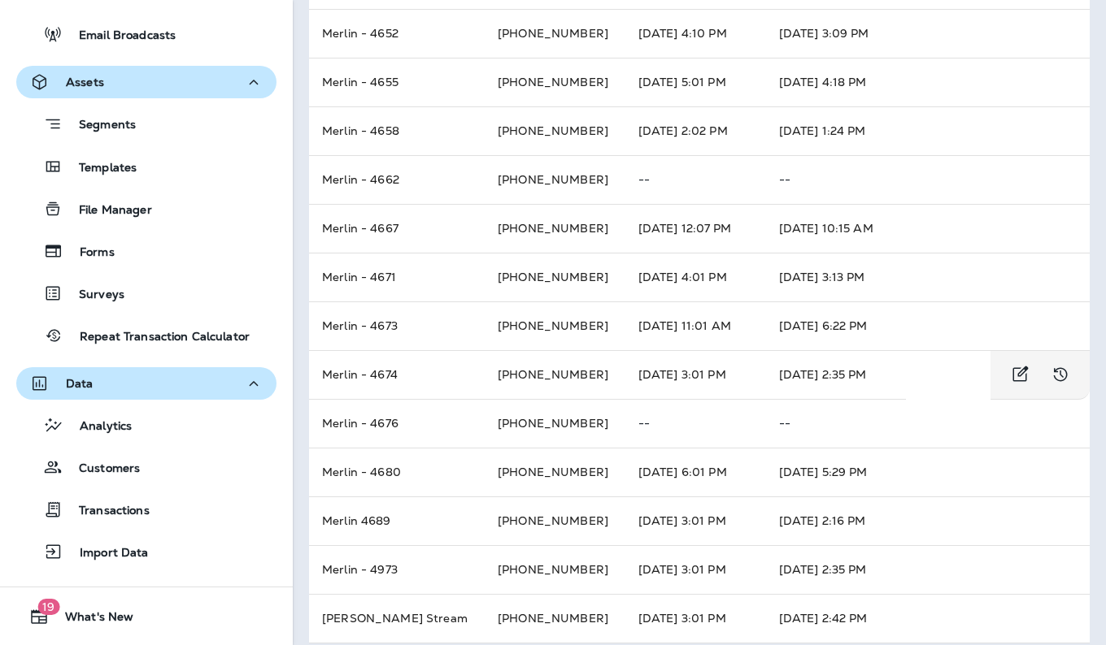
scroll to position [544, 0]
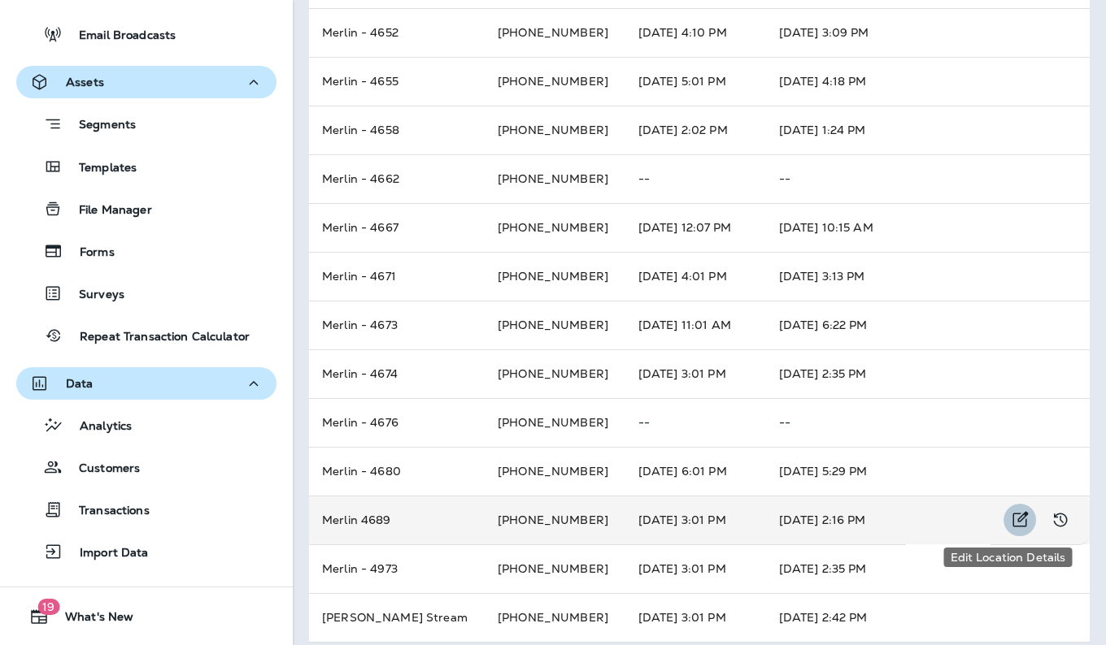
click at [1010, 515] on icon "Edit Location Details" at bounding box center [1020, 521] width 20 height 20
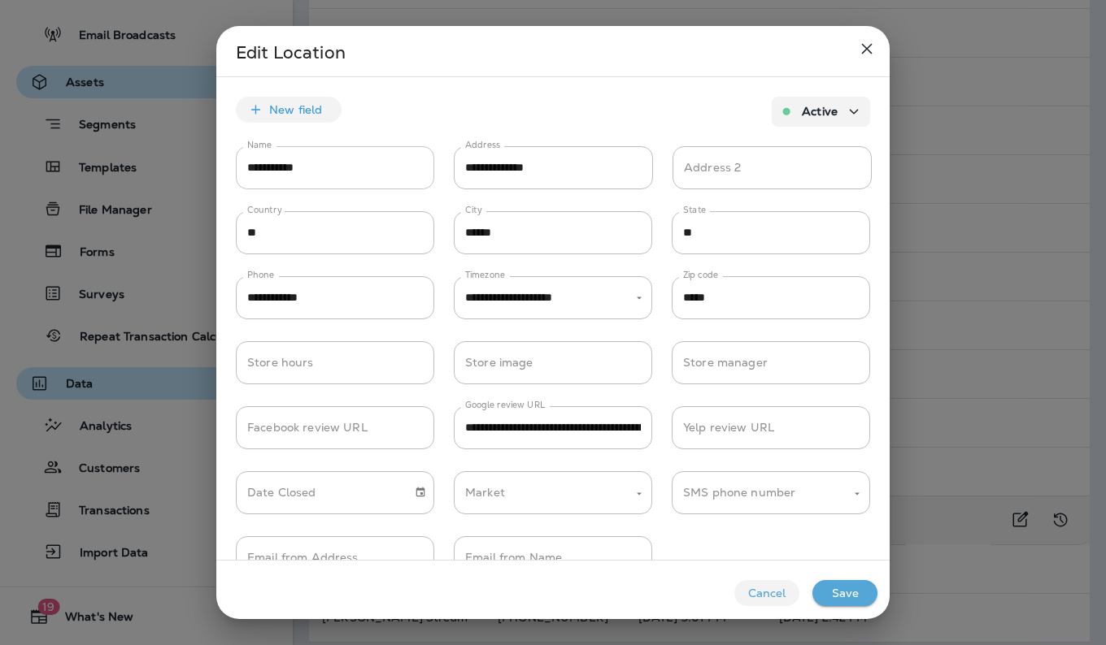
click at [286, 170] on input "**********" at bounding box center [335, 167] width 198 height 43
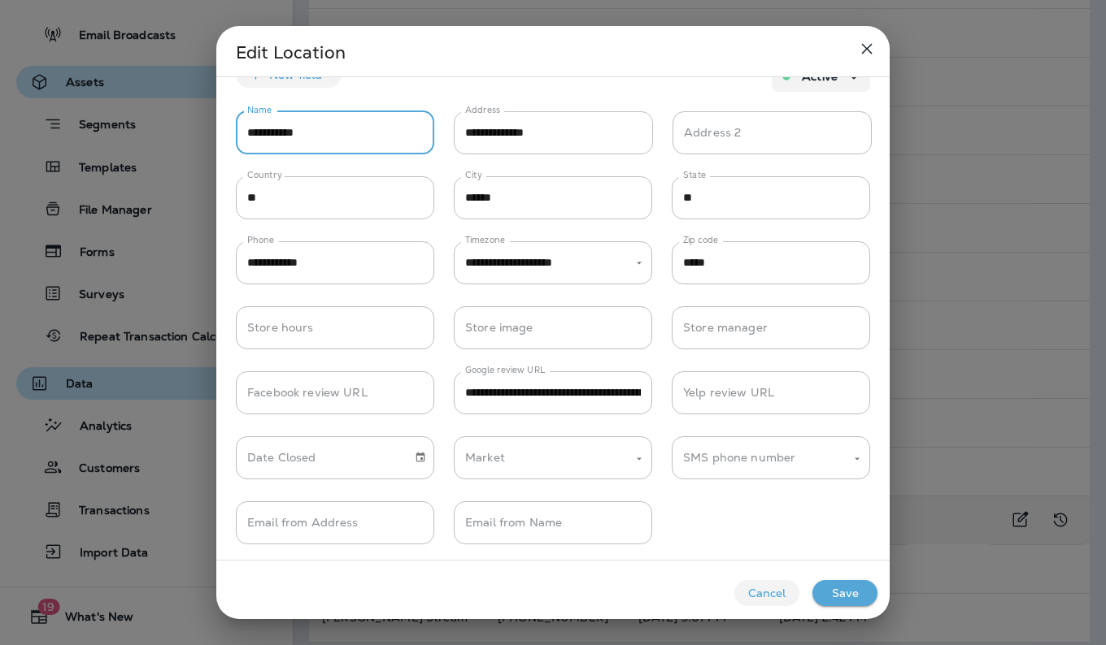
scroll to position [41, 0]
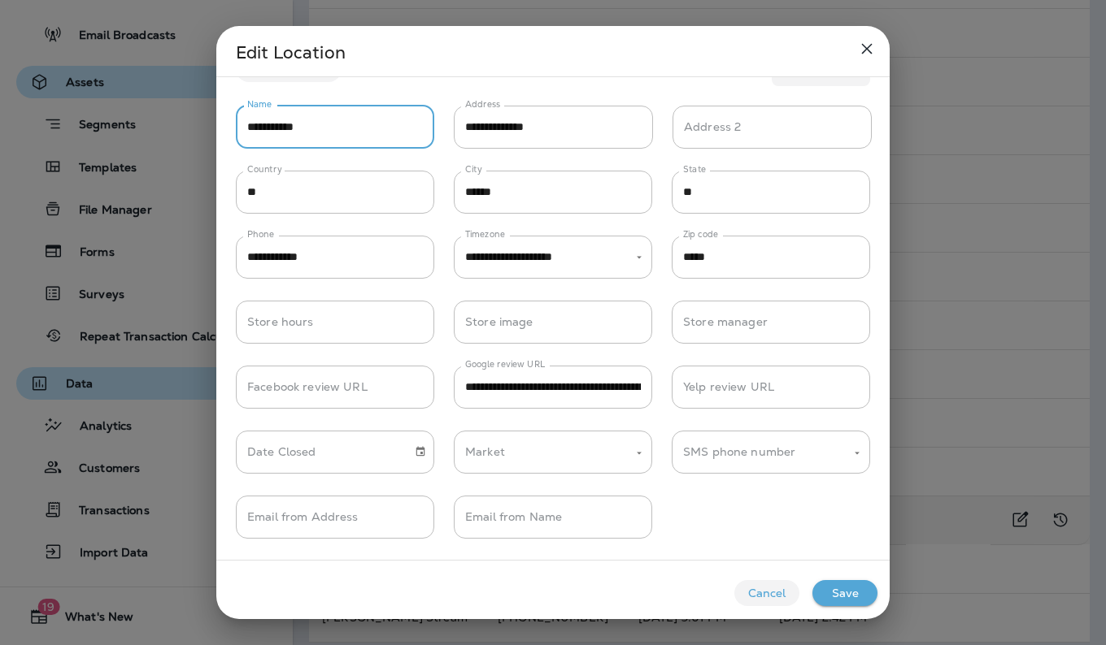
type input "**********"
click at [841, 594] on button "Save" at bounding box center [844, 593] width 65 height 26
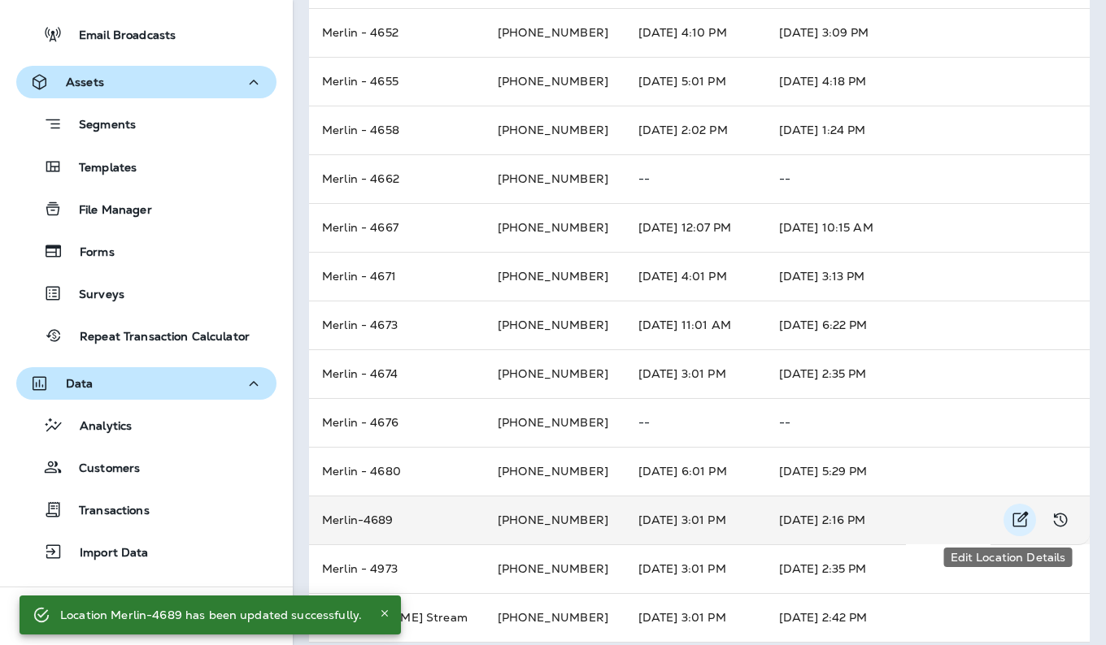
click at [1011, 519] on icon "Edit Location Details" at bounding box center [1020, 521] width 20 height 20
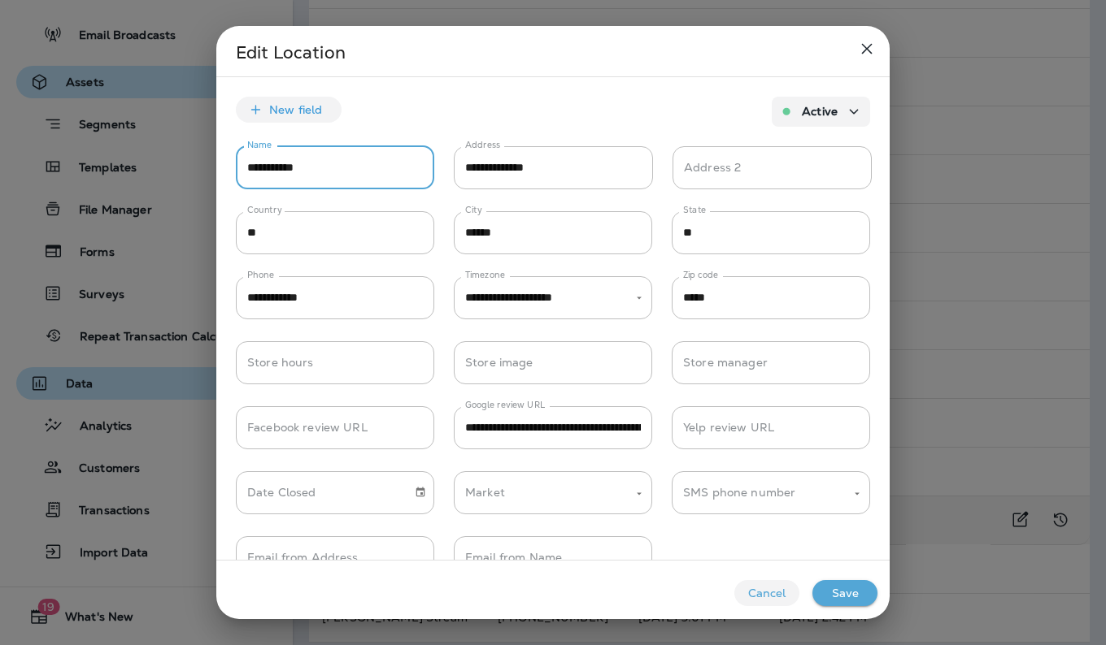
click at [282, 170] on input "**********" at bounding box center [335, 167] width 198 height 43
click at [291, 170] on input "**********" at bounding box center [335, 167] width 198 height 43
type input "**********"
click at [849, 597] on button "Save" at bounding box center [844, 593] width 65 height 26
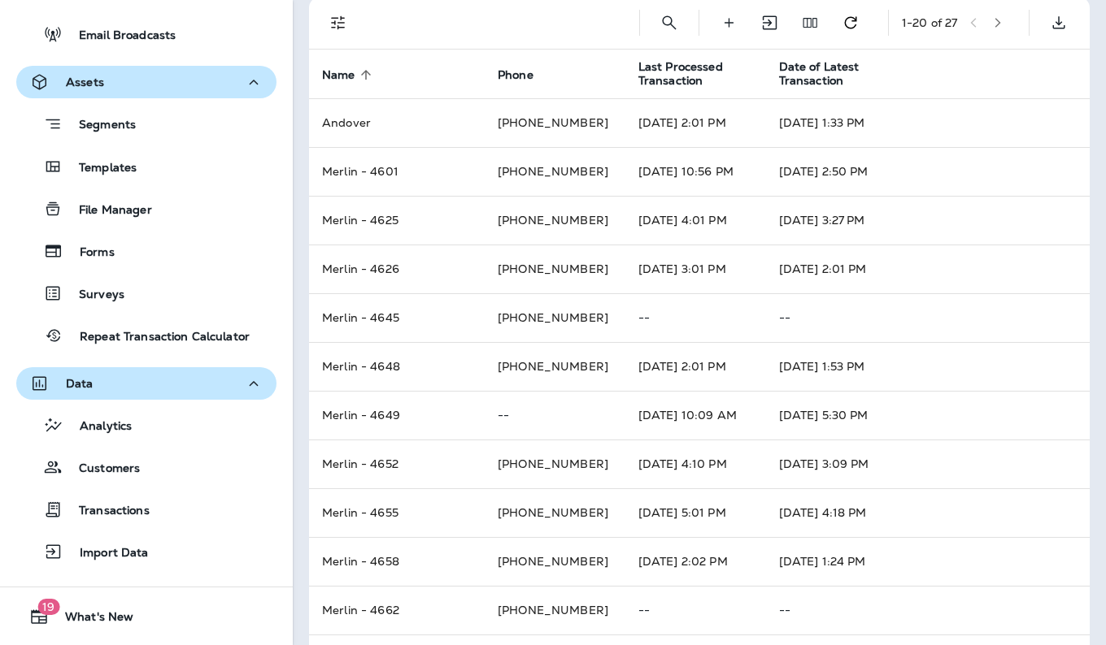
scroll to position [0, 0]
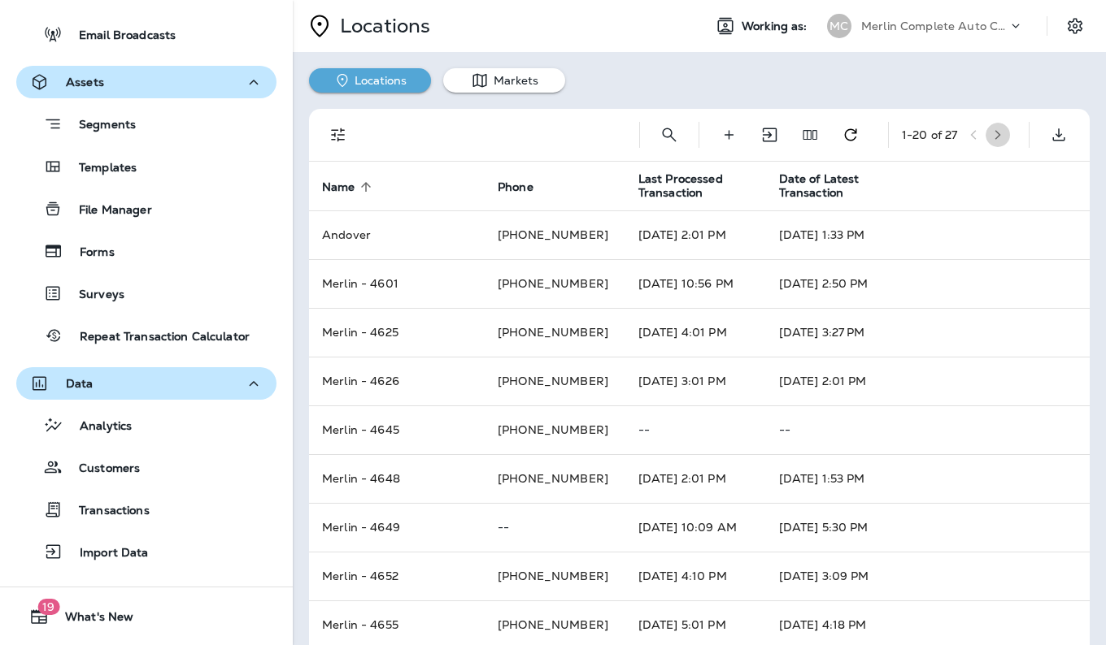
click at [995, 136] on icon "button" at bounding box center [998, 135] width 6 height 10
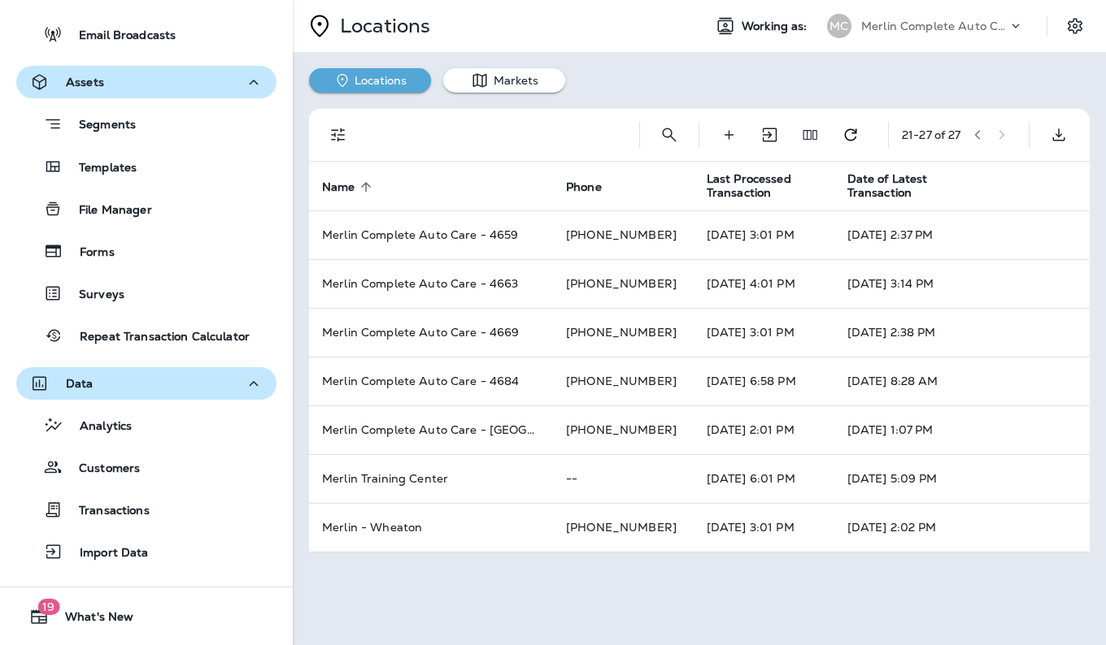
click at [519, 93] on div "21 - 27 of 27 Name sorted ascending Phone Last Processed Transaction Date of La…" at bounding box center [699, 331] width 813 height 476
click at [518, 82] on button "Markets" at bounding box center [504, 80] width 122 height 24
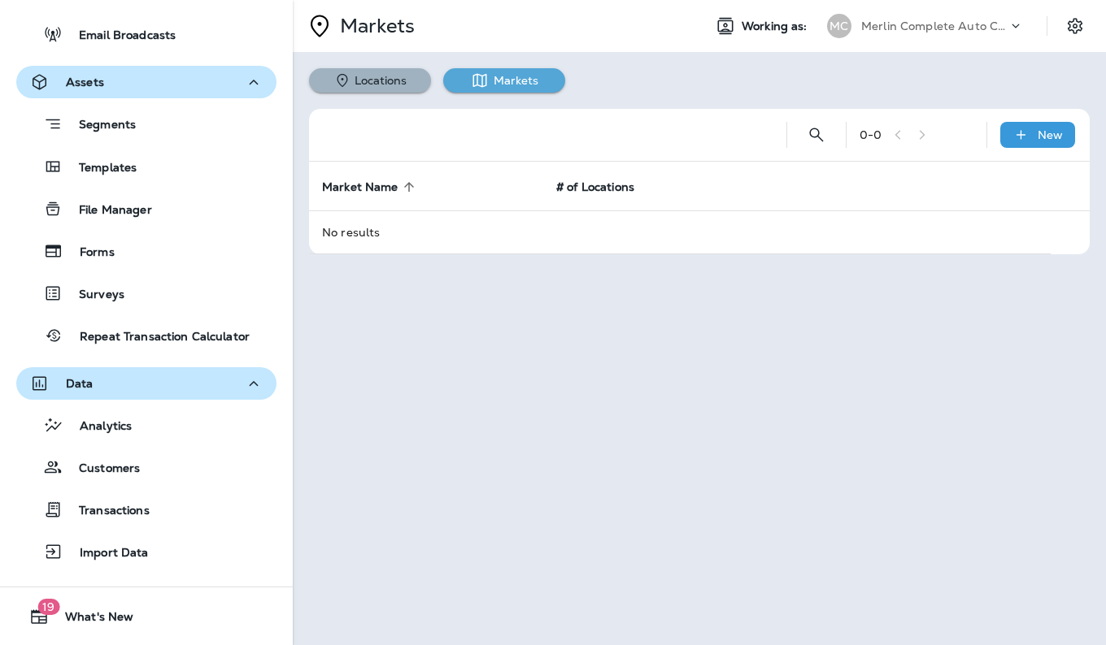
click at [405, 81] on button "Locations" at bounding box center [370, 80] width 122 height 24
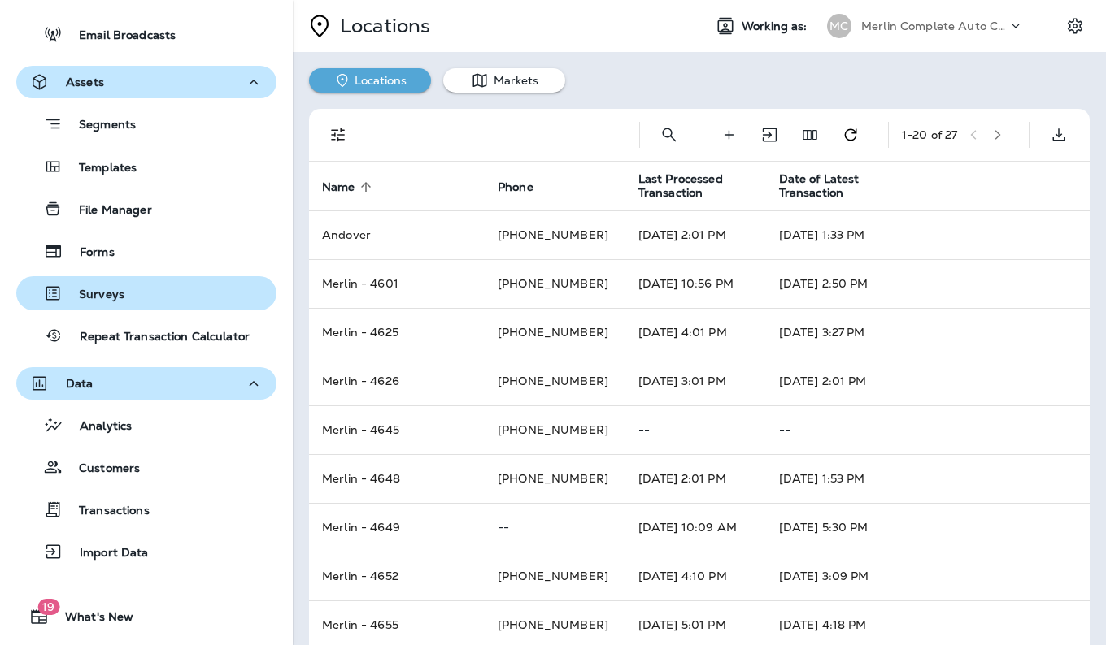
scroll to position [430, 0]
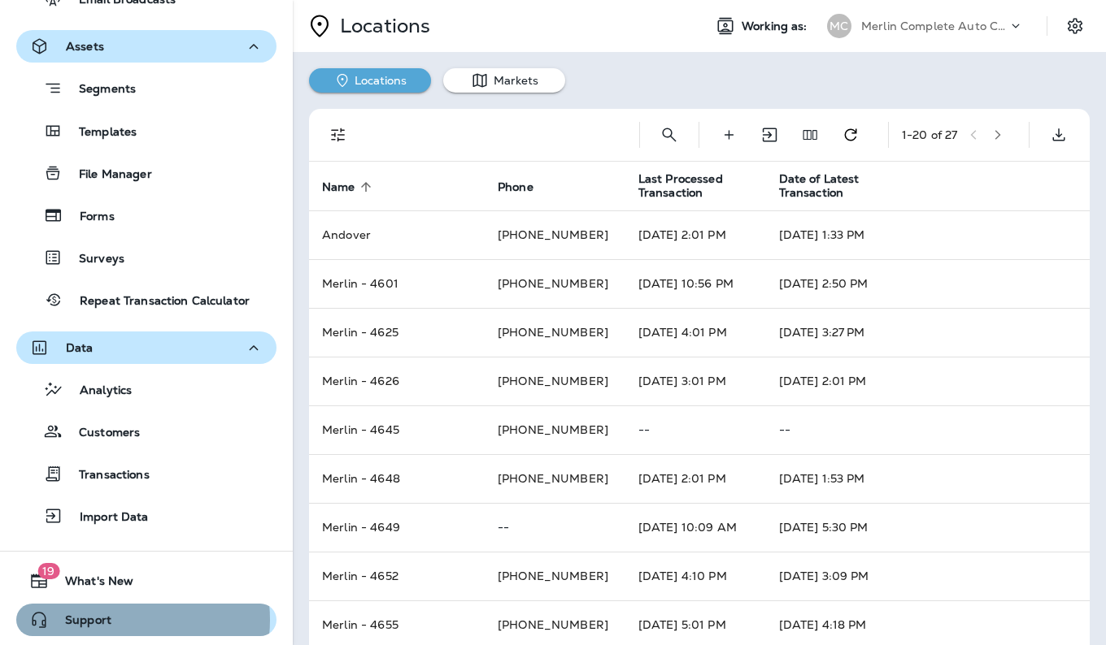
click at [115, 620] on button "Support" at bounding box center [146, 620] width 260 height 33
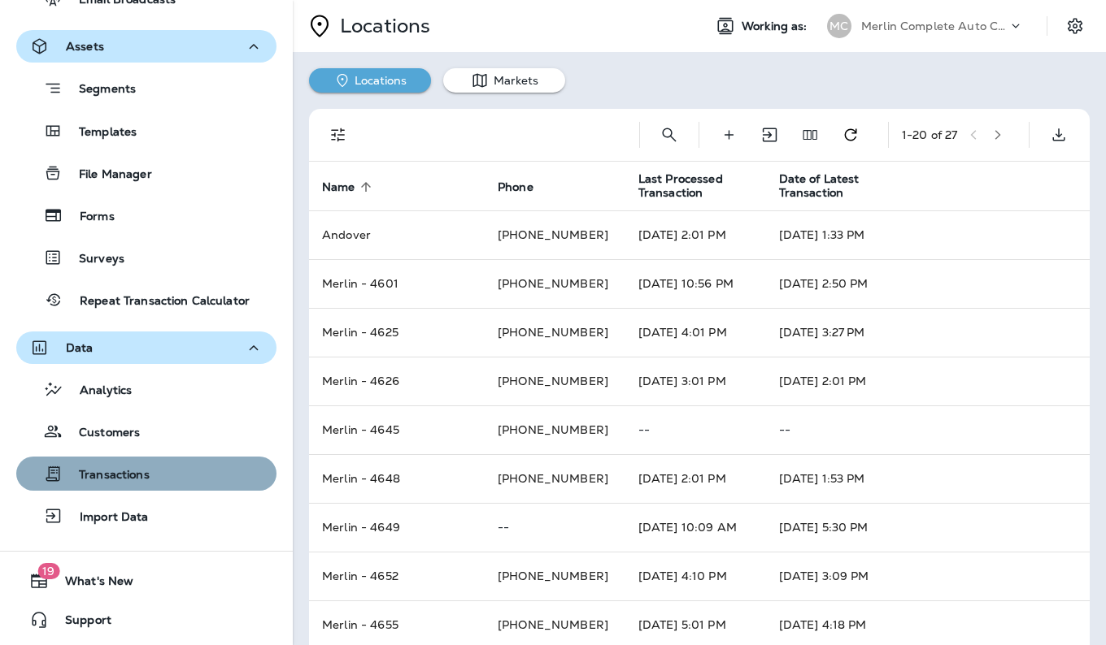
click at [146, 476] on p "Transactions" at bounding box center [106, 475] width 87 height 15
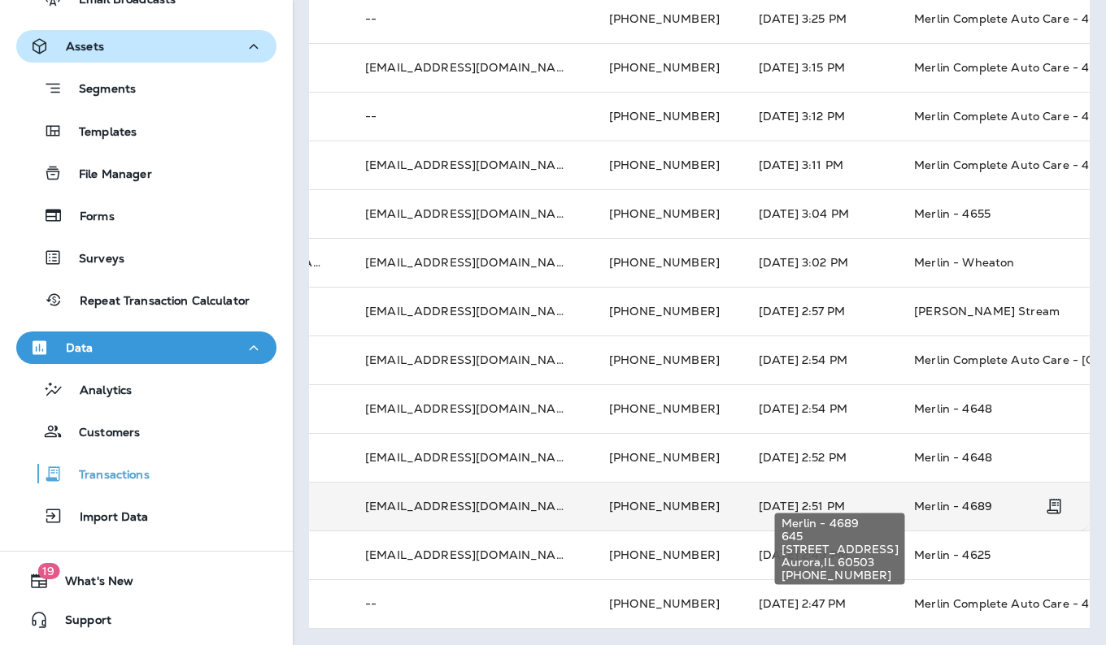
scroll to position [0, 205]
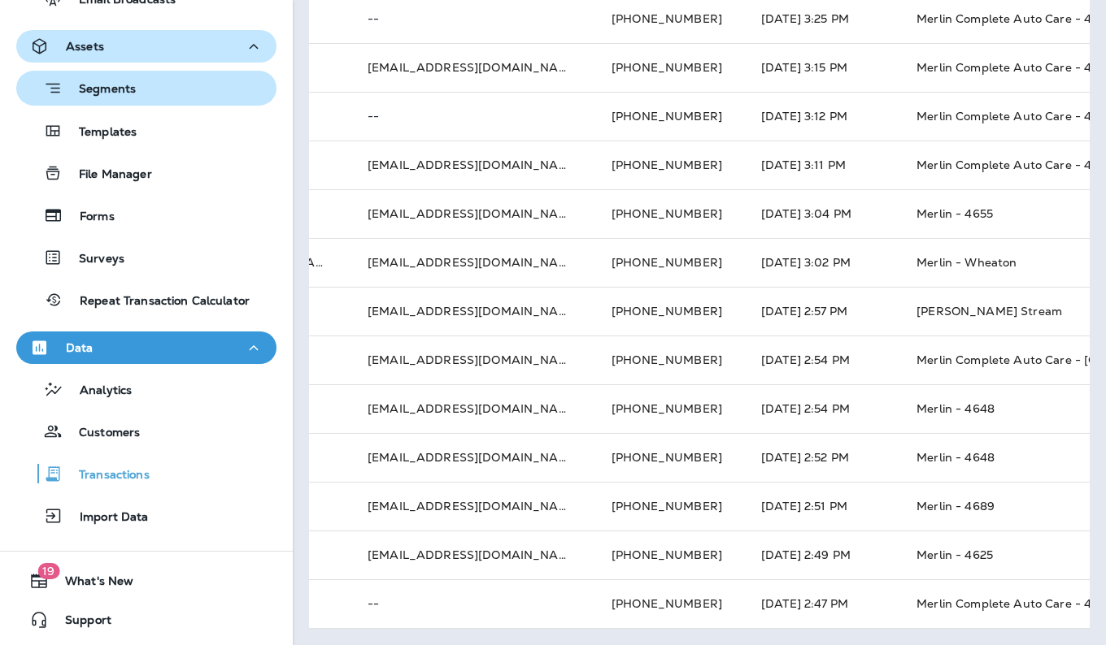
click at [159, 93] on div "Segments" at bounding box center [146, 88] width 247 height 25
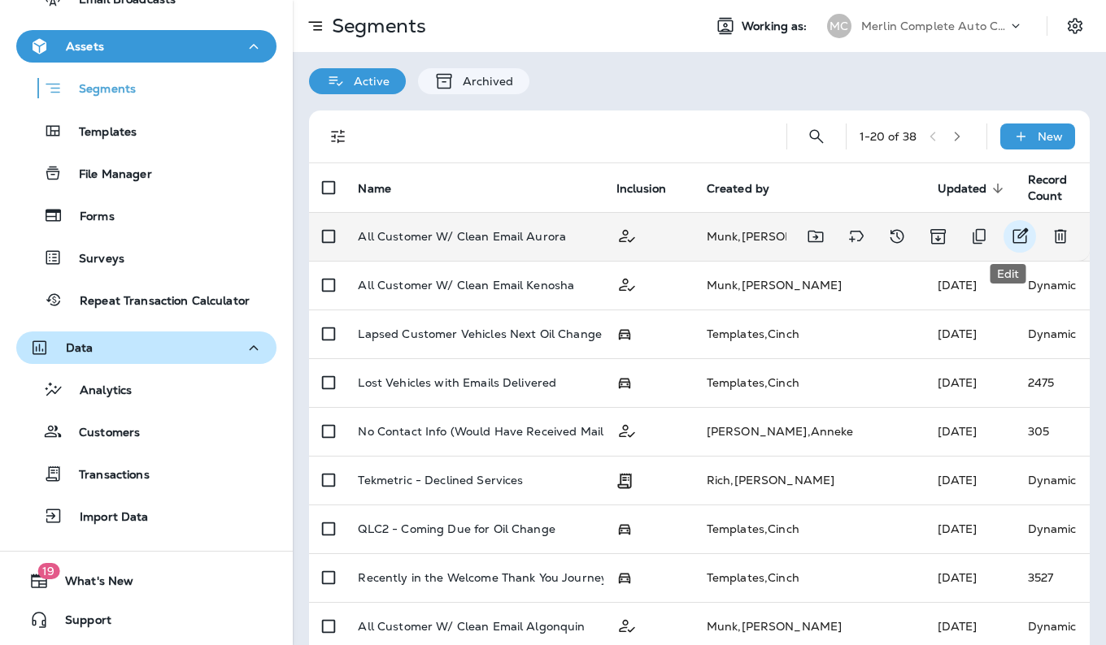
click at [1013, 229] on icon "Edit" at bounding box center [1020, 235] width 15 height 15
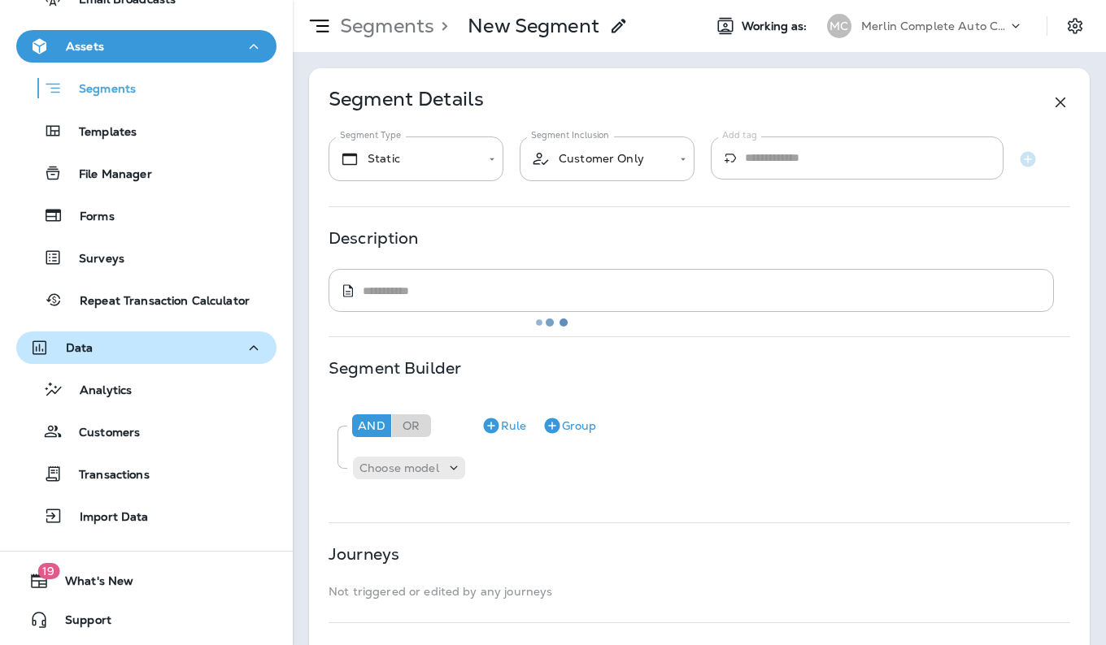
type input "*******"
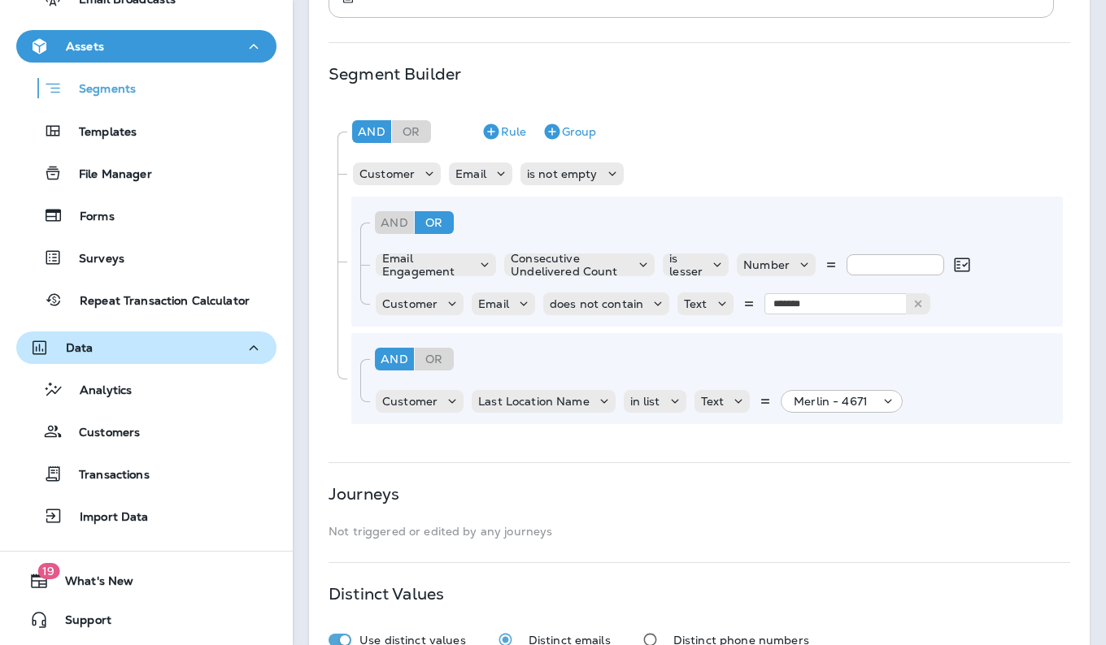
scroll to position [295, 0]
click at [657, 399] on p "in list" at bounding box center [645, 400] width 30 height 13
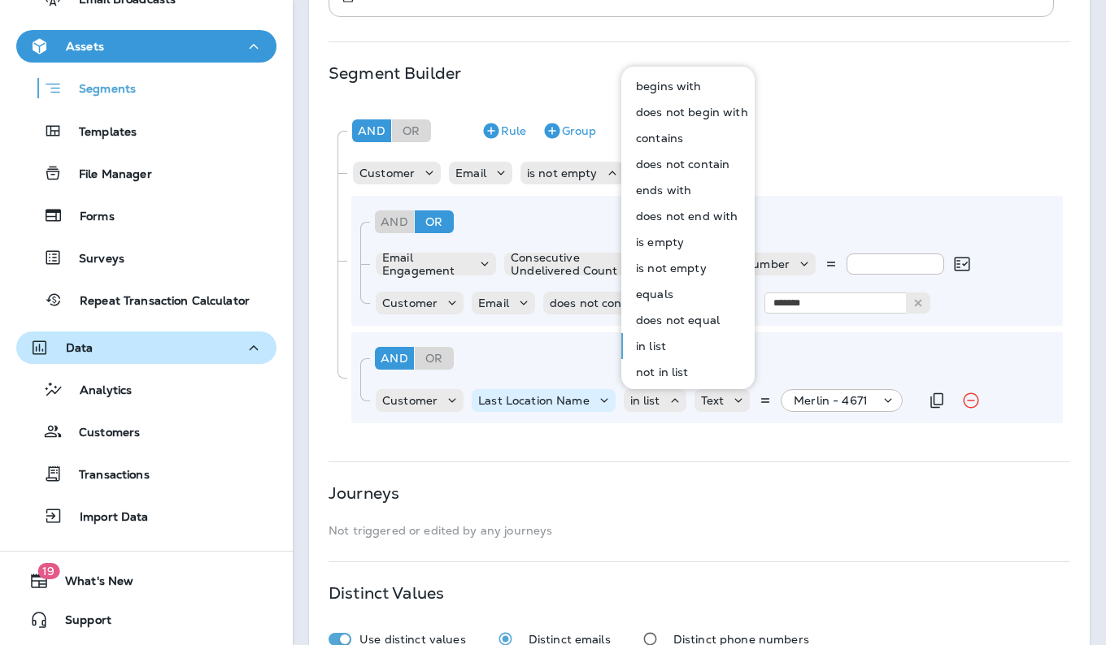
click at [607, 400] on icon at bounding box center [604, 401] width 16 height 16
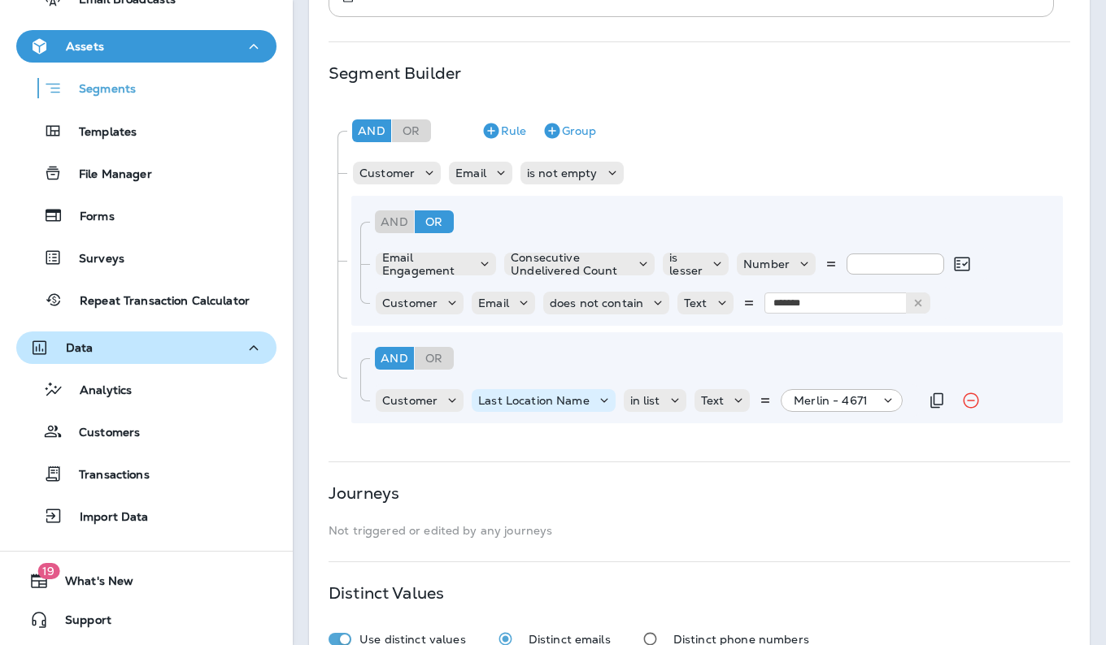
click at [604, 400] on use at bounding box center [603, 401] width 7 height 4
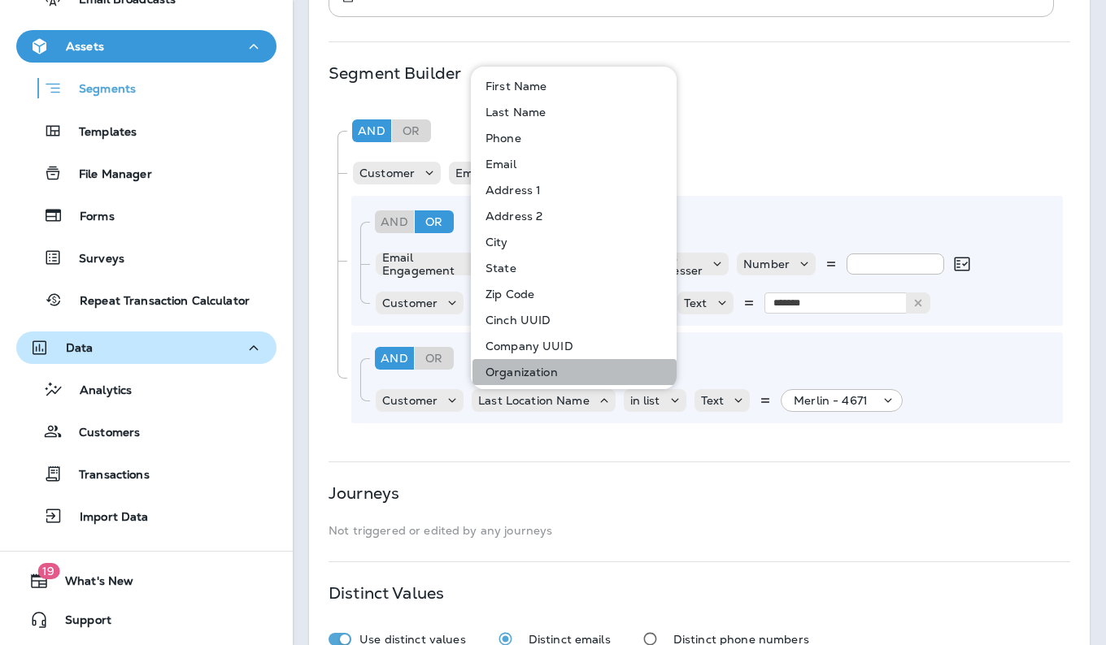
click at [584, 373] on button "Organization" at bounding box center [574, 372] width 204 height 26
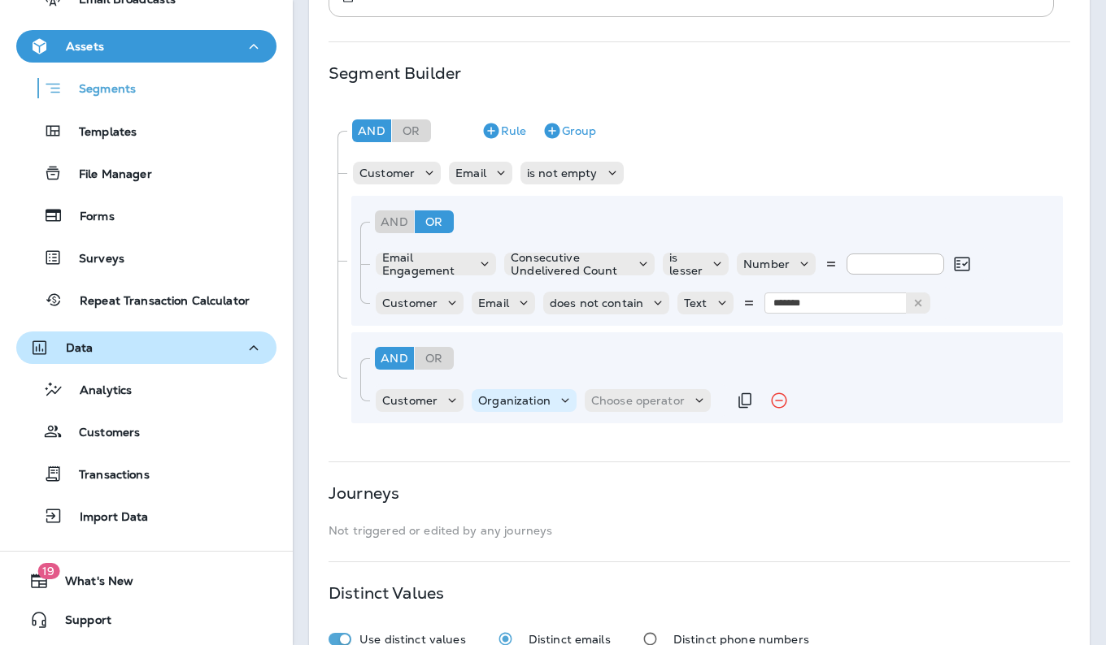
click at [568, 400] on icon at bounding box center [565, 401] width 16 height 16
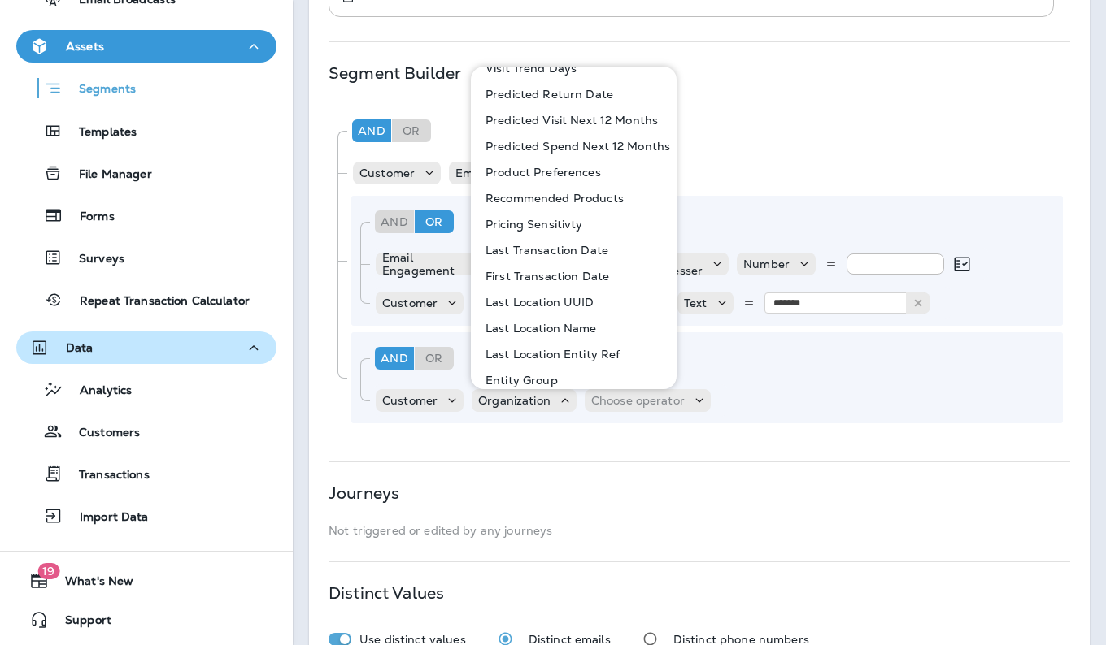
scroll to position [783, 0]
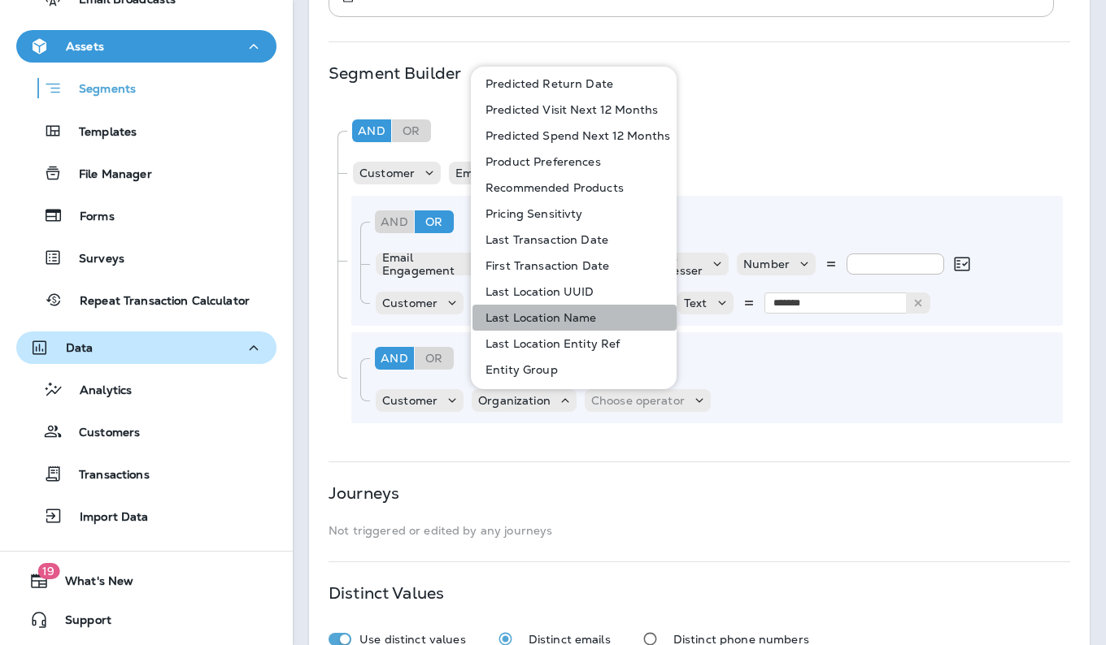
click at [605, 316] on button "Last Location Name" at bounding box center [574, 318] width 204 height 26
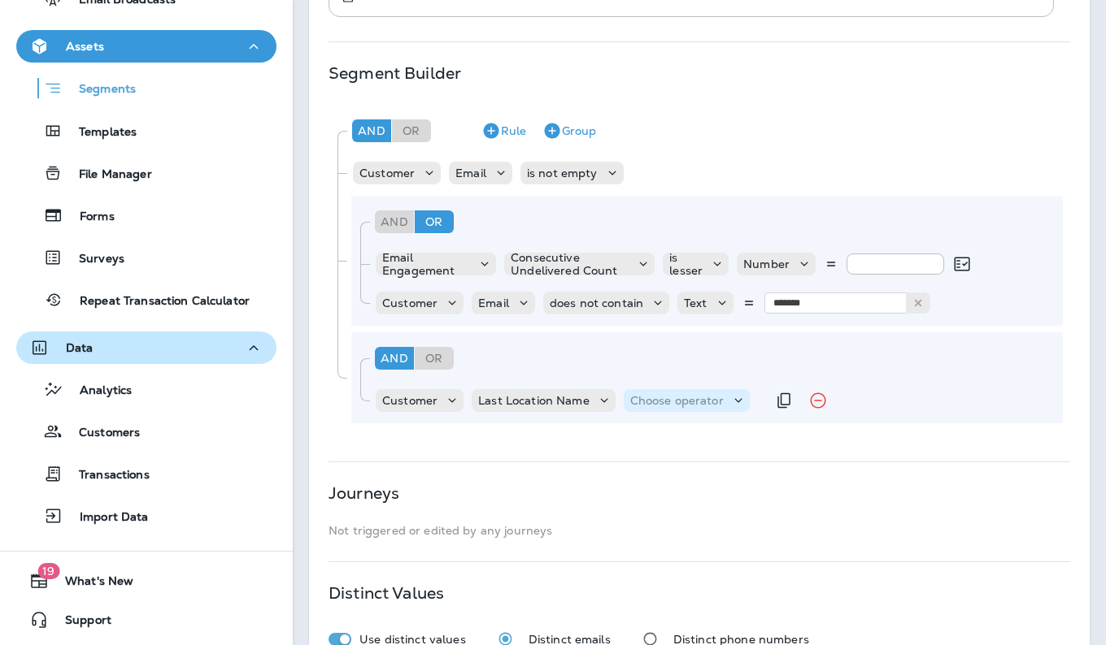
click at [725, 402] on div "Choose operator" at bounding box center [677, 400] width 106 height 13
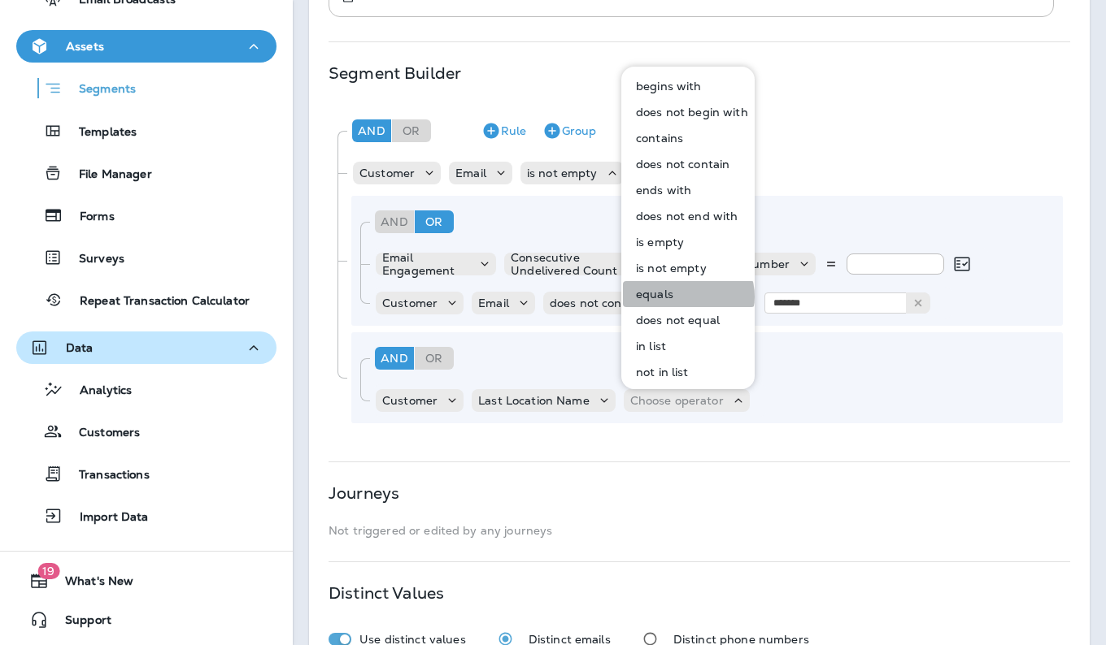
click at [686, 297] on button "equals" at bounding box center [689, 294] width 132 height 26
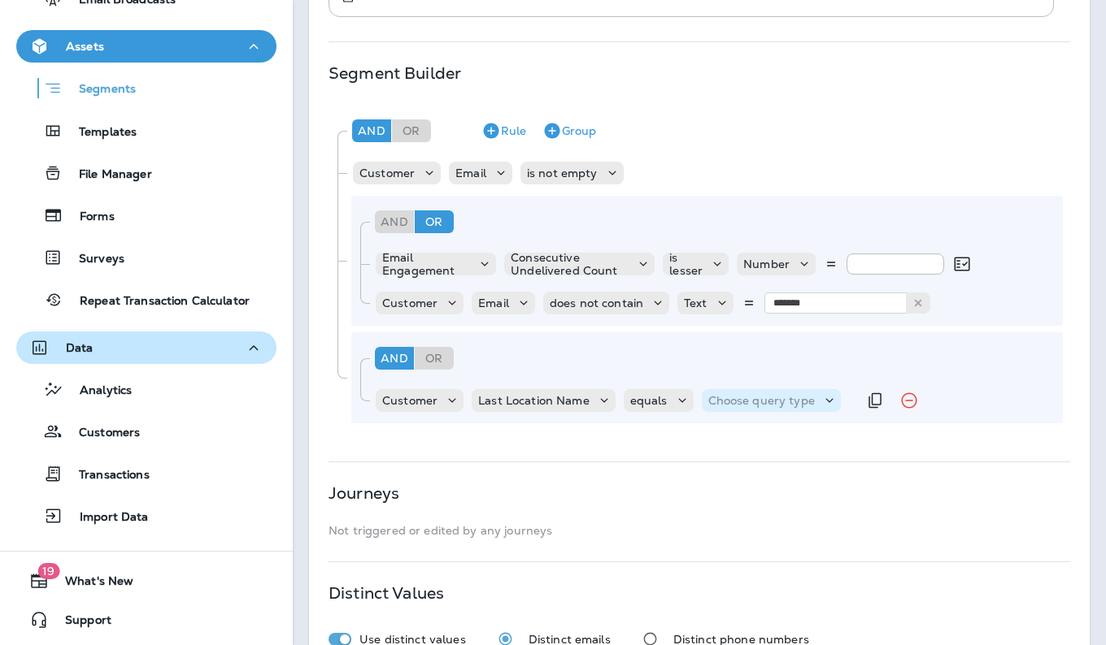
click at [802, 405] on p "Choose query type" at bounding box center [761, 400] width 106 height 13
click at [762, 465] on p "Related Field" at bounding box center [747, 467] width 80 height 13
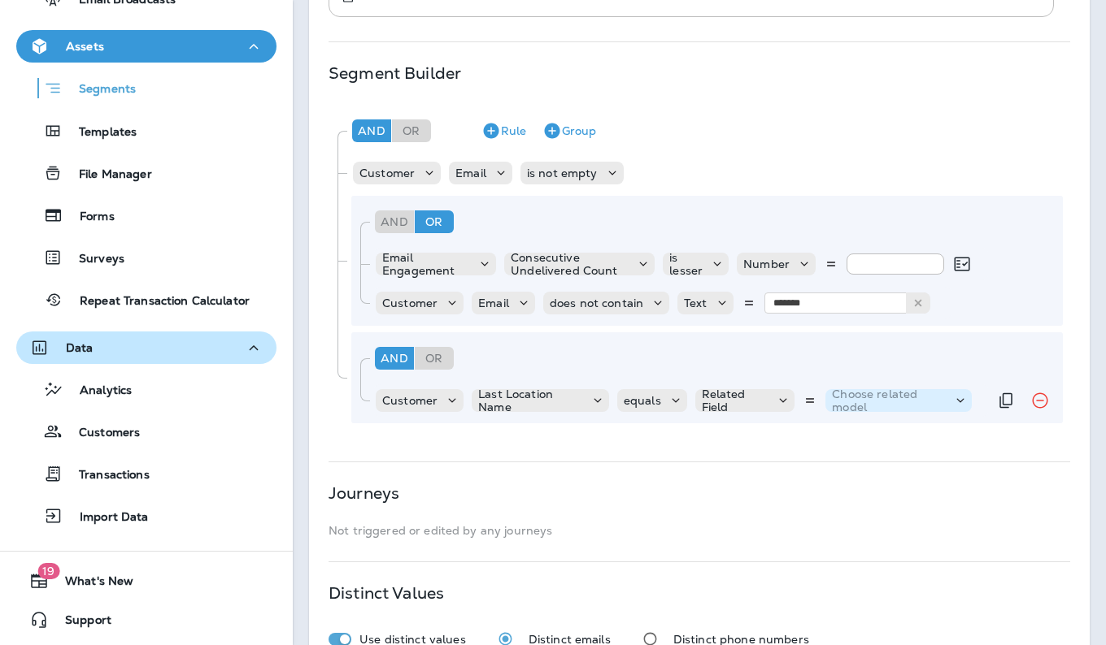
click at [931, 406] on p "Choose related model" at bounding box center [889, 401] width 114 height 26
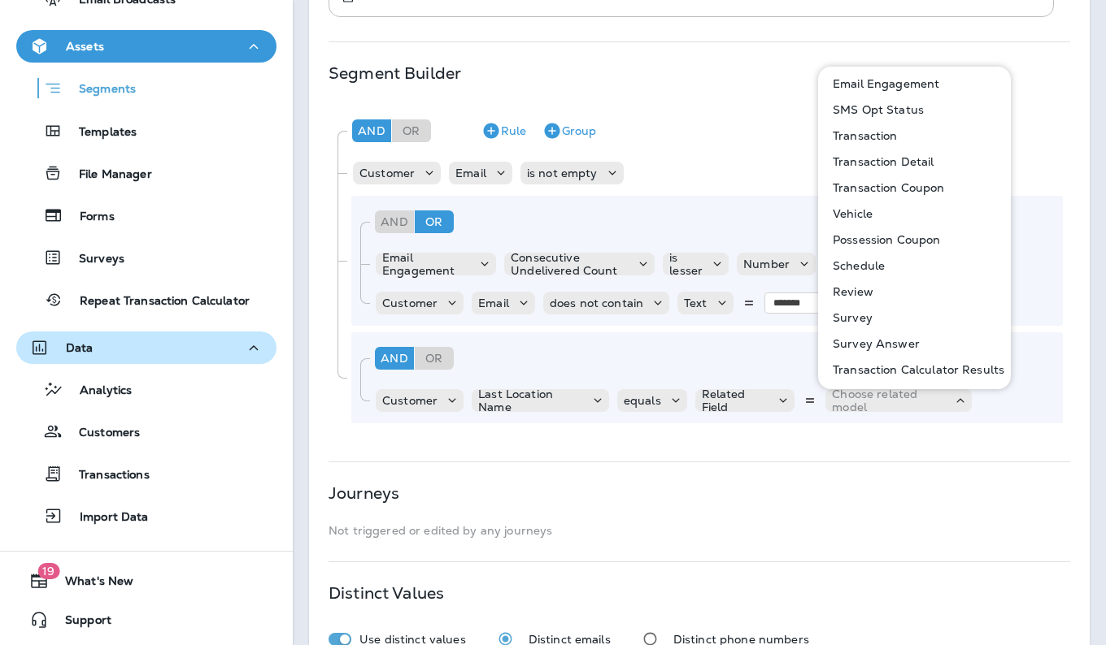
scroll to position [0, 0]
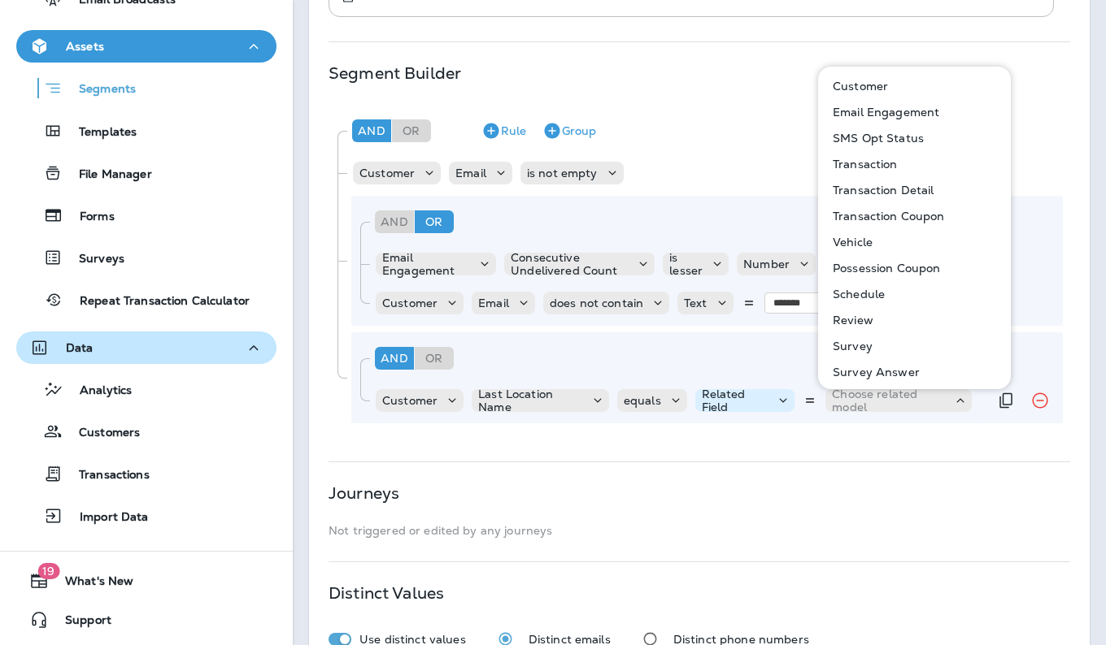
click at [775, 404] on icon at bounding box center [783, 401] width 16 height 16
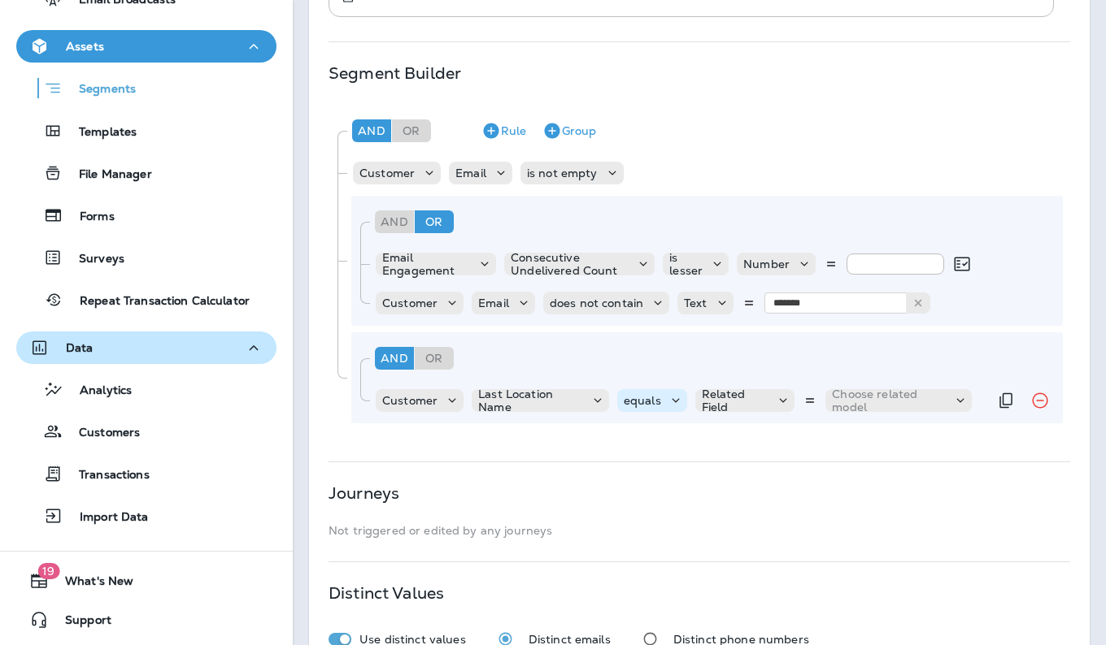
click at [667, 403] on icon at bounding box center [675, 401] width 16 height 16
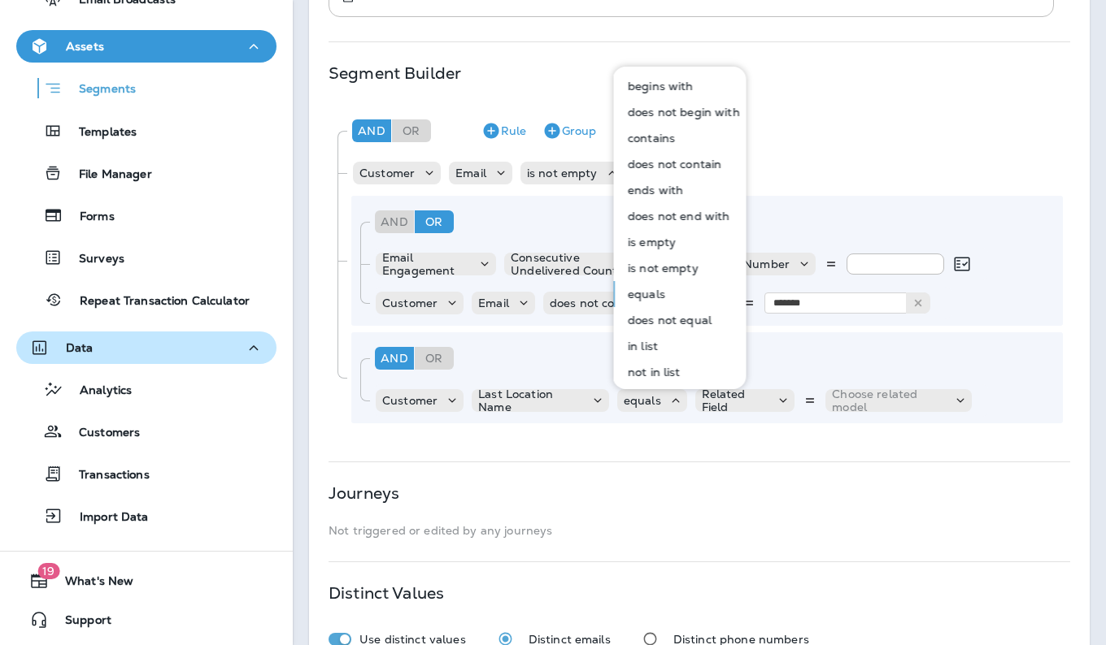
scroll to position [2, 0]
click at [653, 344] on p "in list" at bounding box center [639, 343] width 37 height 13
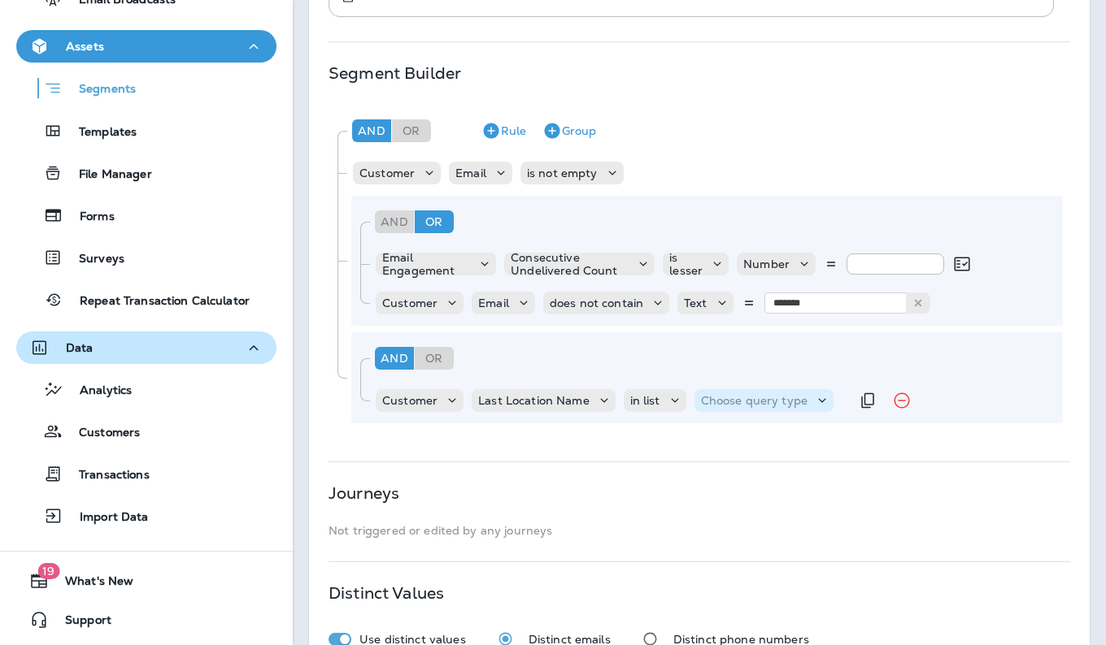
click at [756, 409] on div "Choose query type" at bounding box center [763, 400] width 139 height 23
click at [745, 468] on p "Related Field" at bounding box center [740, 467] width 80 height 13
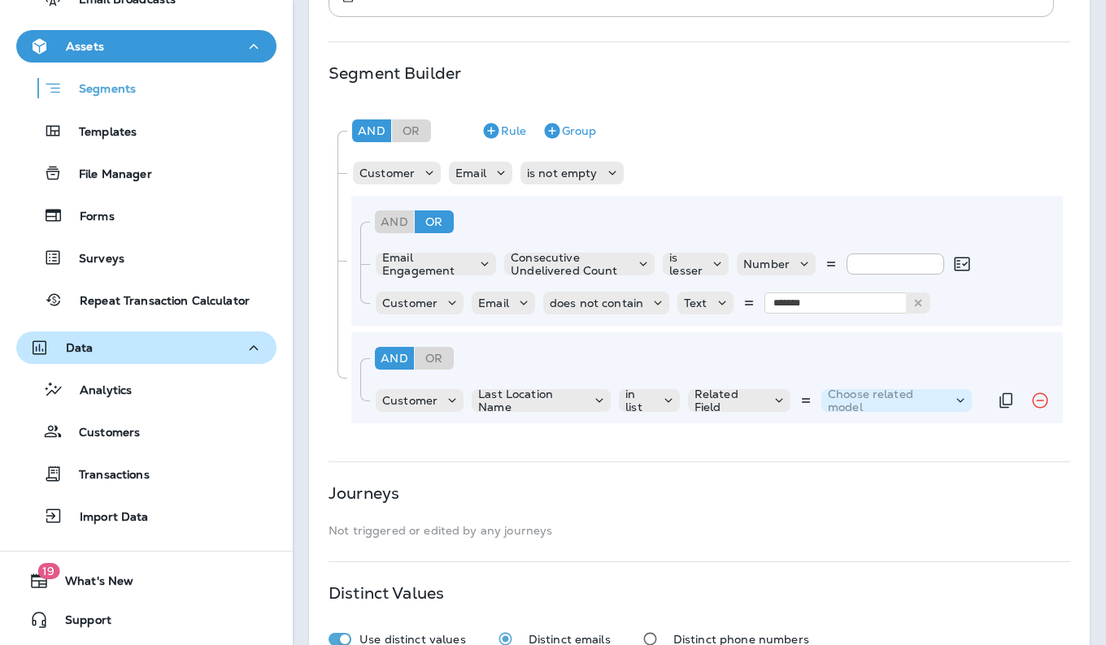
click at [930, 404] on p "Choose related model" at bounding box center [887, 401] width 118 height 26
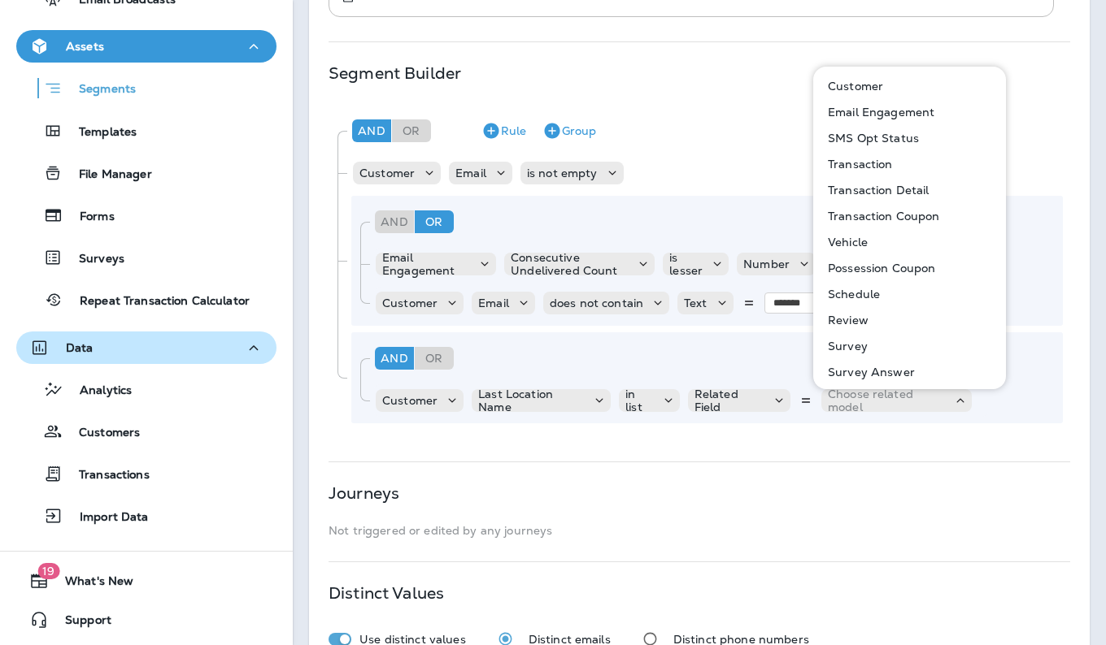
click at [748, 453] on div "**********" at bounding box center [699, 226] width 780 height 906
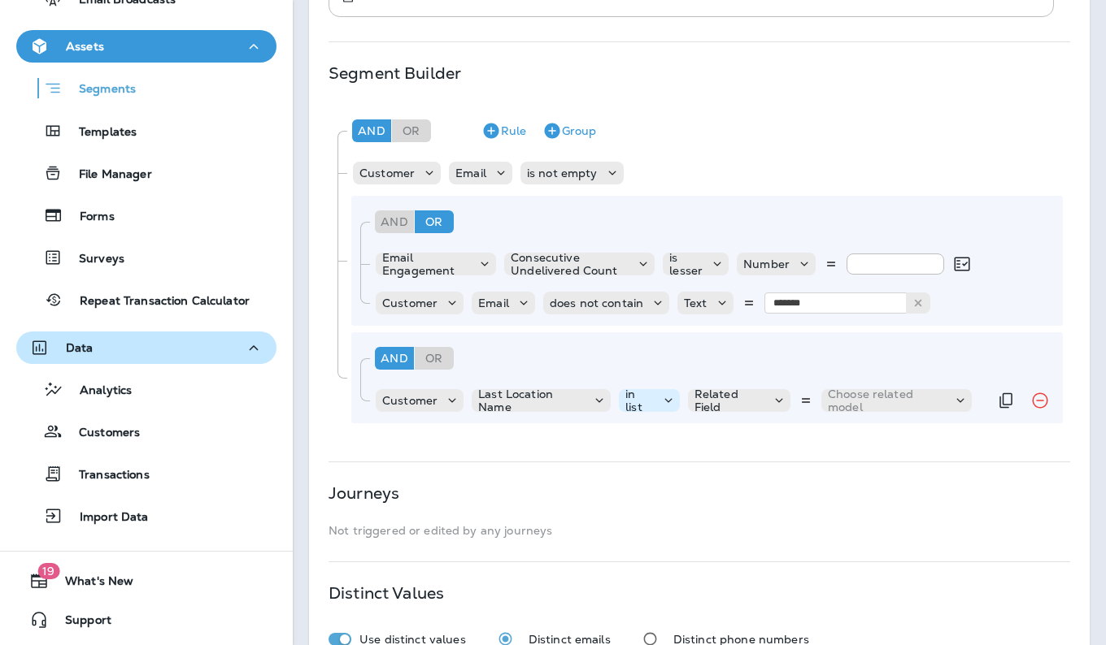
click at [662, 402] on icon at bounding box center [668, 401] width 16 height 16
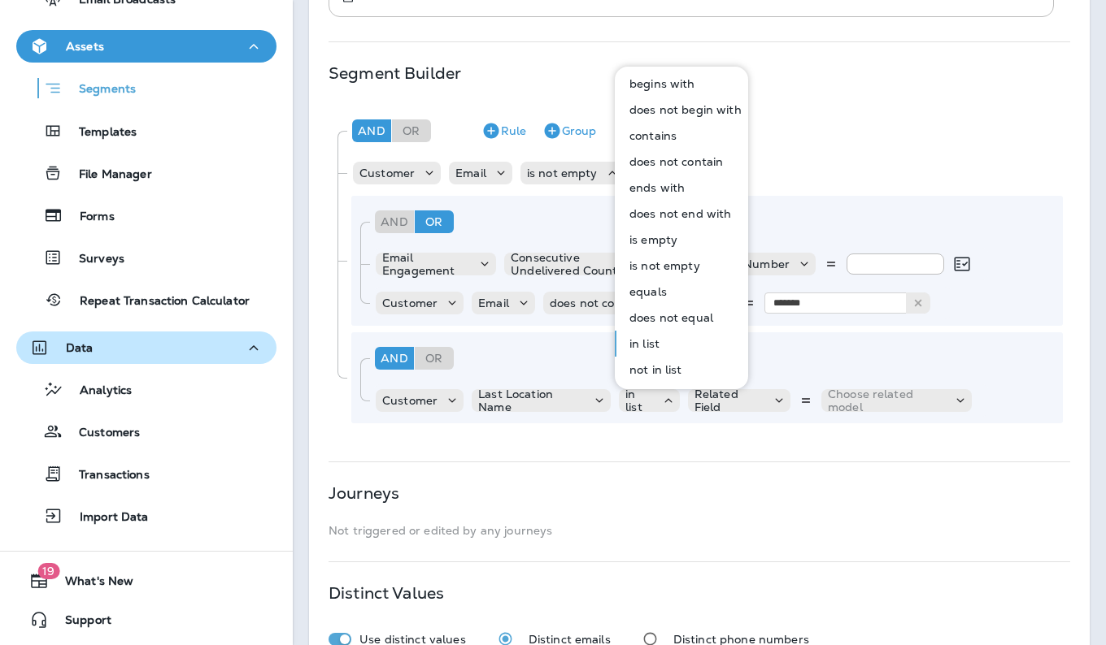
click at [802, 337] on div "And Or Rule Group Customer Last Location Name in list Related Field Choose rela…" at bounding box center [706, 377] width 711 height 91
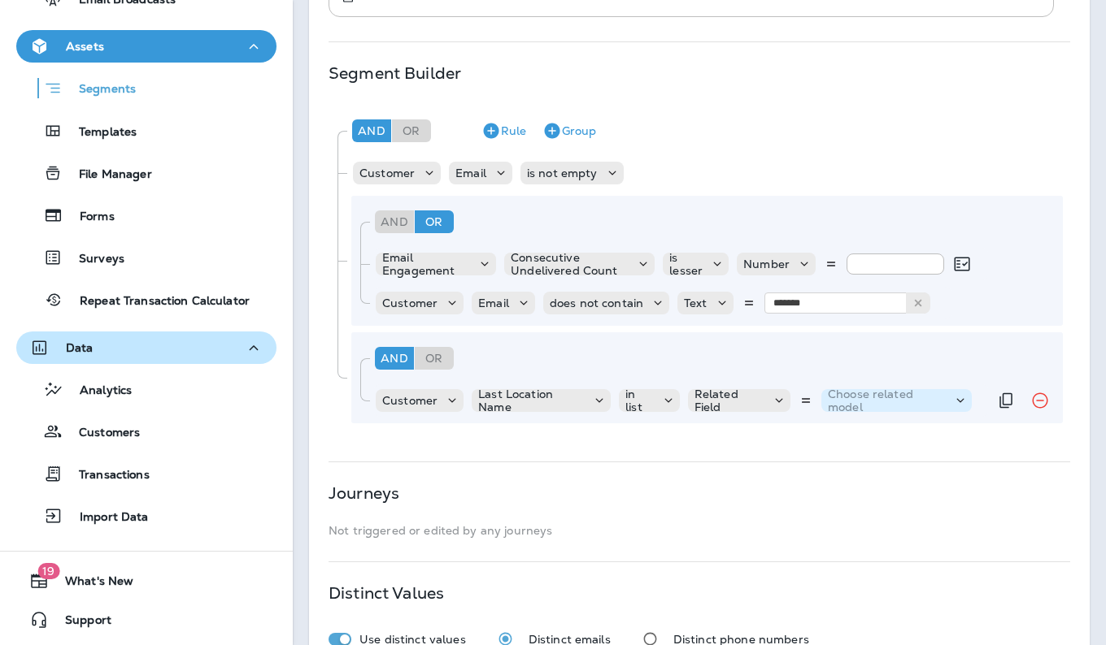
click at [928, 403] on p "Choose related model" at bounding box center [887, 401] width 118 height 26
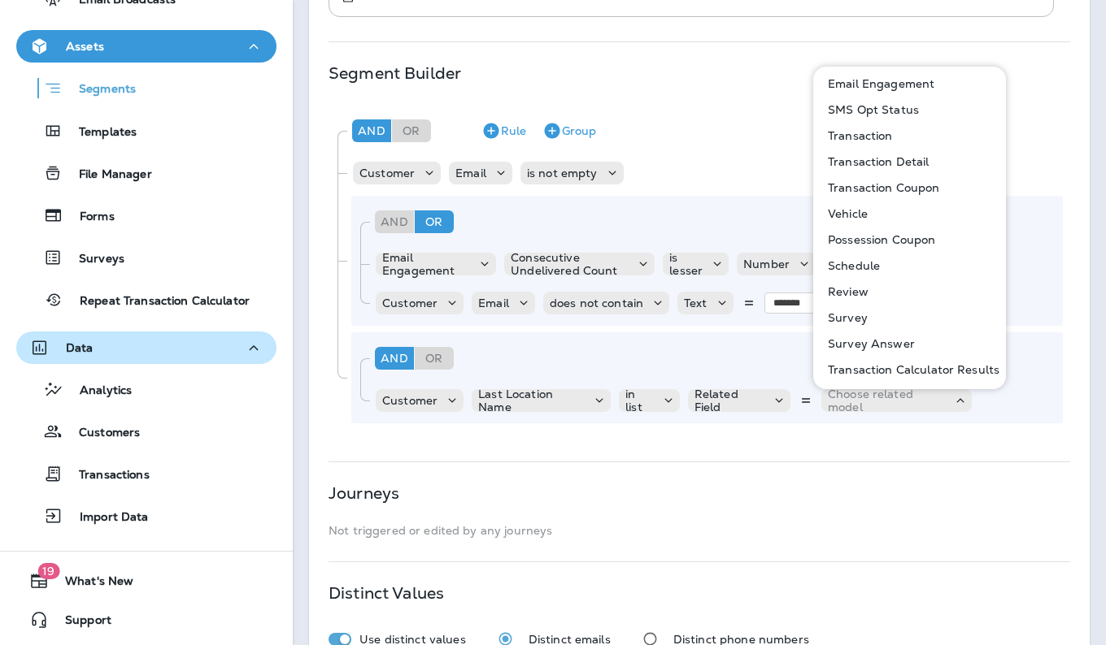
scroll to position [0, 0]
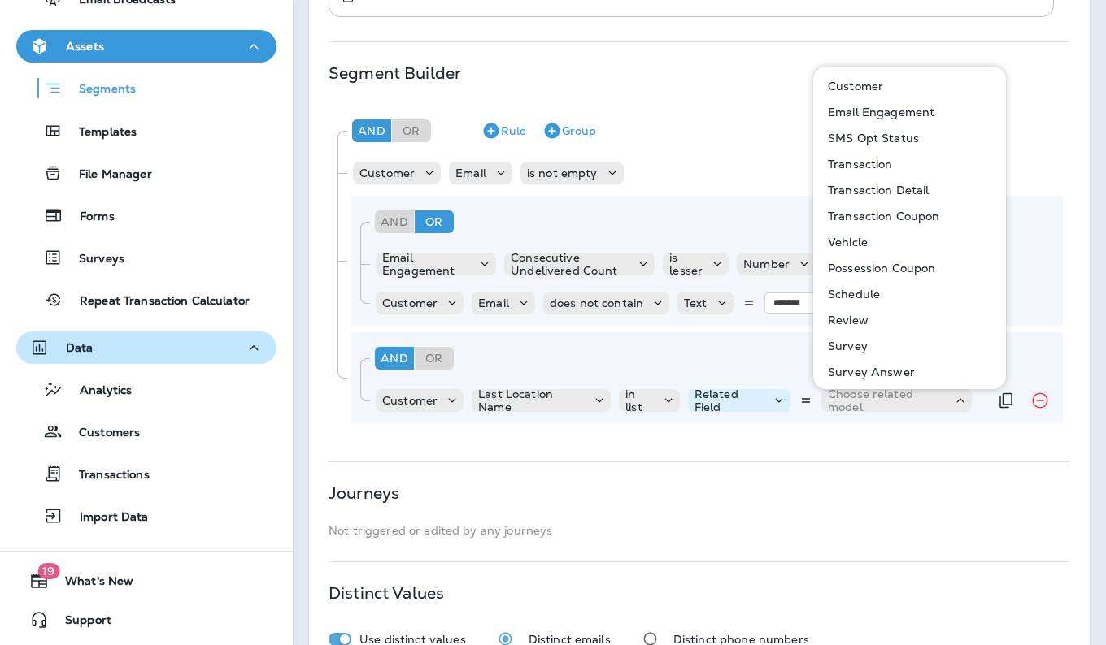
click at [771, 411] on div at bounding box center [781, 401] width 20 height 26
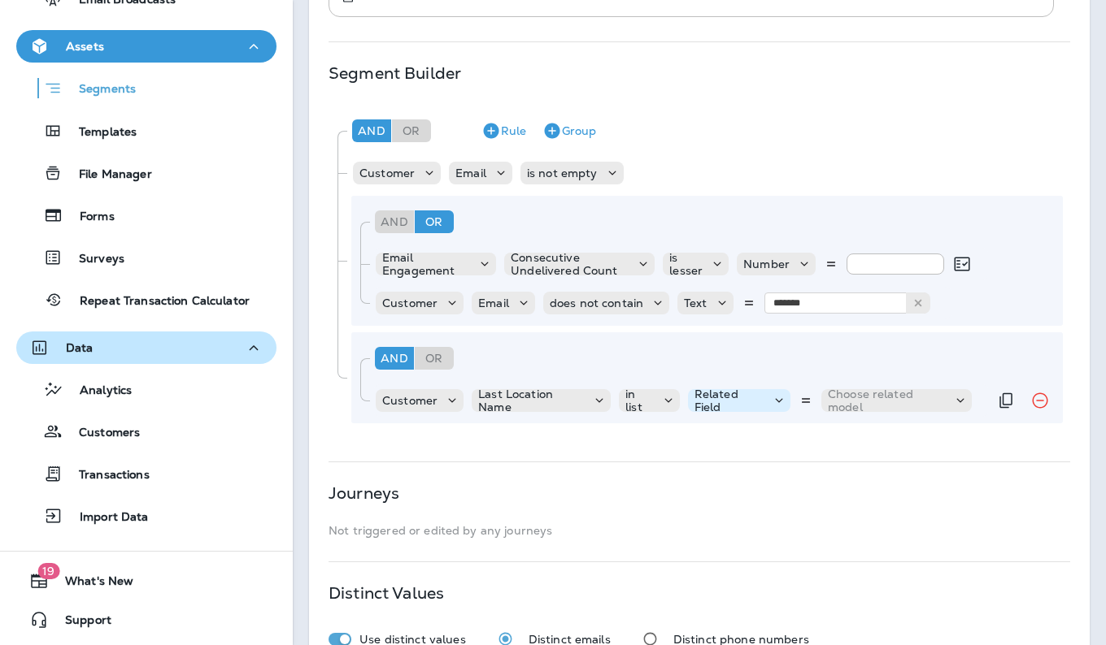
click at [771, 411] on div at bounding box center [781, 401] width 20 height 26
click at [739, 430] on button "Text" at bounding box center [730, 441] width 93 height 26
click at [875, 401] on div "Select options" at bounding box center [836, 400] width 86 height 13
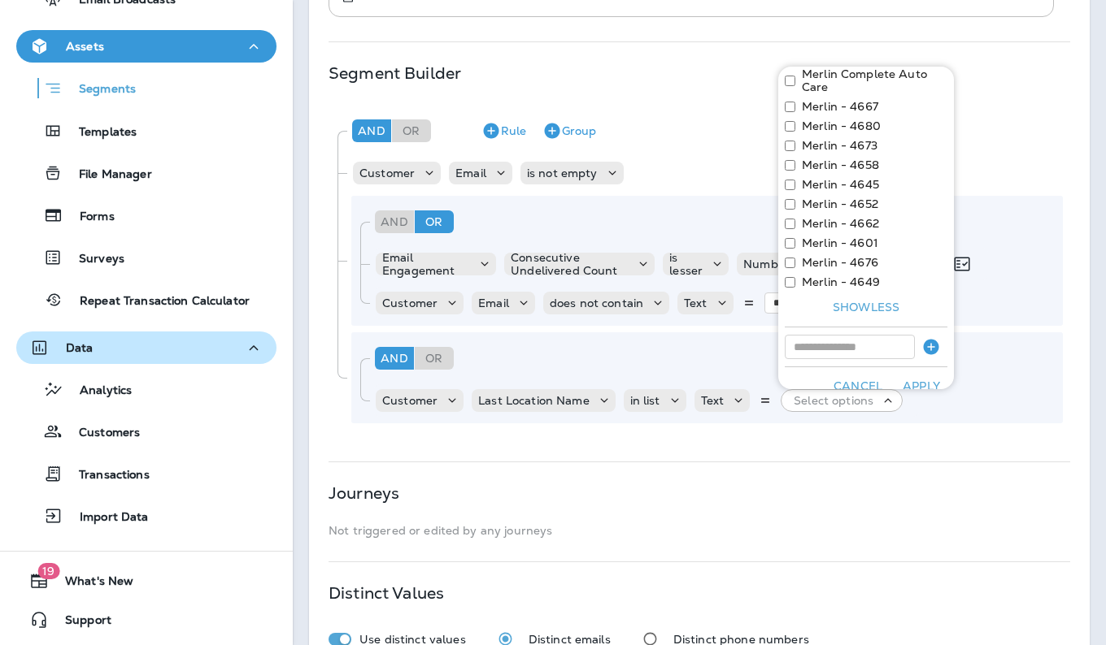
scroll to position [342, 0]
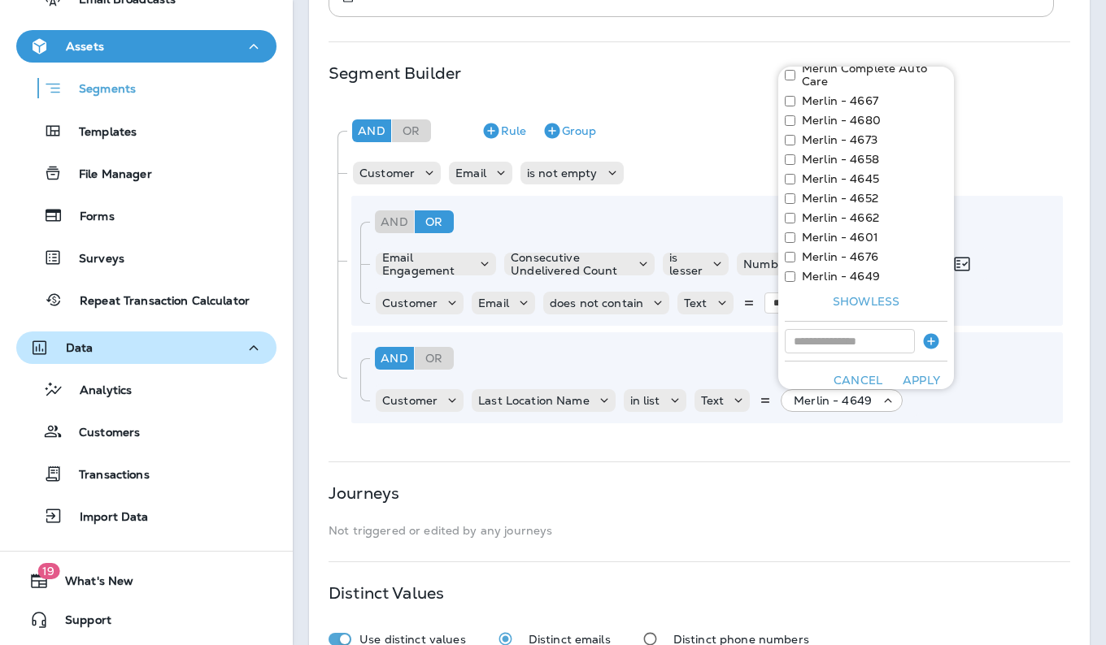
click at [906, 385] on button "Apply" at bounding box center [921, 380] width 52 height 25
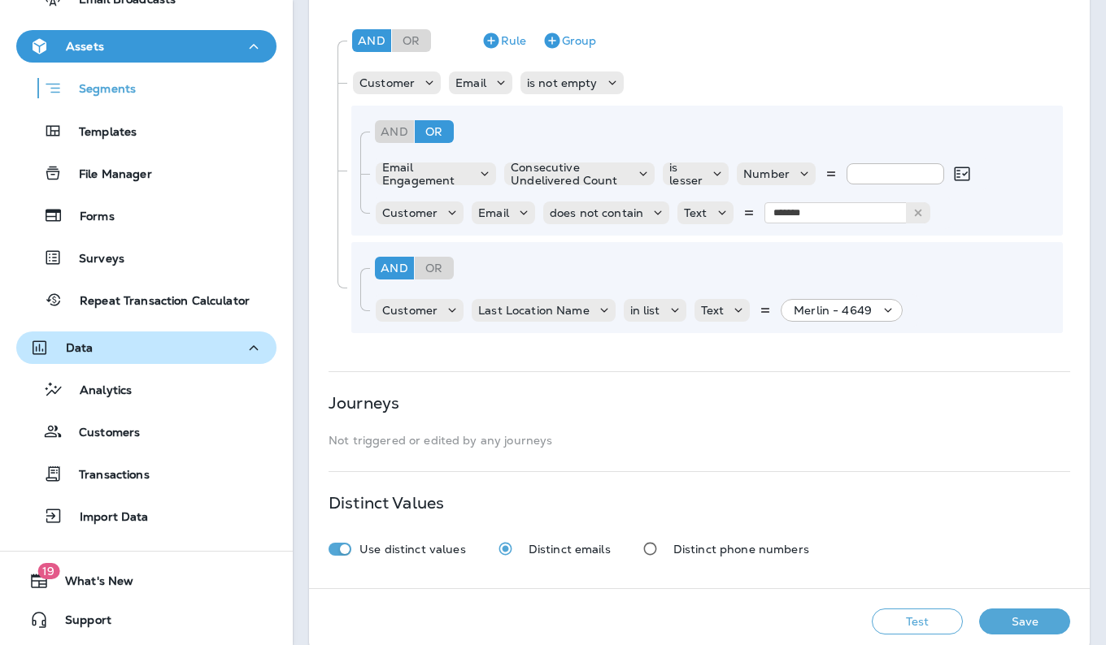
scroll to position [411, 0]
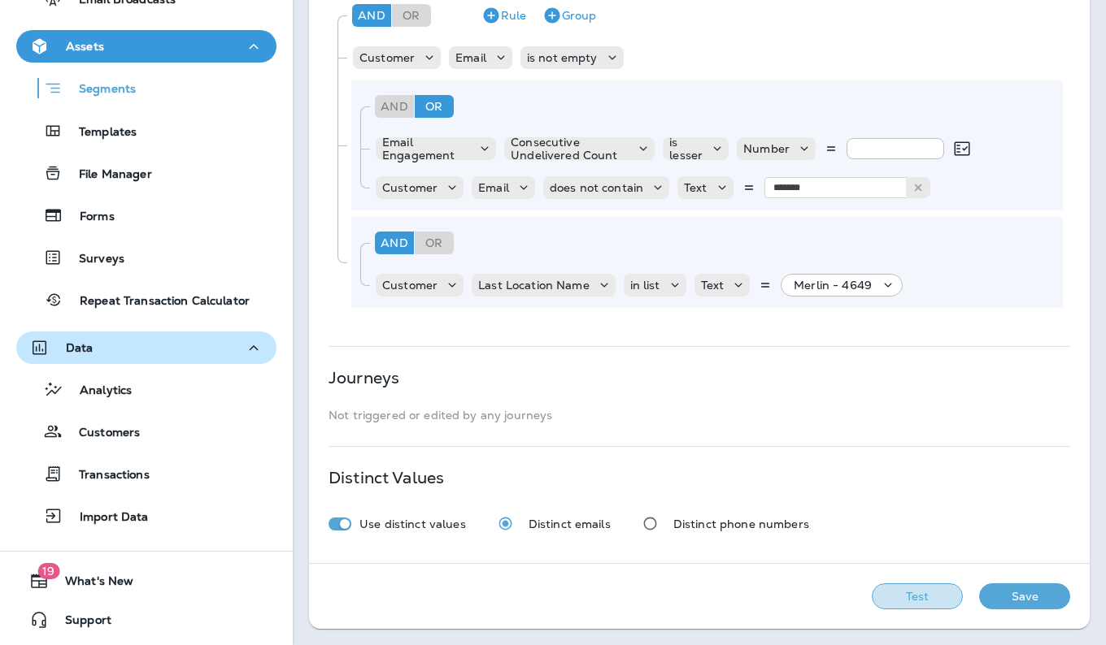
click at [897, 597] on button "Test" at bounding box center [916, 597] width 91 height 26
click at [806, 587] on button "View Sample" at bounding box center [801, 597] width 107 height 26
click at [890, 285] on icon at bounding box center [888, 285] width 16 height 16
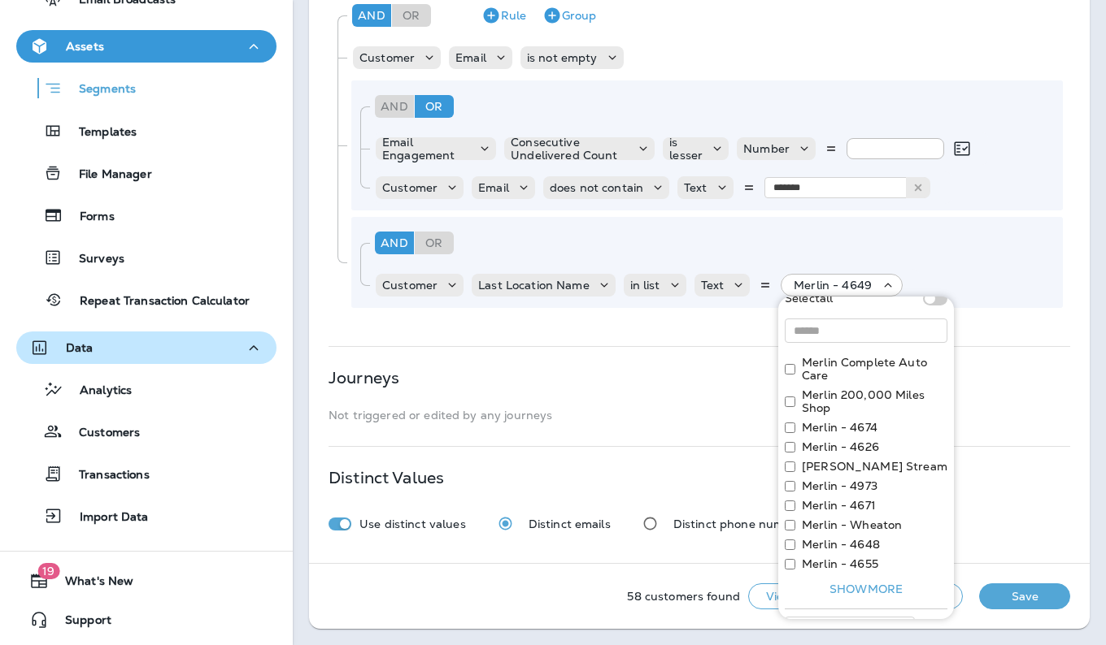
scroll to position [0, 0]
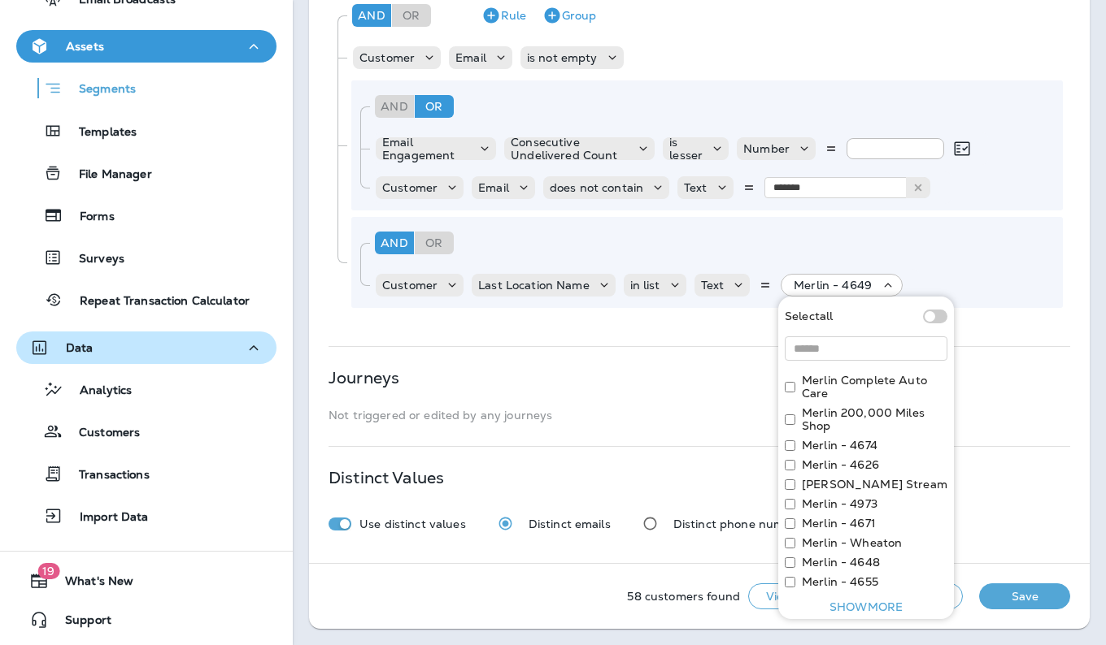
click at [992, 384] on div "Journeys" at bounding box center [698, 377] width 741 height 13
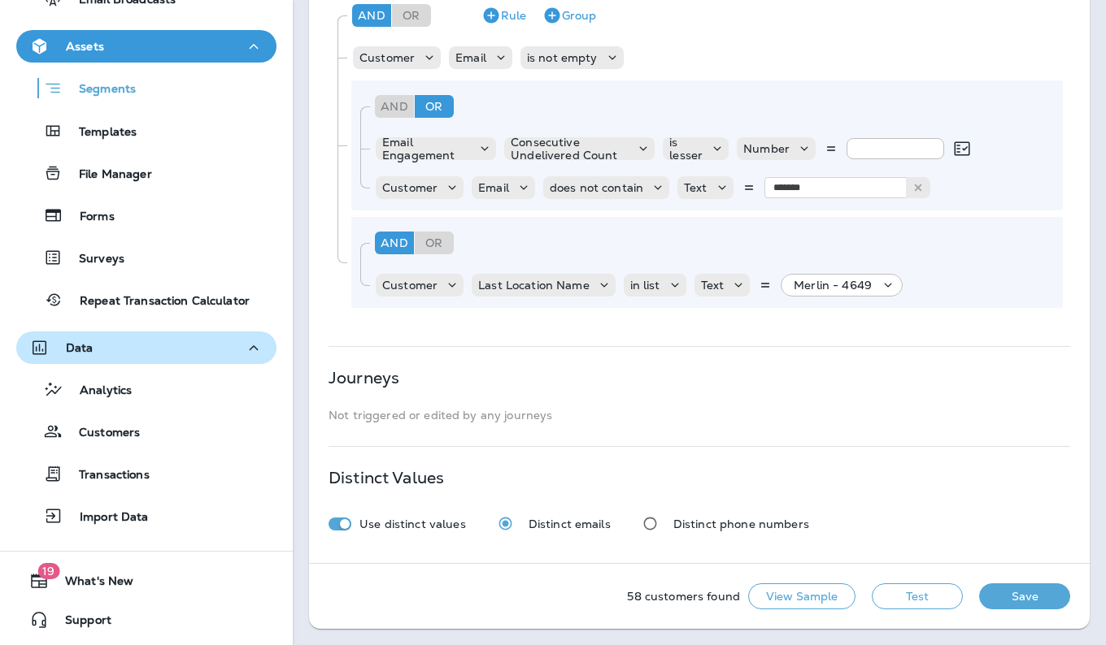
click at [992, 384] on div "Journeys" at bounding box center [698, 377] width 741 height 13
click at [888, 289] on icon at bounding box center [888, 285] width 16 height 16
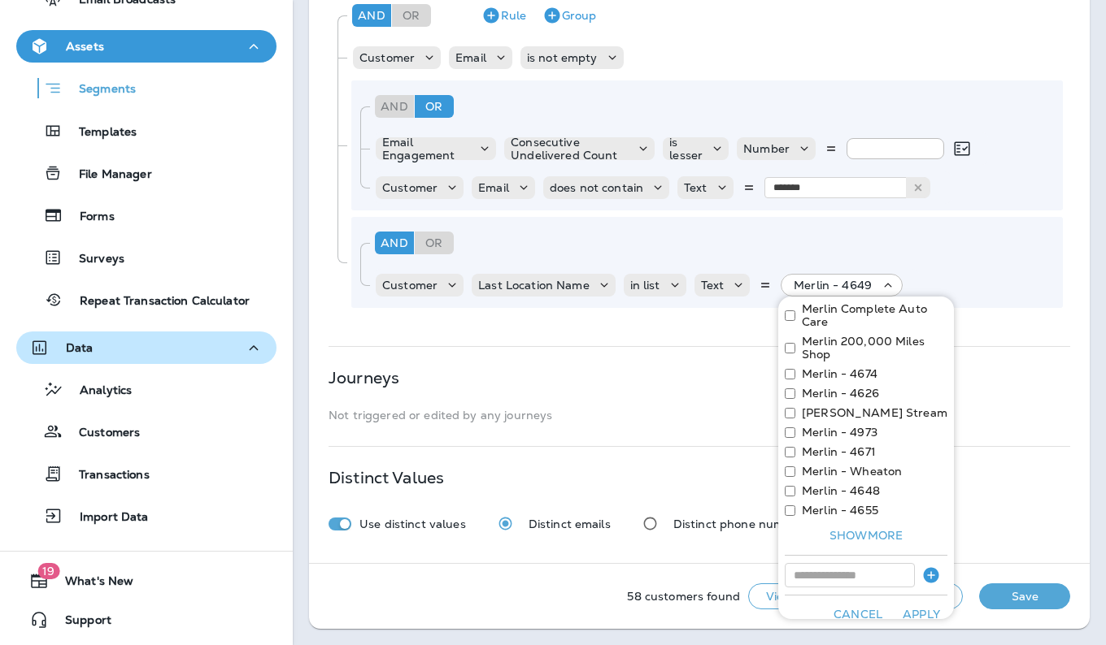
scroll to position [72, 0]
click at [914, 611] on button "Apply" at bounding box center [921, 614] width 52 height 25
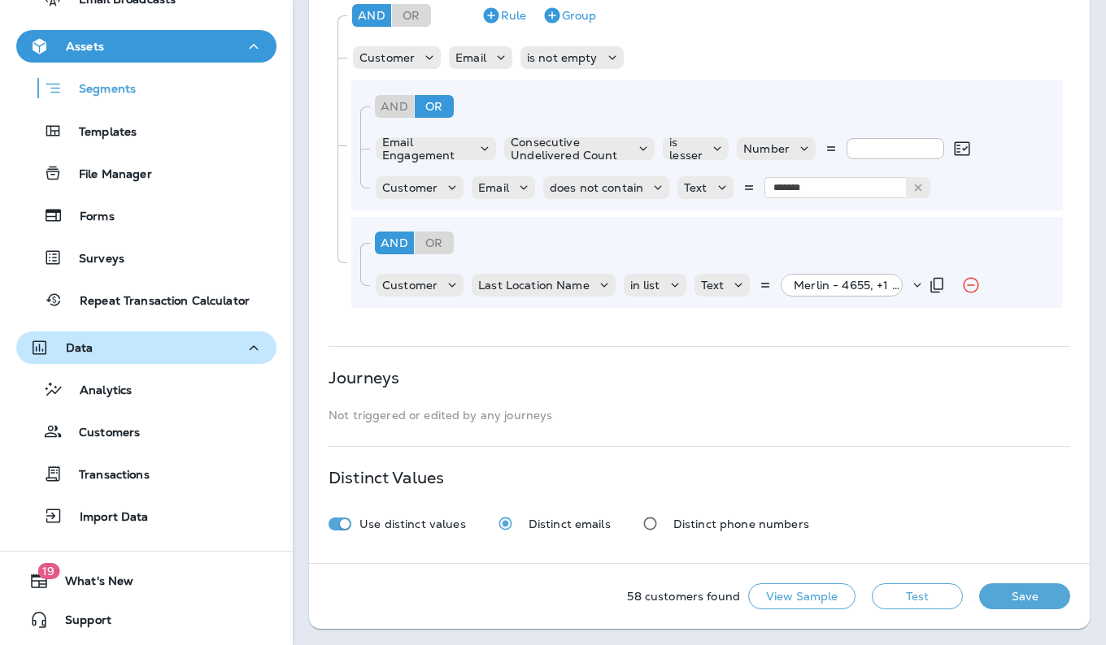
click at [884, 277] on div "Merlin - 4655, +1 more" at bounding box center [848, 285] width 122 height 23
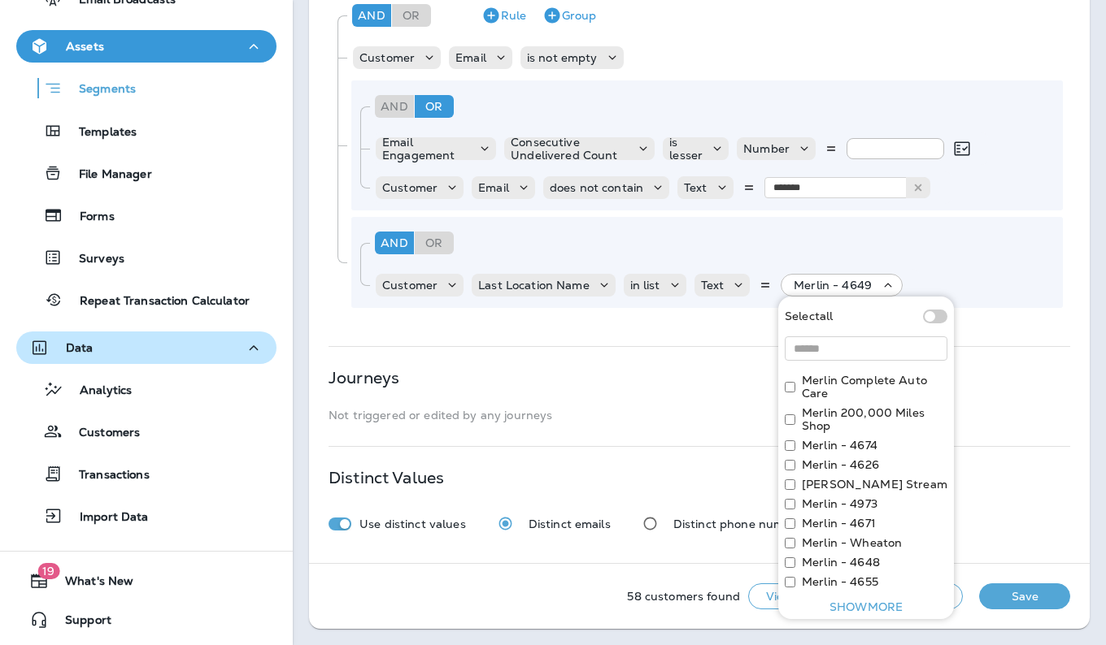
scroll to position [86, 0]
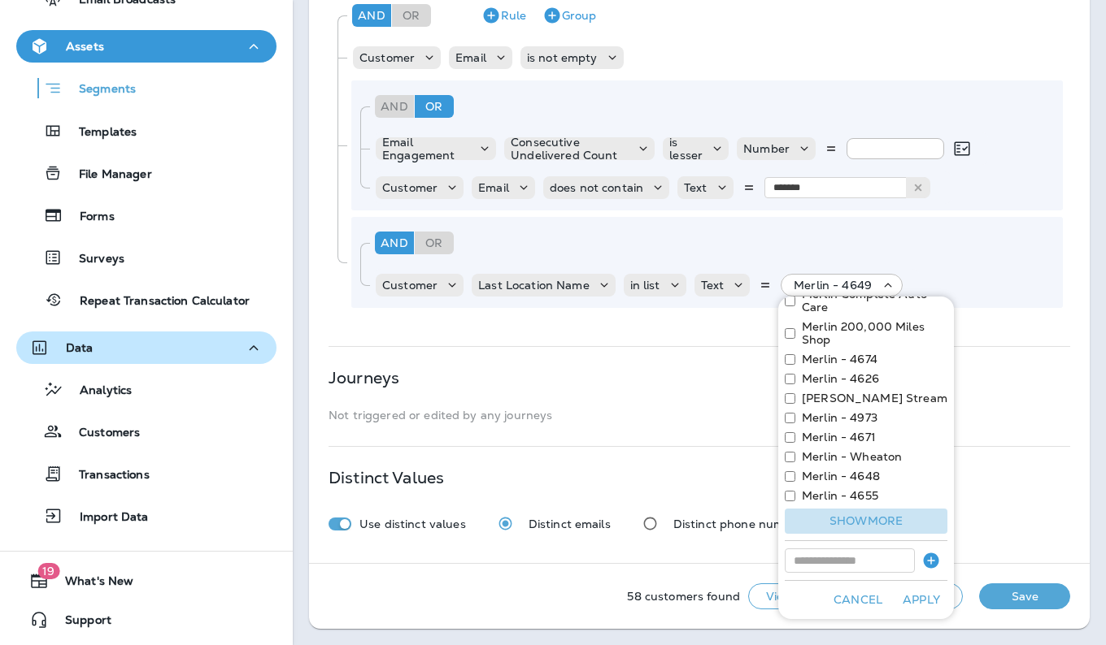
click at [871, 528] on button "Show more" at bounding box center [865, 521] width 163 height 25
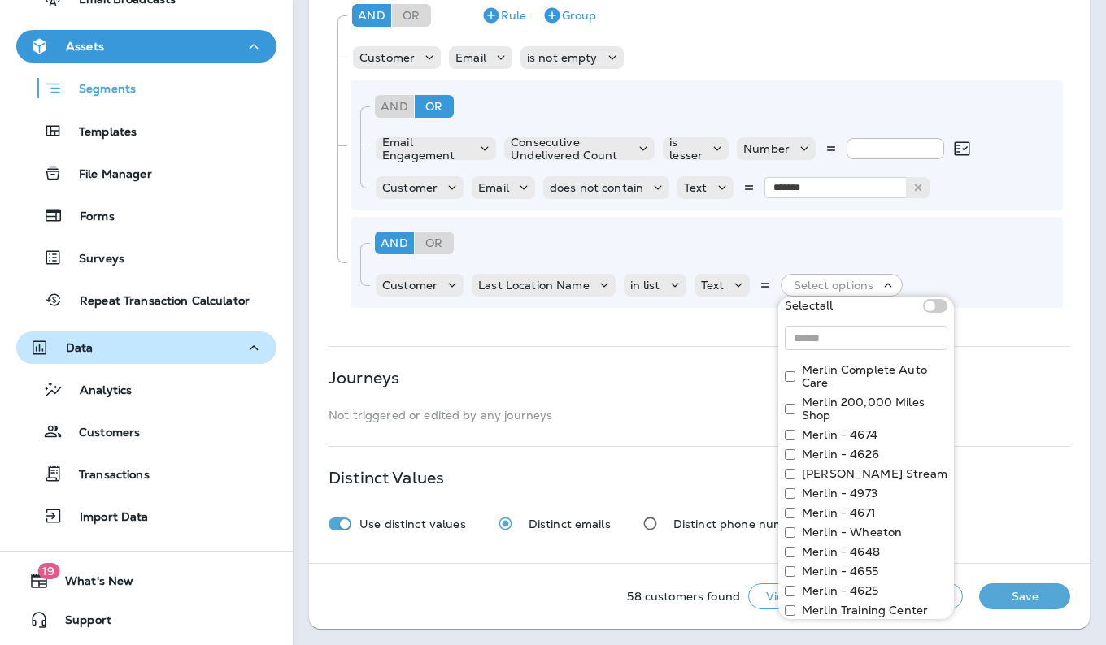
scroll to position [9, 0]
click at [869, 334] on input at bounding box center [865, 340] width 163 height 24
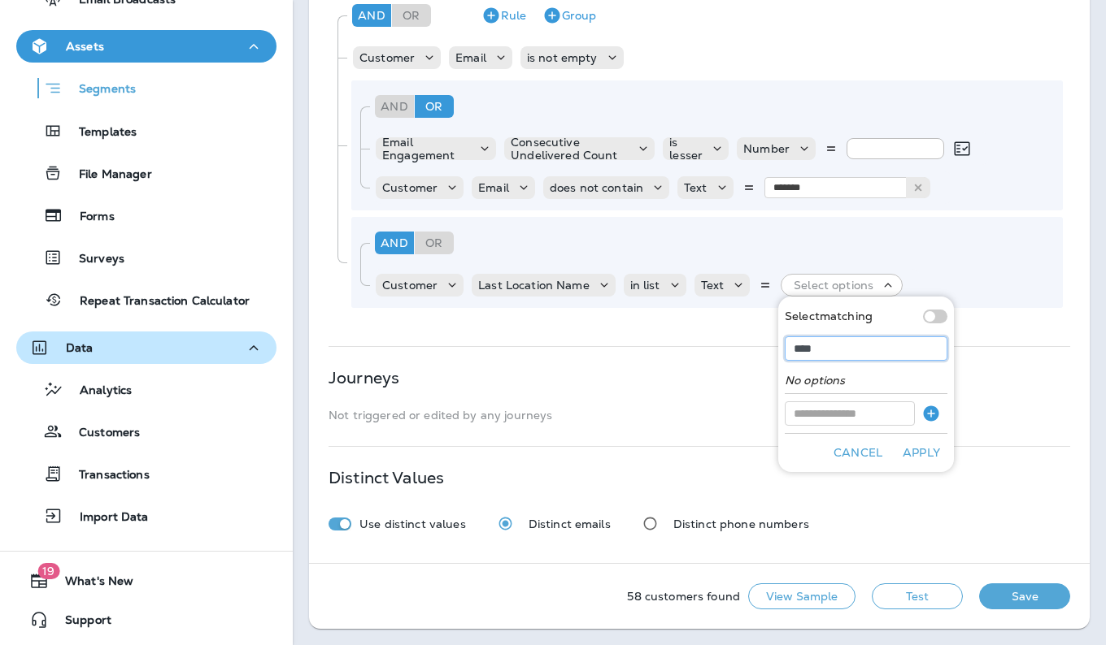
type input "****"
click at [984, 335] on div "**********" at bounding box center [699, 111] width 780 height 906
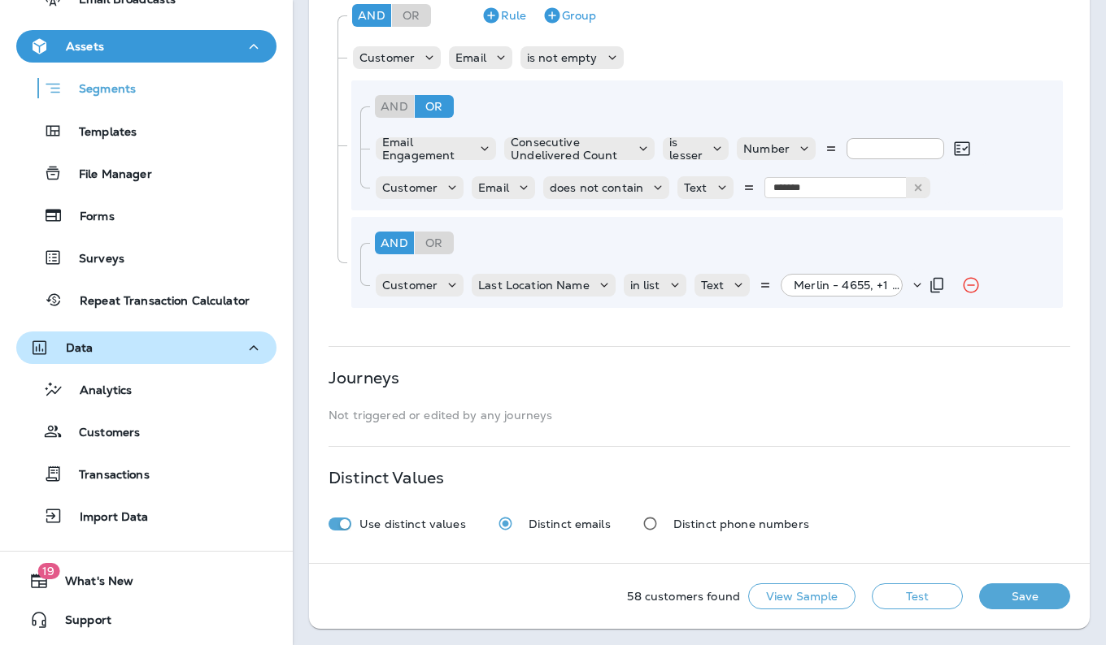
click at [888, 290] on p "Merlin - 4655, +1 more" at bounding box center [850, 285] width 115 height 13
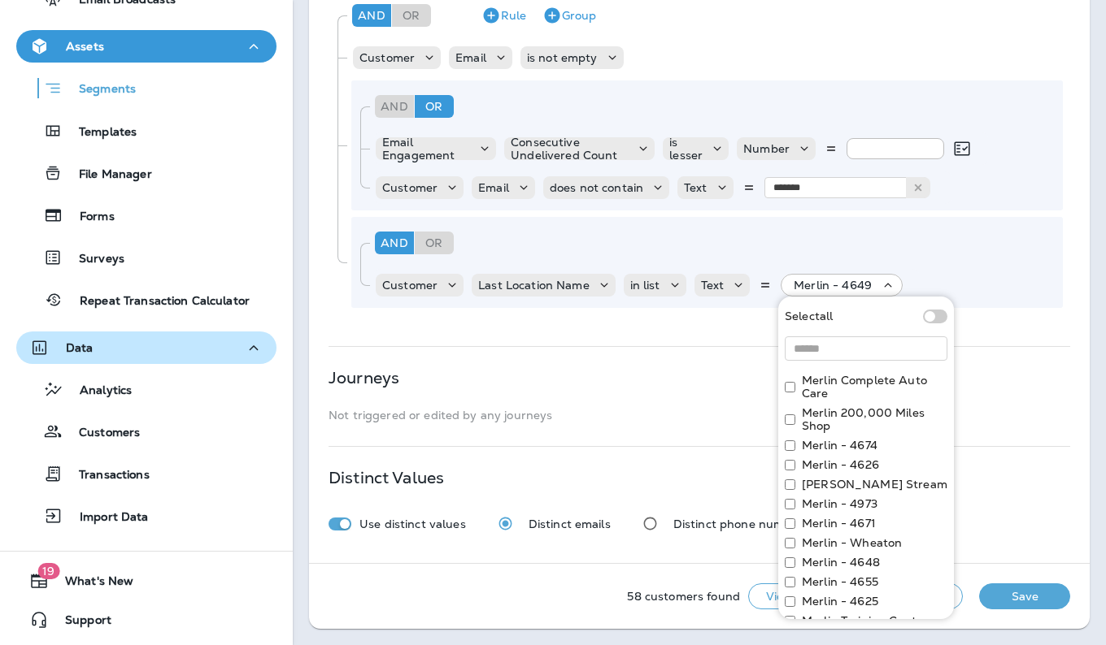
scroll to position [353, 0]
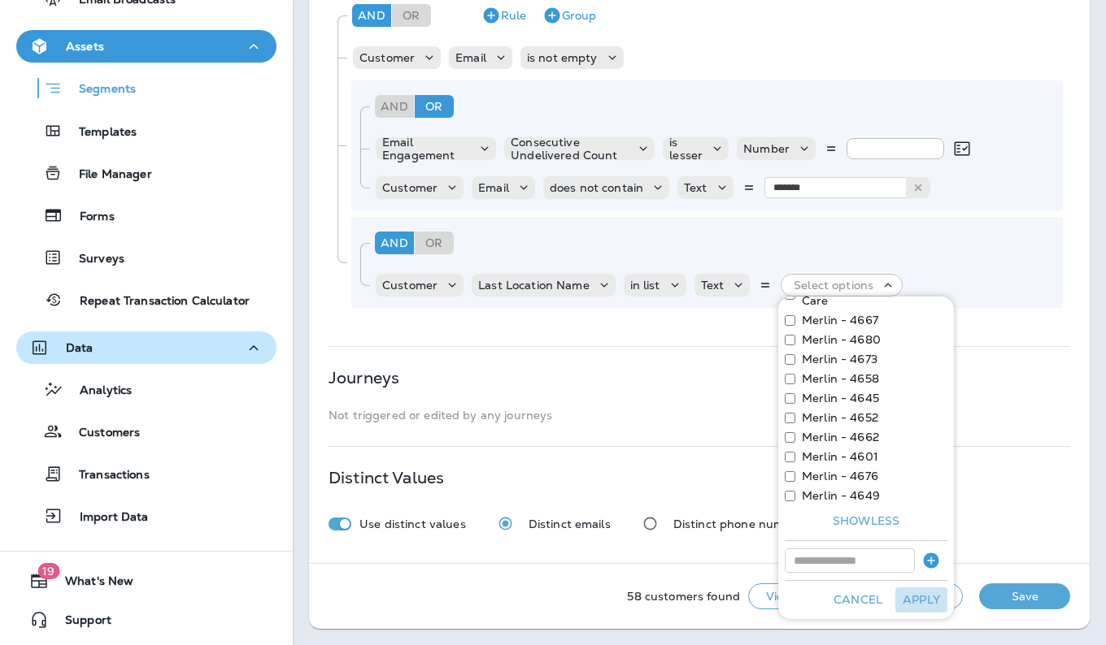
click at [904, 609] on button "Apply" at bounding box center [921, 600] width 52 height 25
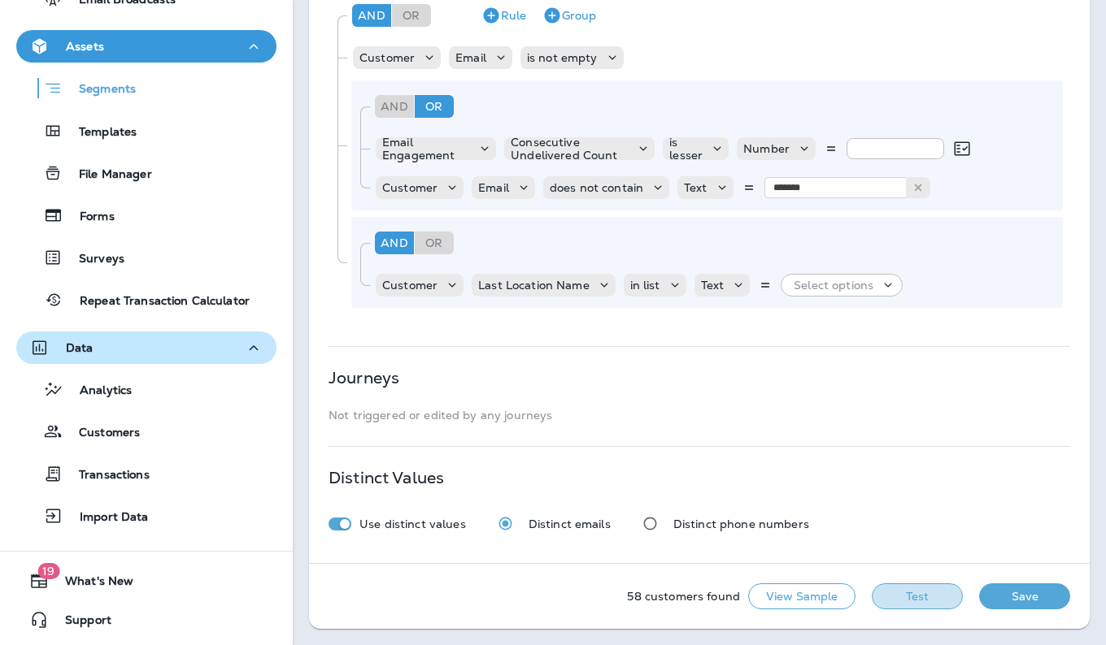
click at [904, 609] on button "Test" at bounding box center [916, 597] width 91 height 26
click at [447, 282] on icon at bounding box center [452, 285] width 16 height 16
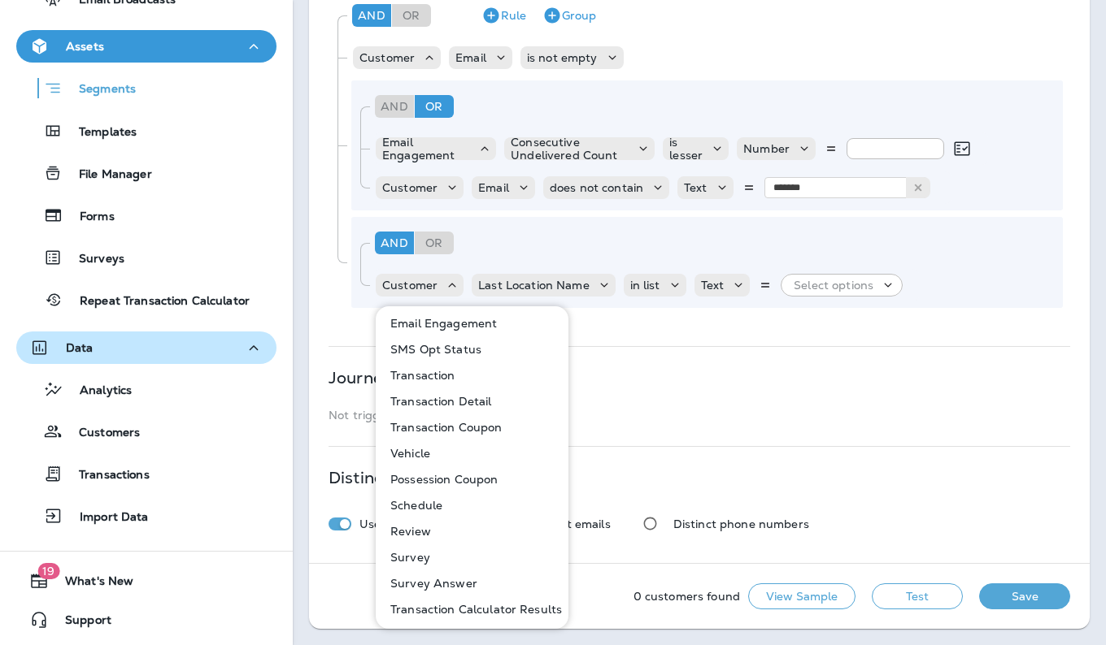
scroll to position [0, 0]
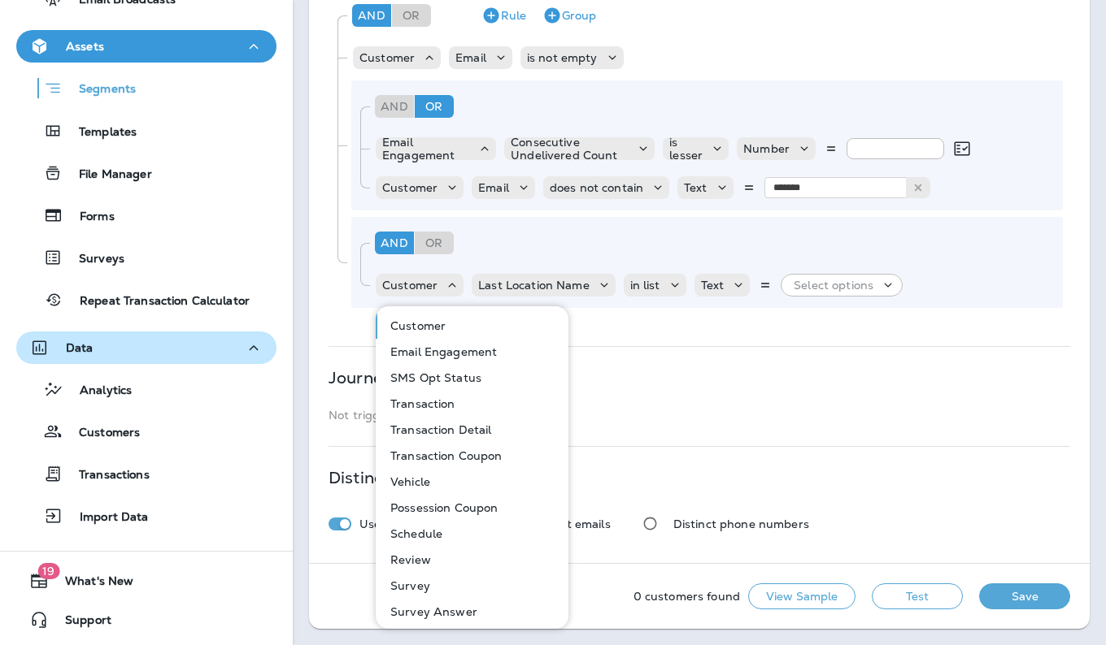
click at [734, 419] on p "Not triggered or edited by any journeys" at bounding box center [698, 415] width 741 height 13
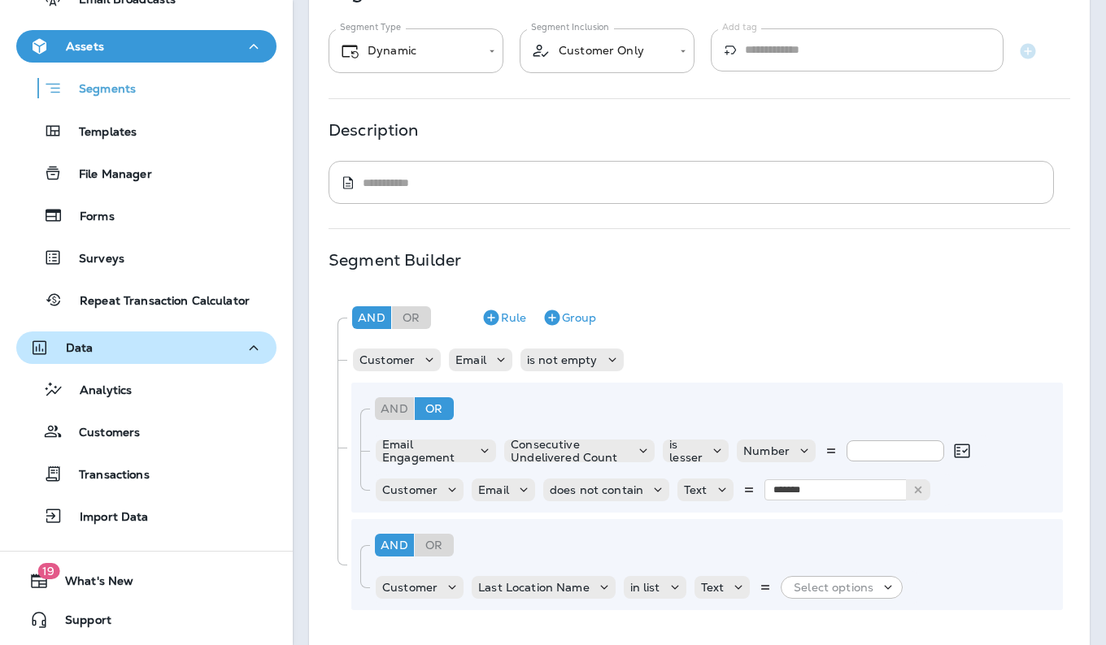
scroll to position [107, 0]
click at [673, 0] on body "**********" at bounding box center [553, 0] width 1106 height 0
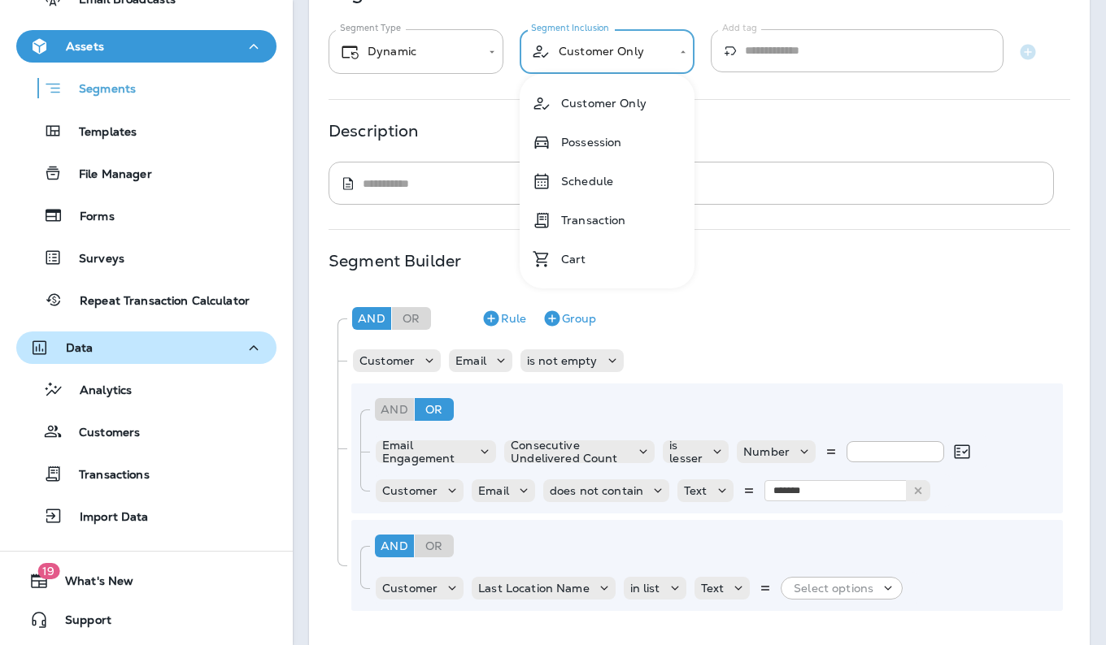
click at [816, 290] on div at bounding box center [553, 322] width 1106 height 645
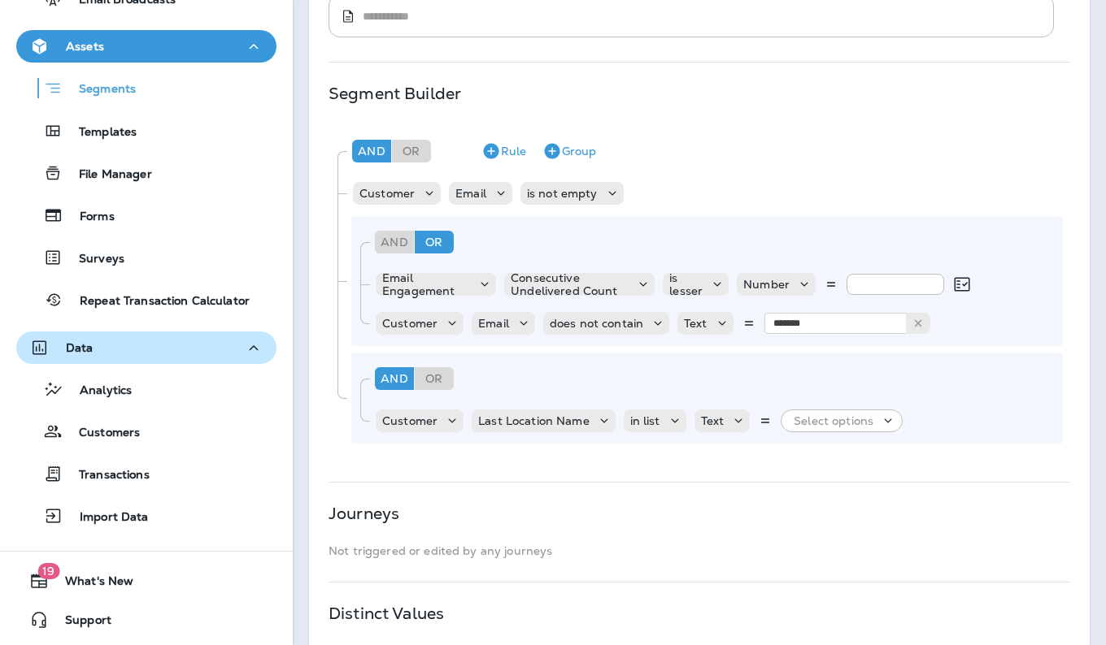
scroll to position [331, 0]
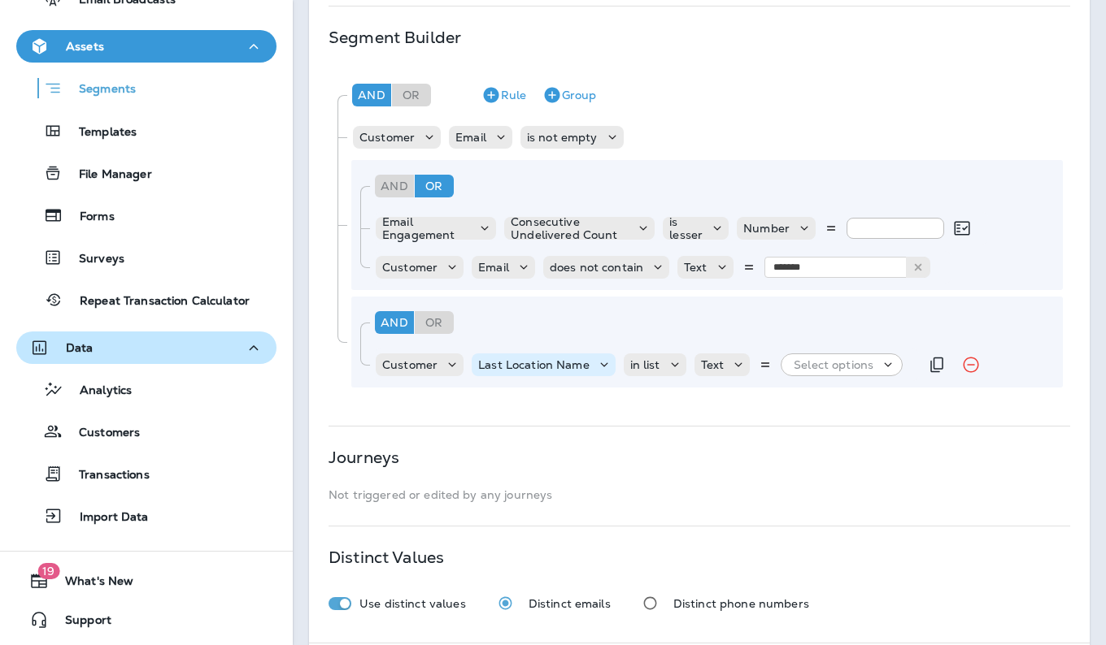
click at [597, 367] on icon at bounding box center [604, 365] width 16 height 16
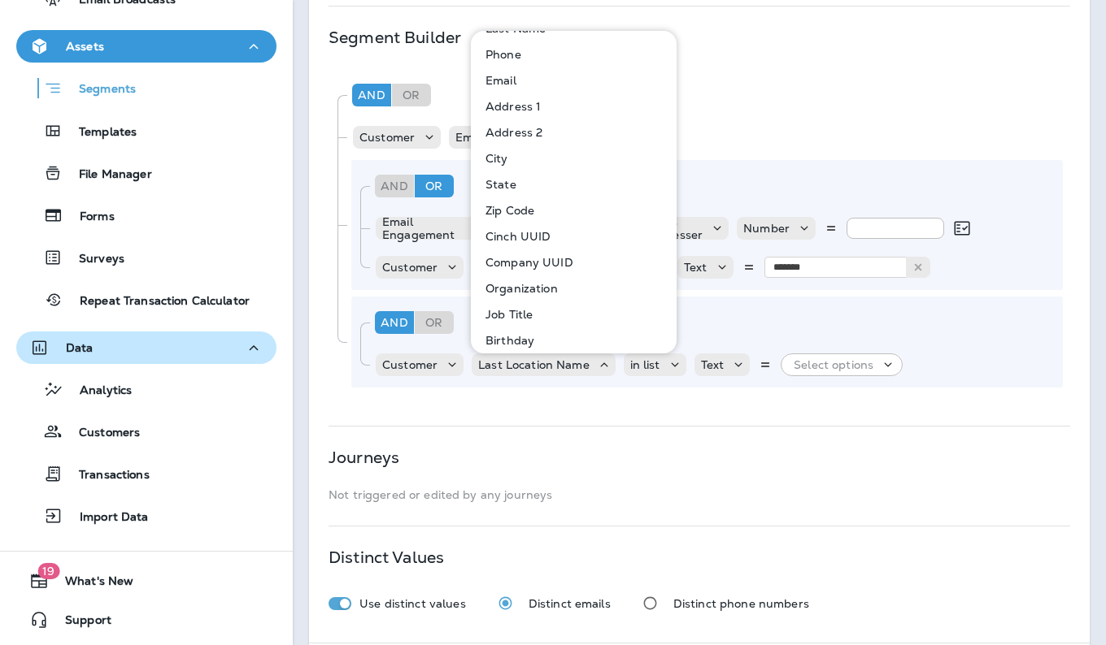
scroll to position [49, 0]
click at [563, 285] on button "Organization" at bounding box center [574, 288] width 204 height 26
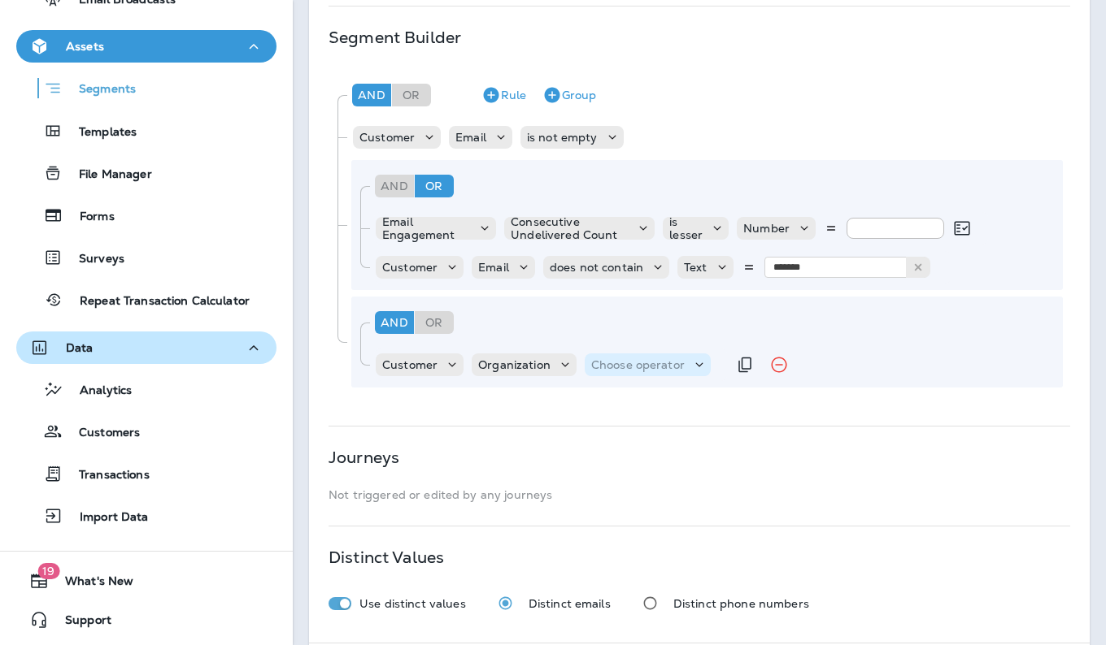
click at [655, 371] on p "Choose operator" at bounding box center [637, 364] width 93 height 13
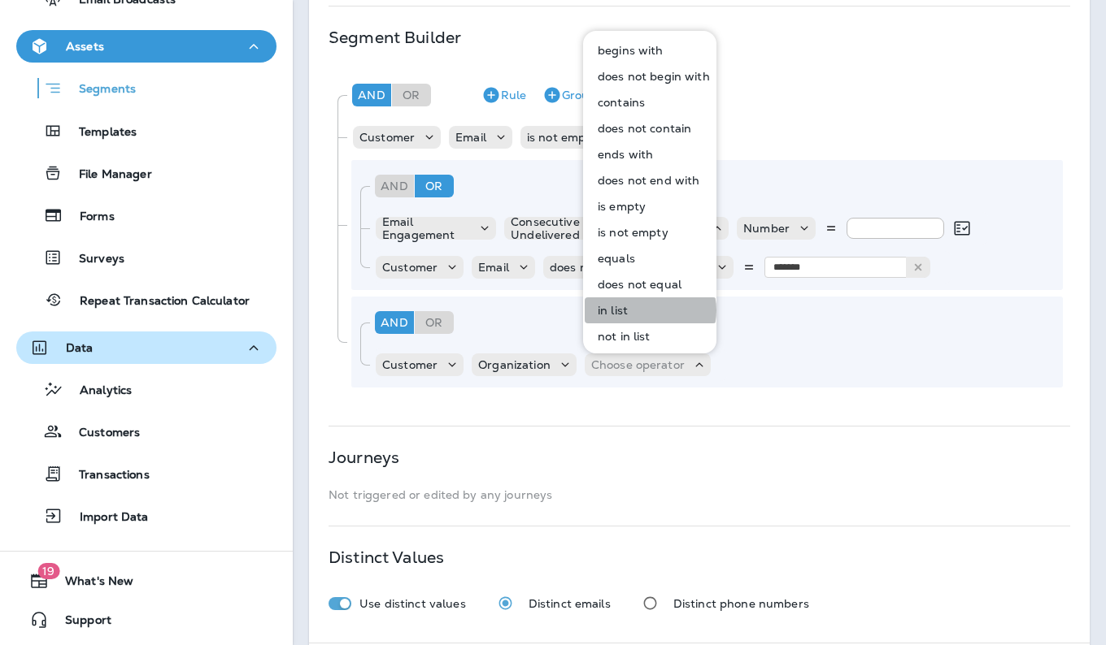
click at [645, 311] on button "in list" at bounding box center [650, 311] width 132 height 26
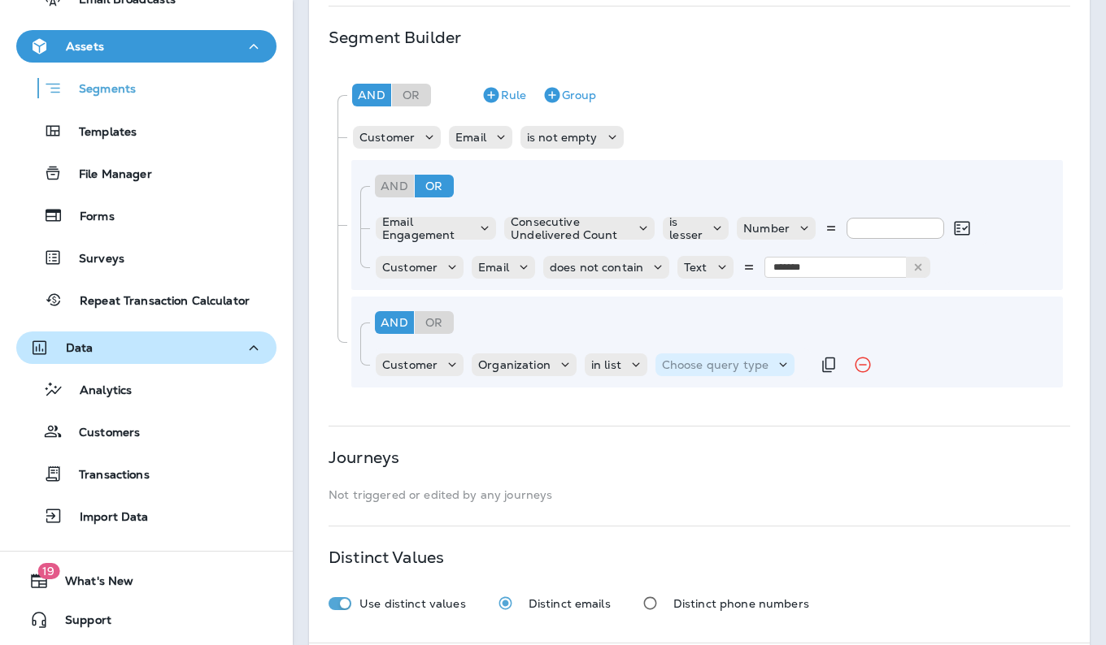
click at [706, 364] on p "Choose query type" at bounding box center [715, 364] width 106 height 13
click at [688, 401] on p "Text" at bounding box center [677, 405] width 30 height 13
click at [853, 369] on icon at bounding box center [849, 365] width 16 height 16
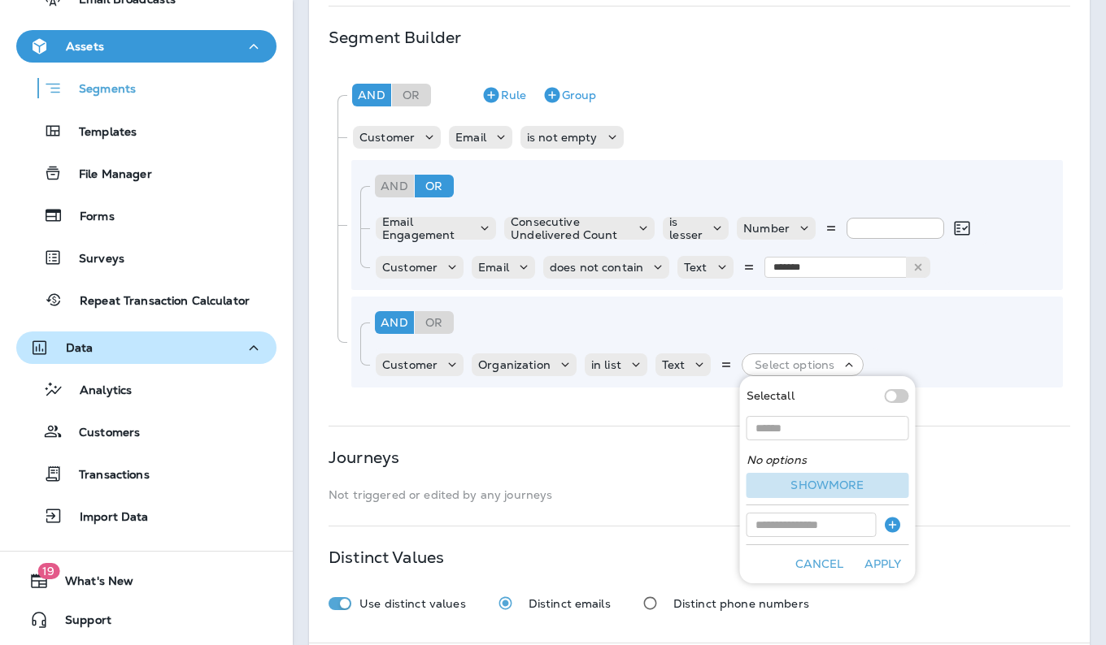
click at [838, 487] on button "Show more" at bounding box center [827, 485] width 163 height 25
click at [706, 402] on div "And Or Rule Group Customer Email is not empty And Or Rule Group Email Engagemen…" at bounding box center [698, 234] width 741 height 333
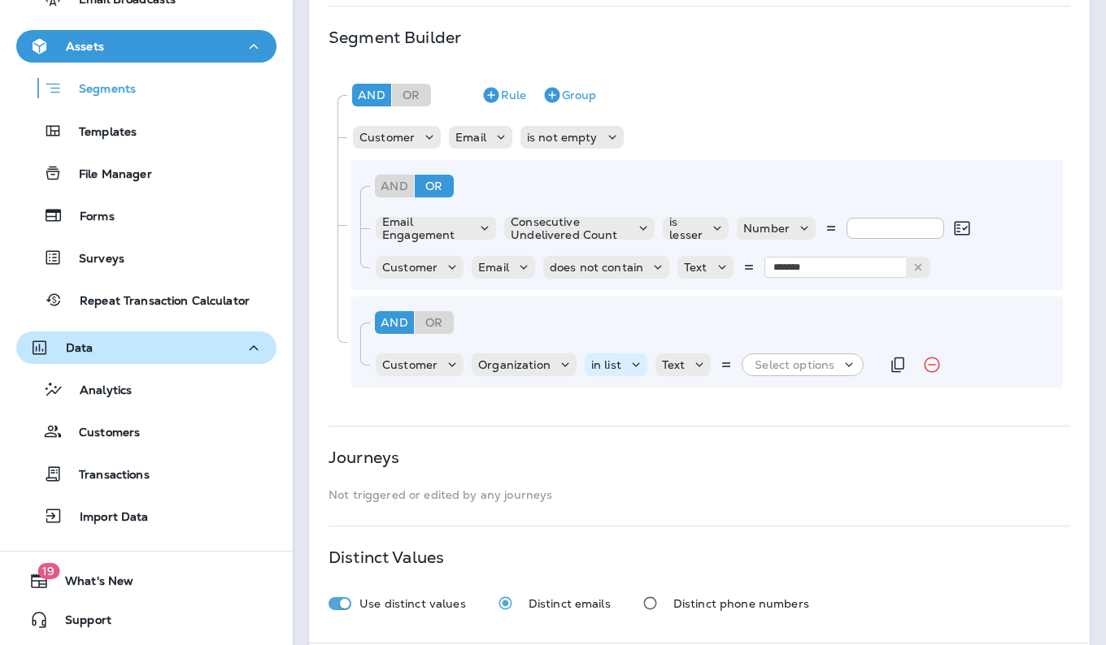
click at [632, 367] on icon at bounding box center [636, 365] width 16 height 16
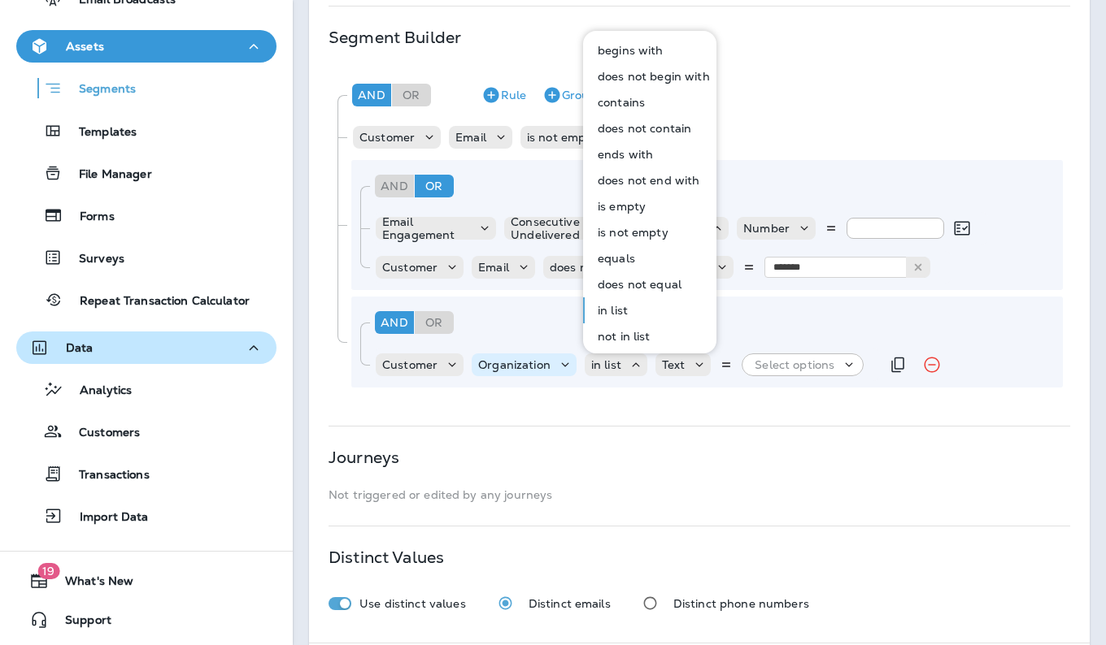
click at [562, 358] on icon at bounding box center [565, 365] width 16 height 16
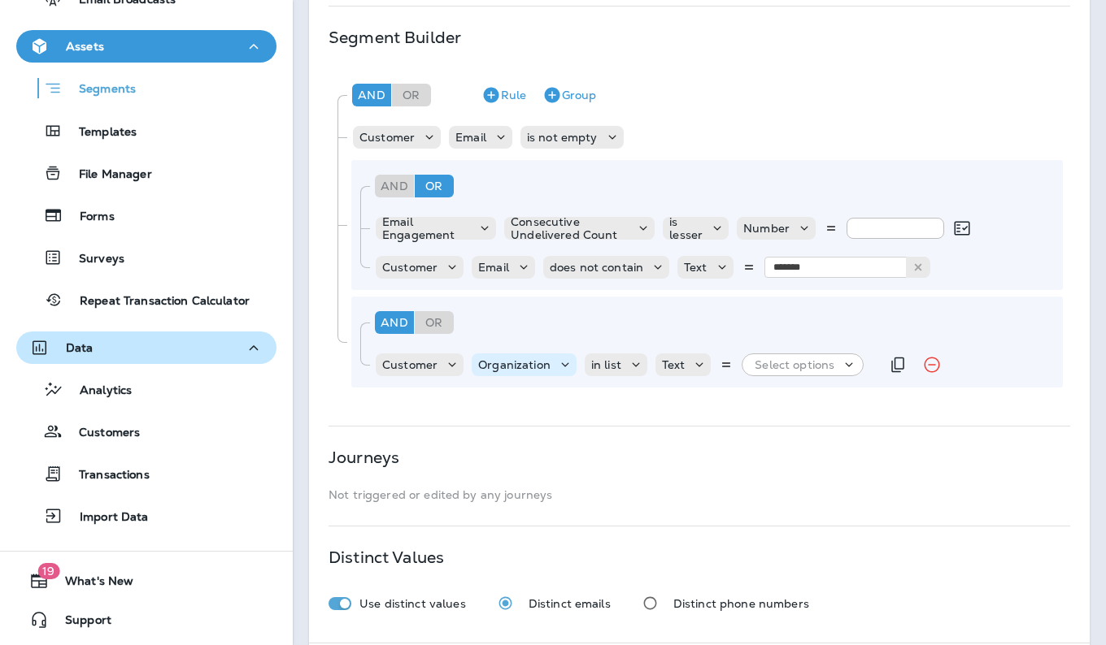
click at [562, 358] on icon at bounding box center [565, 365] width 16 height 16
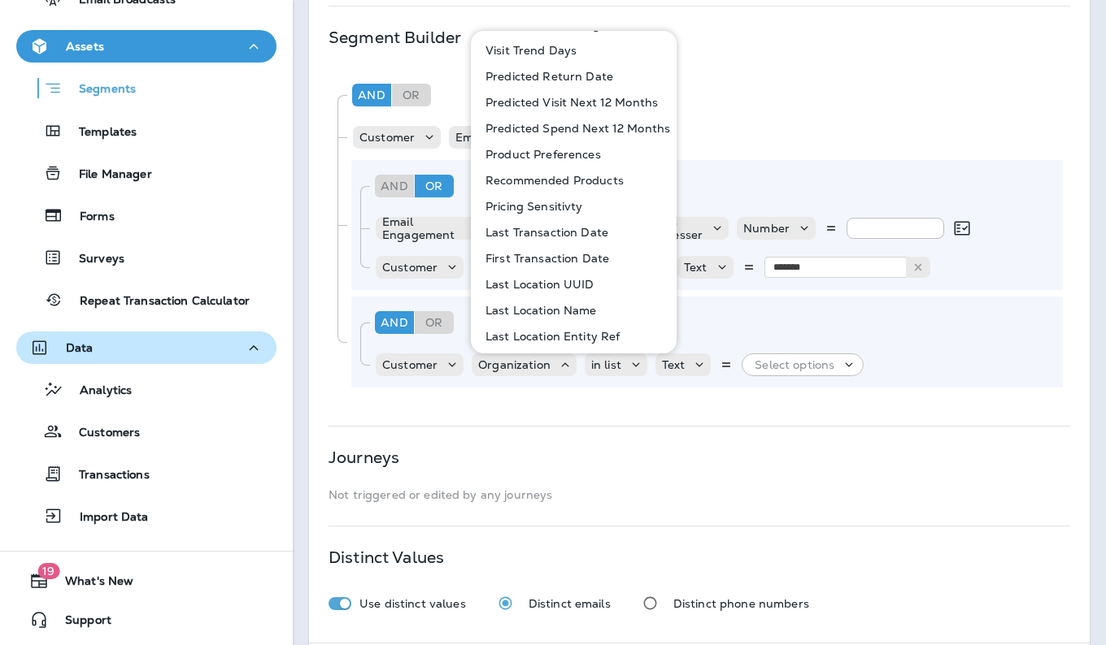
scroll to position [783, 0]
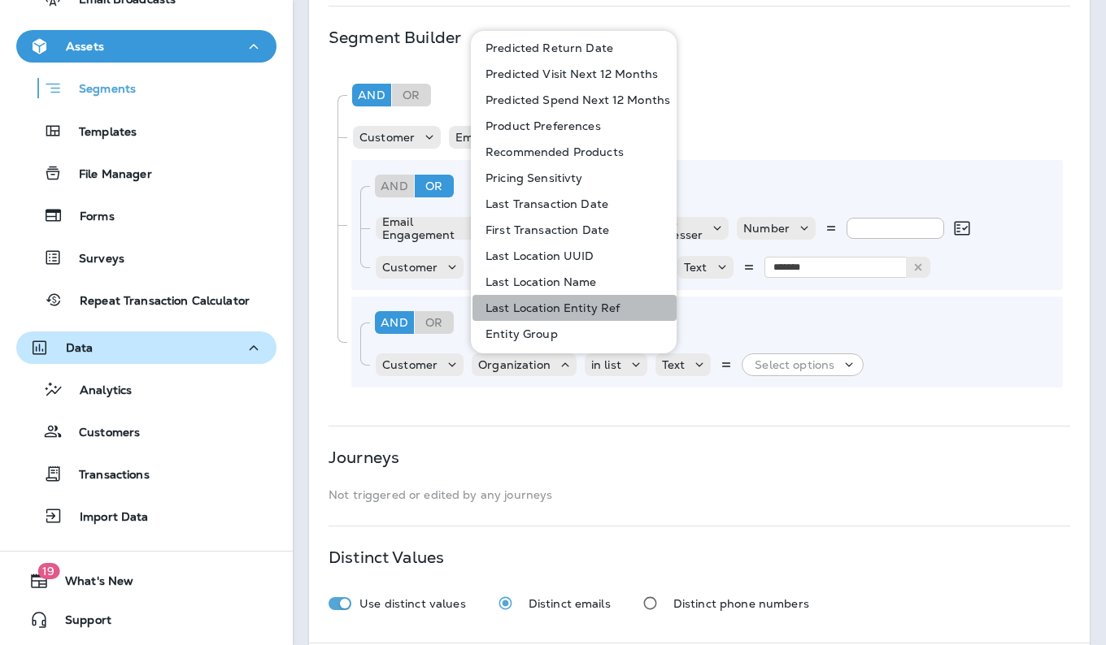
click at [594, 305] on p "Last Location Entity Ref" at bounding box center [549, 308] width 141 height 13
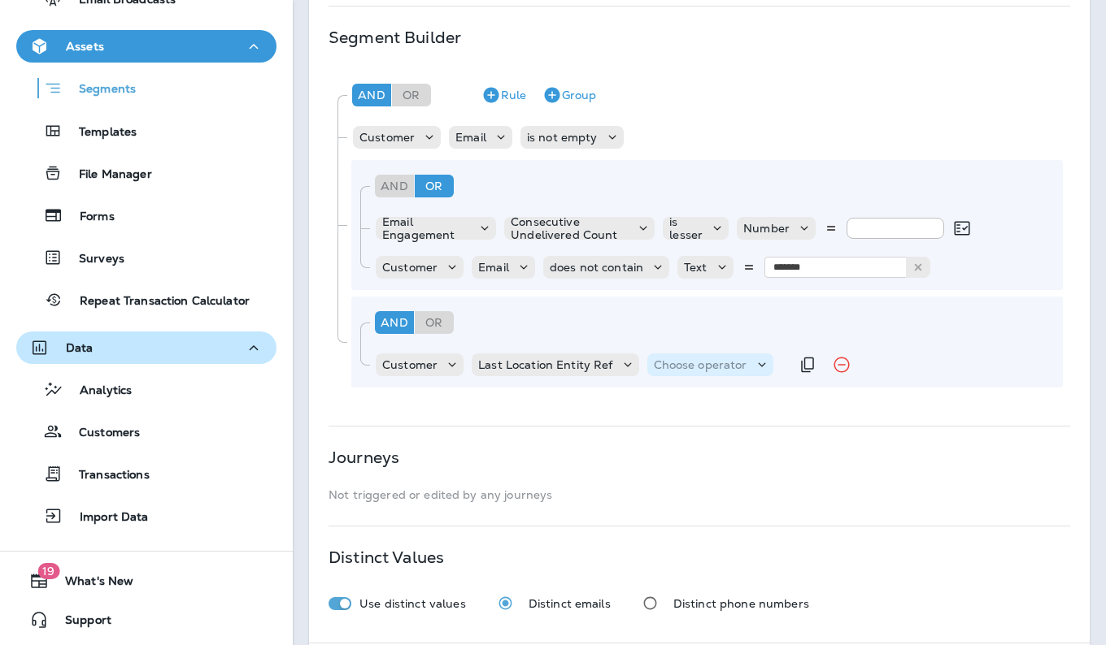
click at [688, 363] on p "Choose operator" at bounding box center [700, 364] width 93 height 13
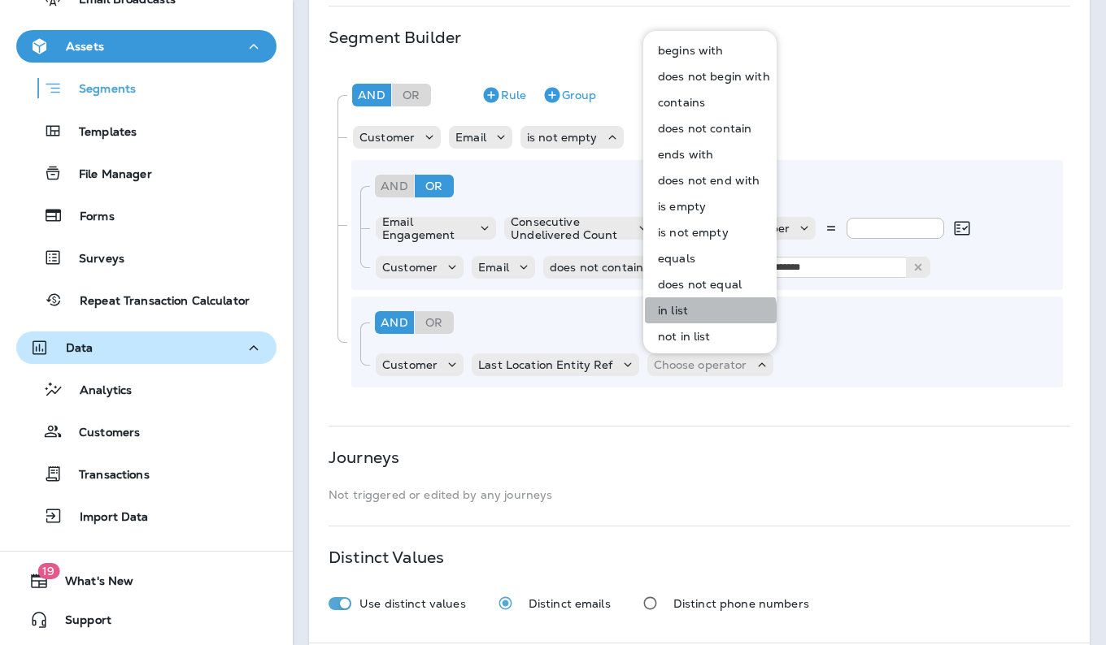
click at [684, 317] on p "in list" at bounding box center [669, 310] width 37 height 13
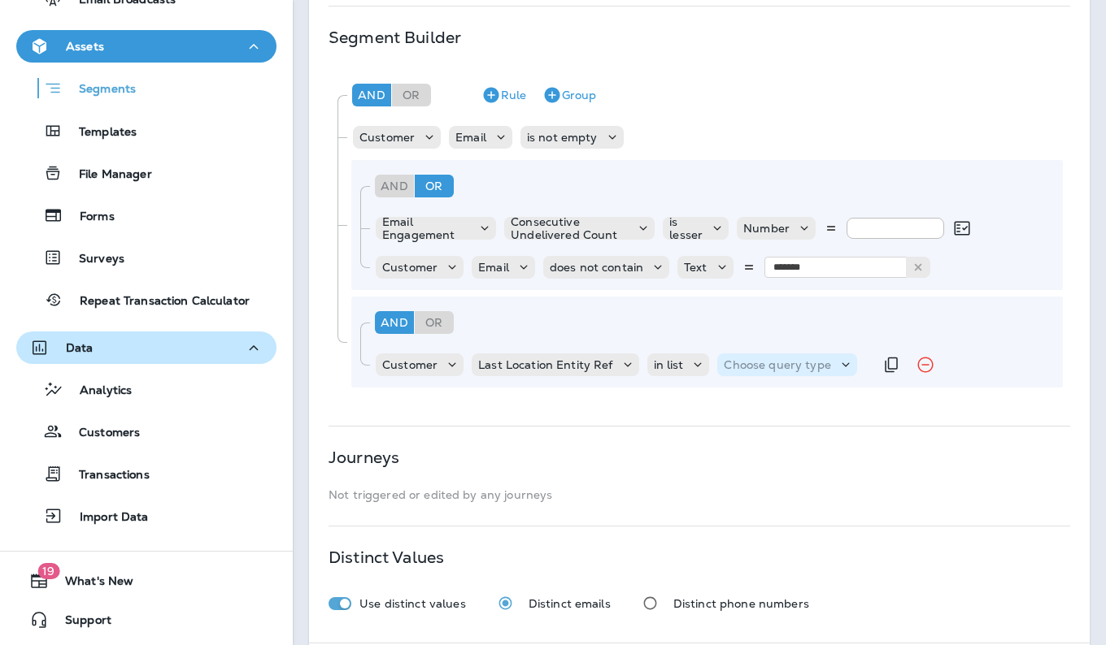
click at [805, 355] on div "Choose query type" at bounding box center [786, 365] width 139 height 23
click at [777, 403] on button "Text" at bounding box center [761, 406] width 93 height 26
click at [915, 360] on icon at bounding box center [911, 365] width 16 height 16
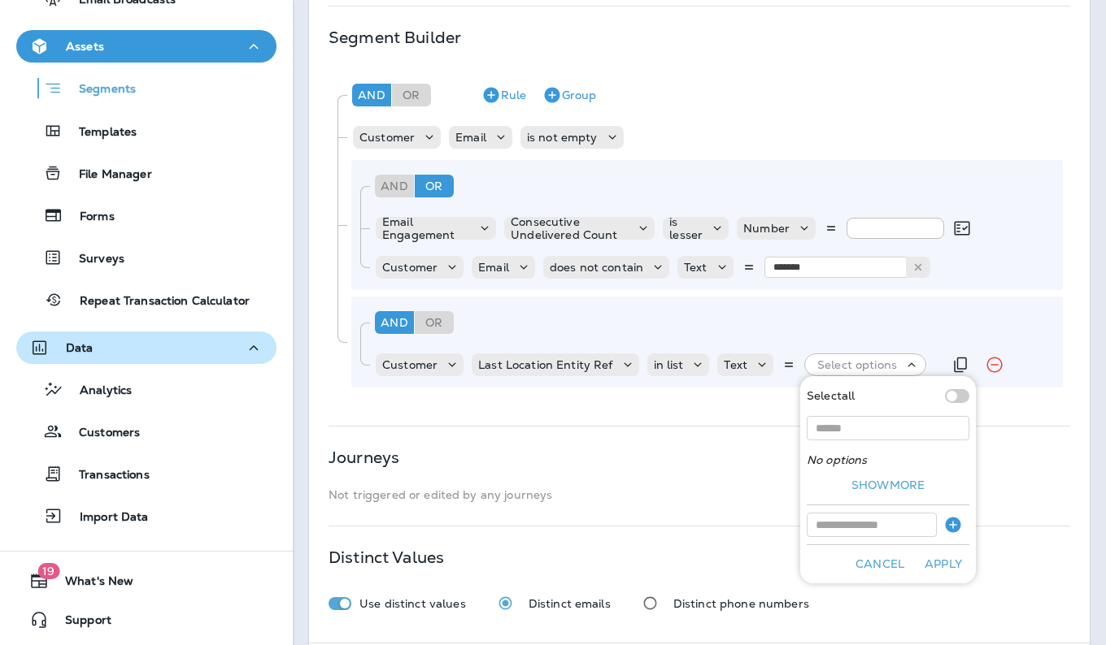
click at [915, 360] on icon at bounding box center [911, 365] width 16 height 16
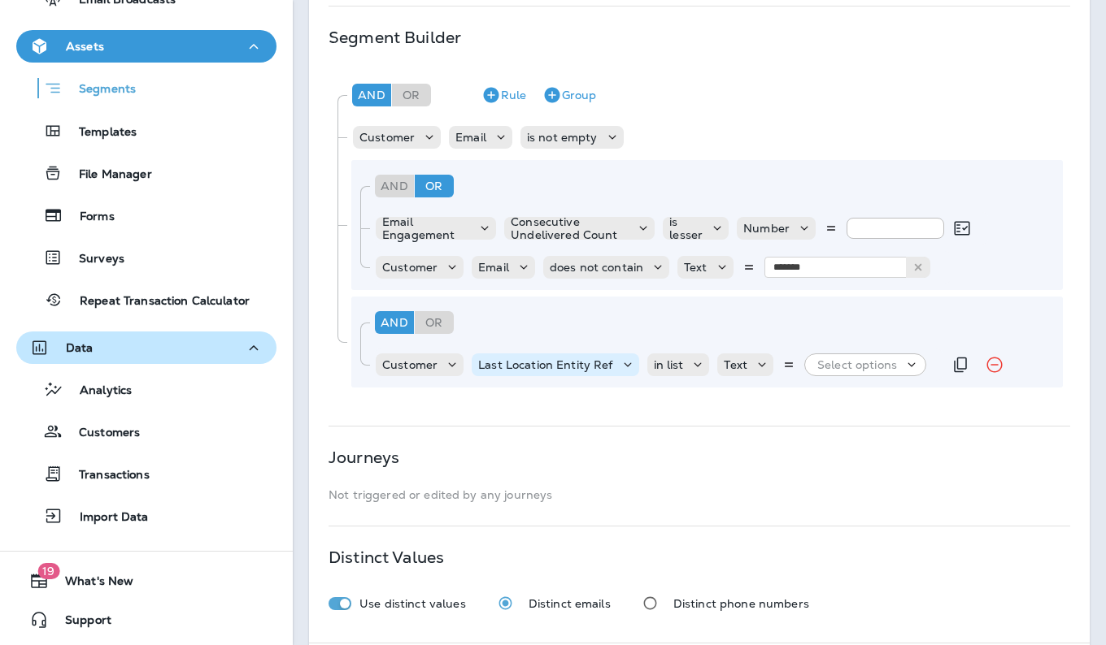
click at [610, 356] on div "Last Location Entity Ref" at bounding box center [554, 365] width 167 height 23
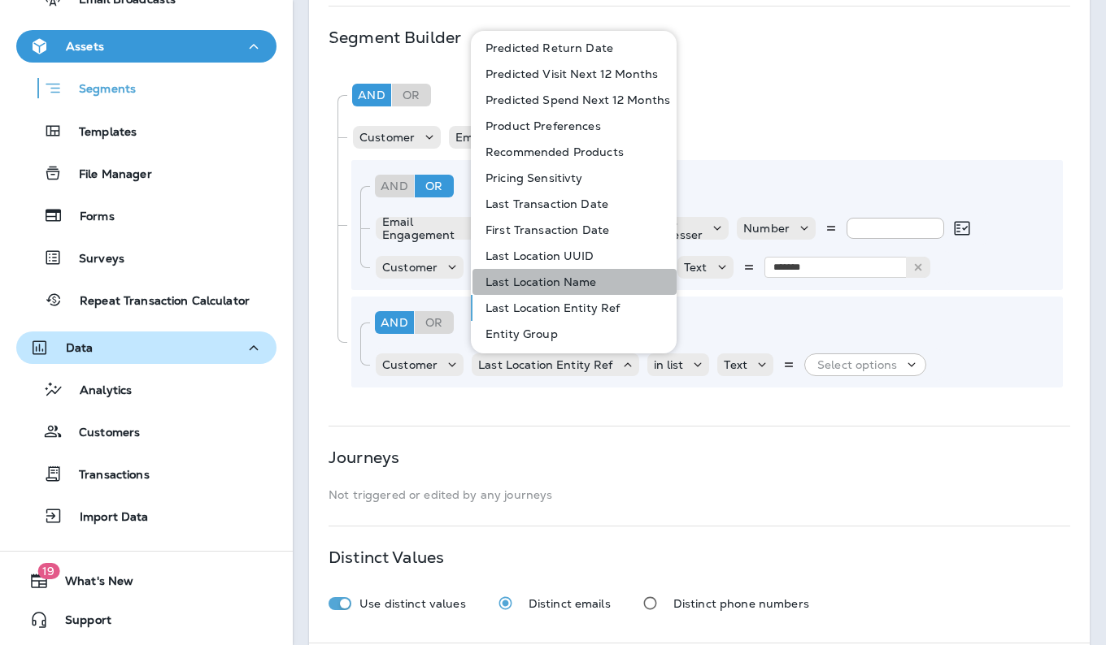
click at [589, 283] on p "Last Location Name" at bounding box center [538, 282] width 118 height 13
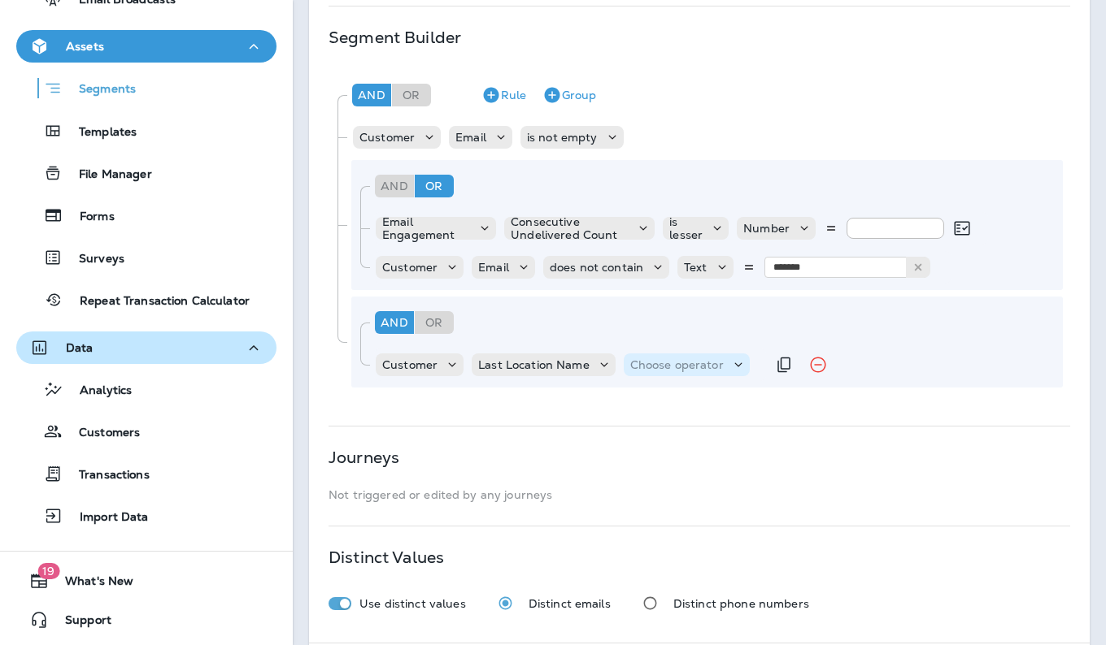
click at [672, 375] on div "Choose operator" at bounding box center [687, 365] width 126 height 23
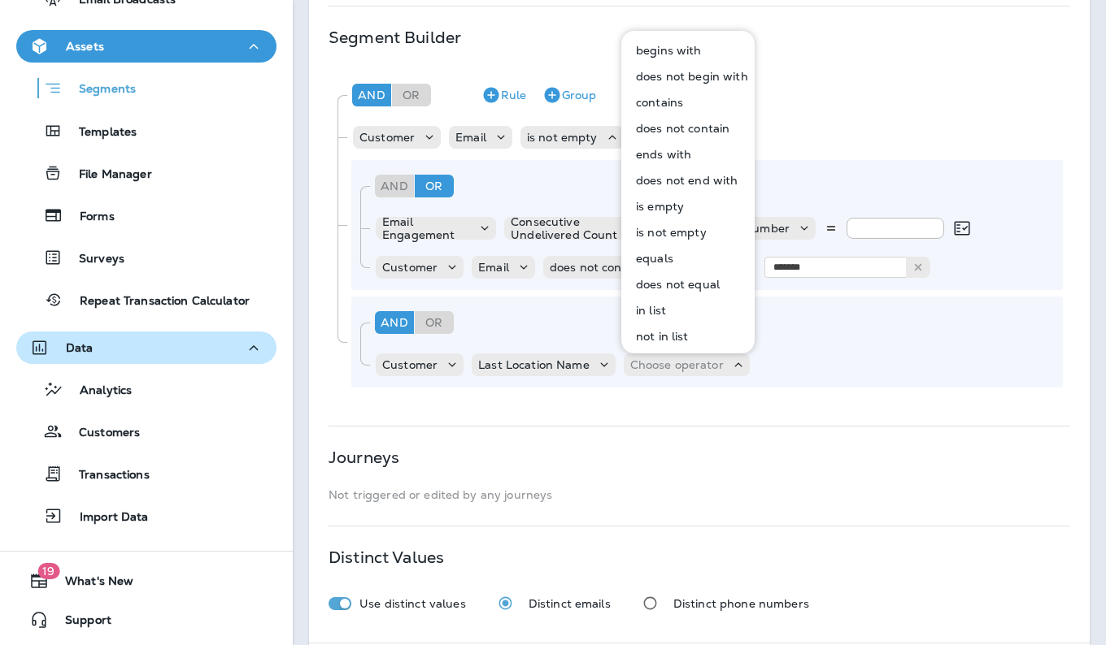
click at [719, 261] on button "equals" at bounding box center [689, 258] width 132 height 26
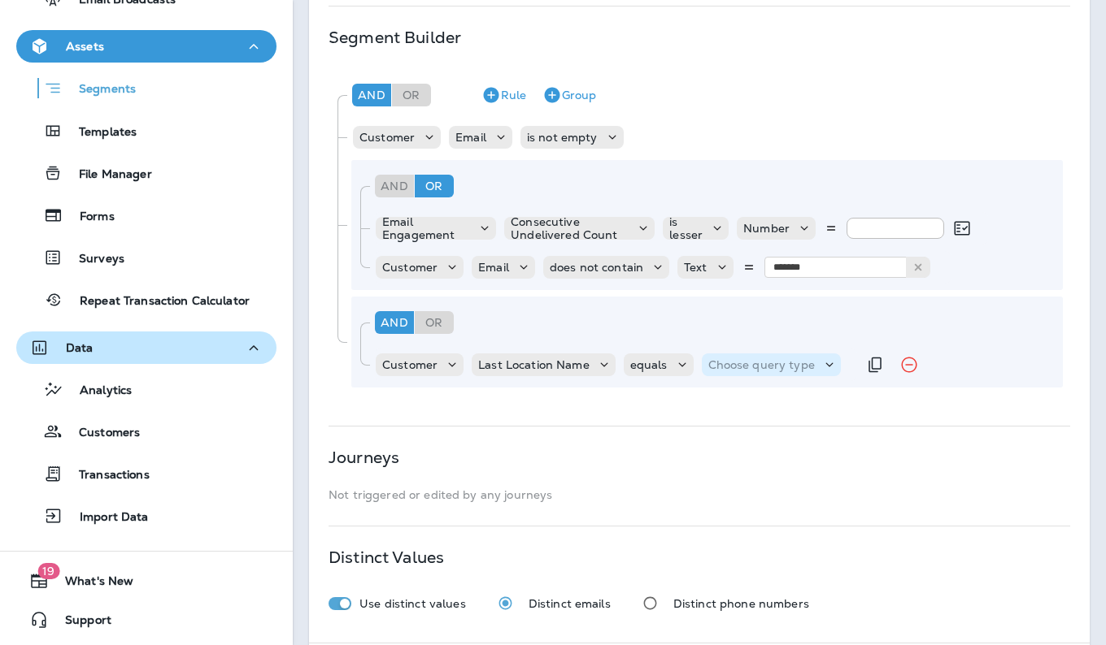
click at [789, 359] on p "Choose query type" at bounding box center [761, 364] width 106 height 13
click at [768, 397] on button "Text" at bounding box center [747, 406] width 93 height 26
click at [936, 367] on icon at bounding box center [941, 364] width 11 height 11
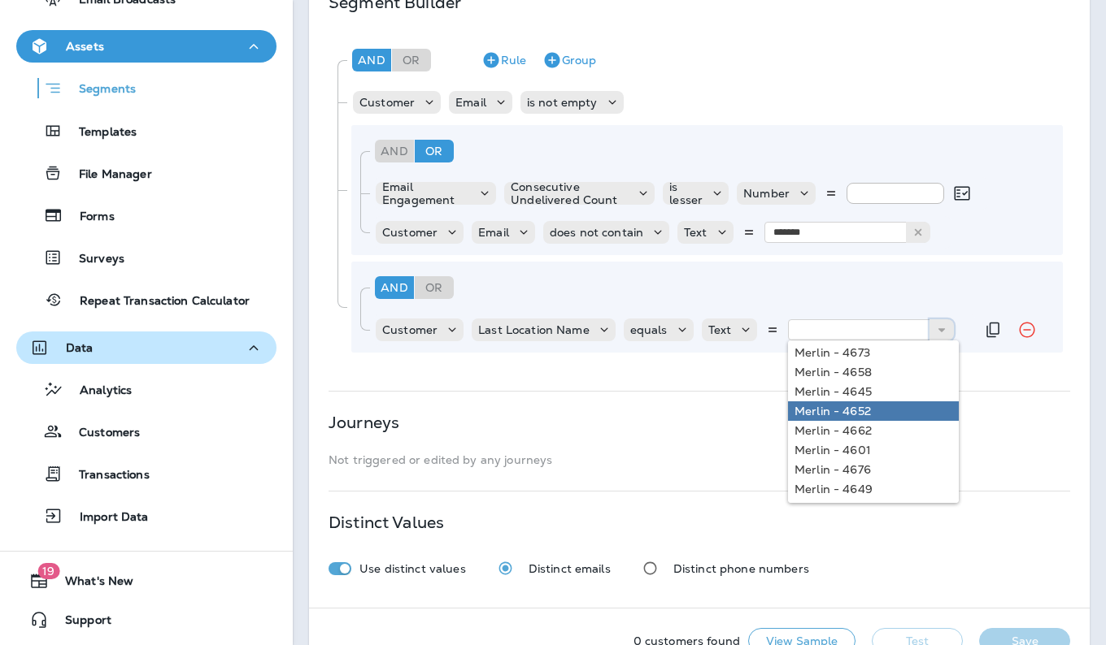
scroll to position [383, 0]
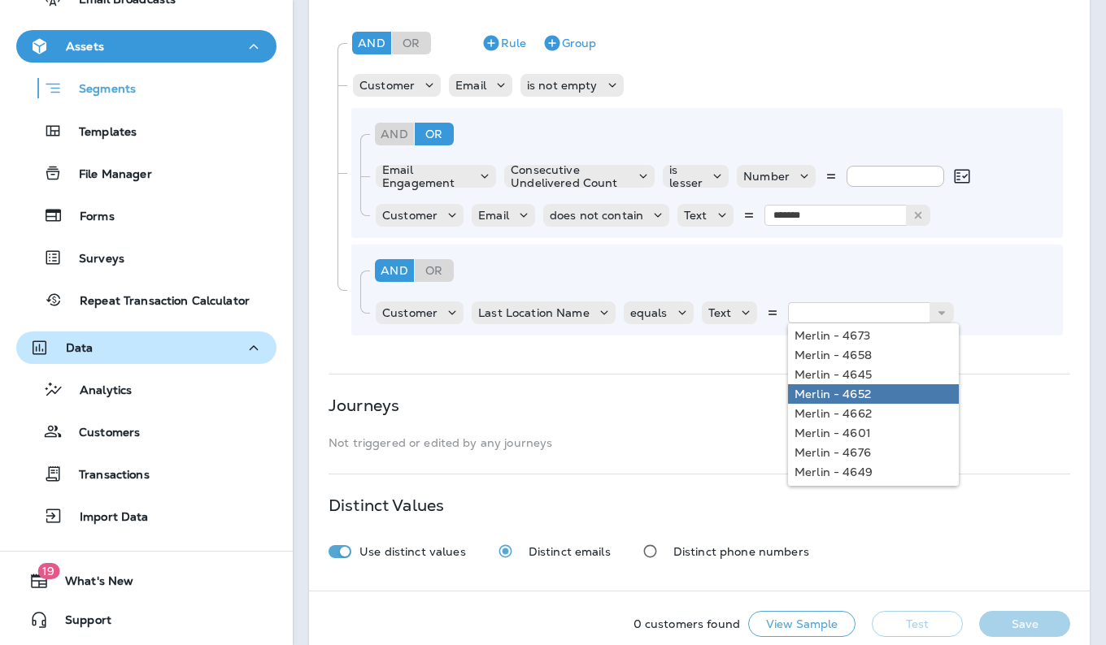
click at [687, 393] on div "**********" at bounding box center [699, 138] width 780 height 906
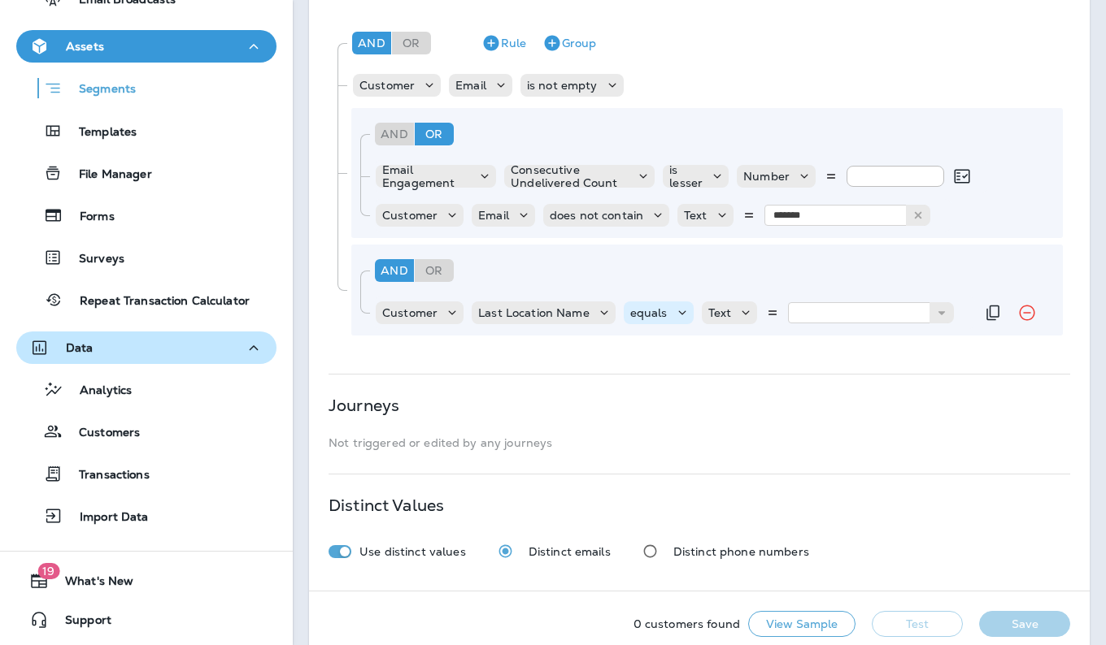
click at [680, 317] on icon at bounding box center [682, 313] width 16 height 16
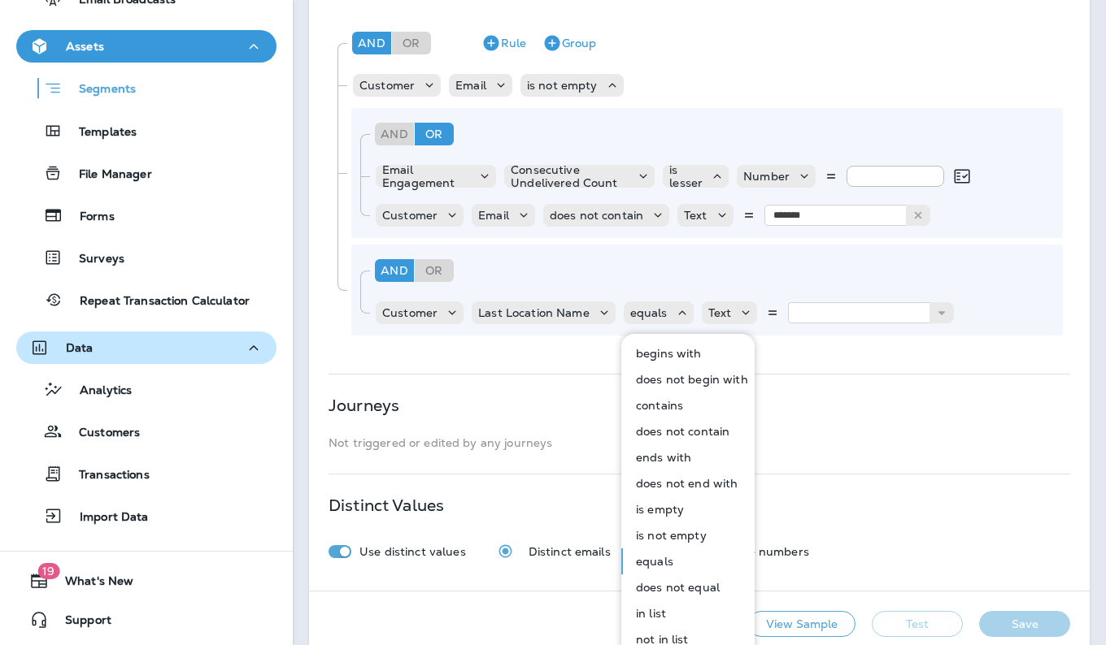
scroll to position [2, 0]
click at [930, 392] on div "**********" at bounding box center [699, 138] width 780 height 906
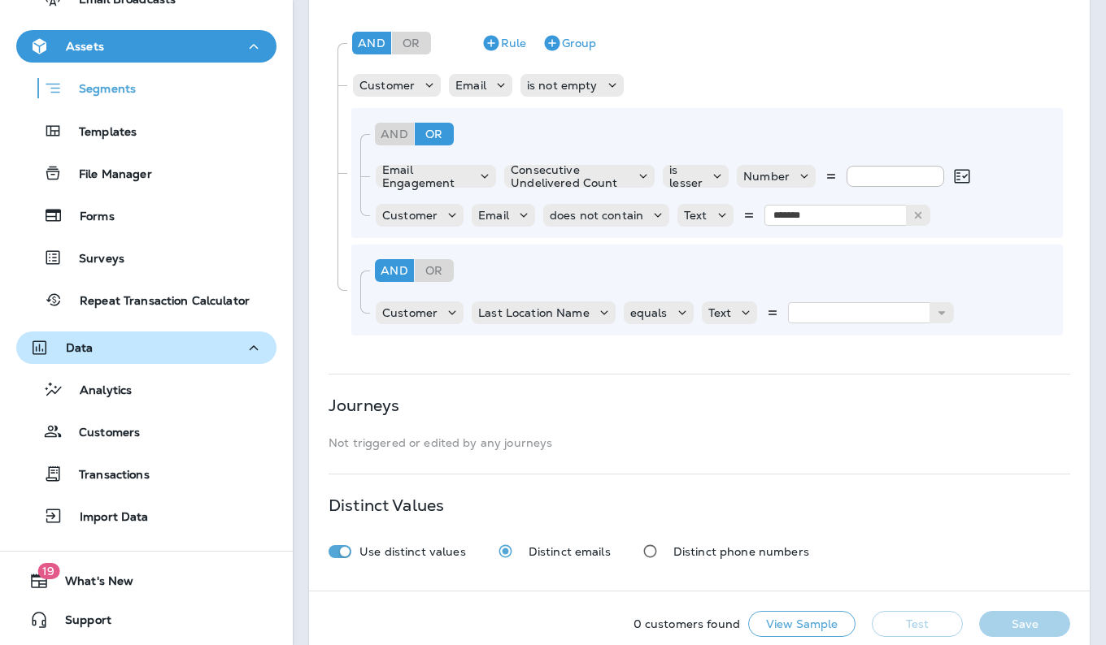
scroll to position [411, 0]
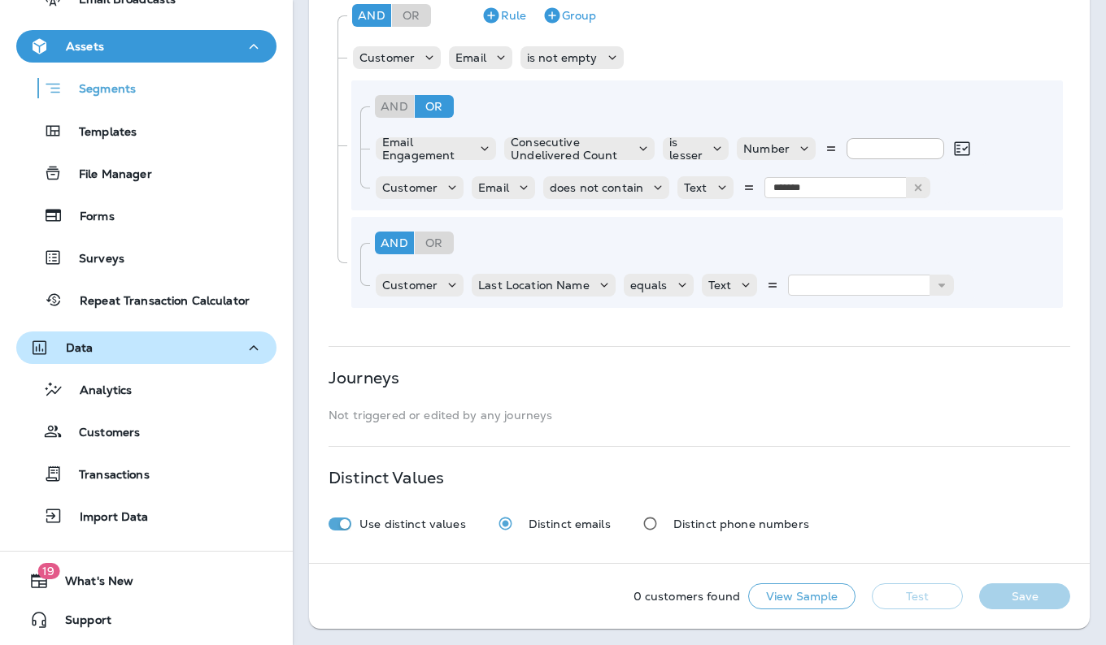
click at [907, 453] on div "**********" at bounding box center [699, 111] width 780 height 906
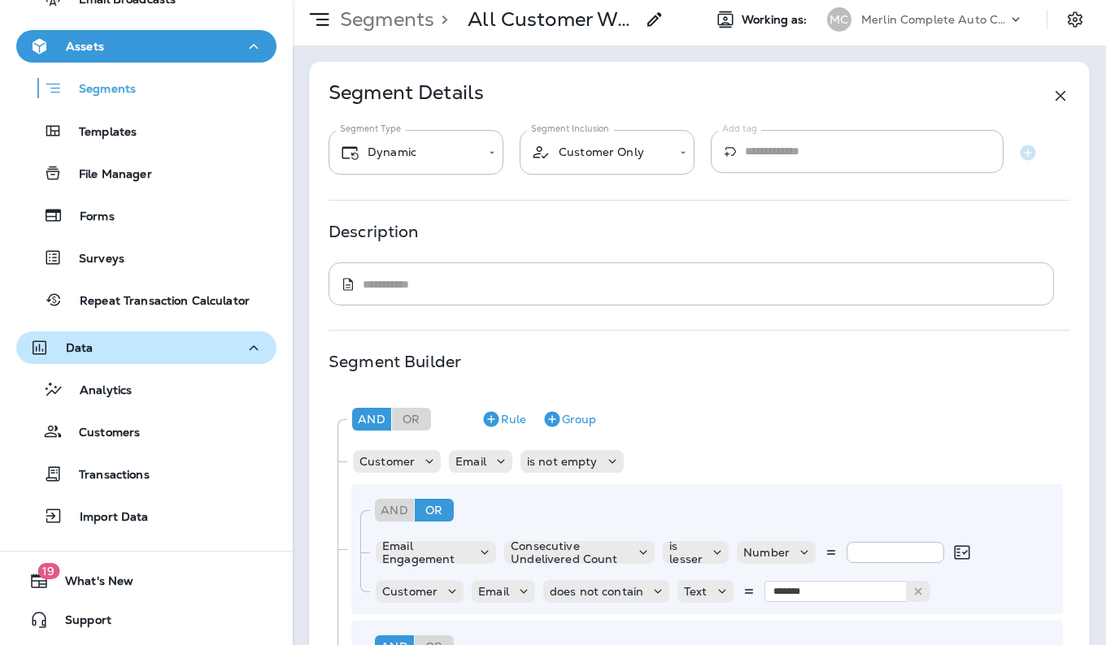
scroll to position [0, 0]
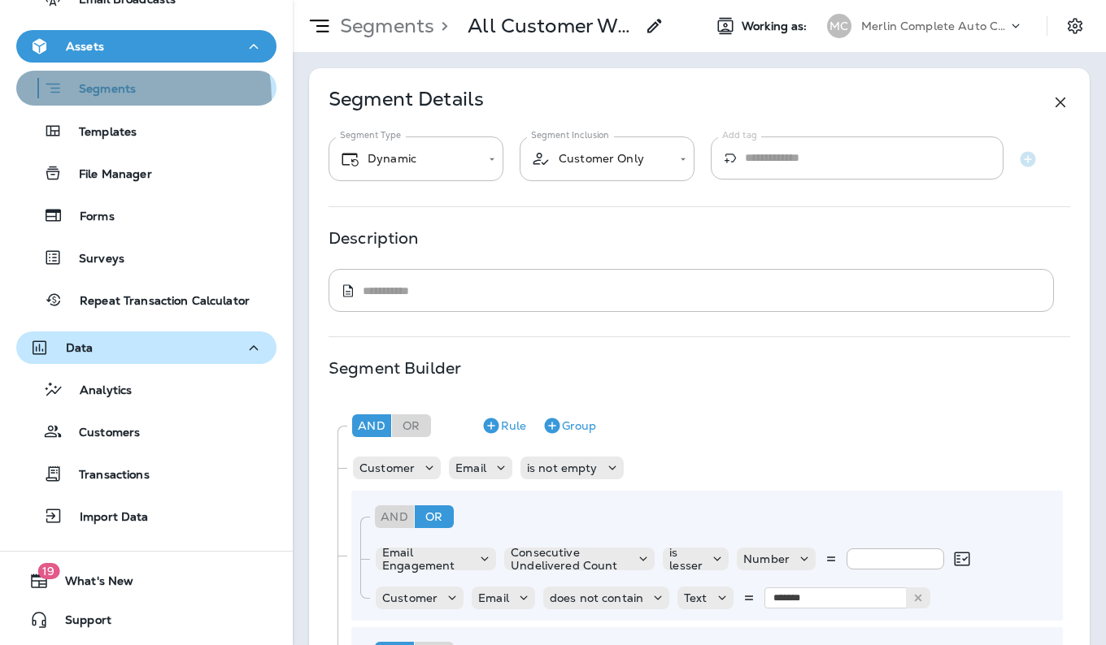
click at [128, 98] on p "Segments" at bounding box center [99, 90] width 73 height 16
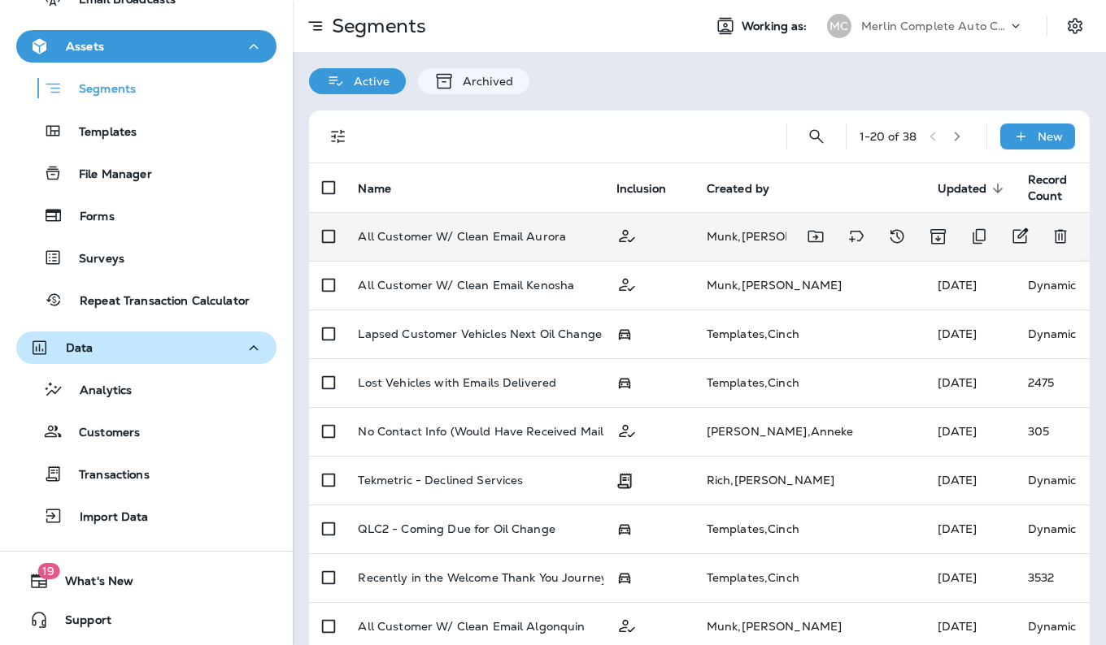
click at [567, 237] on div "All Customer W/ Clean Email Aurora" at bounding box center [474, 236] width 232 height 13
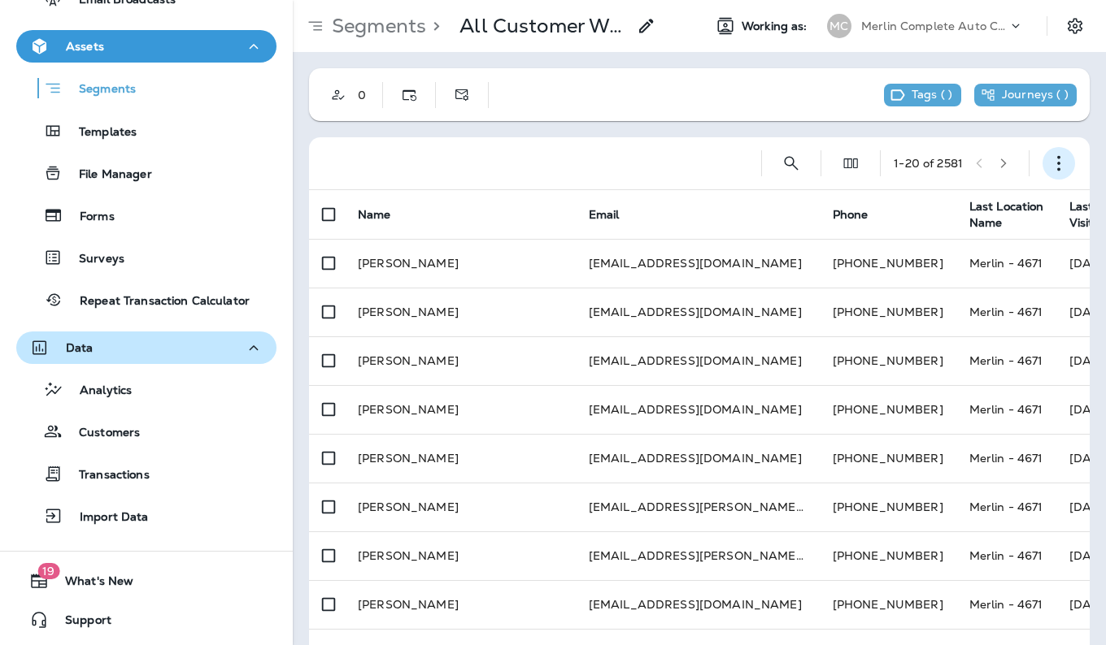
click at [1055, 154] on button "button" at bounding box center [1058, 163] width 33 height 33
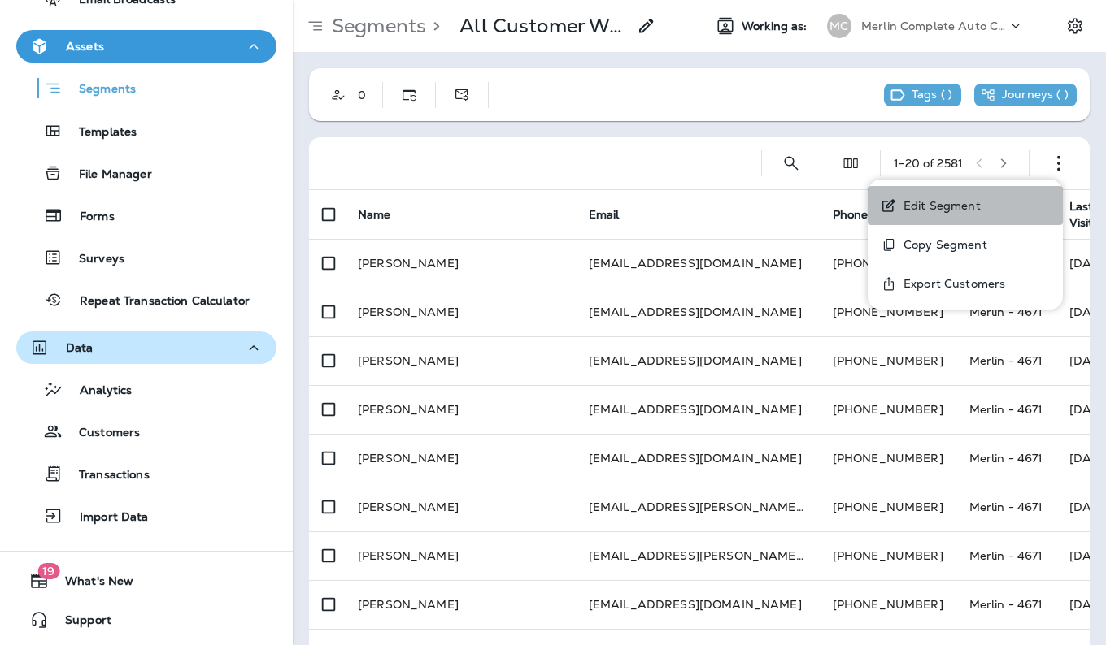
click at [975, 206] on p "Edit Segment" at bounding box center [939, 205] width 84 height 13
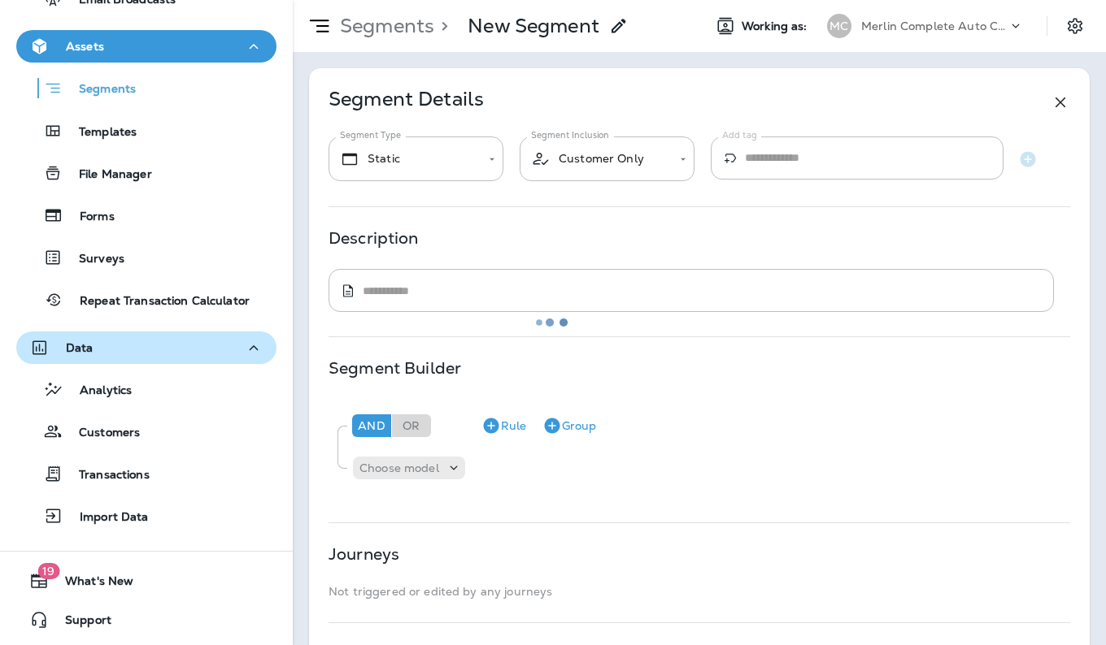
type input "*******"
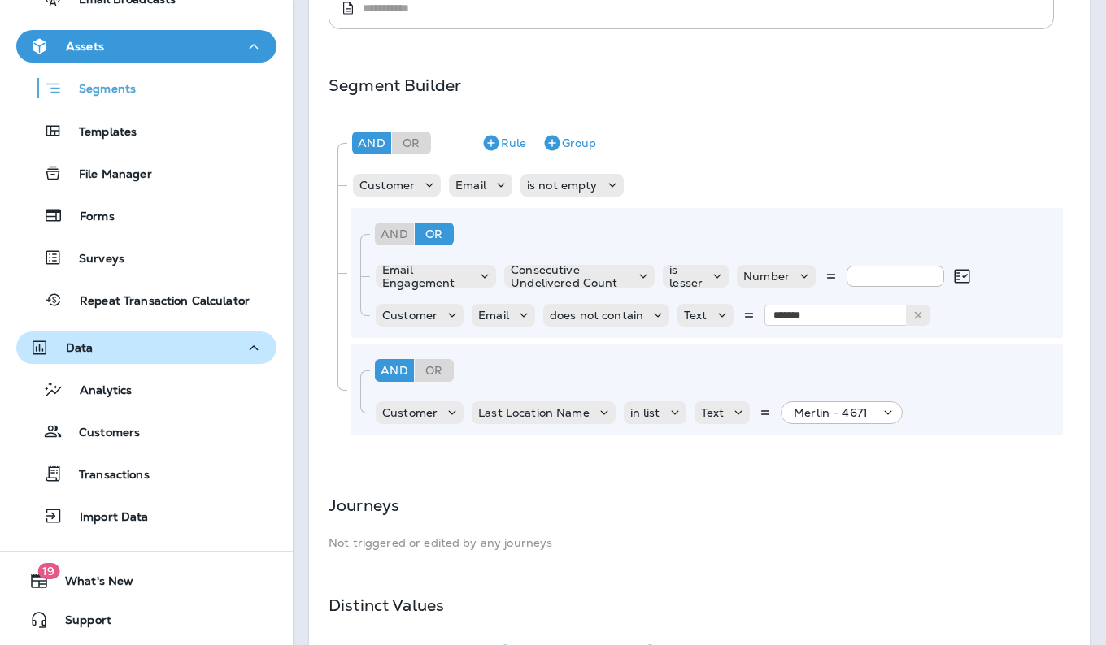
scroll to position [411, 0]
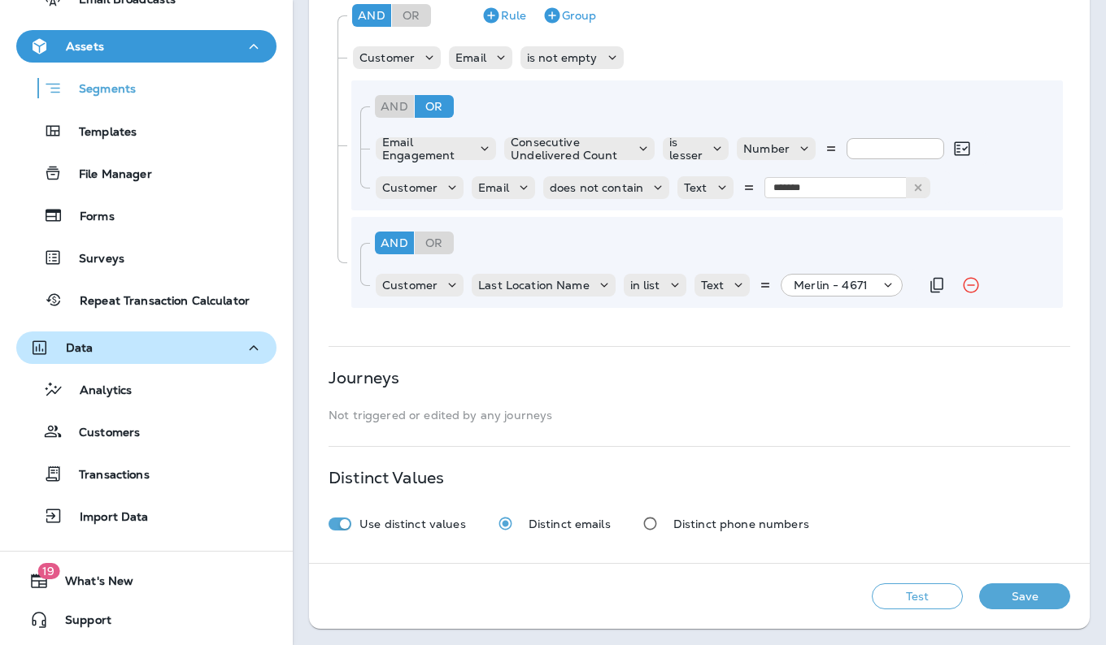
click at [884, 285] on icon at bounding box center [888, 285] width 16 height 16
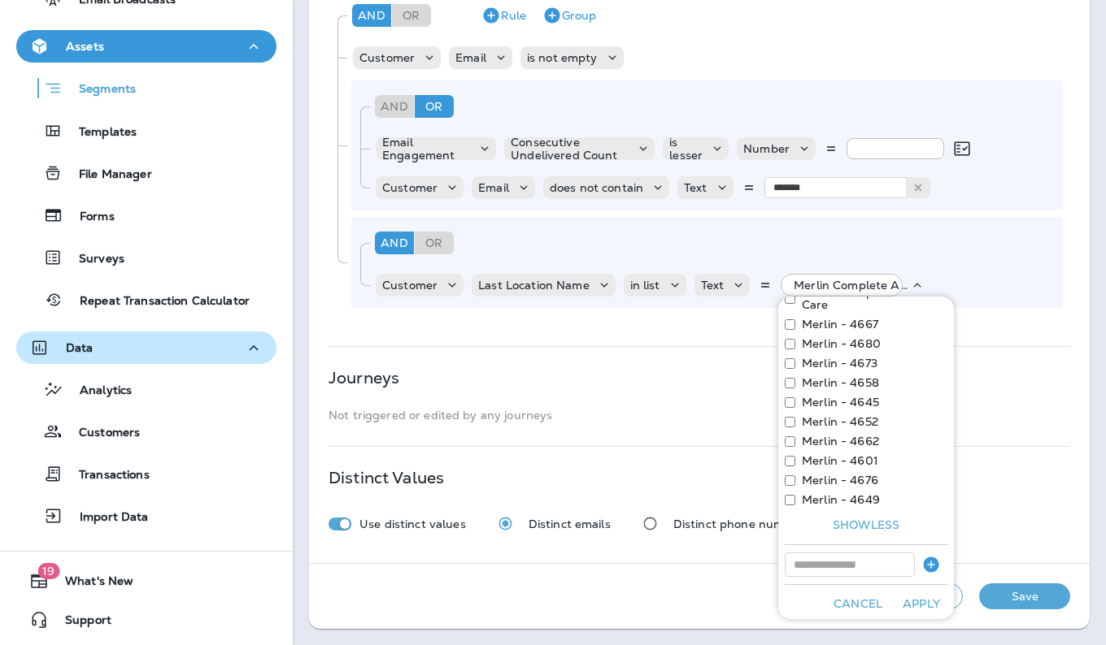
scroll to position [353, 0]
click at [912, 602] on button "Apply" at bounding box center [921, 600] width 52 height 25
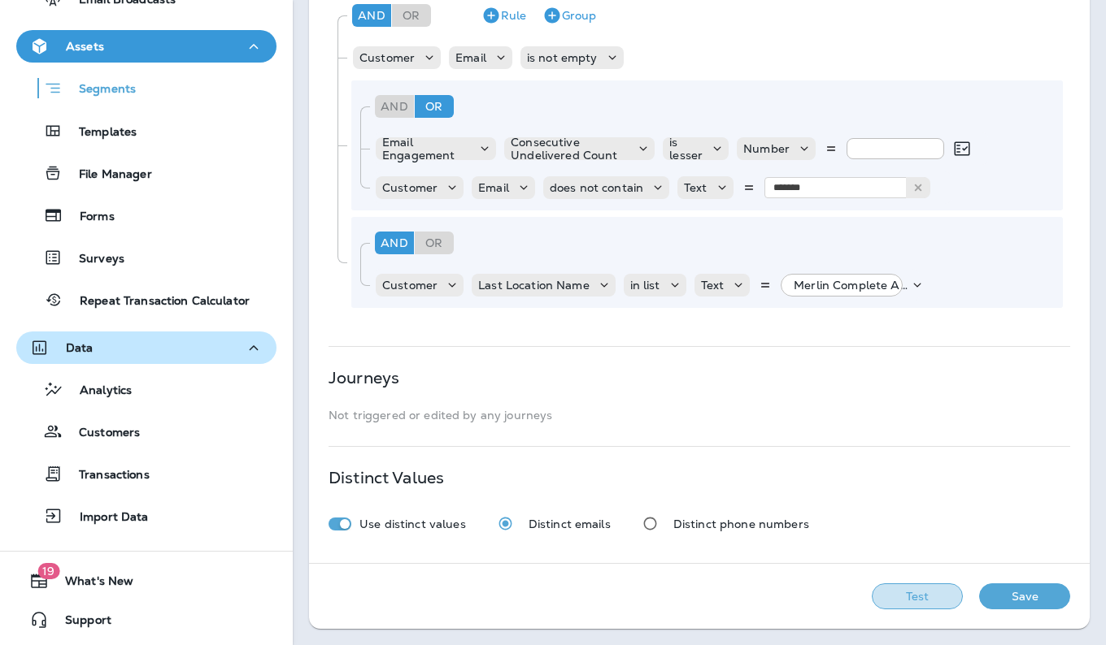
click at [910, 601] on button "Test" at bounding box center [916, 597] width 91 height 26
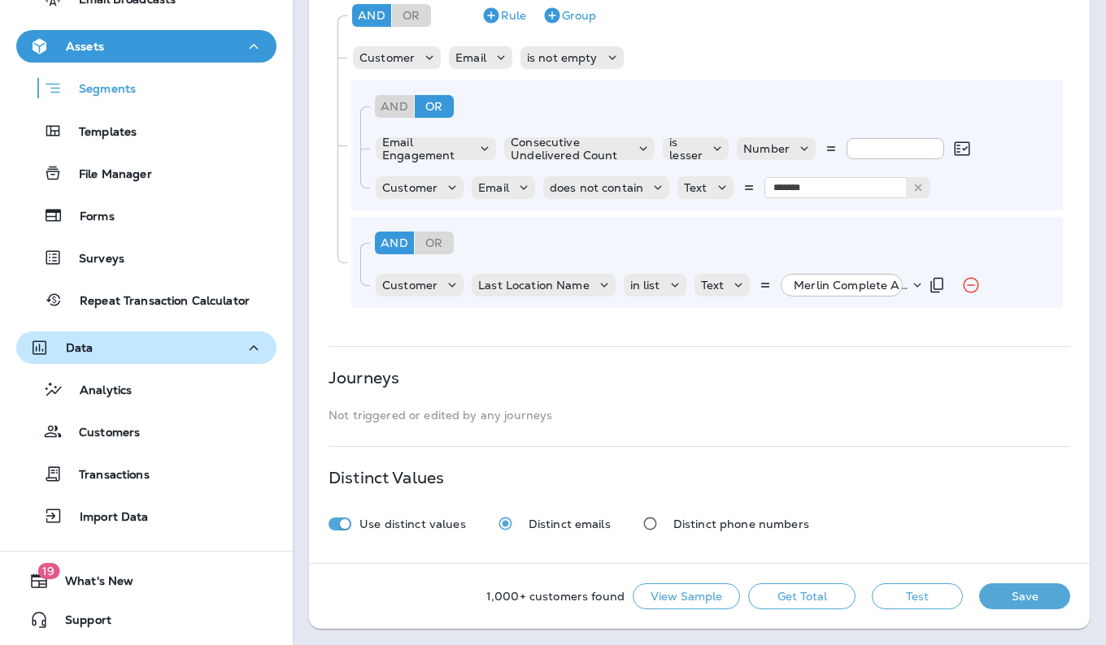
click at [860, 288] on p "Merlin Complete Auto Care" at bounding box center [850, 285] width 115 height 13
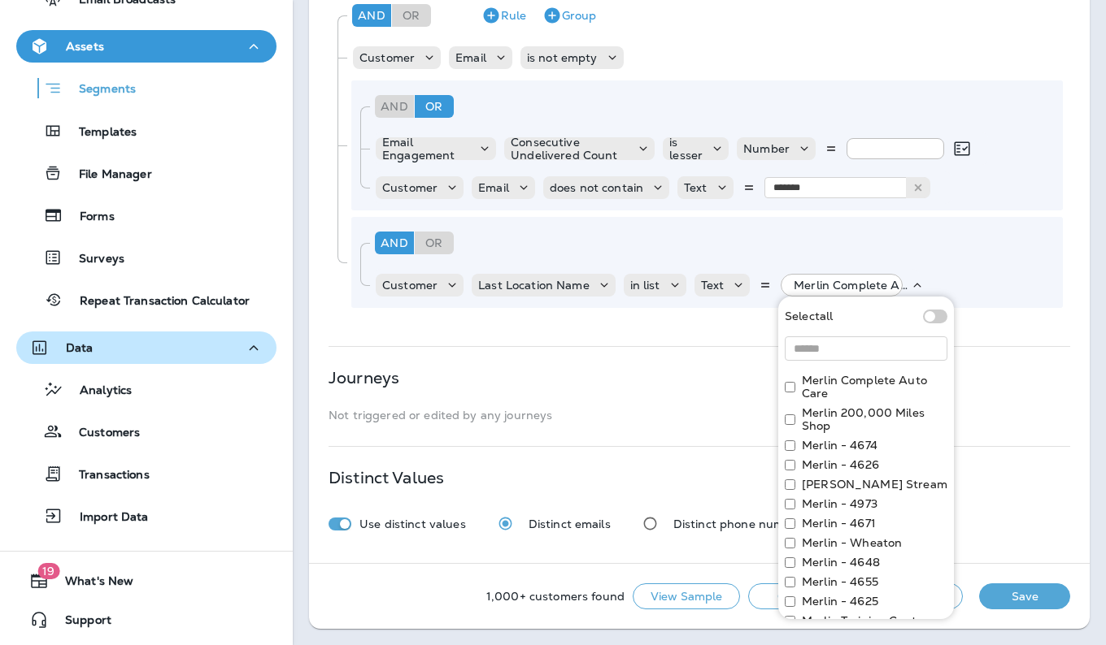
click at [969, 385] on div "Journeys" at bounding box center [698, 377] width 741 height 13
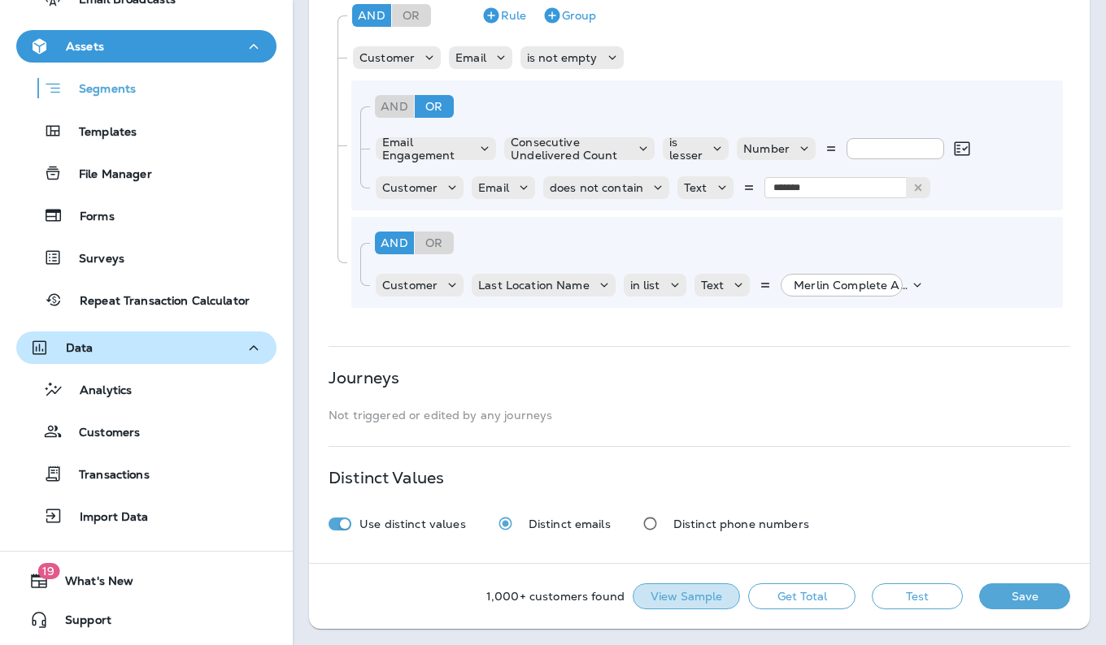
click at [680, 597] on button "View Sample" at bounding box center [685, 597] width 107 height 26
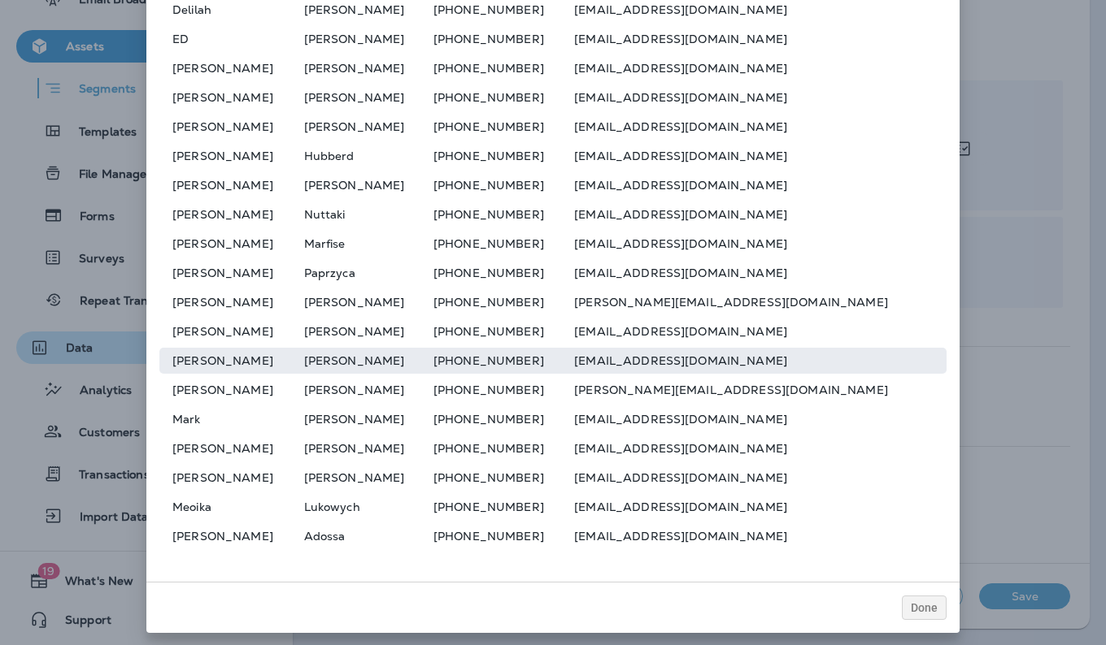
scroll to position [0, 0]
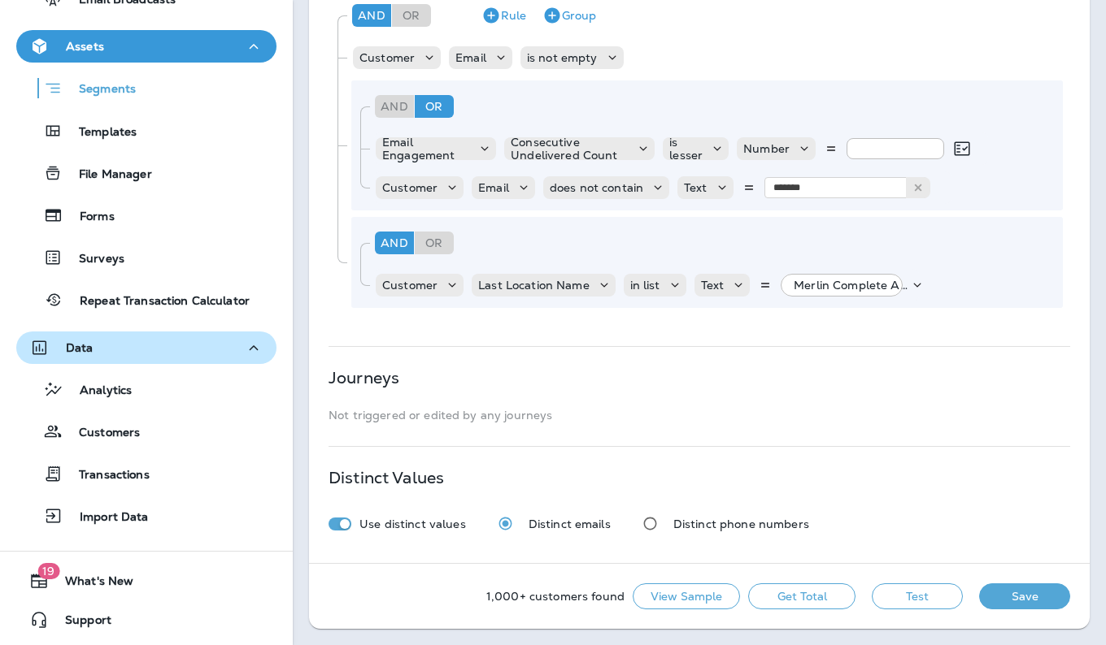
click at [910, 607] on button "Test" at bounding box center [916, 597] width 91 height 26
click at [706, 594] on button "View Sample" at bounding box center [685, 597] width 107 height 26
click at [1006, 598] on button "Save" at bounding box center [1024, 597] width 91 height 26
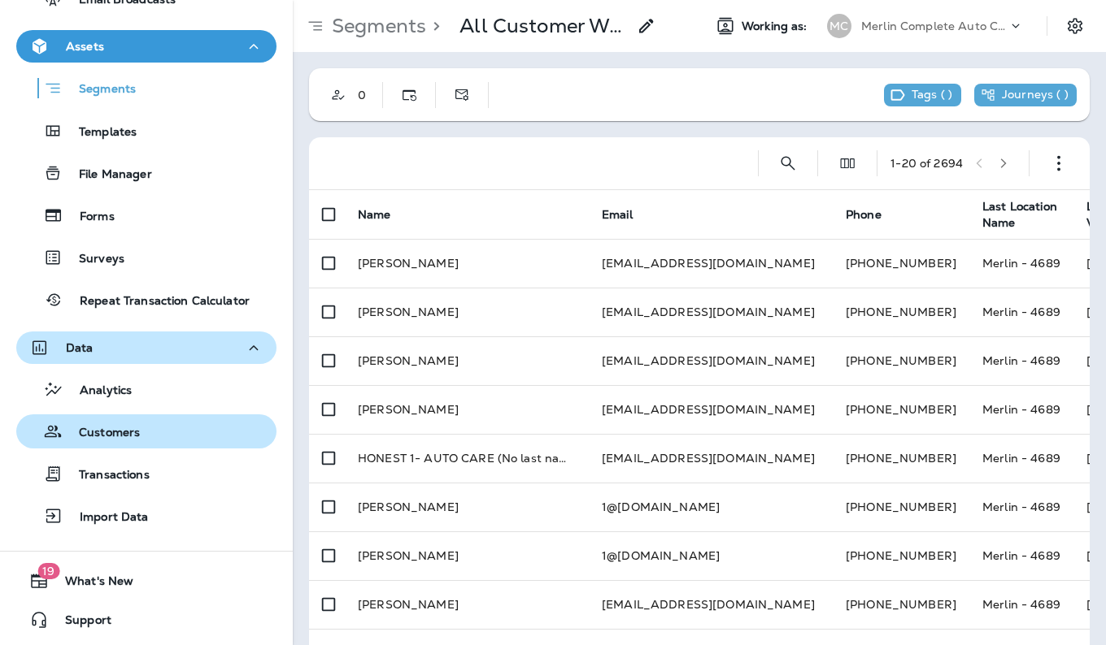
click at [189, 434] on div "Customers" at bounding box center [146, 431] width 247 height 24
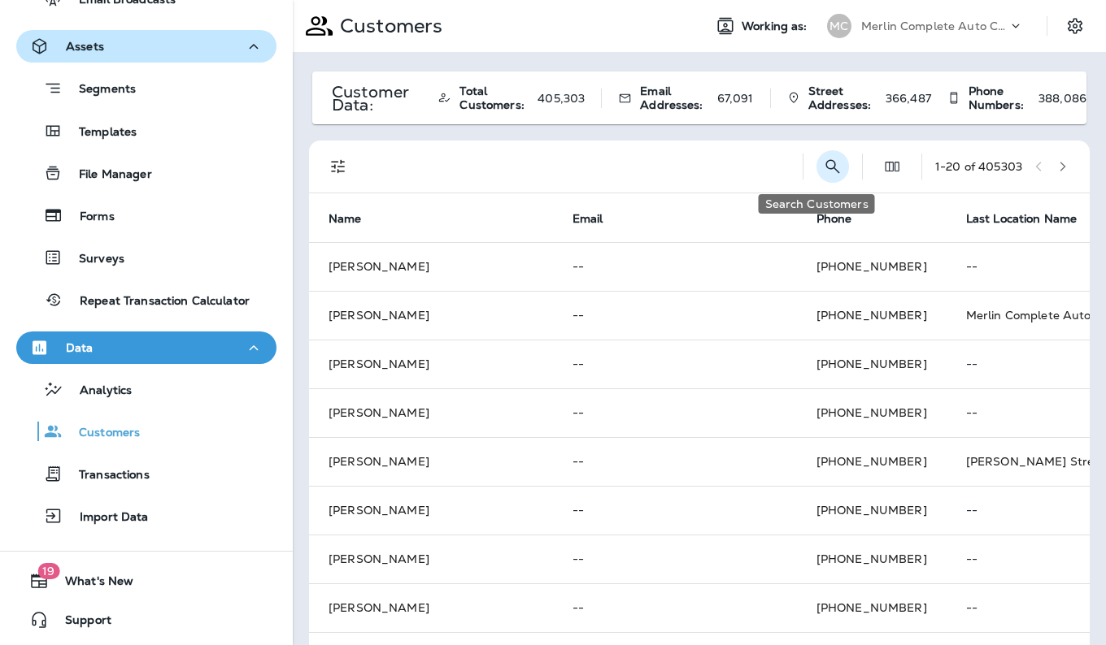
click at [823, 176] on icon "Search Customers" at bounding box center [833, 167] width 20 height 20
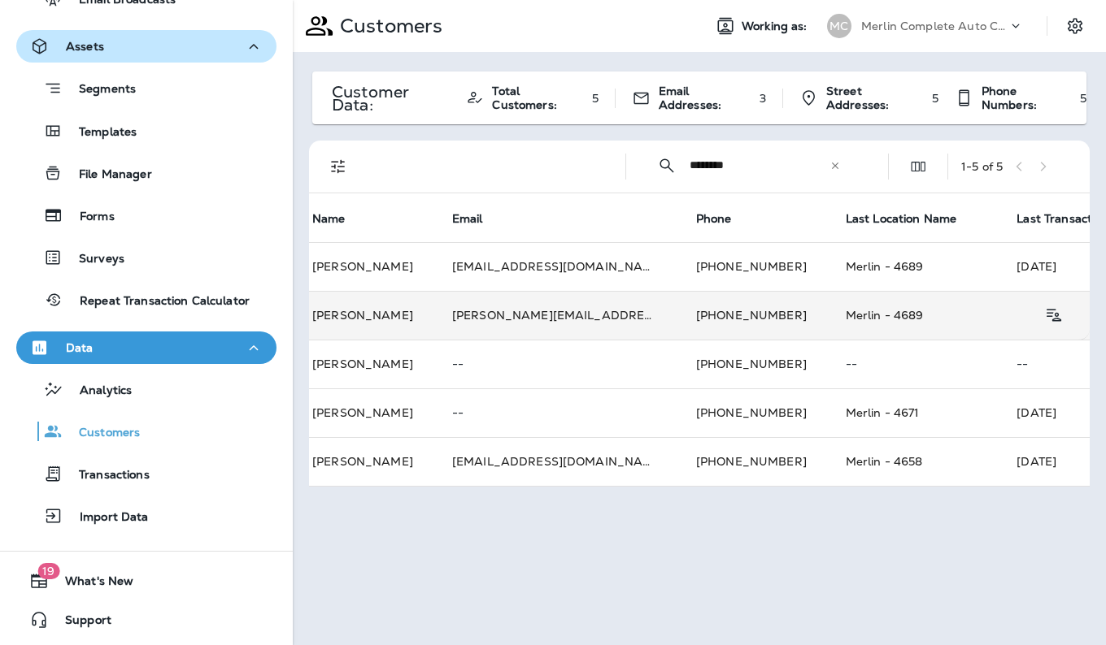
scroll to position [0, 15]
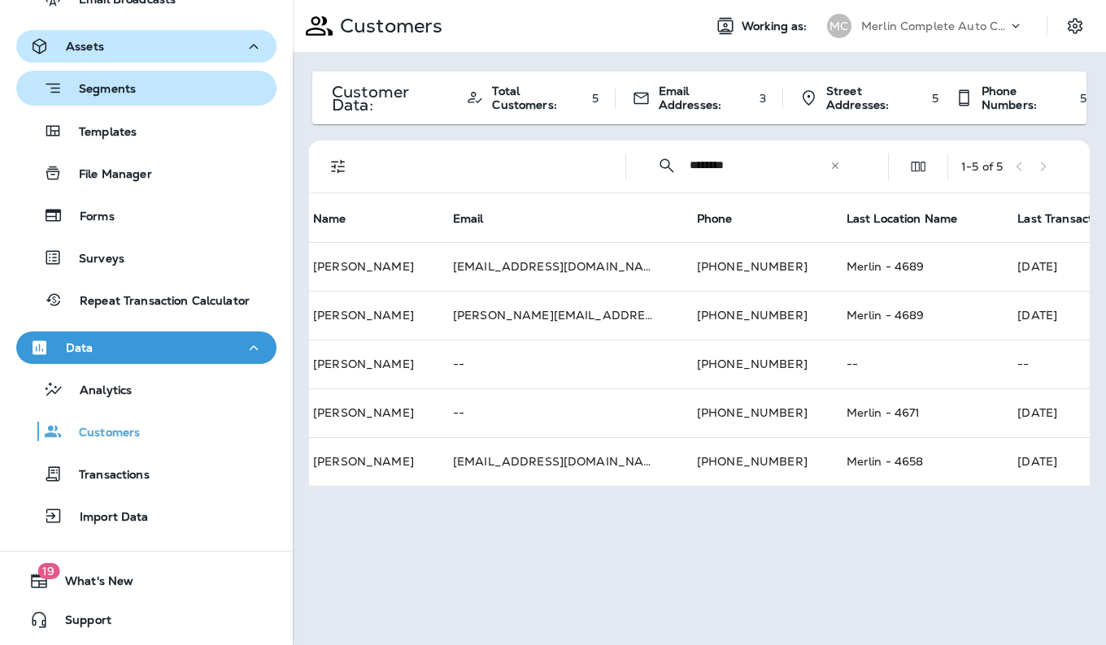
type input "********"
click at [130, 80] on div "Segments" at bounding box center [79, 88] width 113 height 25
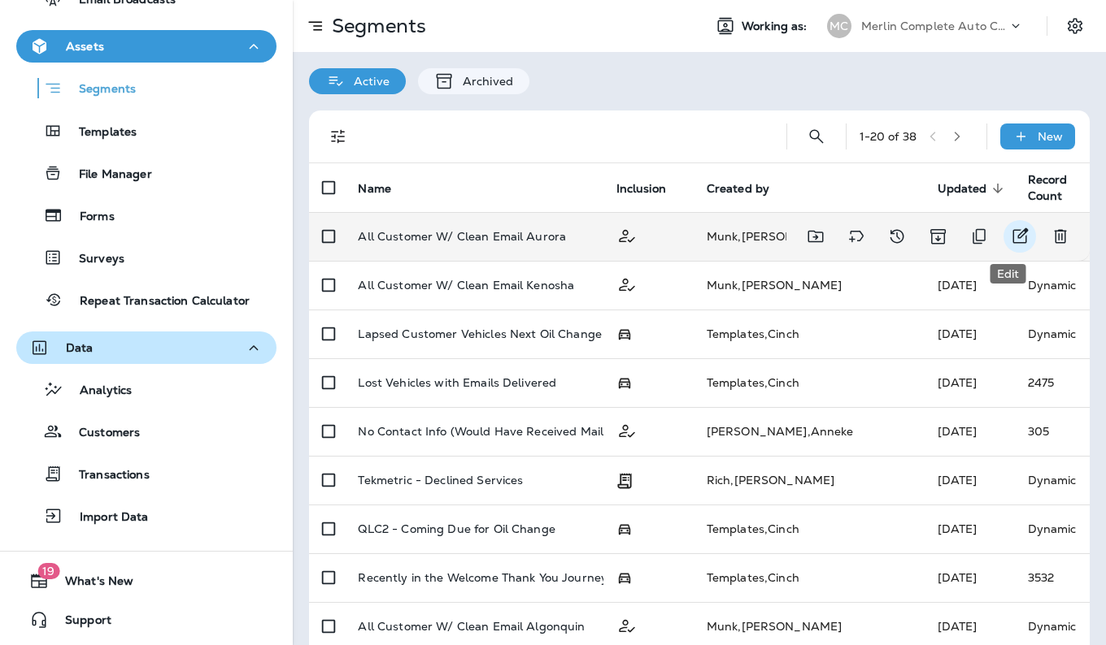
click at [1013, 235] on icon "Edit" at bounding box center [1020, 235] width 15 height 15
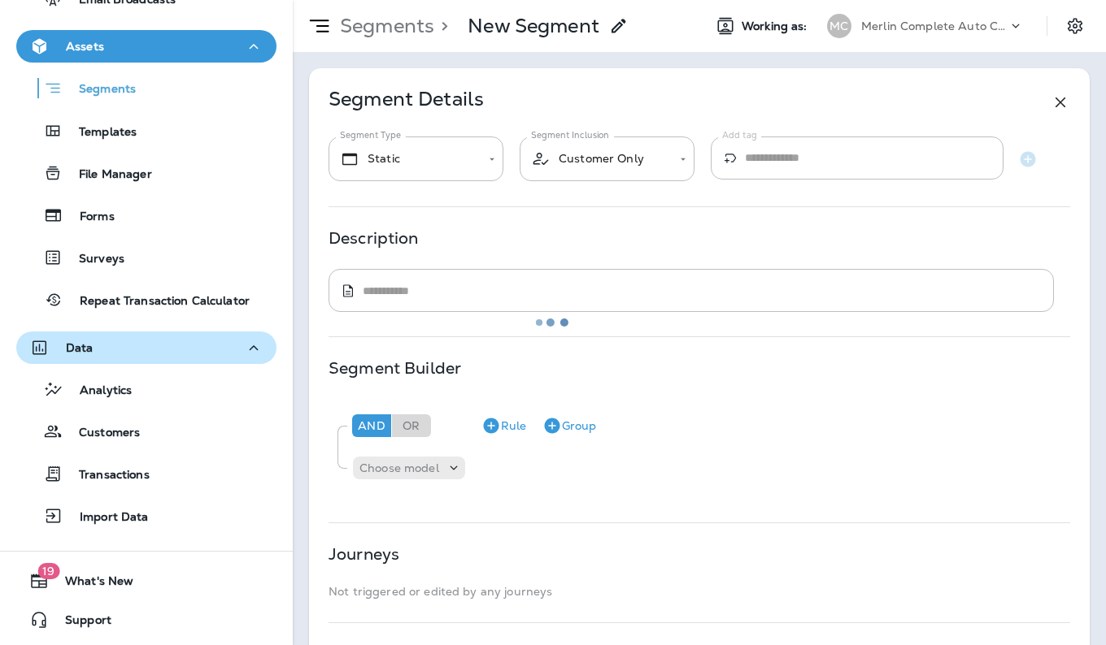
type input "*******"
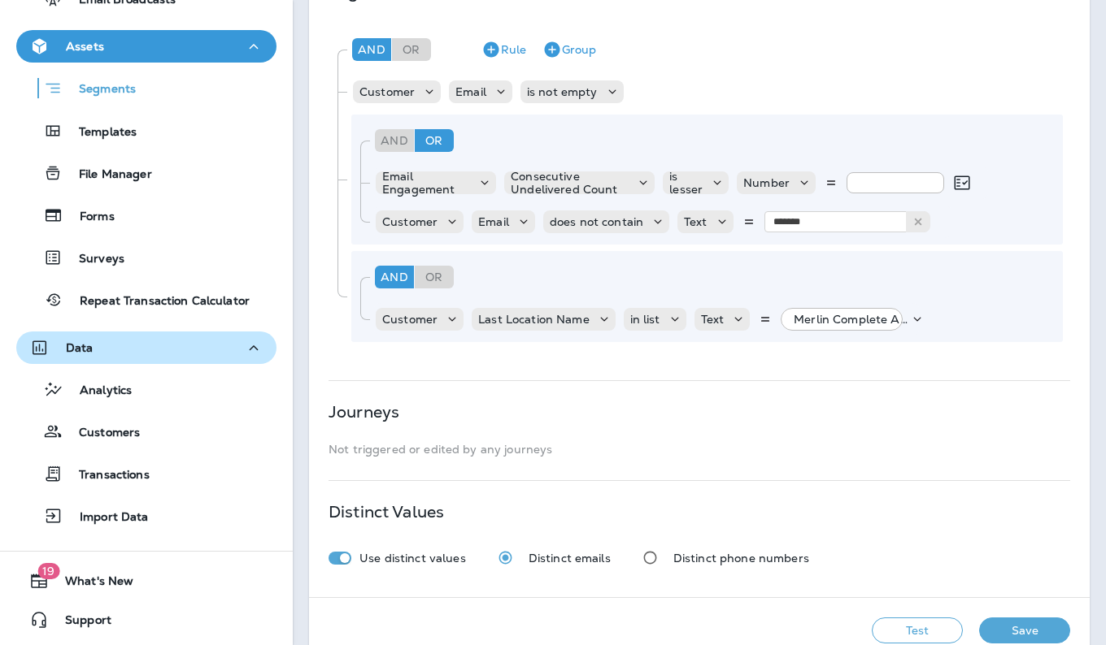
scroll to position [411, 0]
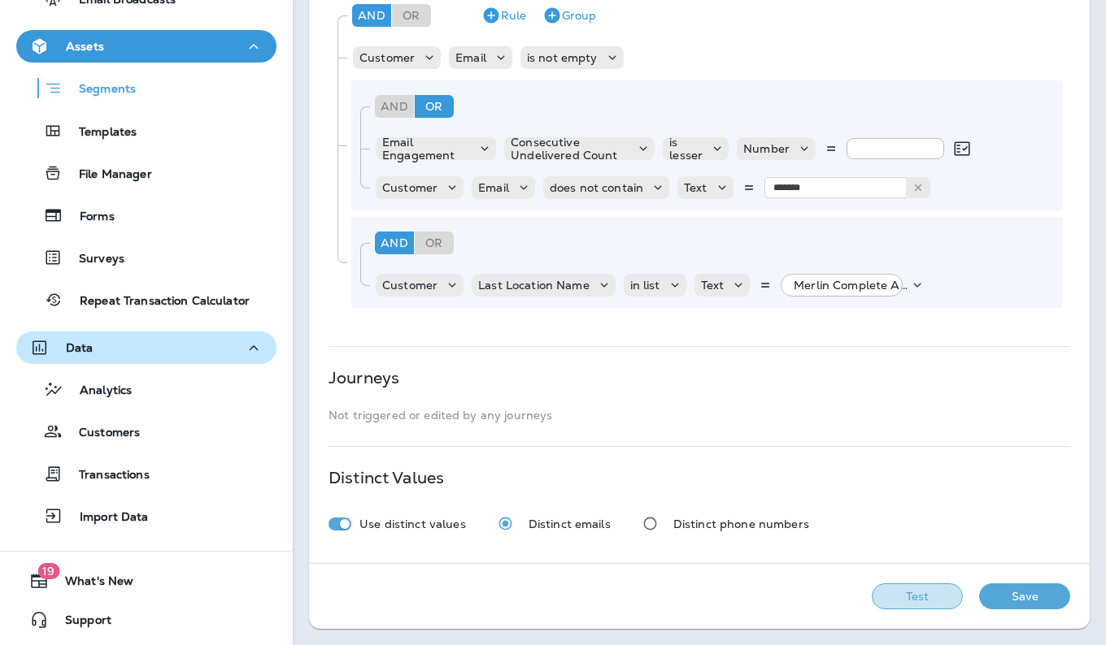
click at [919, 597] on button "Test" at bounding box center [916, 597] width 91 height 26
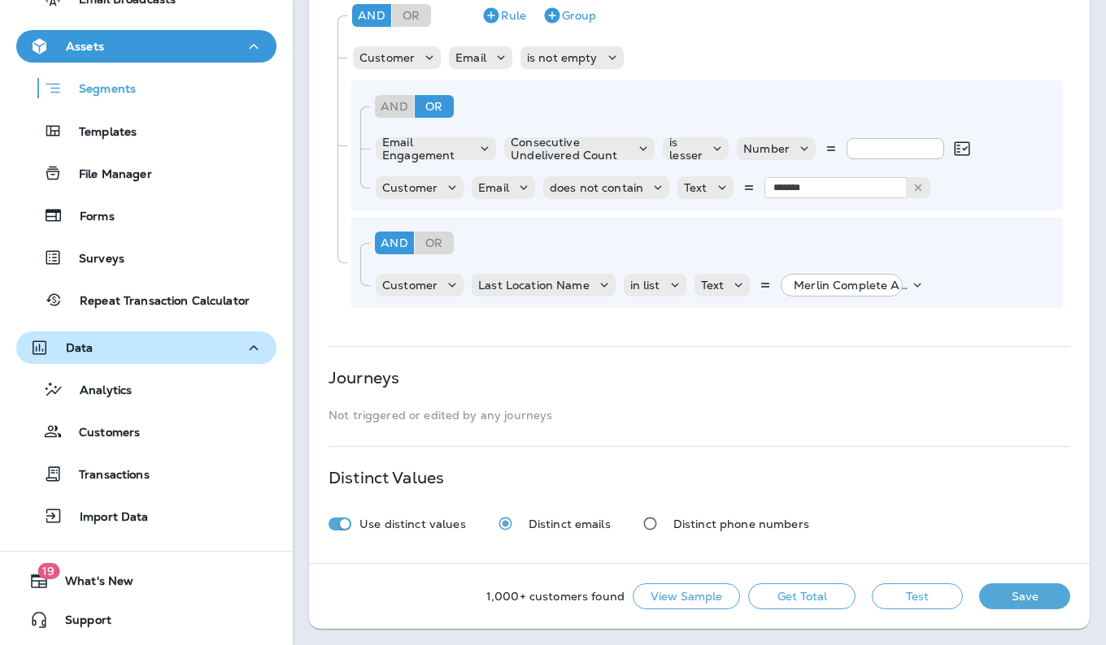
click at [691, 603] on button "View Sample" at bounding box center [685, 597] width 107 height 26
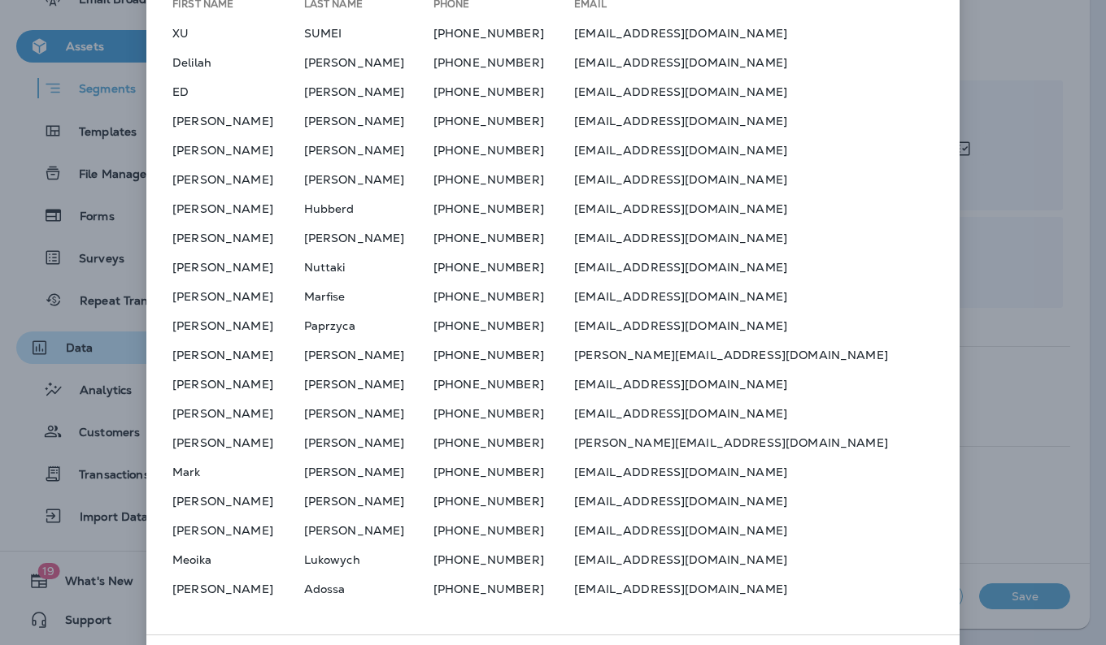
click at [950, 302] on div "First Name Last Name Phone Email XU SUMEI +13129985896 sumi@gmail.com Delilah T…" at bounding box center [552, 314] width 813 height 641
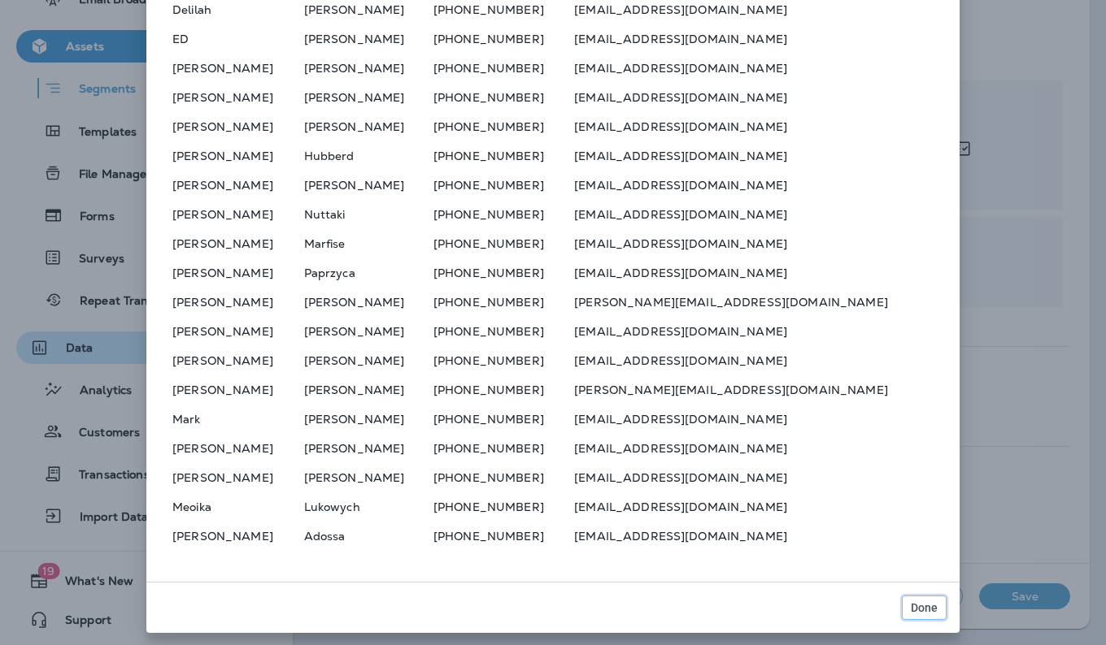
click at [920, 610] on span "Done" at bounding box center [923, 607] width 27 height 11
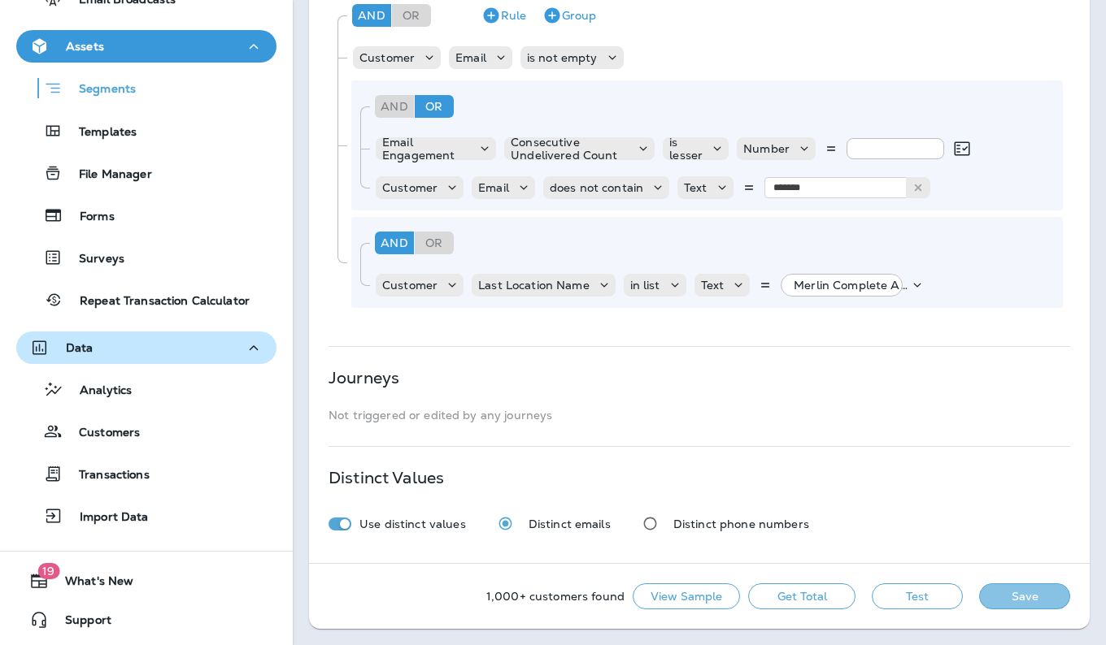
click at [1005, 593] on button "Save" at bounding box center [1024, 597] width 91 height 26
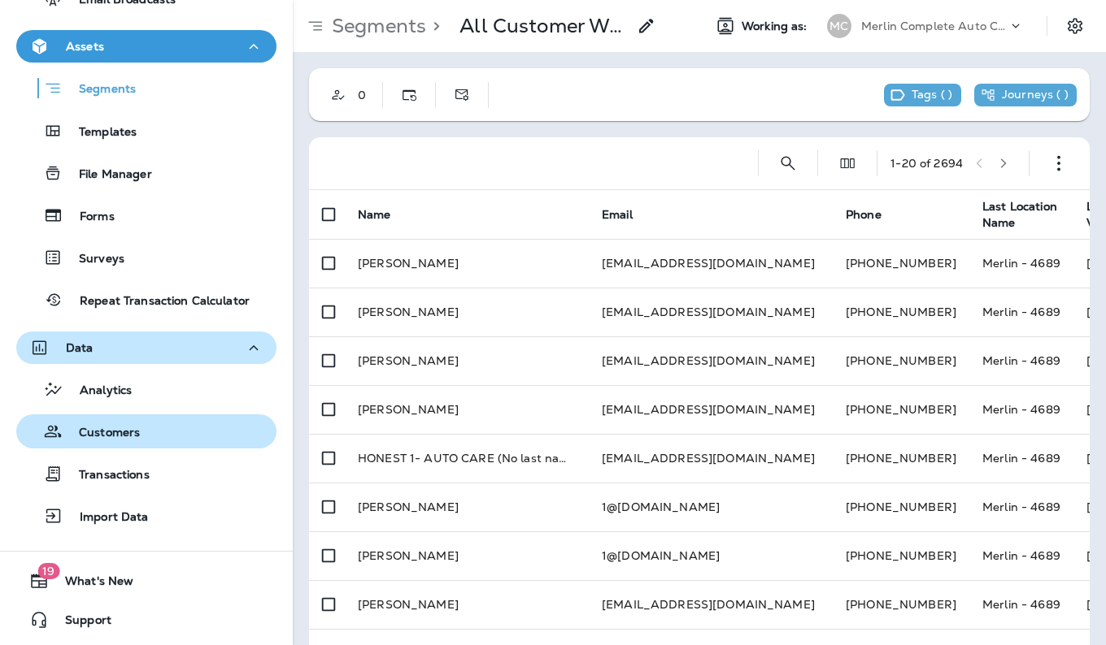
click at [161, 432] on div "Customers" at bounding box center [146, 431] width 247 height 24
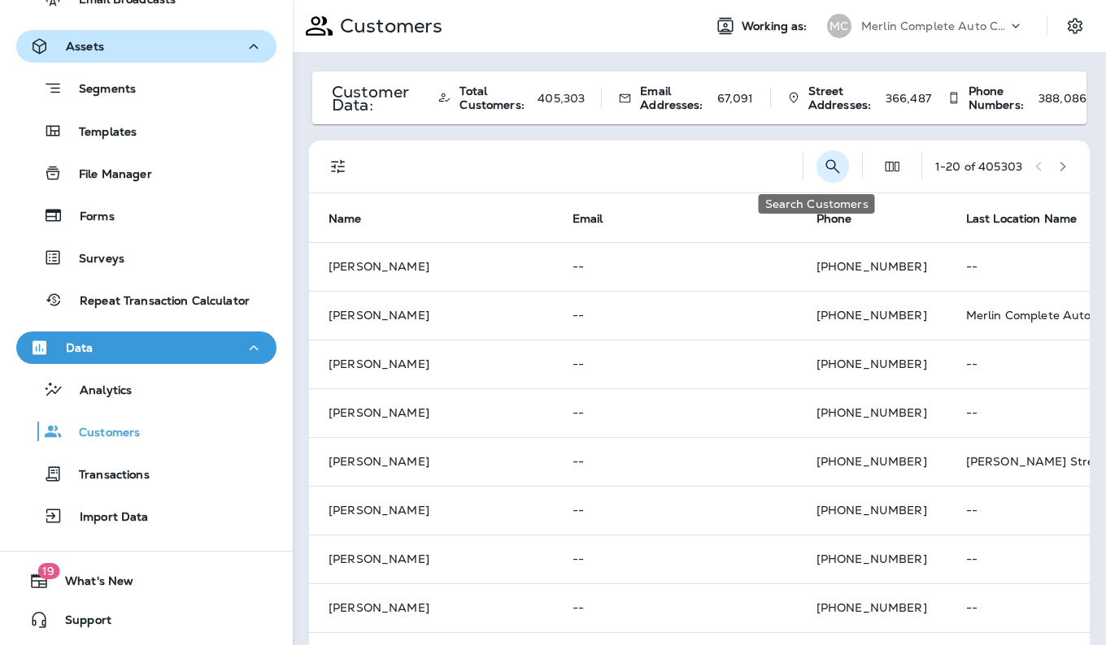
click at [823, 165] on icon "Search Customers" at bounding box center [833, 167] width 20 height 20
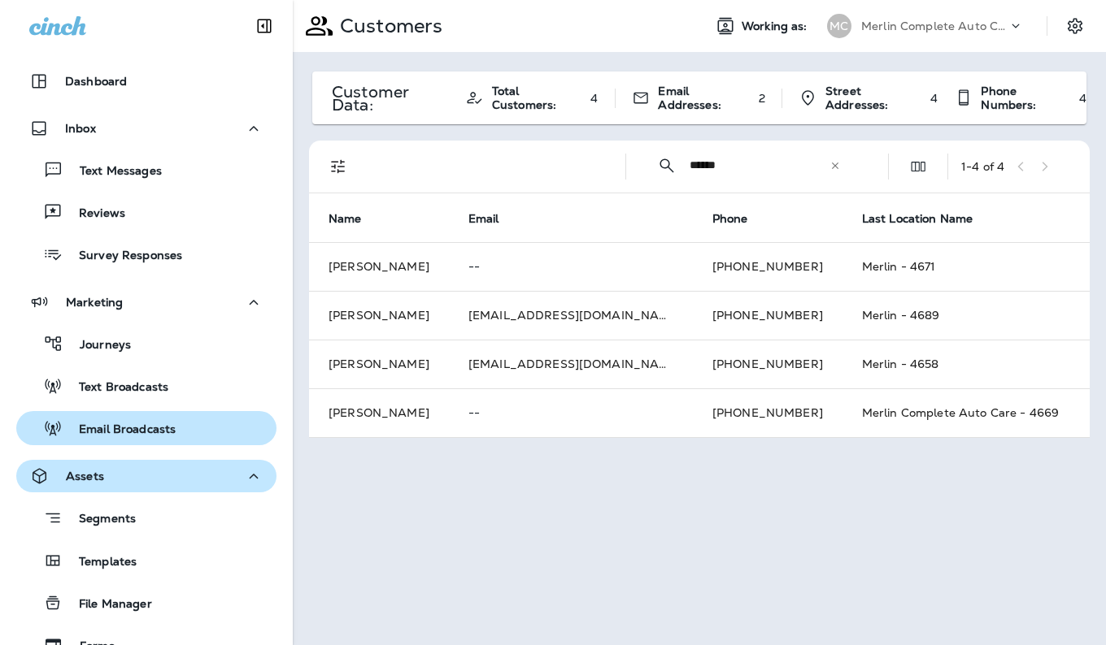
type input "*****"
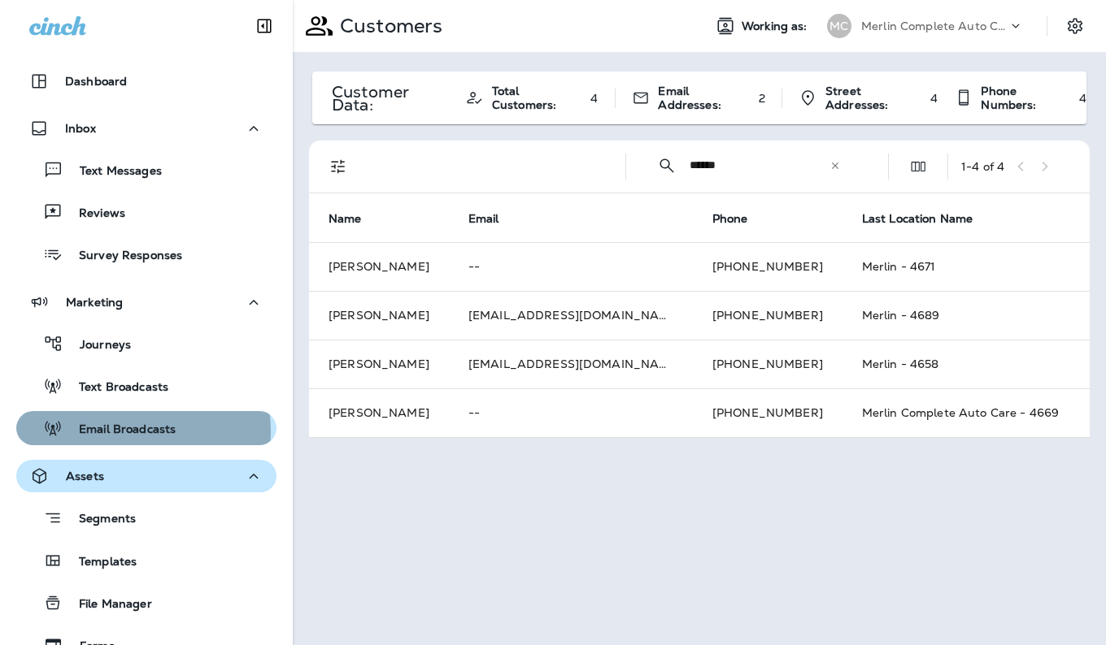
click at [132, 432] on p "Email Broadcasts" at bounding box center [119, 430] width 113 height 15
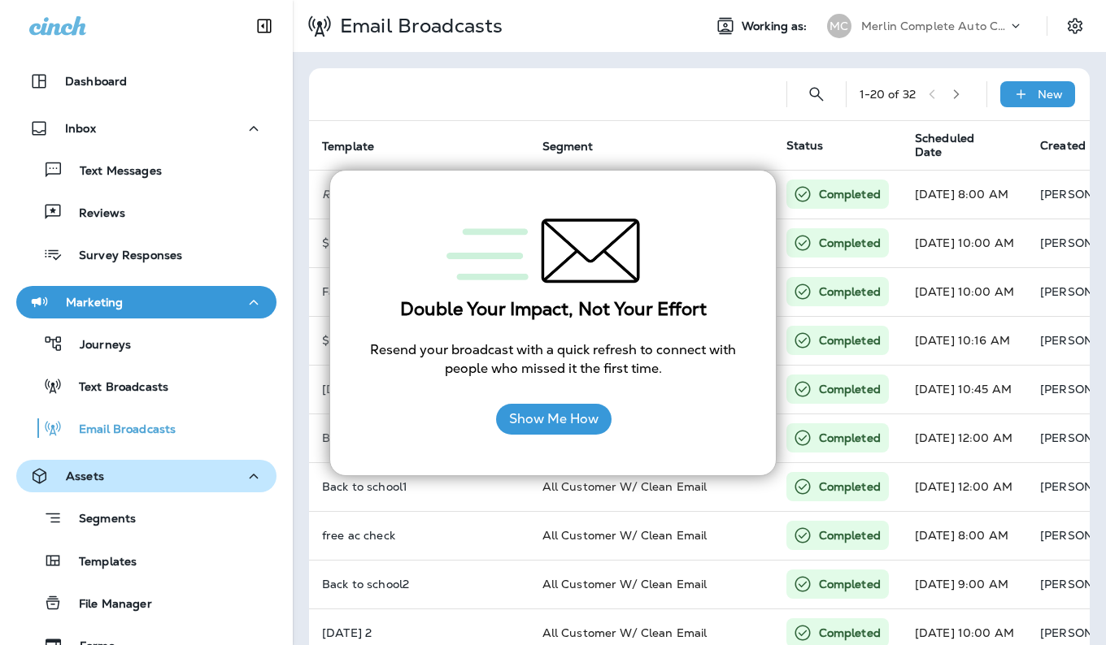
click at [1058, 115] on div "1 - 20 of 32 New" at bounding box center [702, 94] width 761 height 52
click at [584, 424] on button "Show Me How" at bounding box center [553, 419] width 115 height 31
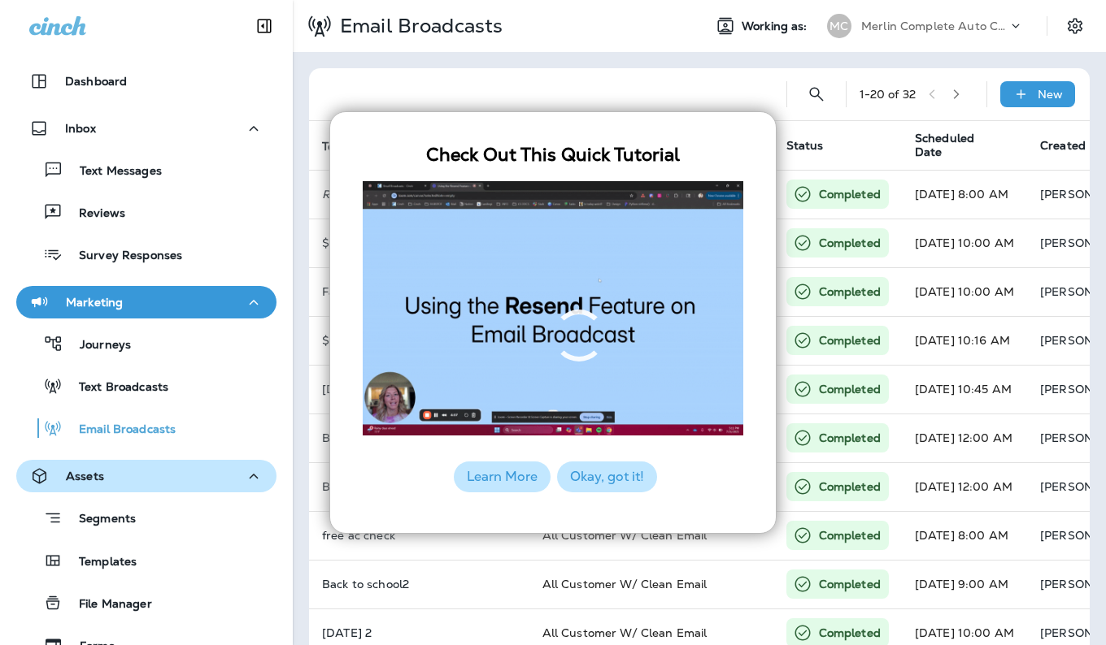
click at [577, 476] on button "Okay, got it!" at bounding box center [607, 477] width 100 height 31
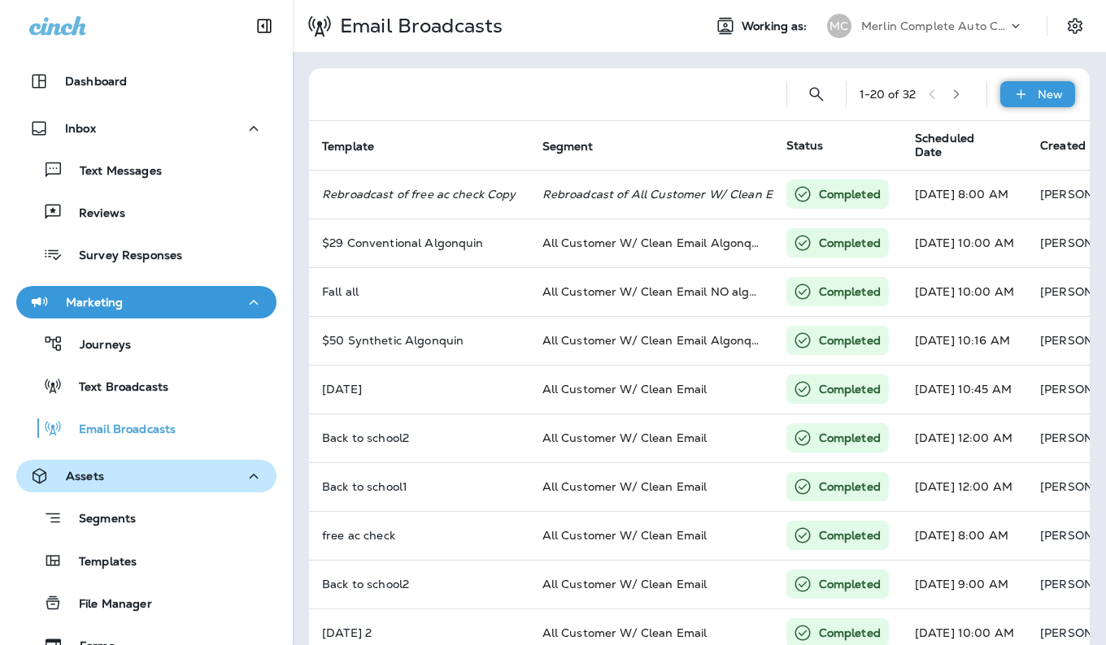
click at [1015, 95] on icon at bounding box center [1020, 94] width 17 height 16
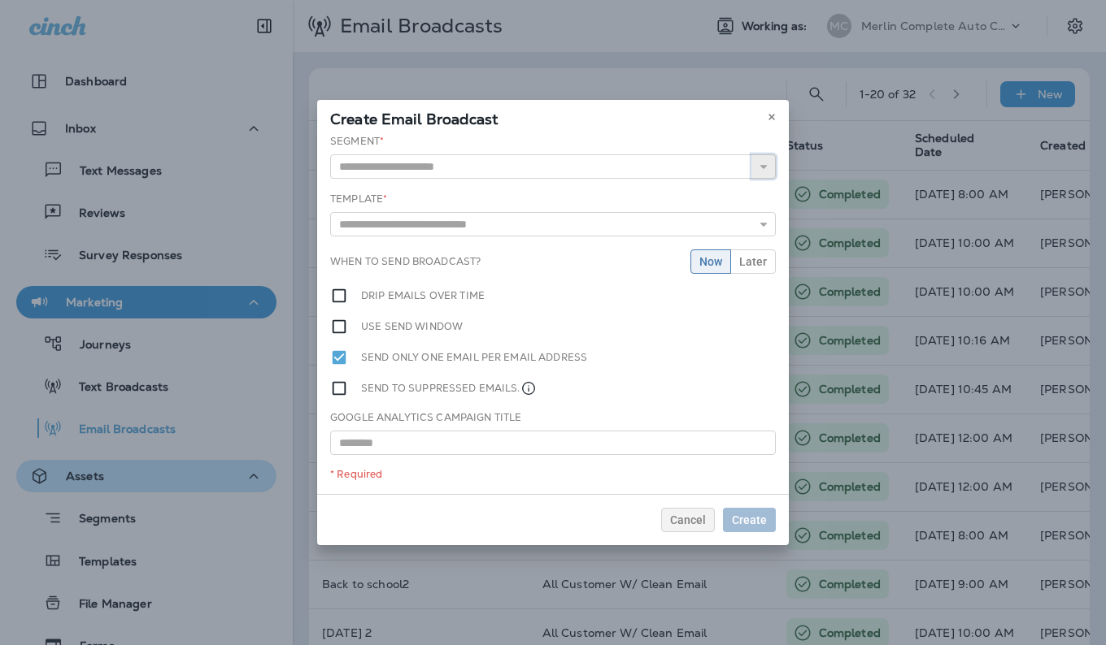
click at [755, 166] on button "button" at bounding box center [763, 166] width 24 height 24
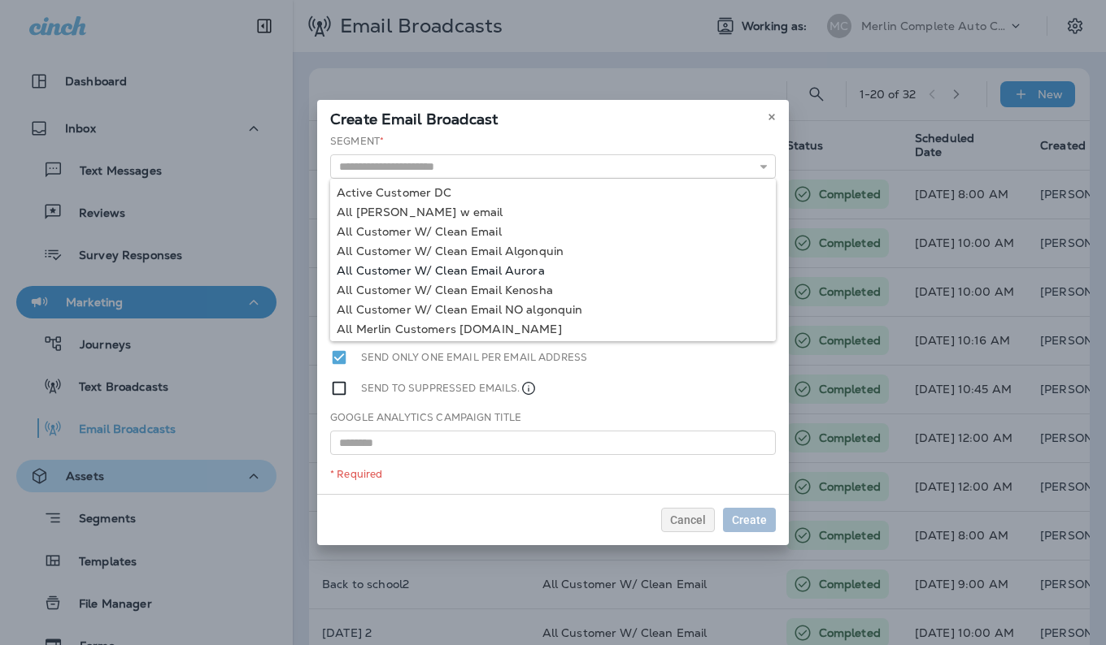
type input "**********"
click at [530, 272] on div "**********" at bounding box center [552, 314] width 471 height 360
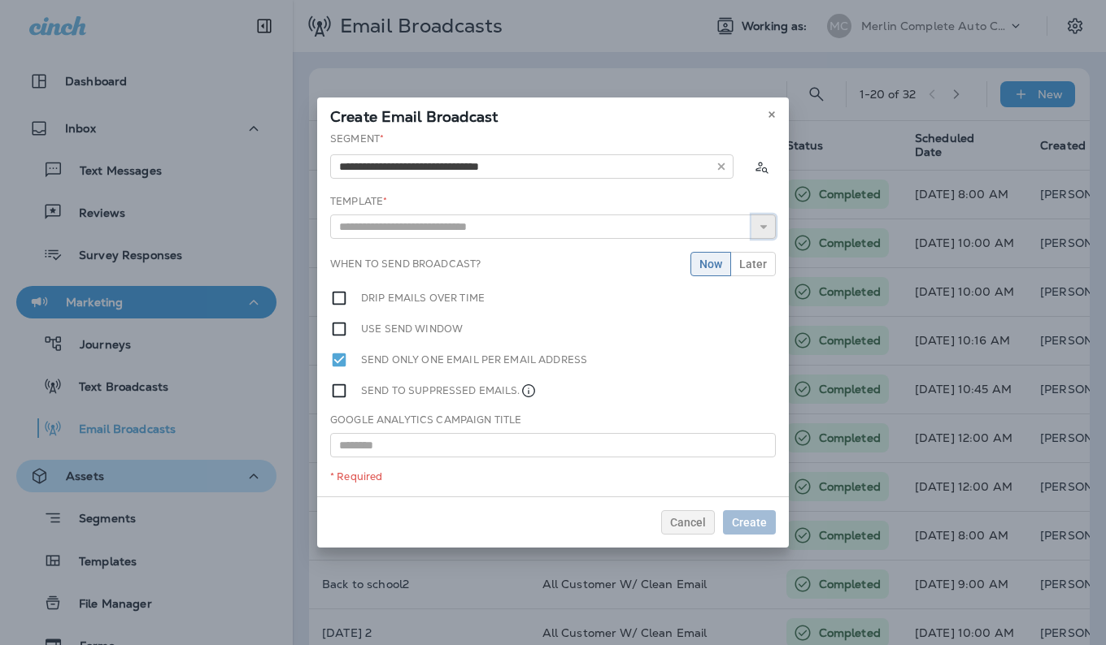
click at [757, 237] on button "button" at bounding box center [763, 227] width 24 height 24
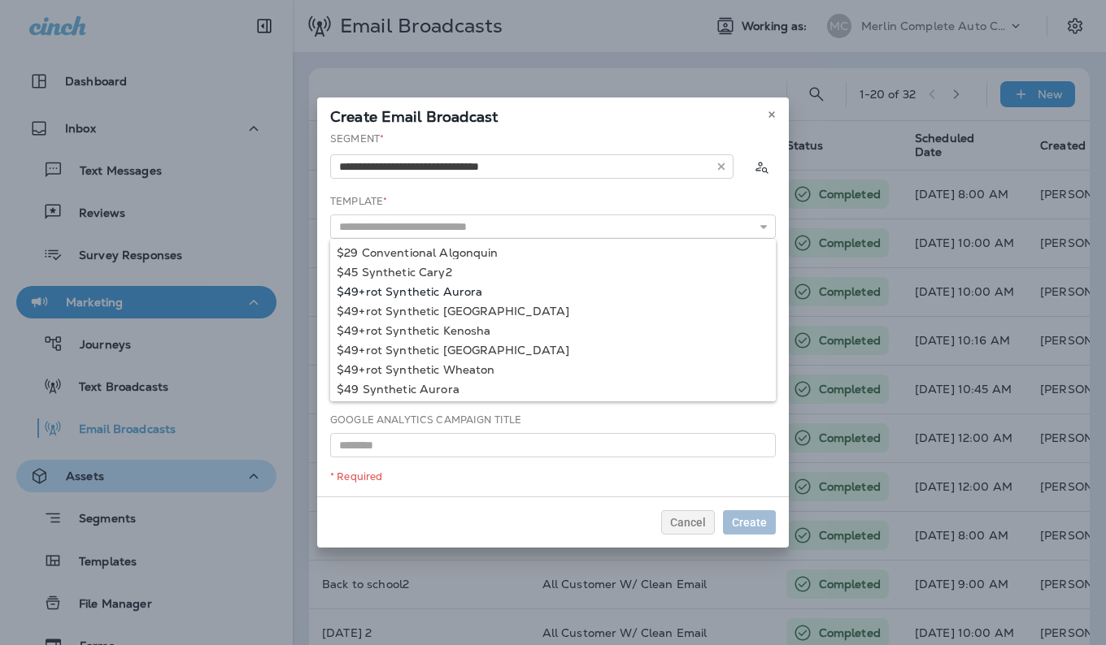
type input "**********"
click at [474, 291] on div "**********" at bounding box center [552, 314] width 471 height 365
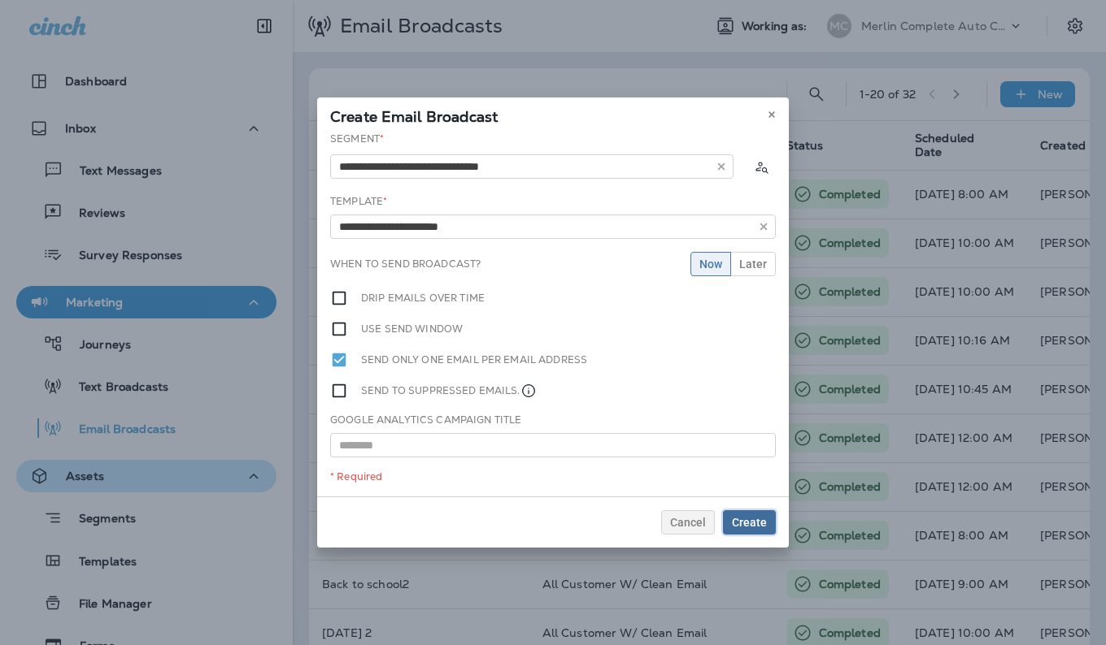
click at [745, 519] on span "Create" at bounding box center [749, 522] width 35 height 11
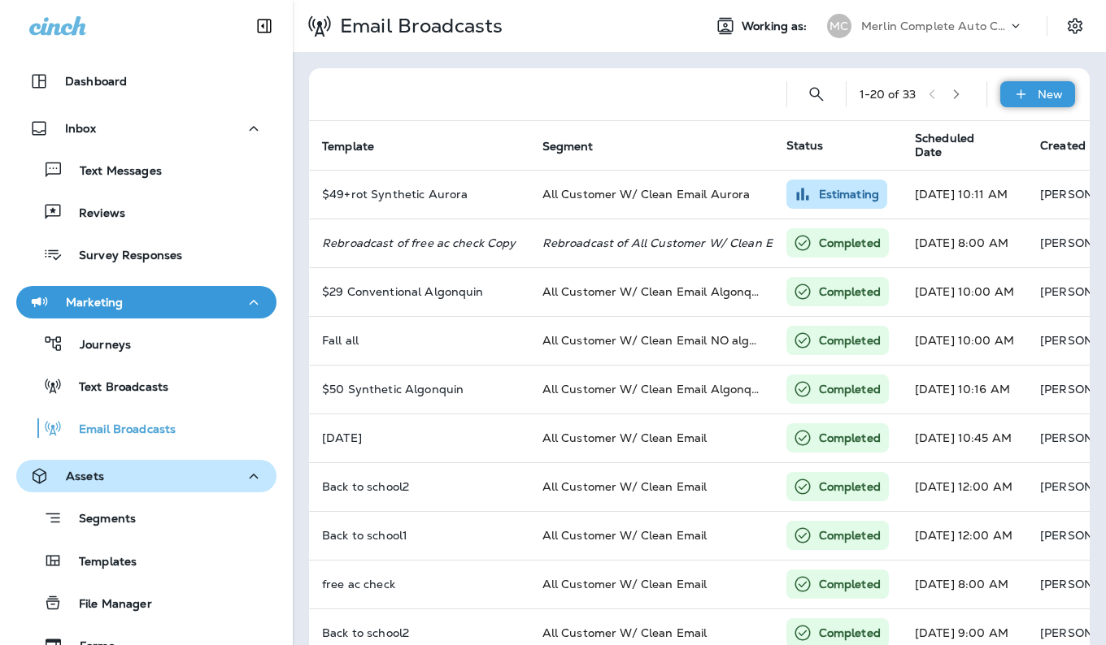
click at [1037, 89] on p "New" at bounding box center [1049, 94] width 25 height 13
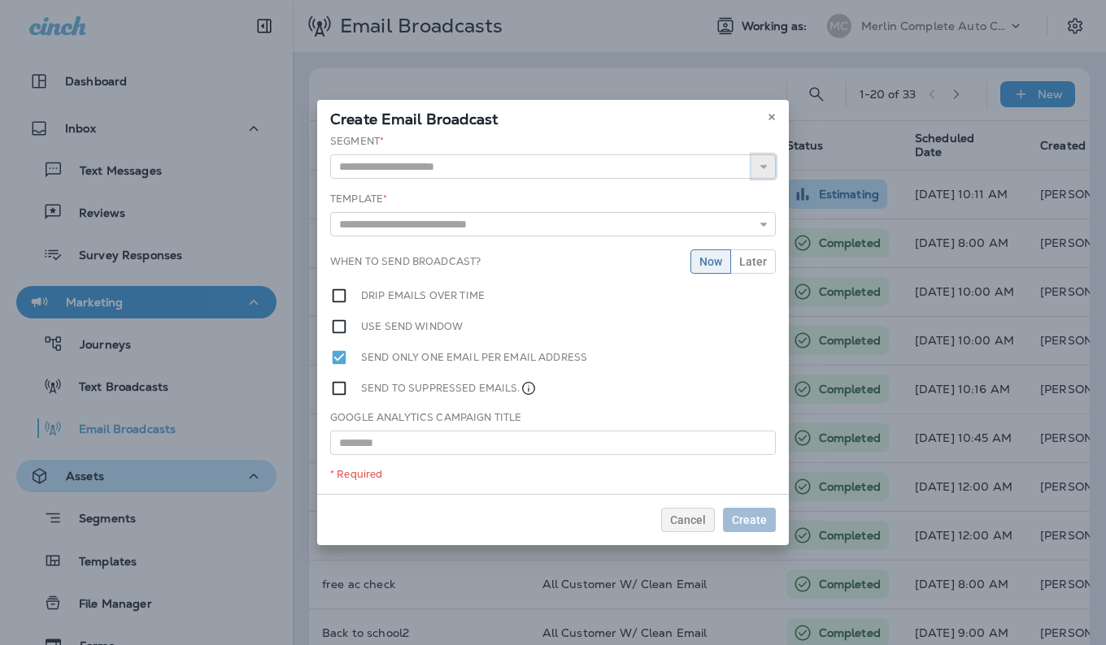
click at [761, 169] on icon "button" at bounding box center [763, 166] width 11 height 11
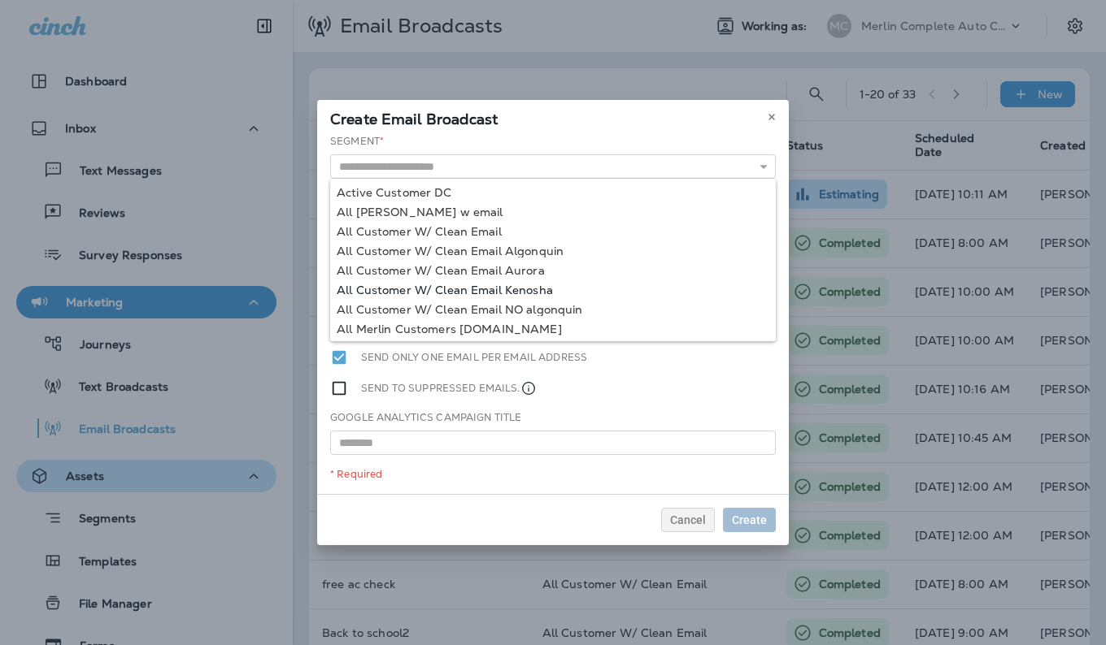
type input "**********"
click at [541, 288] on div "**********" at bounding box center [552, 314] width 471 height 360
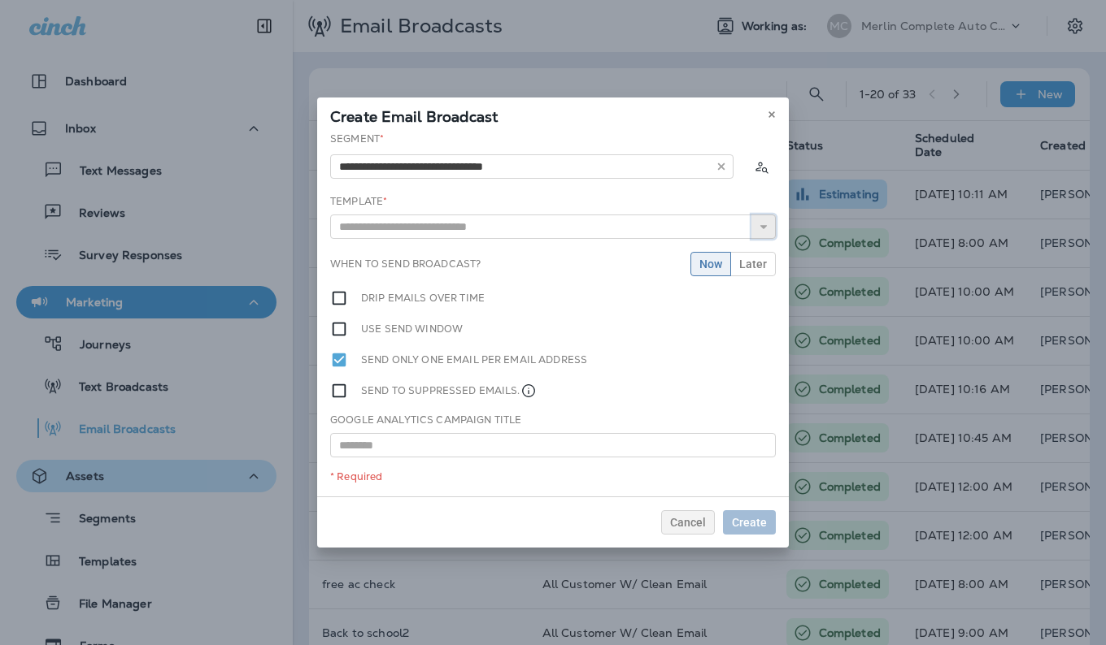
click at [761, 231] on icon "button" at bounding box center [763, 226] width 11 height 11
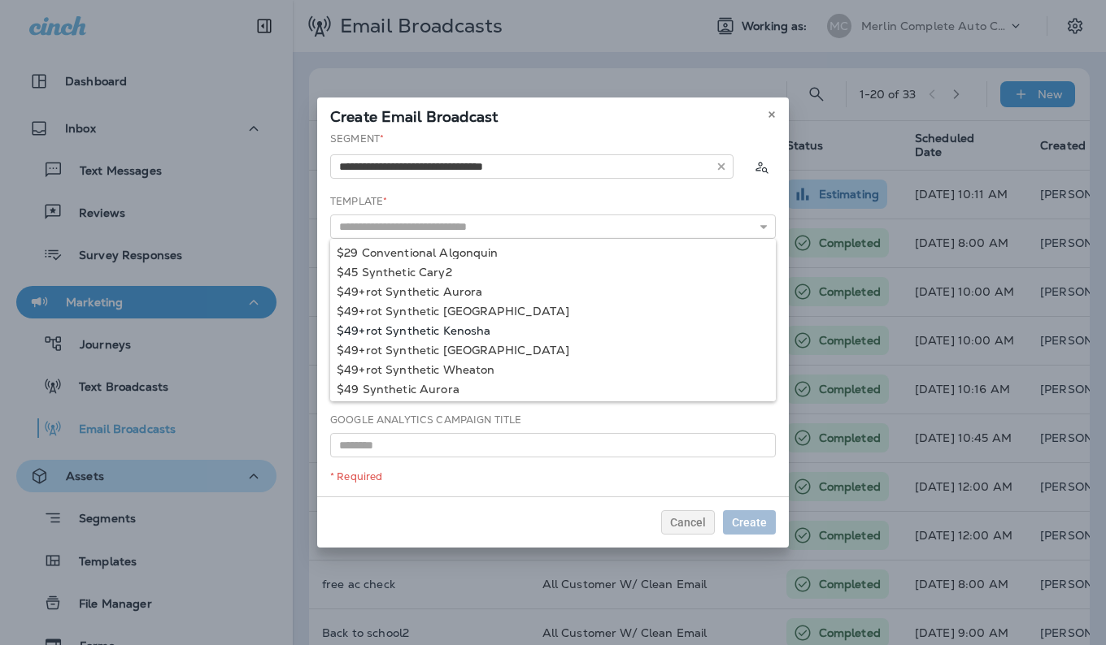
type input "**********"
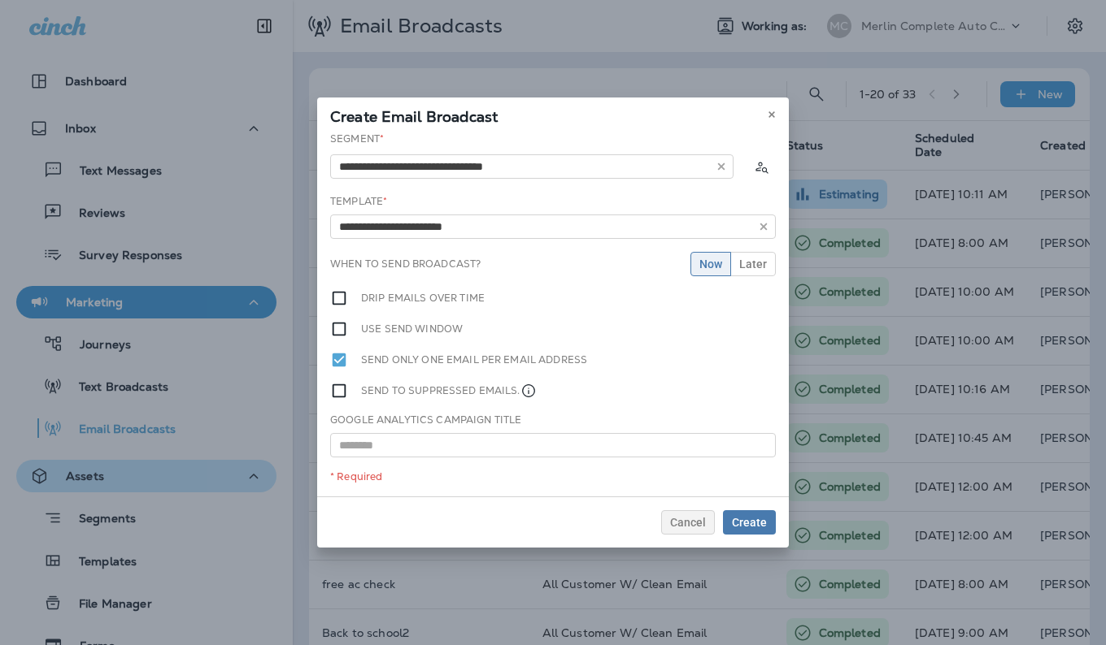
click at [477, 326] on div "**********" at bounding box center [552, 314] width 471 height 365
click at [740, 519] on span "Create" at bounding box center [749, 522] width 35 height 11
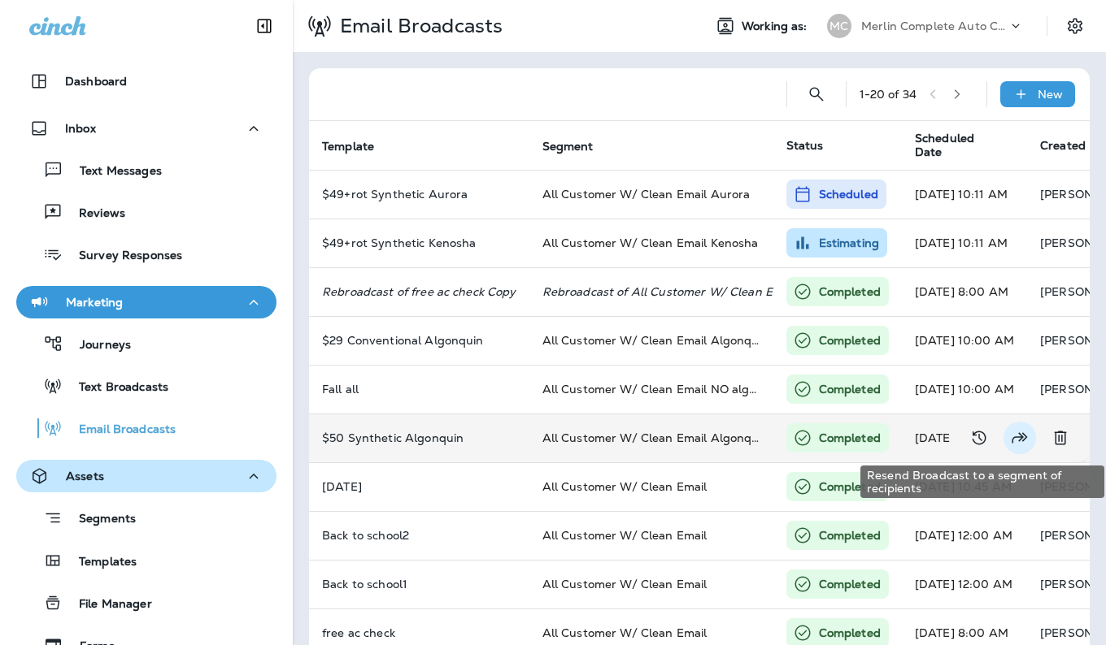
click at [1012, 441] on icon "Resend Broadcast to a segment of recipients" at bounding box center [1019, 437] width 15 height 11
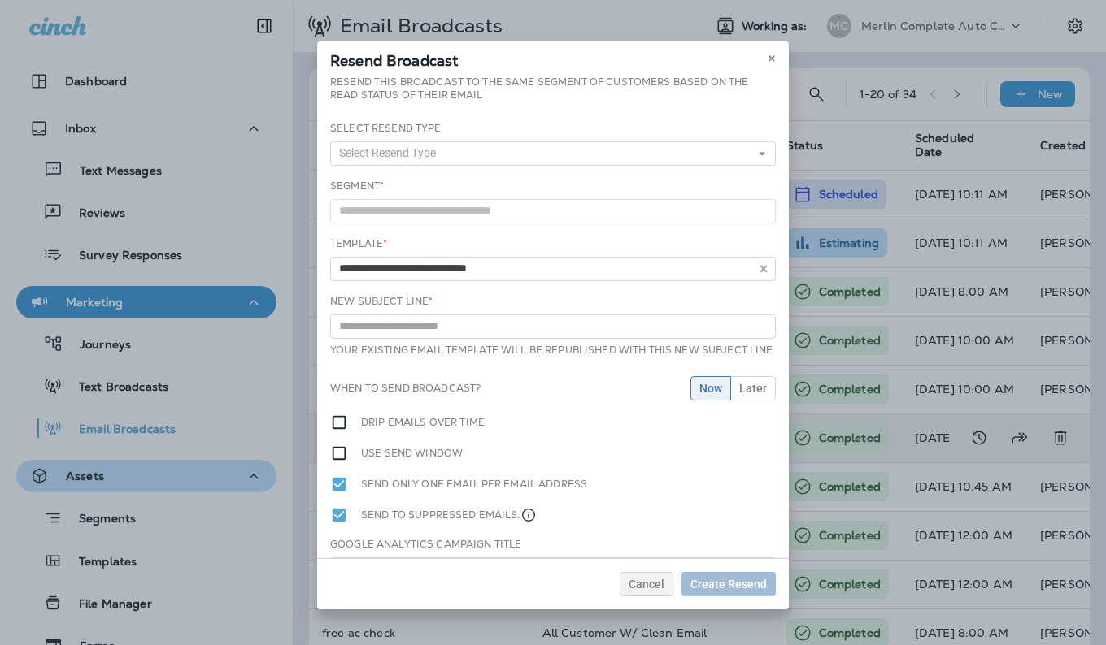
type input "**********"
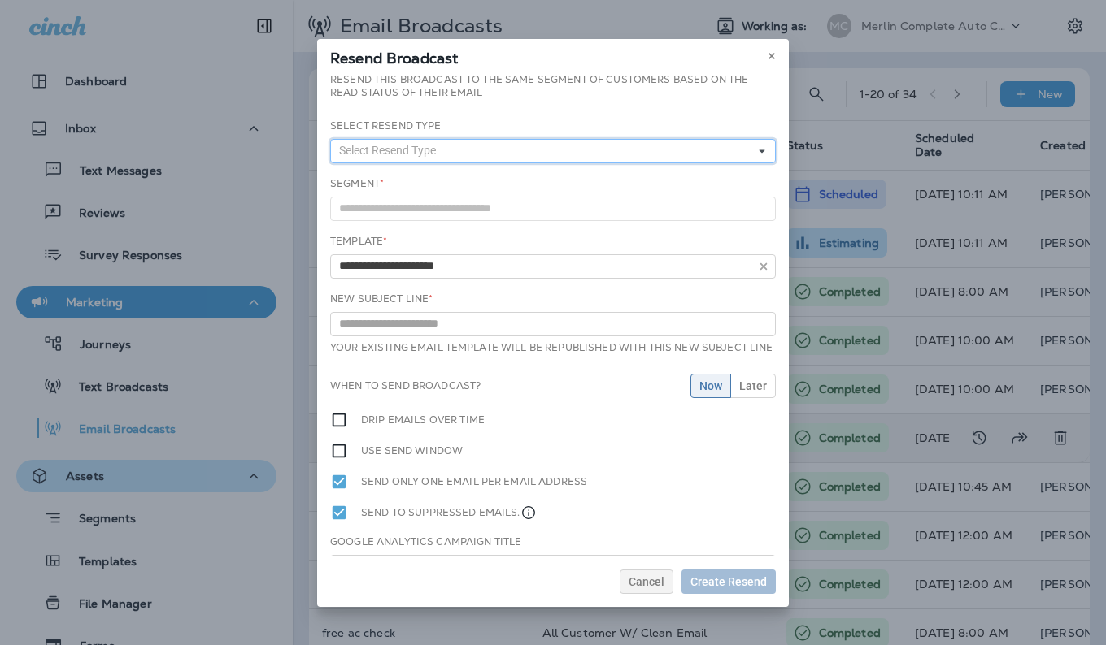
click at [757, 154] on icon at bounding box center [762, 151] width 10 height 10
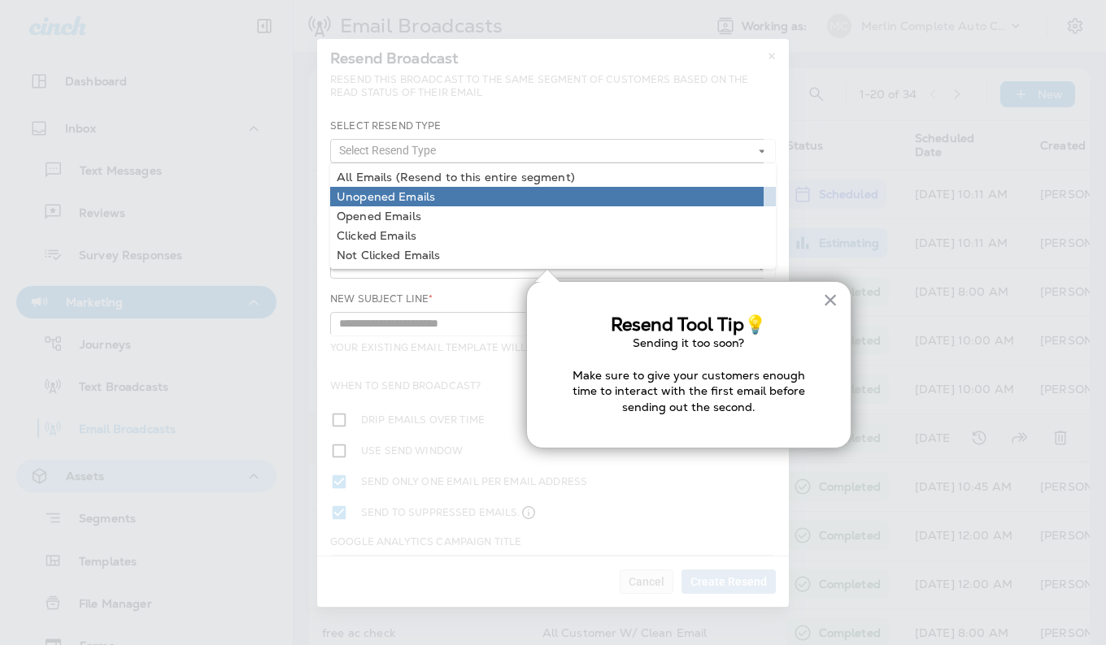
click at [454, 204] on link "Unopened Emails" at bounding box center [552, 197] width 445 height 20
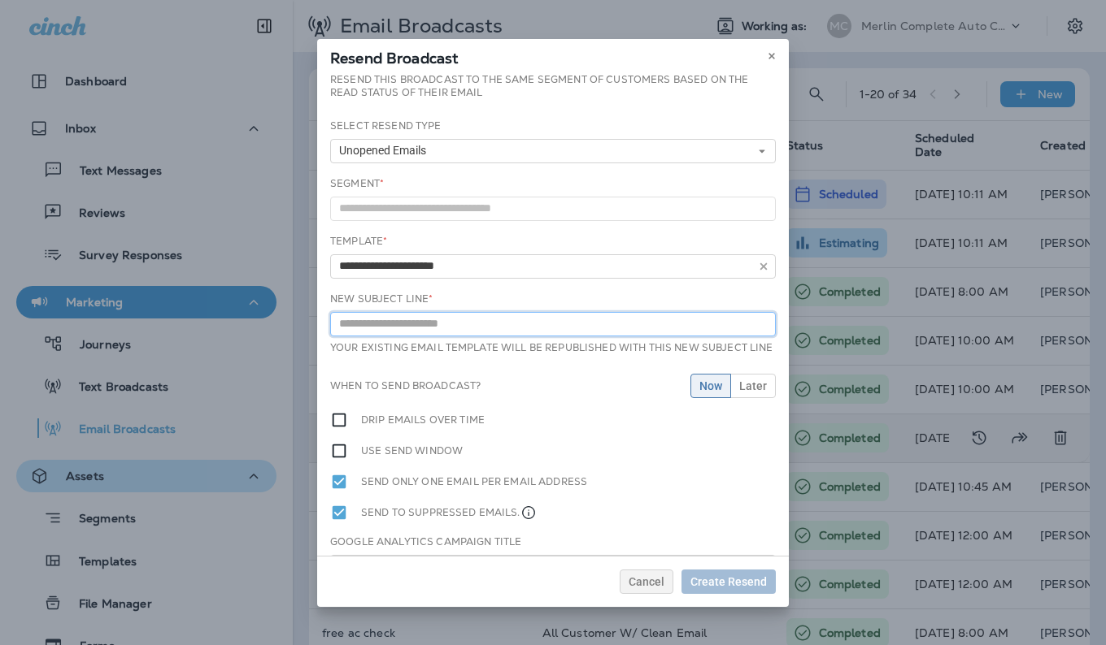
click at [685, 322] on input "text" at bounding box center [552, 324] width 445 height 24
type input "**********"
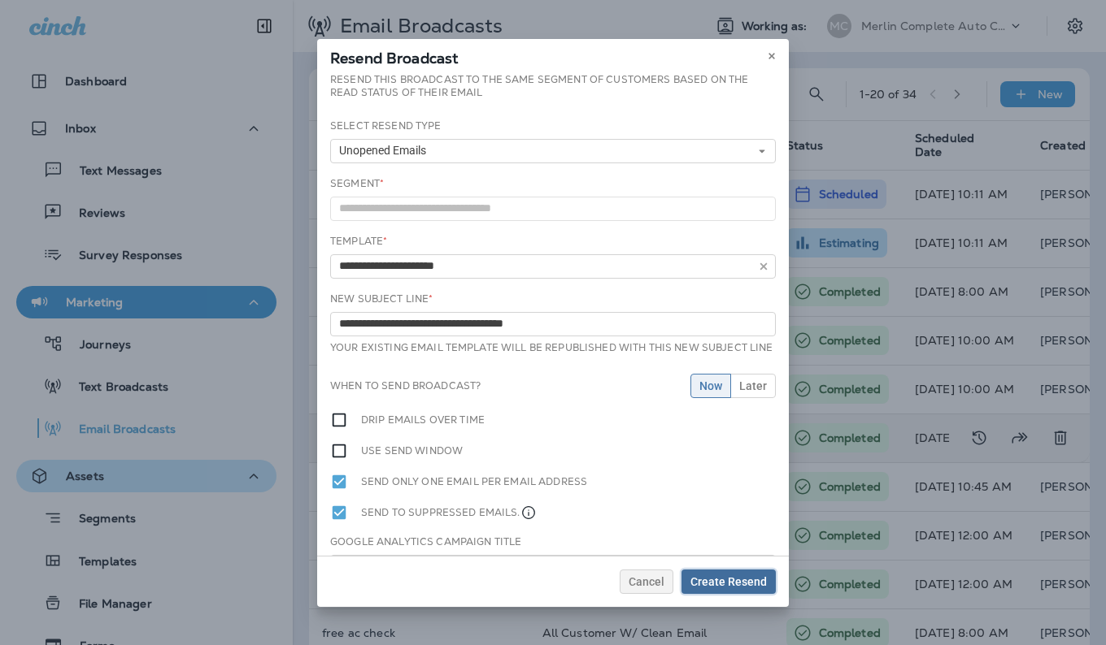
click at [719, 584] on span "Create Resend" at bounding box center [728, 581] width 76 height 11
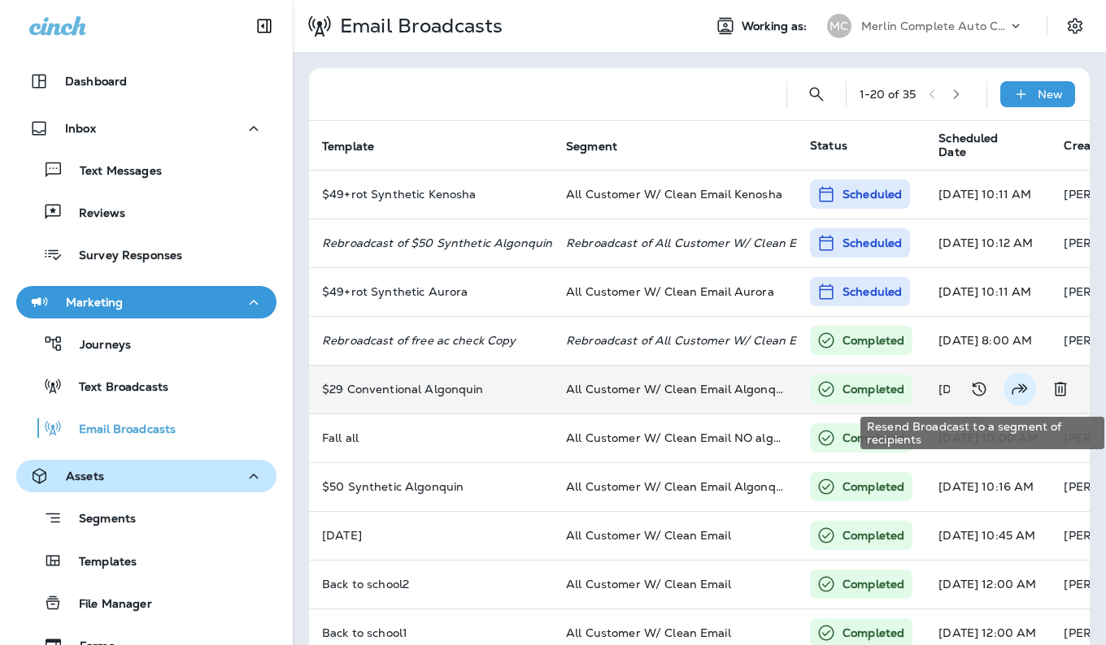
click at [1010, 394] on icon "Resend Broadcast to a segment of recipients" at bounding box center [1020, 390] width 20 height 20
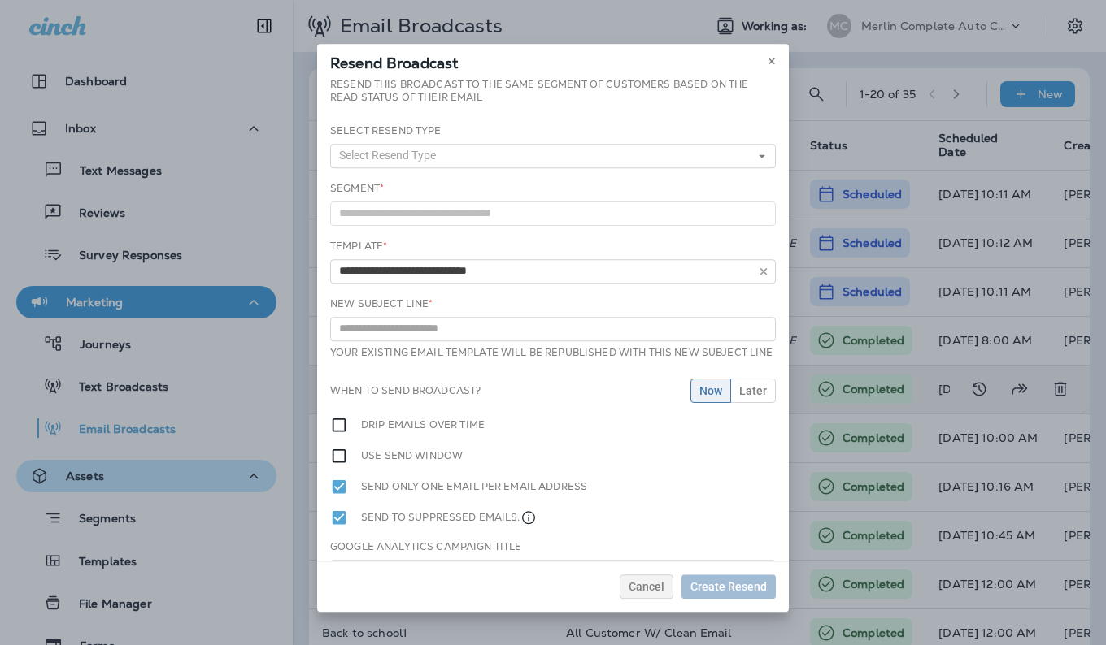
type input "**********"
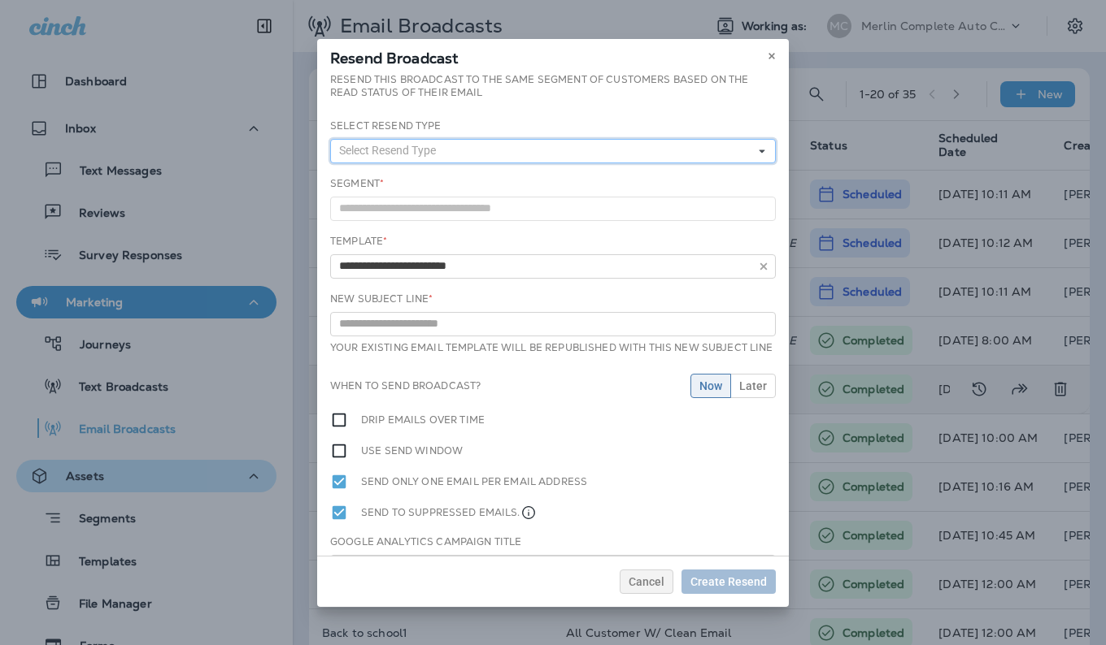
click at [738, 155] on button "Select Resend Type" at bounding box center [552, 151] width 445 height 24
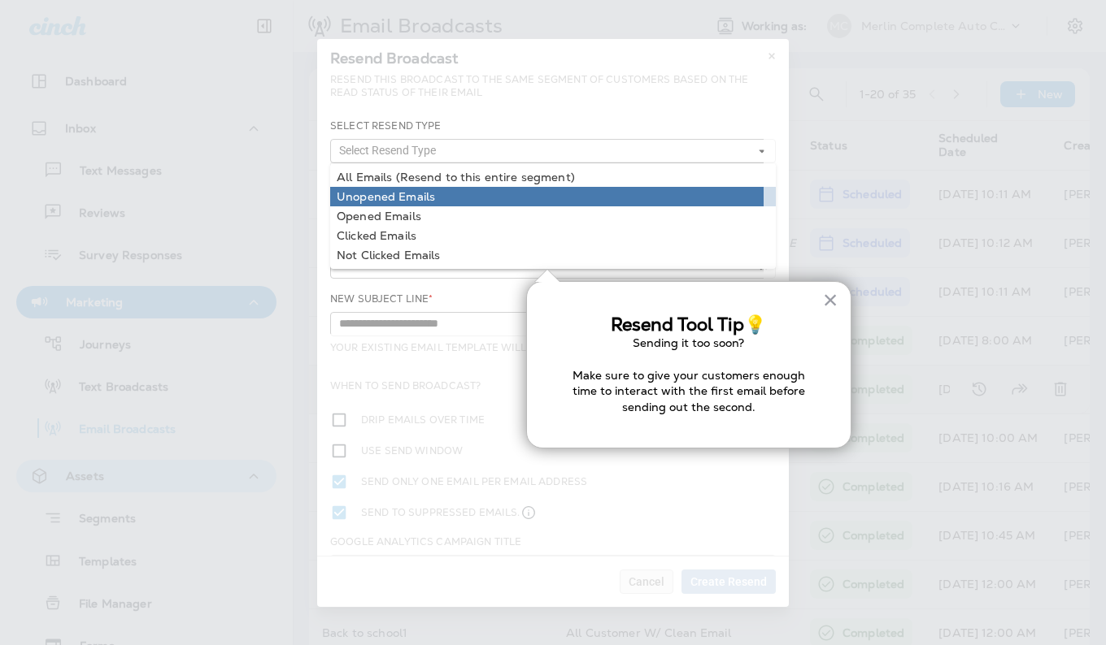
click at [617, 199] on link "Unopened Emails" at bounding box center [552, 197] width 445 height 20
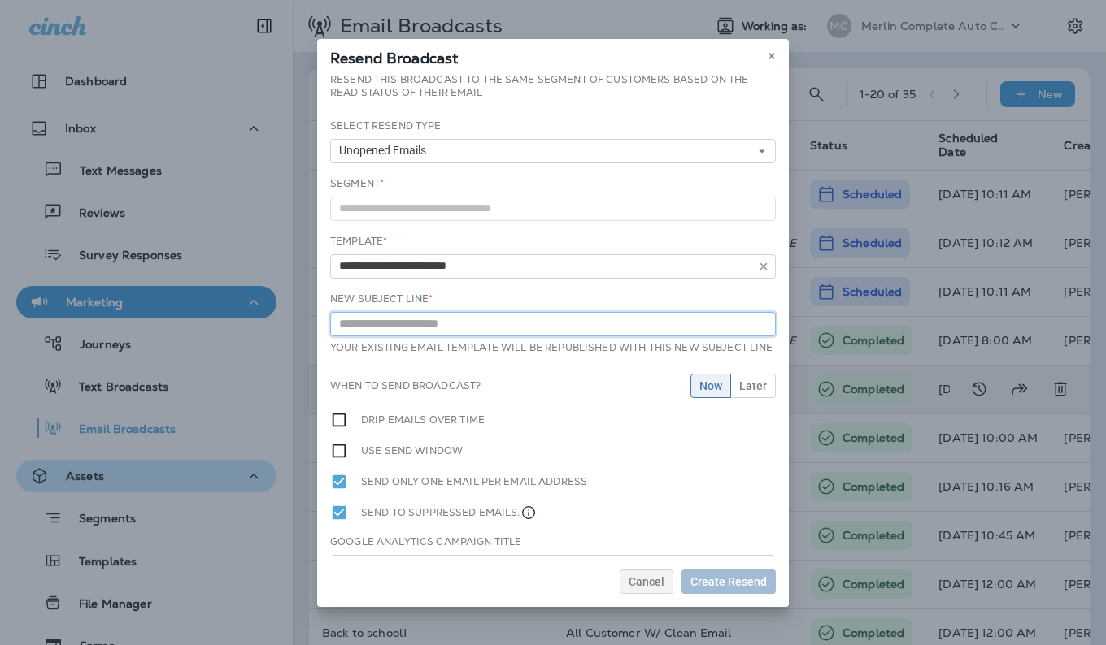
click at [677, 328] on input "text" at bounding box center [552, 324] width 445 height 24
type input "**********"
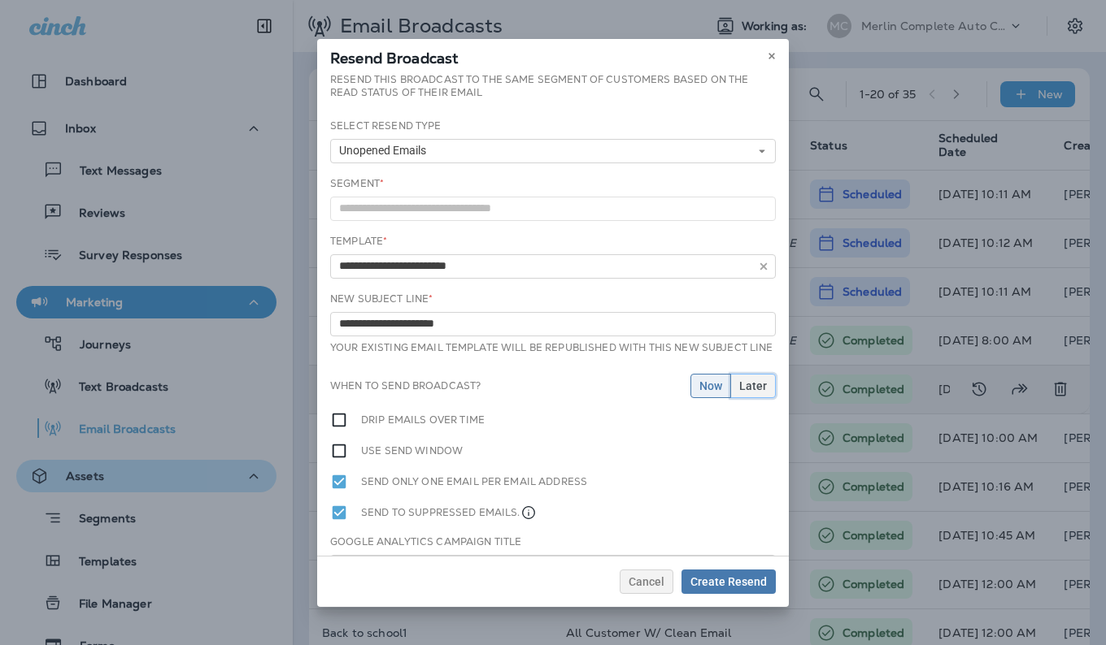
click at [739, 398] on button "Later" at bounding box center [753, 386] width 46 height 24
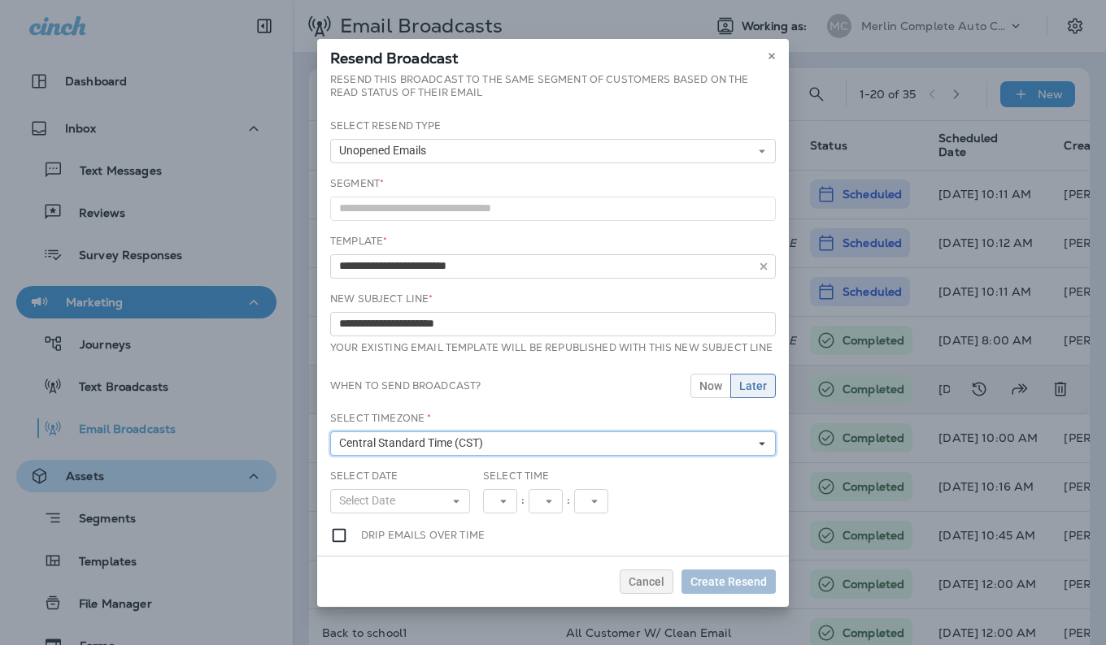
click at [757, 449] on icon at bounding box center [762, 444] width 10 height 10
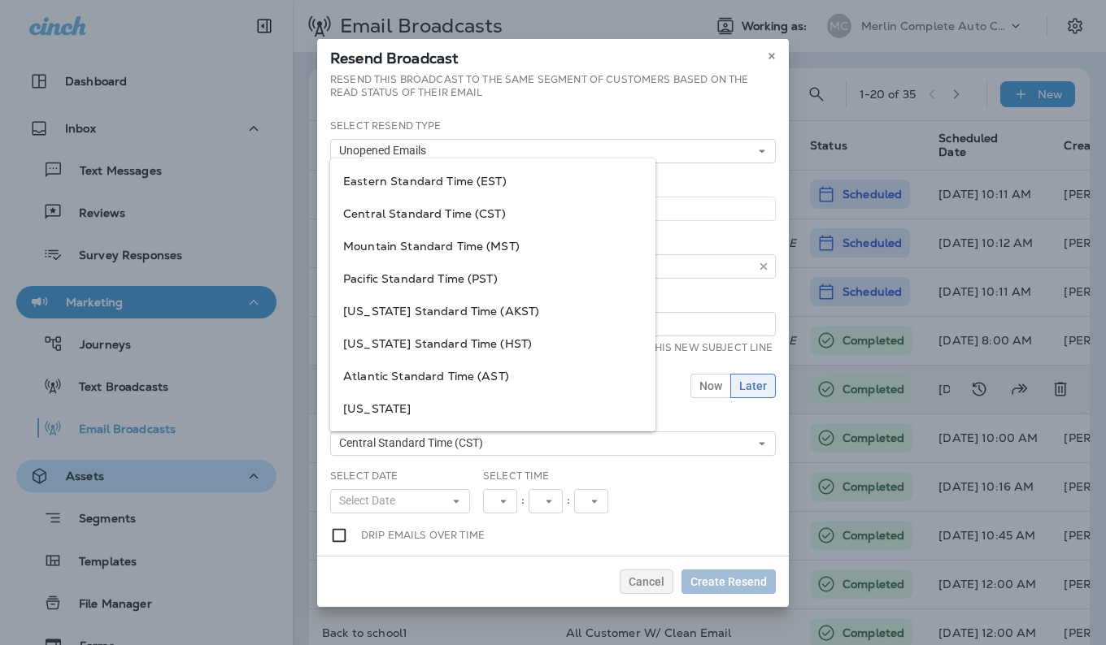
click at [684, 482] on div "Select Date Select Date « ‹ September 2025 › » Mon Tue Wed Thu Fri Sat Sun 1 2 …" at bounding box center [553, 498] width 458 height 58
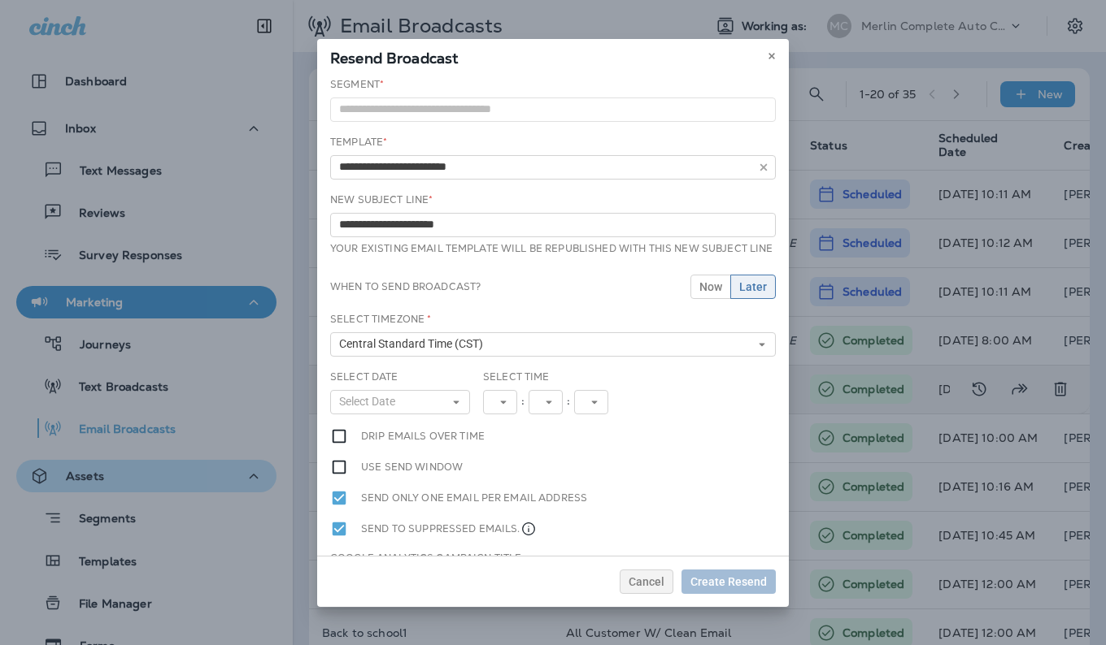
scroll to position [100, 0]
click at [446, 411] on button "Select Date" at bounding box center [400, 401] width 140 height 24
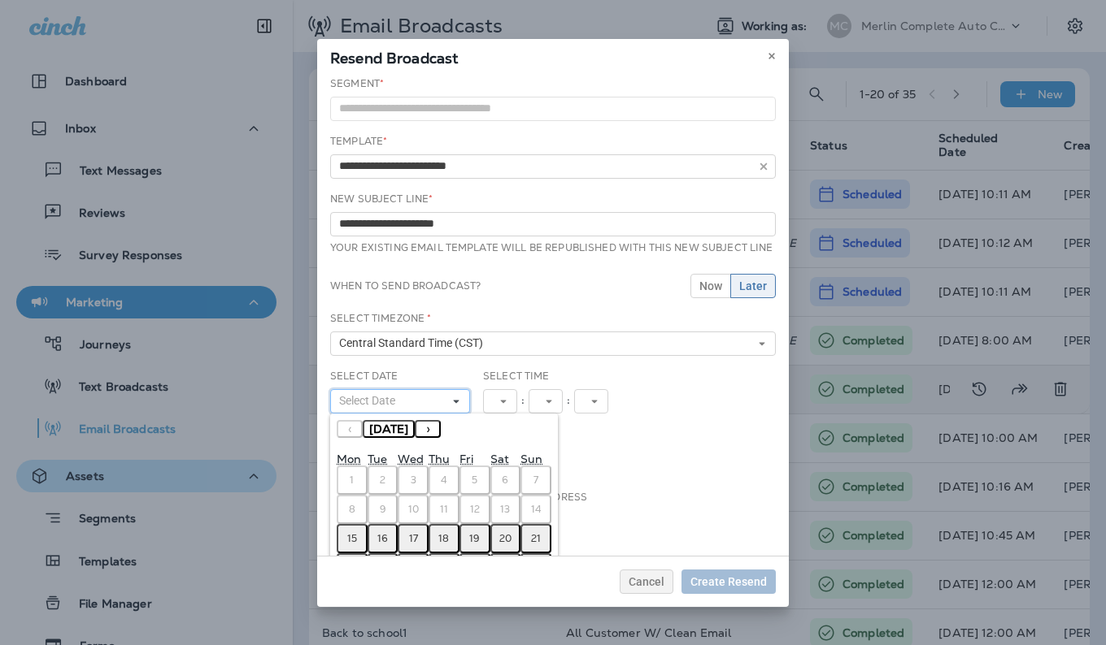
scroll to position [148, 0]
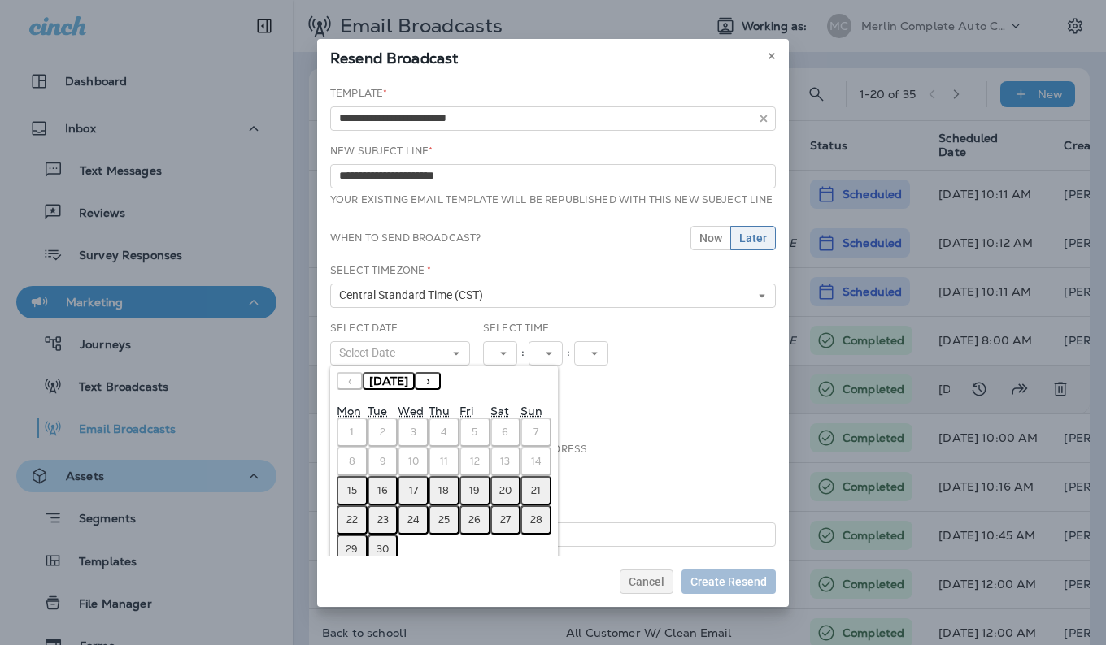
click at [470, 497] on abbr "19" at bounding box center [474, 490] width 11 height 13
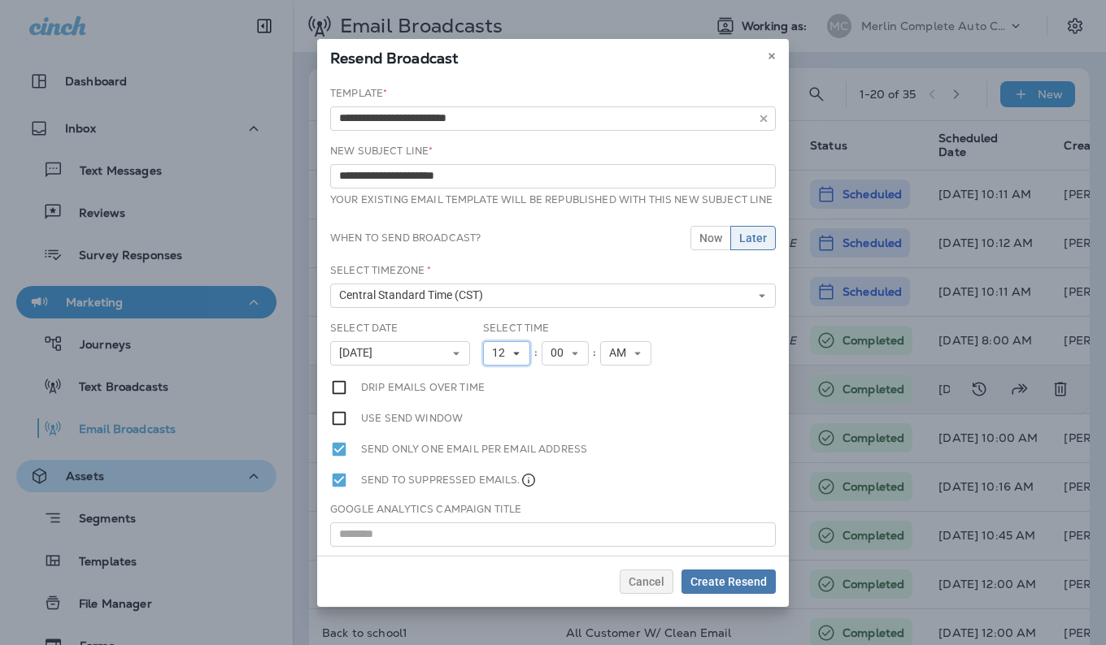
click at [514, 358] on icon at bounding box center [516, 354] width 10 height 10
click at [495, 544] on link "9" at bounding box center [506, 536] width 47 height 20
click at [708, 576] on span "Create Resend" at bounding box center [728, 581] width 76 height 11
